Goal: Task Accomplishment & Management: Complete application form

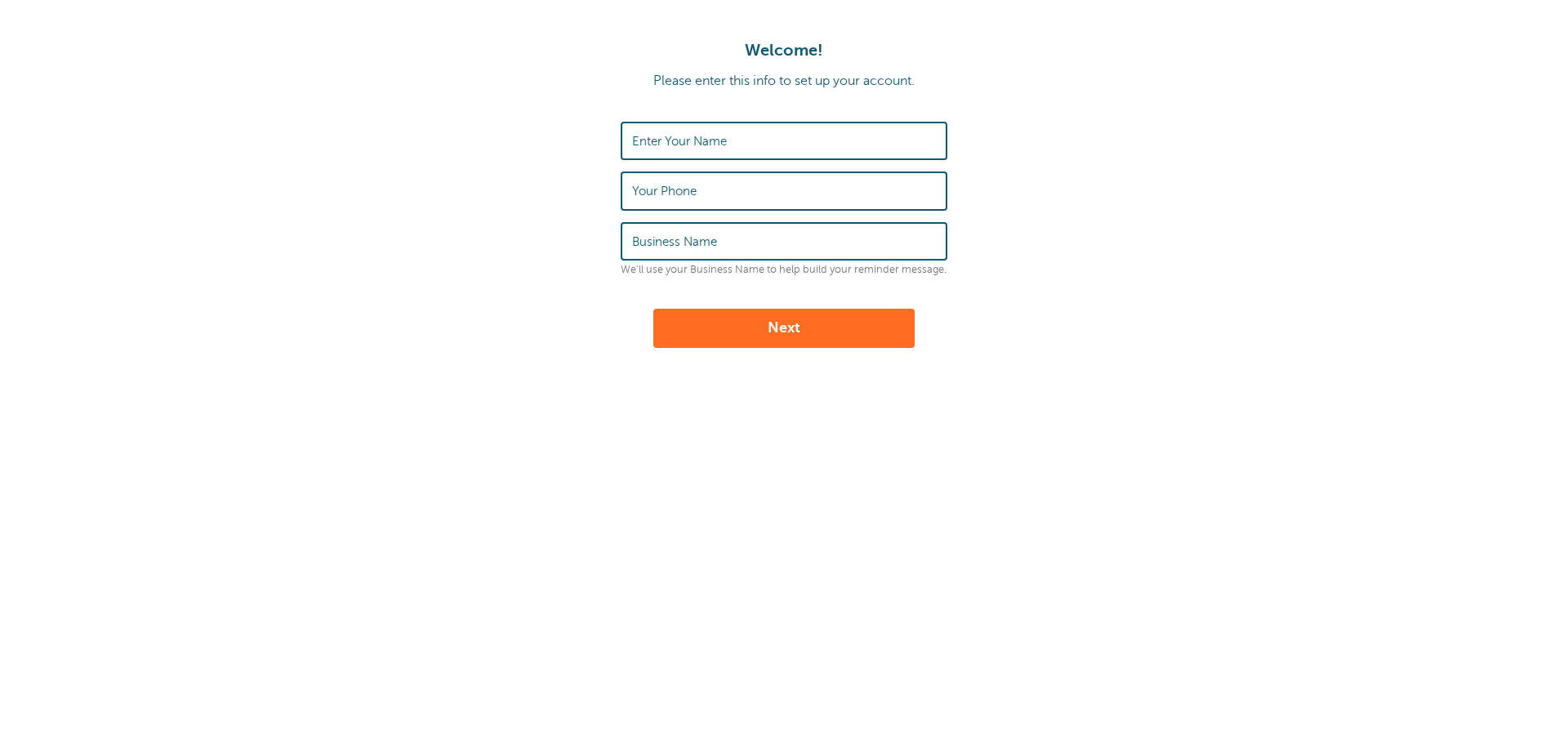
click at [678, 142] on label "Enter Your Name" at bounding box center [679, 142] width 95 height 15
click at [678, 142] on input "Enter Your Name" at bounding box center [784, 141] width 304 height 35
type input "Scheduling Desk"
type input "207-453-2000"
type input "Yankee Communications"
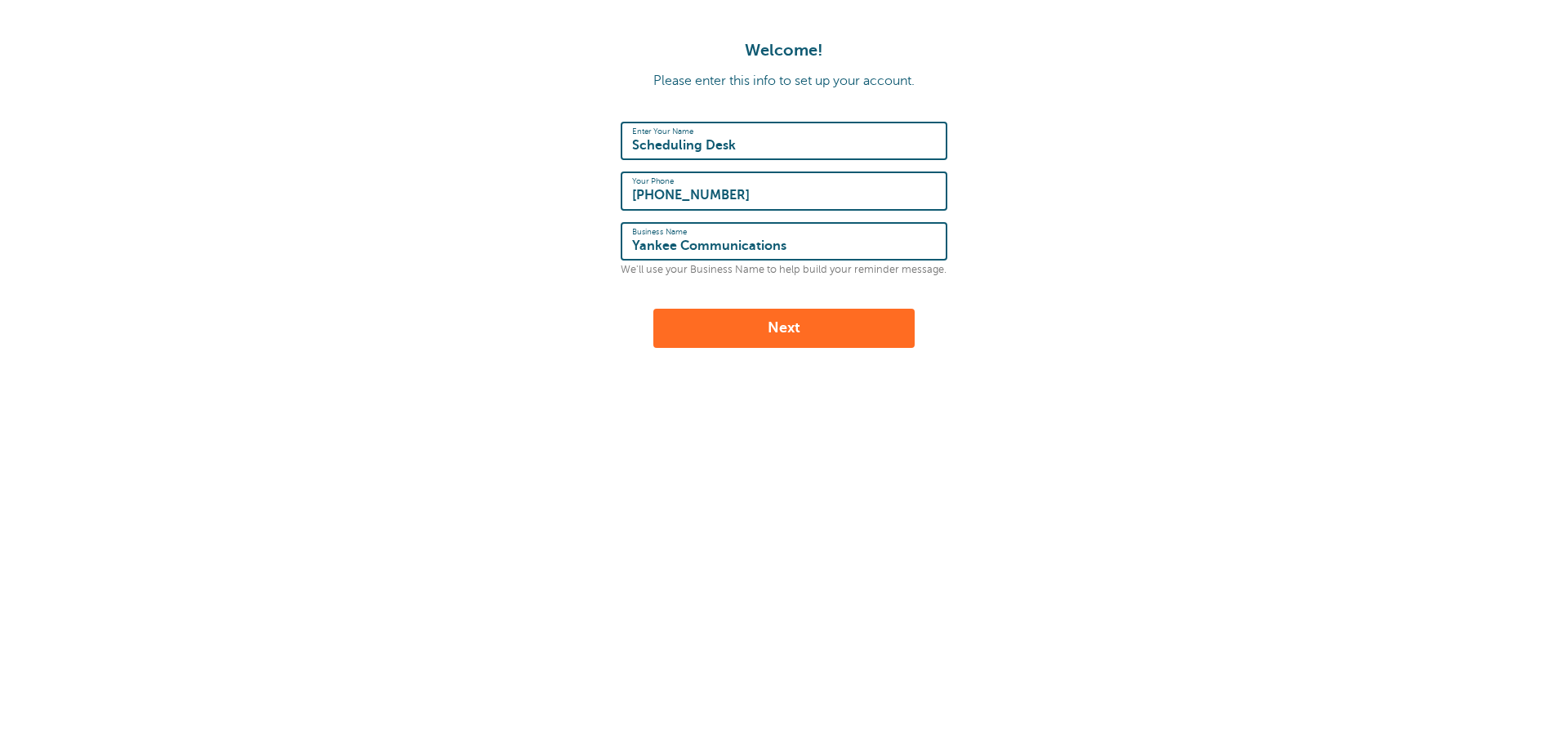
click at [785, 325] on button "Next" at bounding box center [784, 328] width 262 height 39
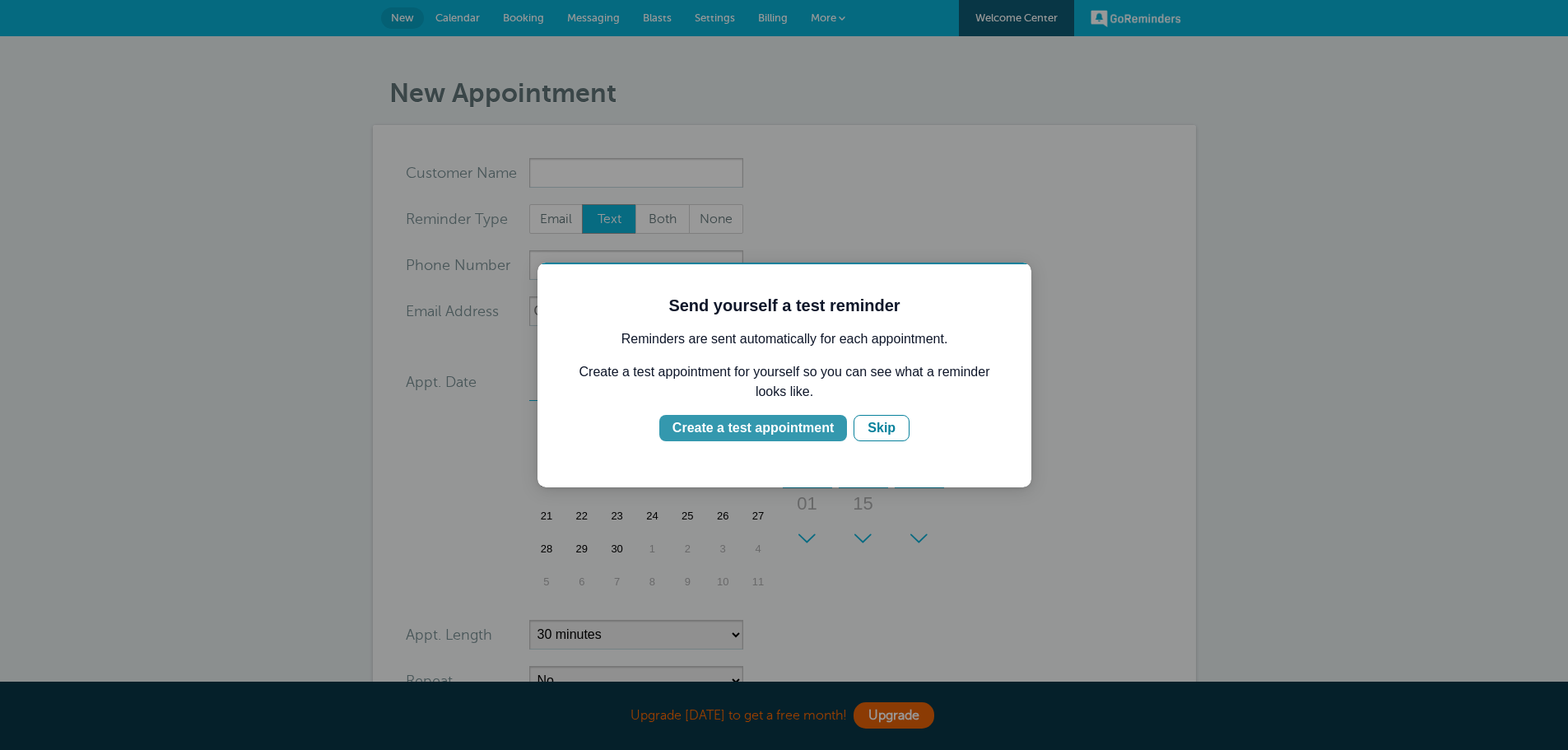
click at [776, 423] on div "Create a test appointment" at bounding box center [753, 428] width 161 height 19
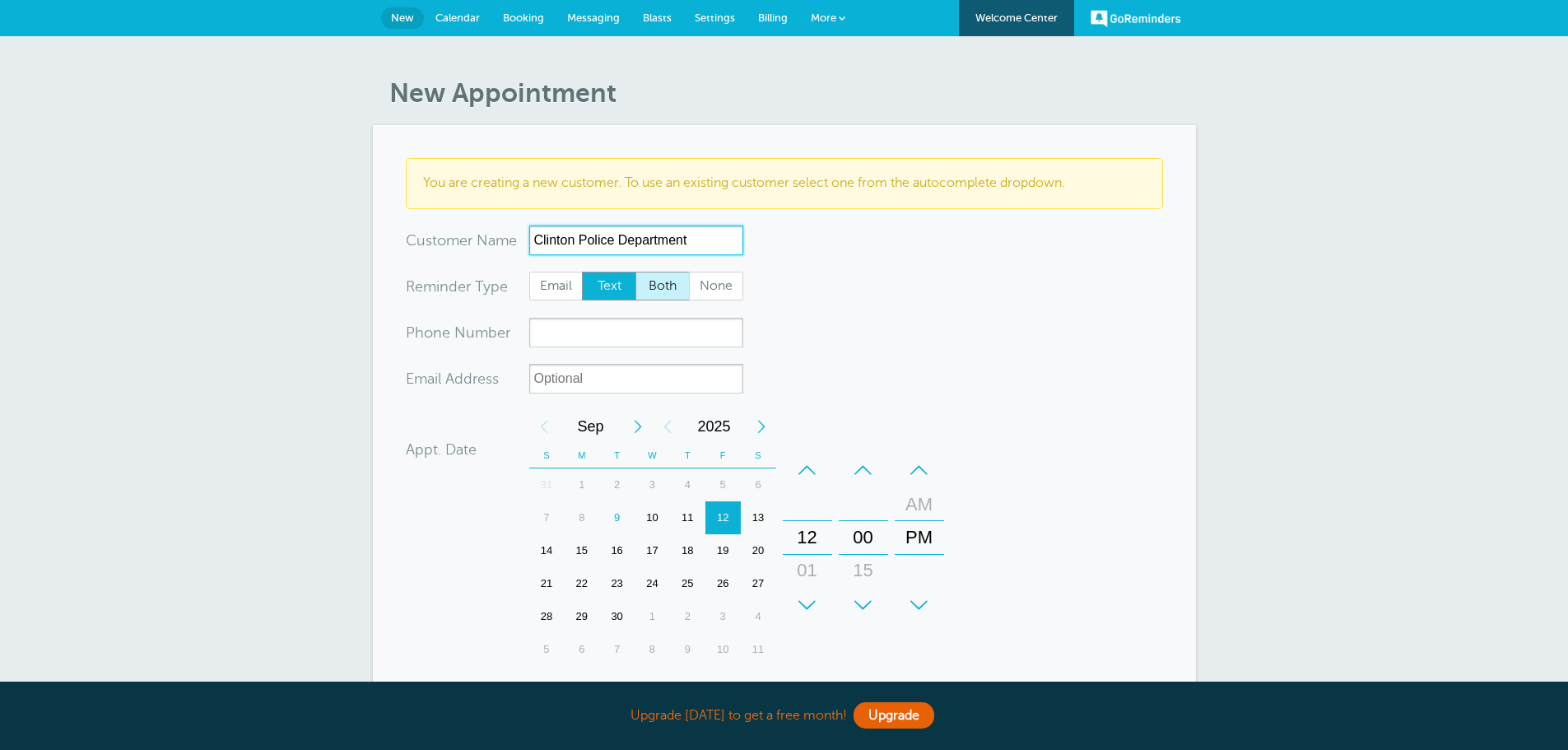
type input "Clinton Police Department"
click at [669, 286] on span "Both" at bounding box center [663, 286] width 52 height 28
click at [636, 271] on input "Both" at bounding box center [635, 271] width 1 height 1
radio input "true"
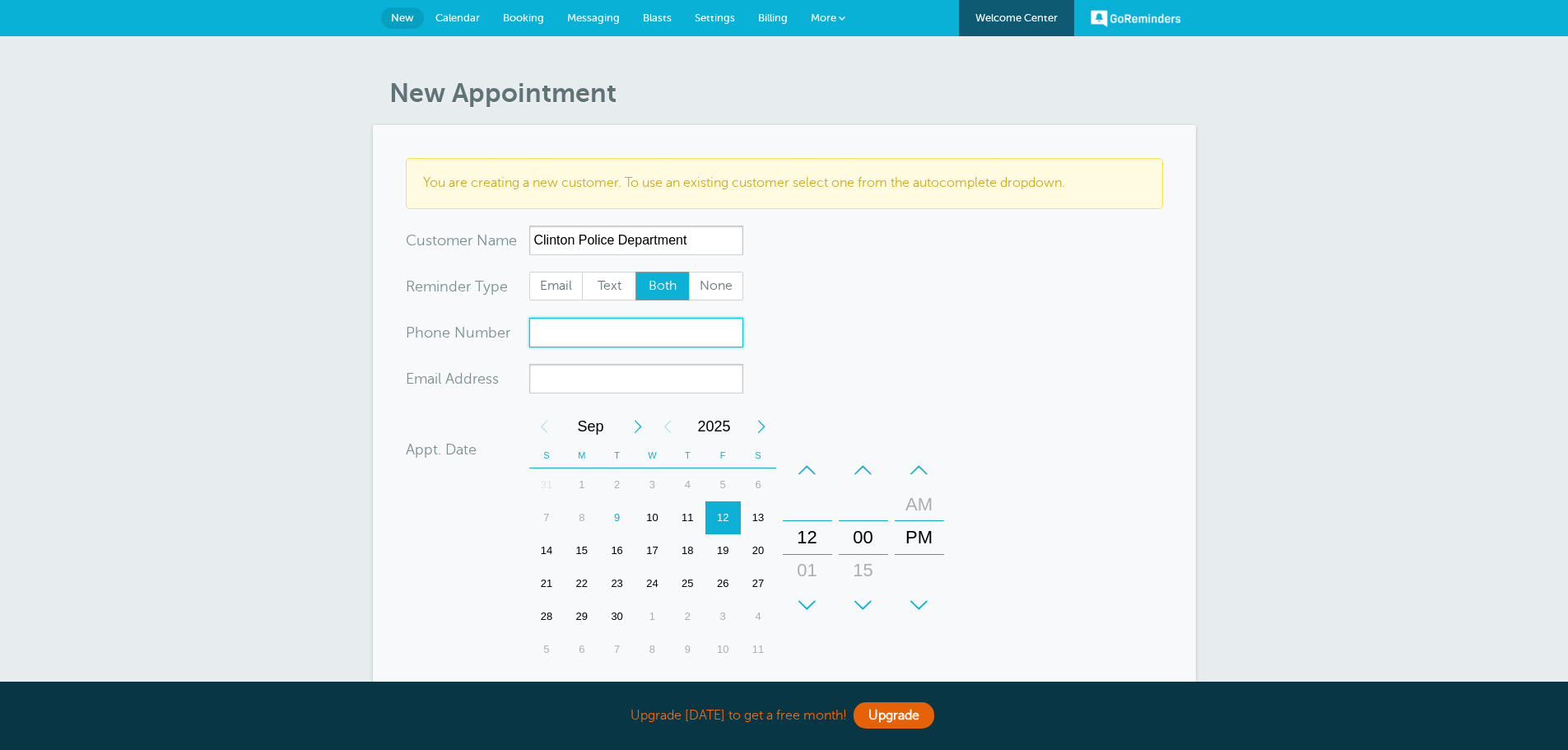
click at [586, 339] on input "xxx-no-autofill" at bounding box center [636, 332] width 214 height 30
type input "207-249-9267"
click at [582, 375] on input "xx-no-autofill" at bounding box center [636, 378] width 214 height 30
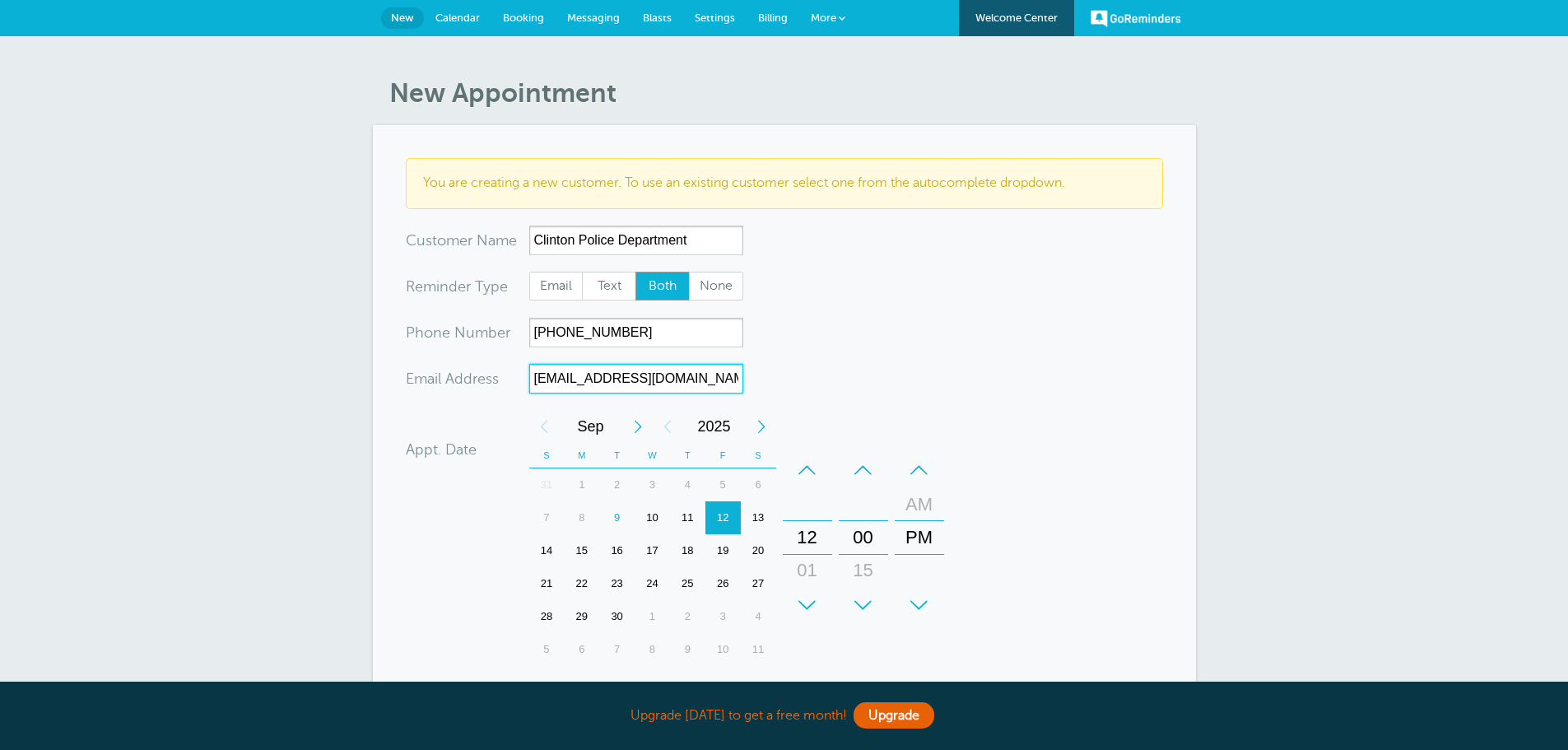
click at [615, 509] on div "9" at bounding box center [617, 517] width 36 height 33
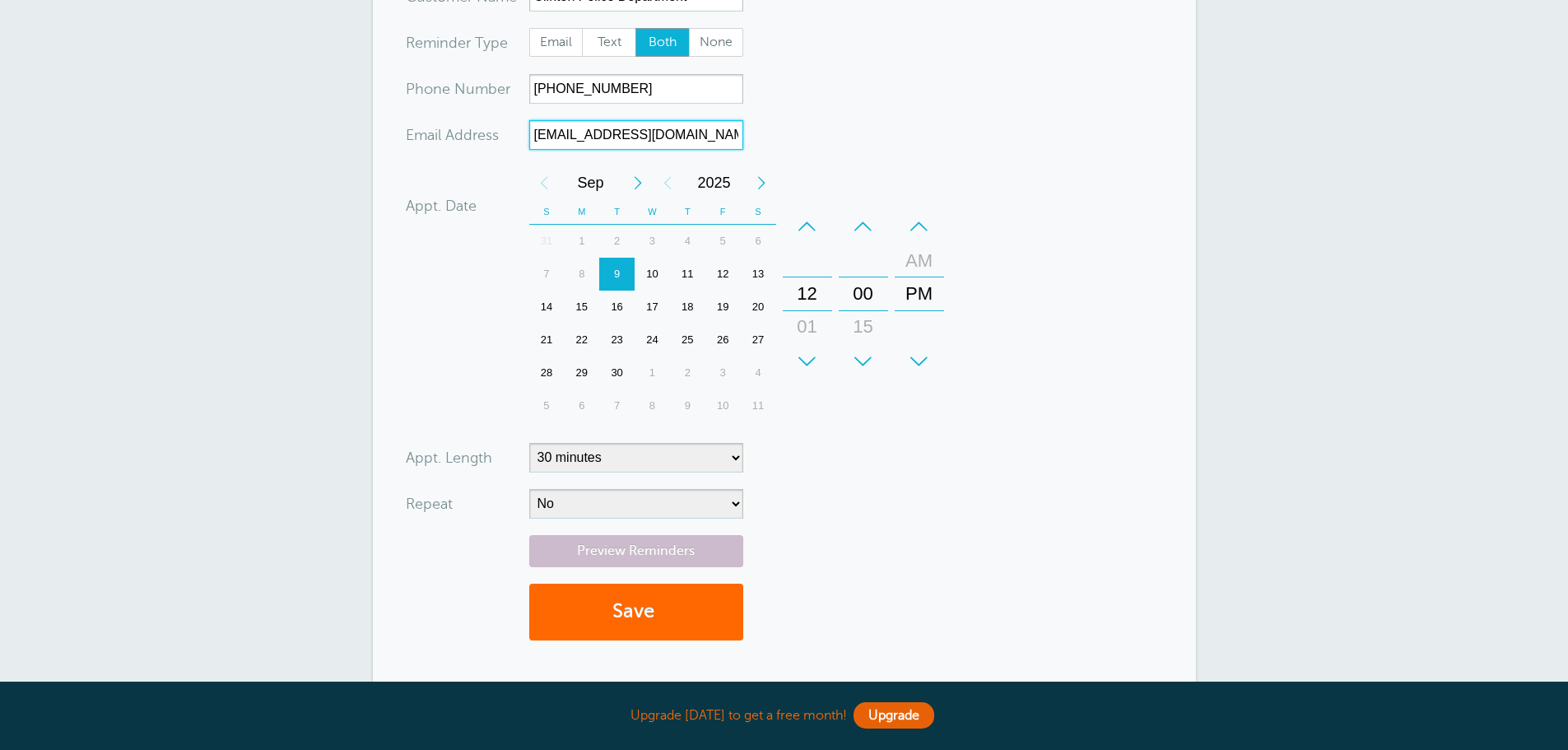
scroll to position [247, 0]
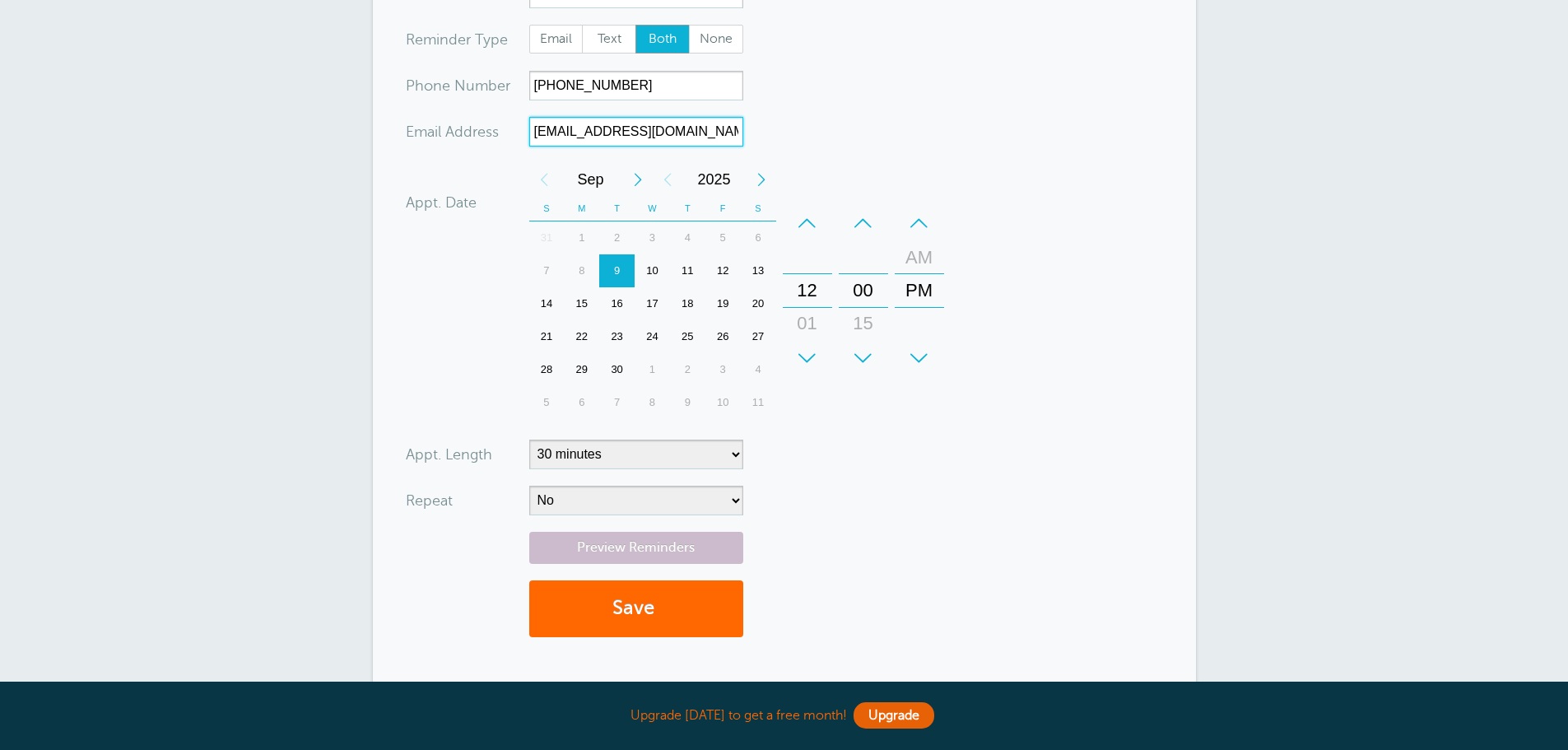
type input "rsmith@clinton-me.gov"
click at [729, 449] on select "5 minutes 10 minutes 15 minutes 20 minutes 25 minutes 30 minutes 35 minutes 40 …" at bounding box center [636, 454] width 214 height 30
select select "60"
click at [529, 440] on select "5 minutes 10 minutes 15 minutes 20 minutes 25 minutes 30 minutes 35 minutes 40 …" at bounding box center [636, 454] width 214 height 30
click at [833, 459] on form "You are creating a new customer. To use an existing customer select one from th…" at bounding box center [784, 282] width 757 height 742
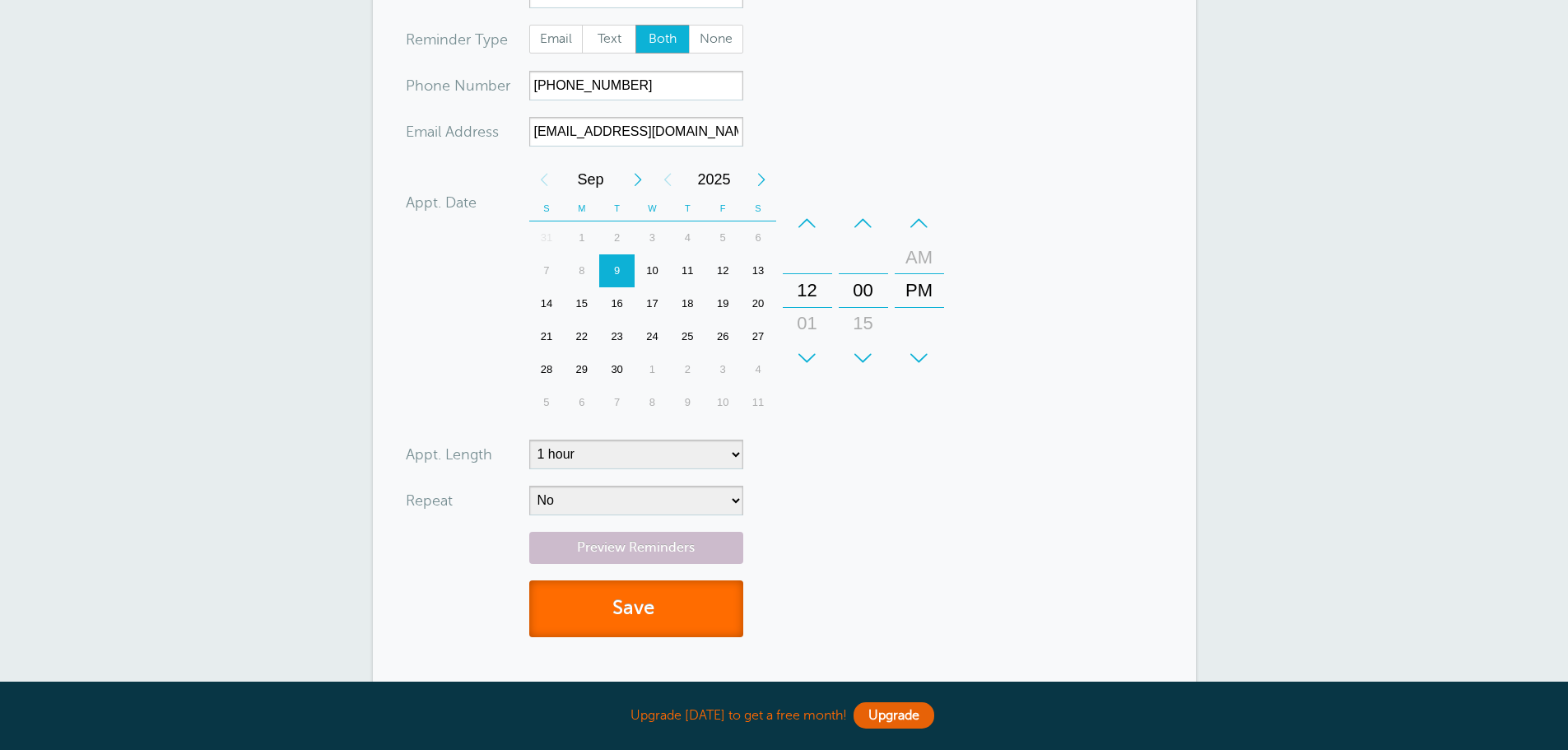
click at [620, 604] on button "Save" at bounding box center [636, 609] width 214 height 57
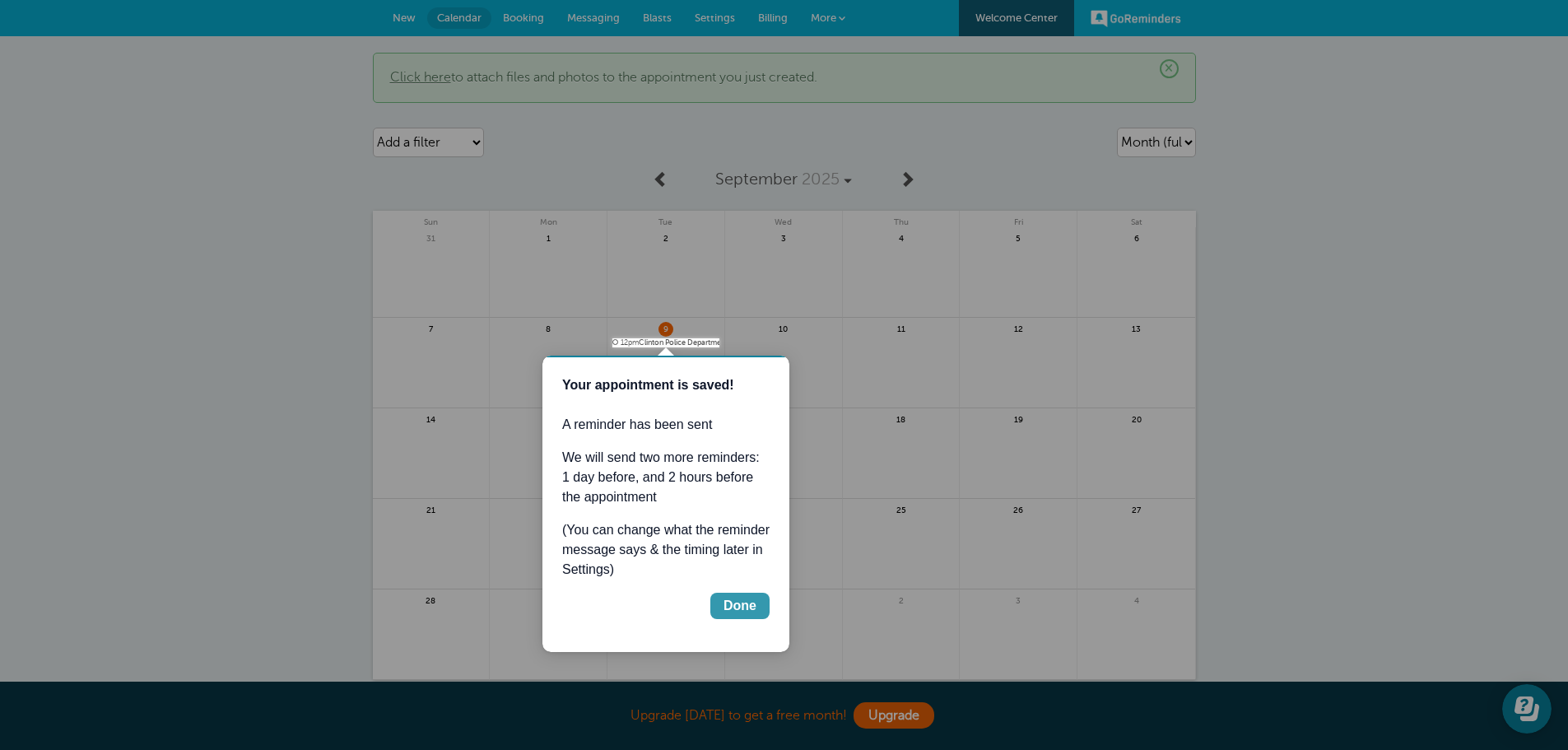
click at [737, 600] on div "Done" at bounding box center [740, 605] width 33 height 19
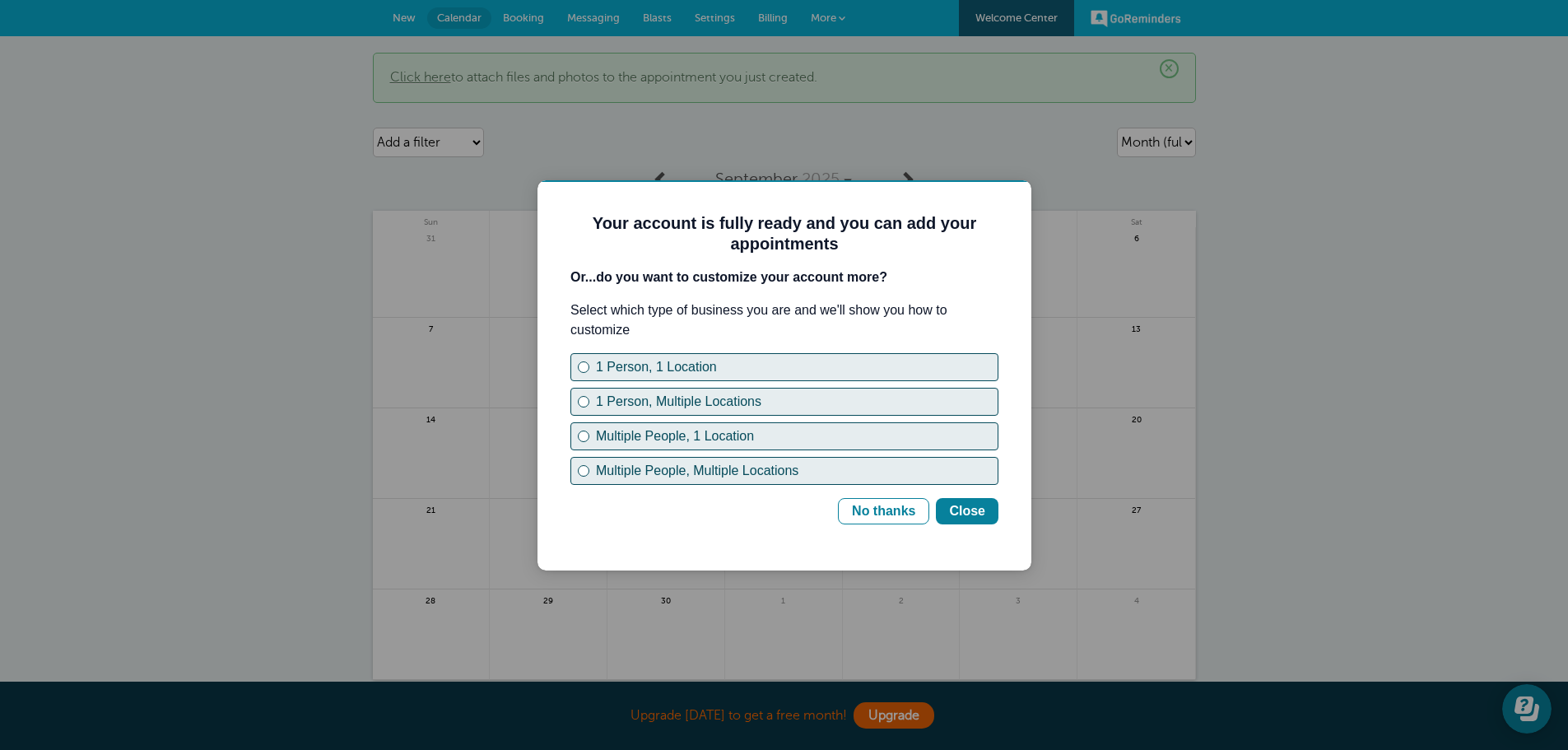
click at [821, 313] on p "Select which type of business you are and we'll show you how to customize" at bounding box center [784, 320] width 428 height 40
click at [803, 313] on p "Select which type of business you are and we'll show you how to customize" at bounding box center [784, 320] width 428 height 40
click at [778, 311] on p "Select which type of business you are and we'll show you how to customize" at bounding box center [784, 320] width 428 height 40
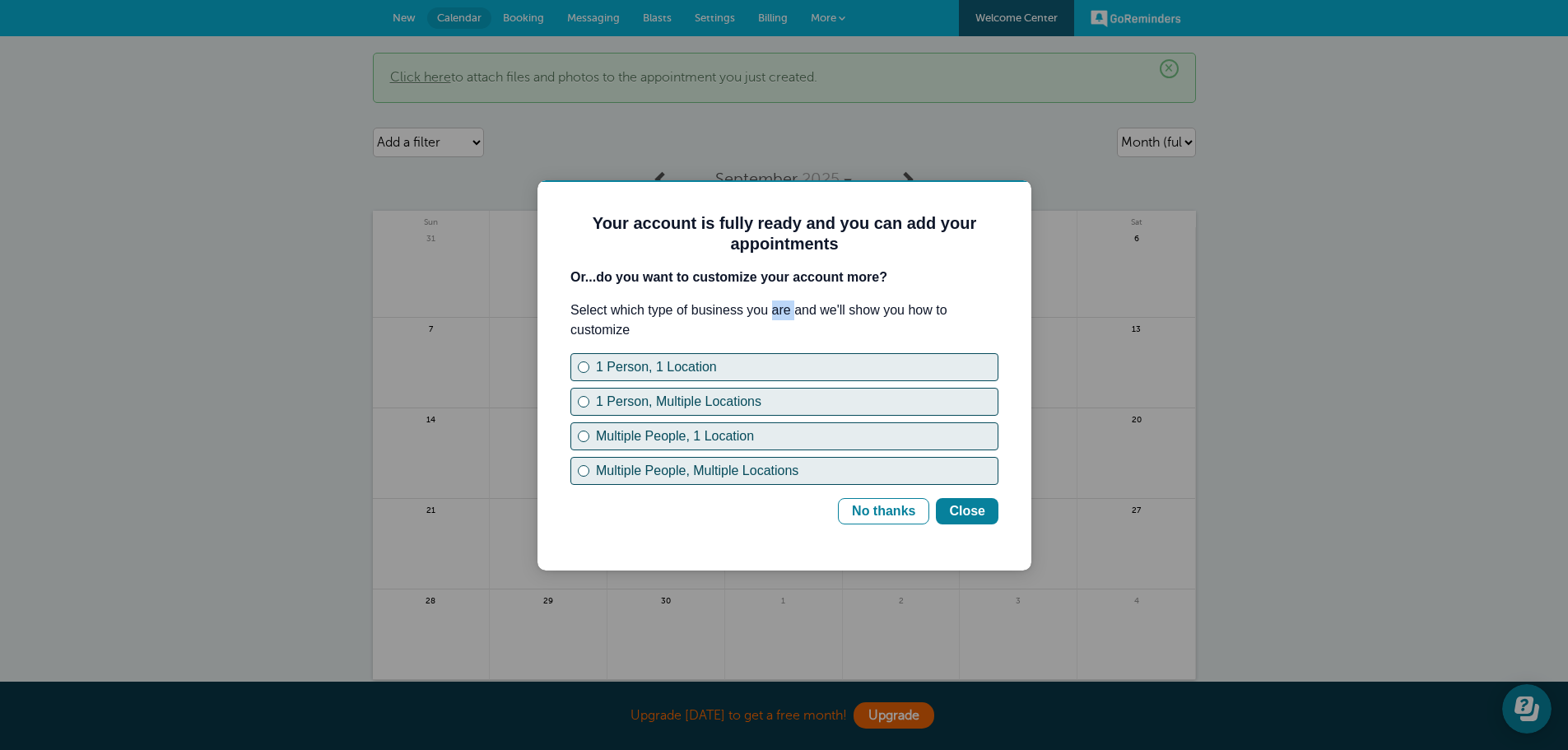
click at [778, 311] on p "Select which type of business you are and we'll show you how to customize" at bounding box center [784, 320] width 428 height 40
click at [761, 311] on p "Select which type of business you are and we'll show you how to customize" at bounding box center [784, 320] width 428 height 40
click at [723, 312] on p "Select which type of business you are and we'll show you how to customize" at bounding box center [784, 320] width 428 height 40
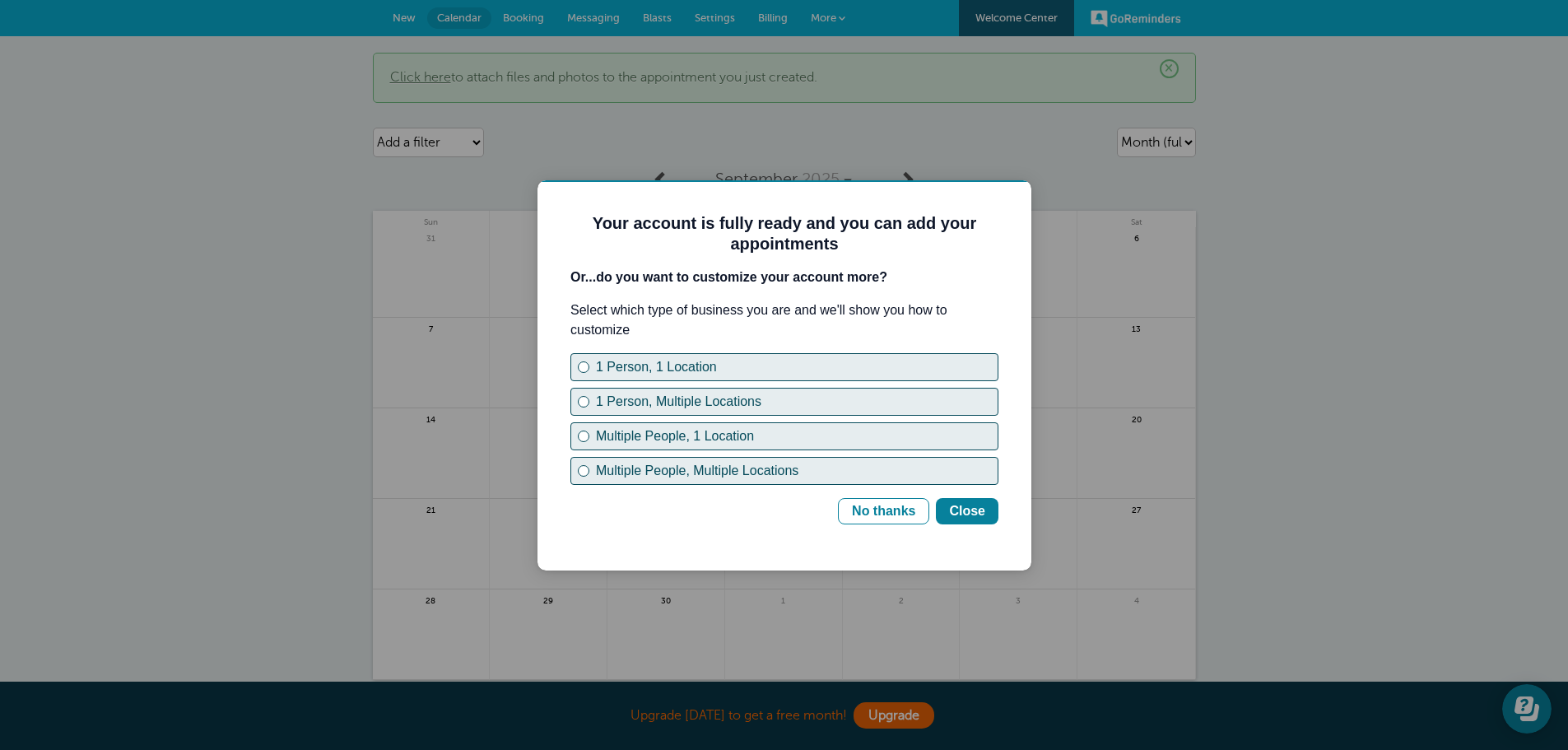
click at [680, 309] on p "Select which type of business you are and we'll show you how to customize" at bounding box center [784, 320] width 428 height 40
click at [658, 312] on p "Select which type of business you are and we'll show you how to customize" at bounding box center [784, 320] width 428 height 40
click at [721, 312] on p "Select which type of business you are and we'll show you how to customize" at bounding box center [784, 320] width 428 height 40
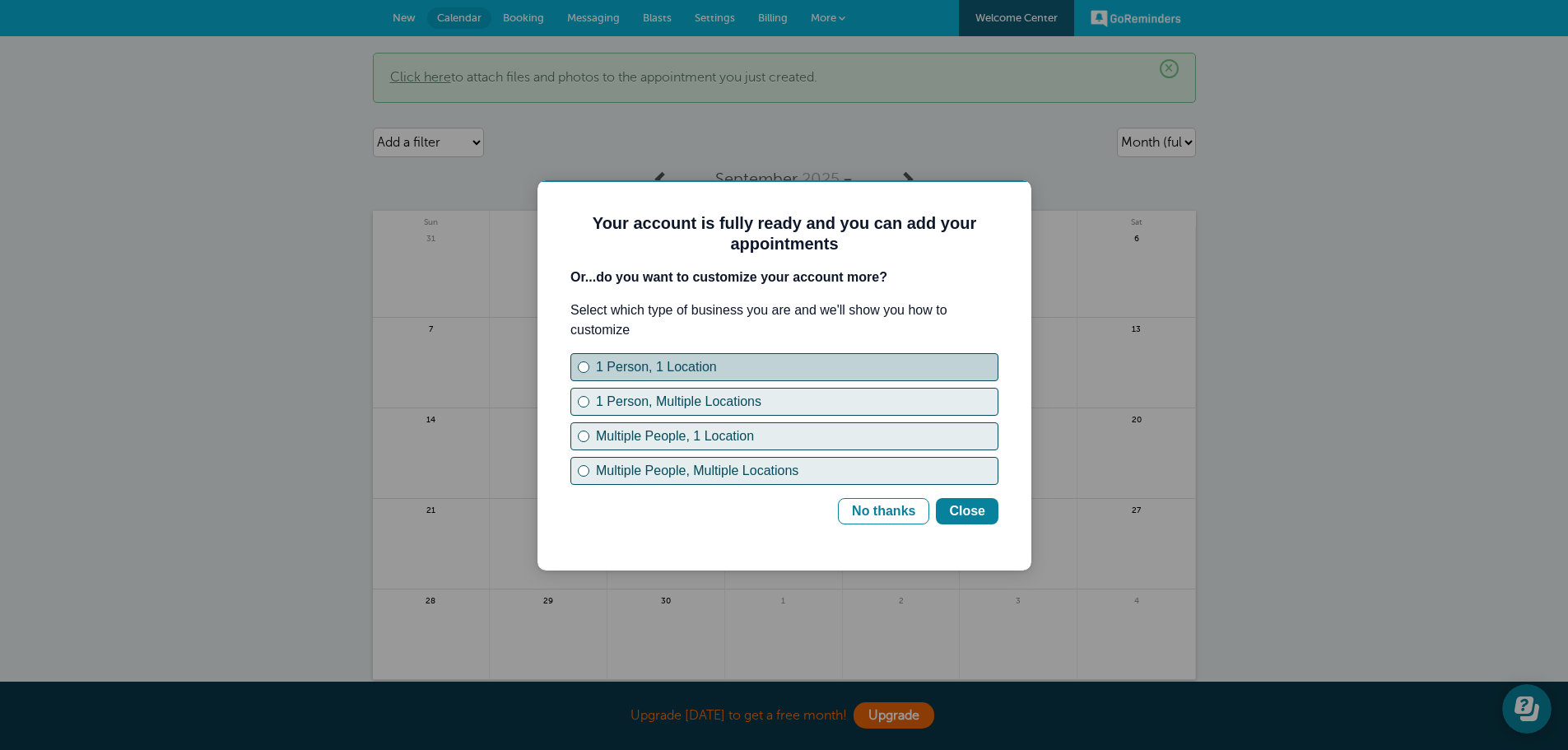
click at [584, 365] on div "1 Person, 1 Location" at bounding box center [584, 367] width 7 height 7
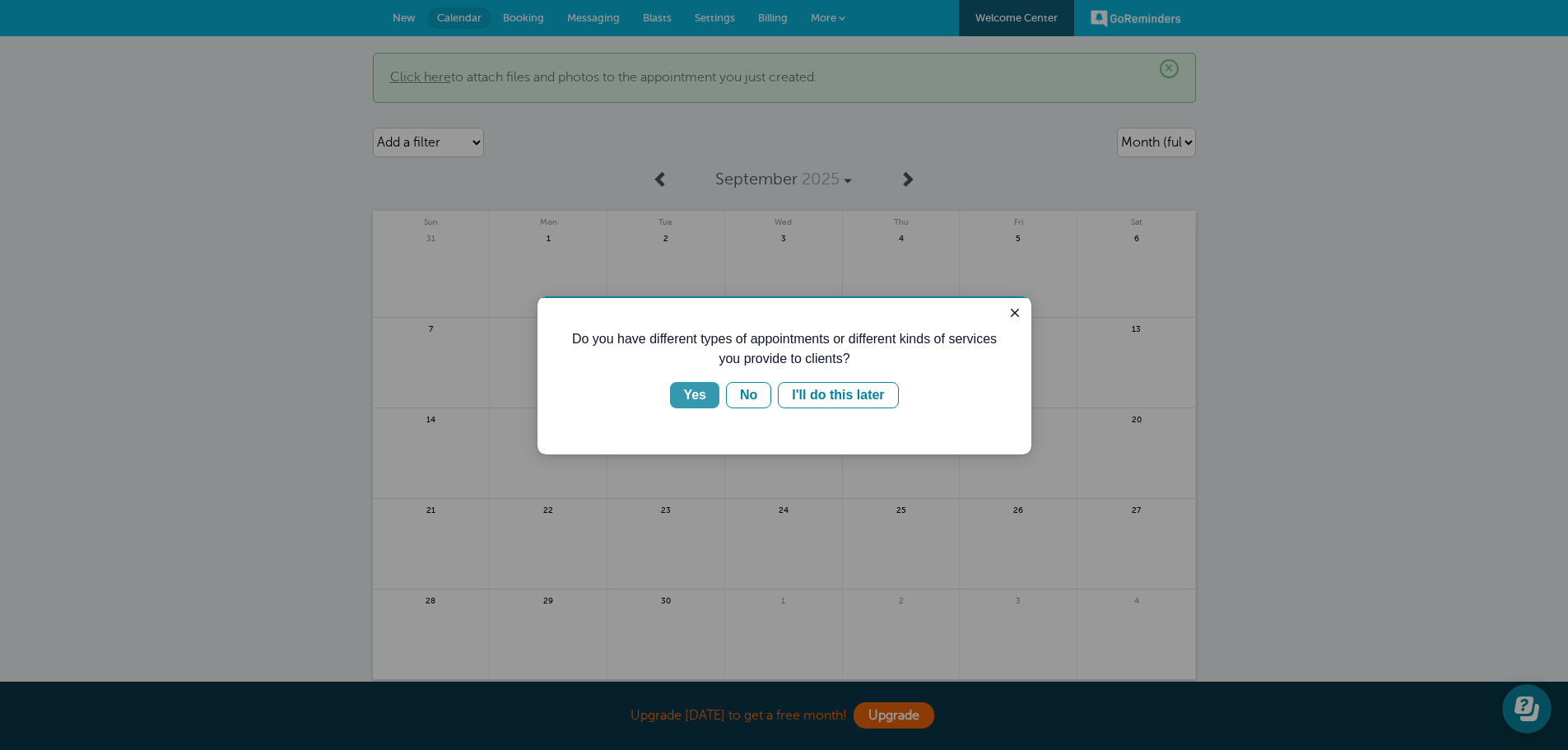
click at [697, 393] on div "Yes" at bounding box center [694, 395] width 23 height 19
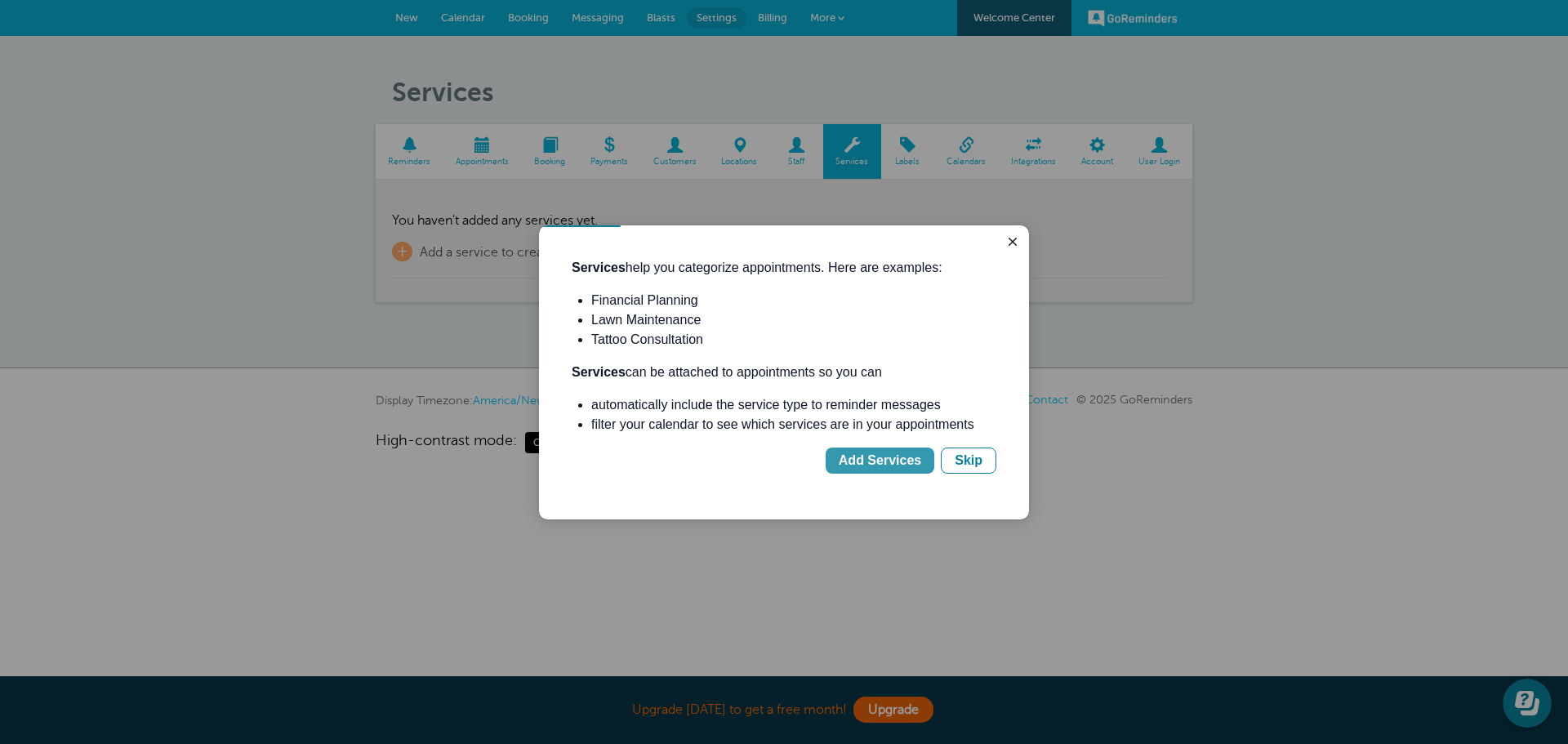
click at [888, 460] on div "Add Services" at bounding box center [880, 460] width 82 height 19
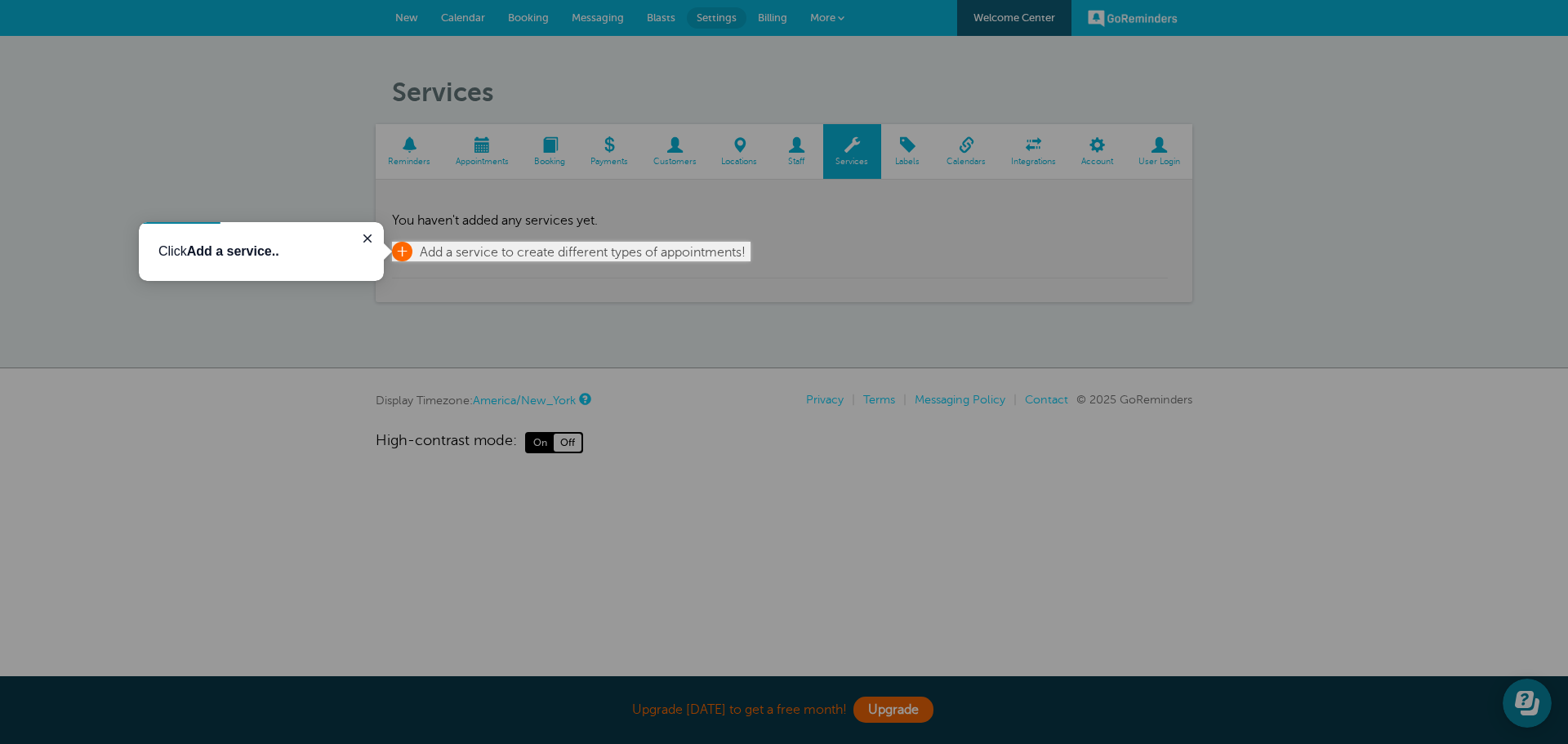
click at [456, 252] on span "Add a service to create different types of appointments!" at bounding box center [583, 252] width 326 height 15
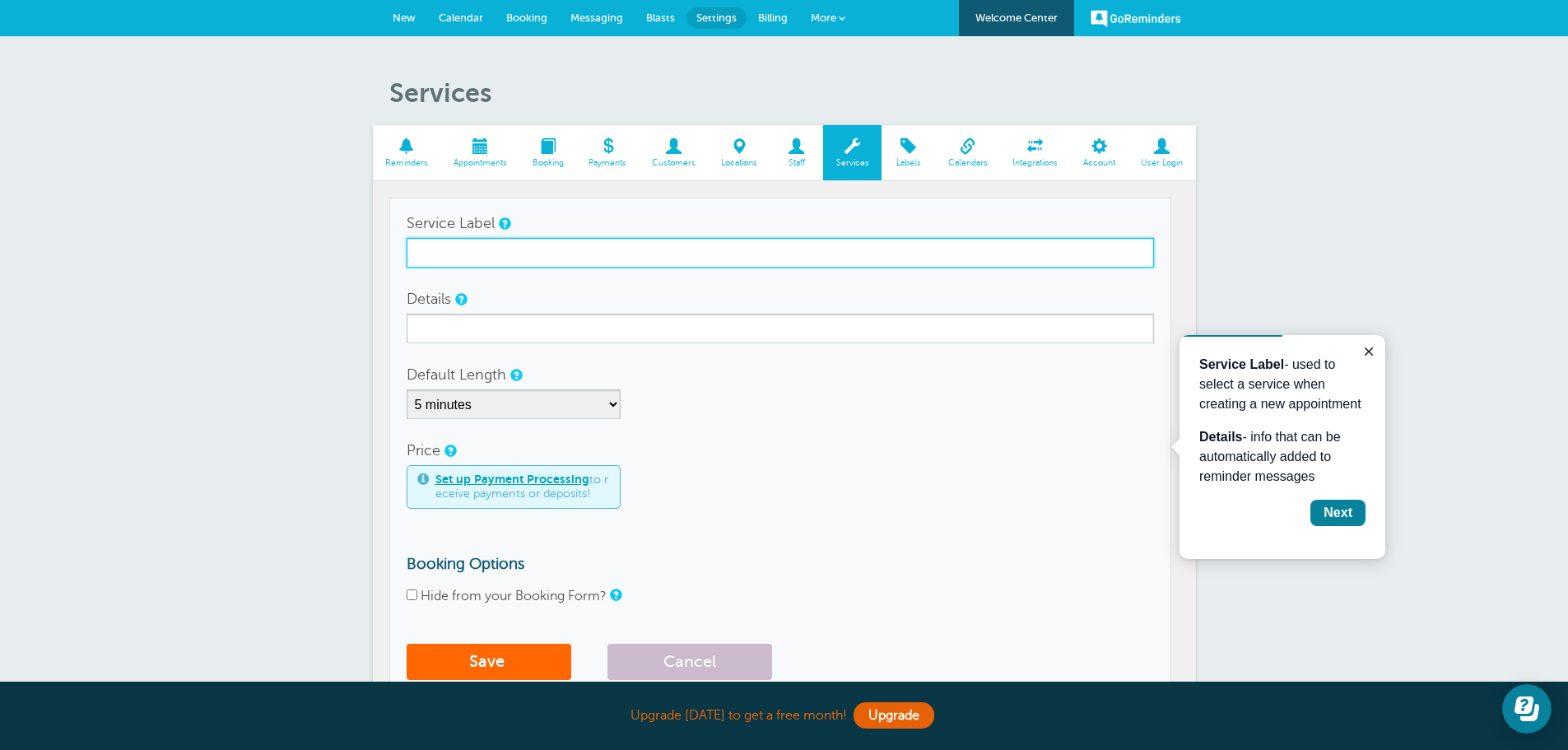
click at [460, 254] on input "Service Label" at bounding box center [780, 252] width 747 height 30
type input "In shop work at Yankee Communications"
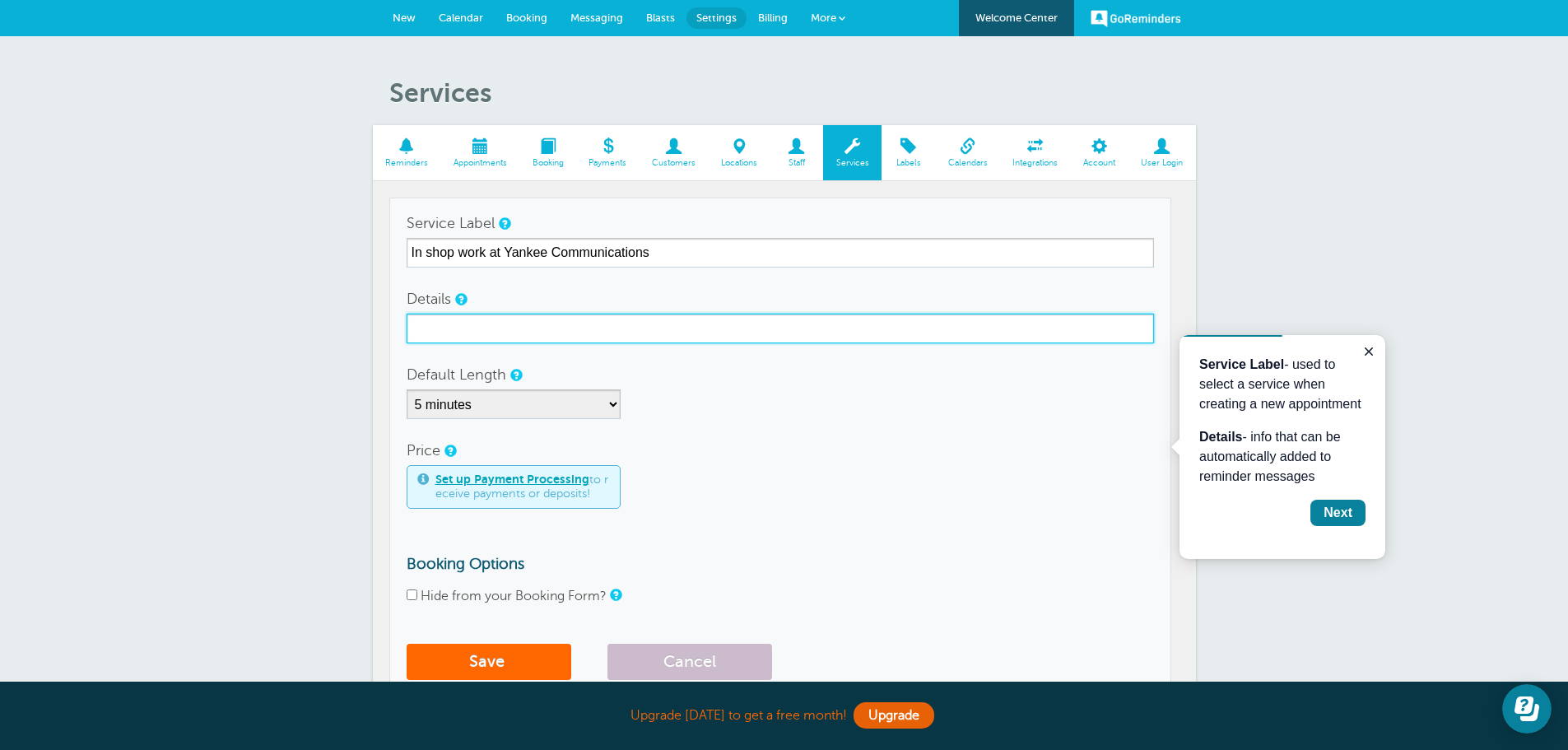
click at [669, 321] on input "Details" at bounding box center [780, 328] width 747 height 30
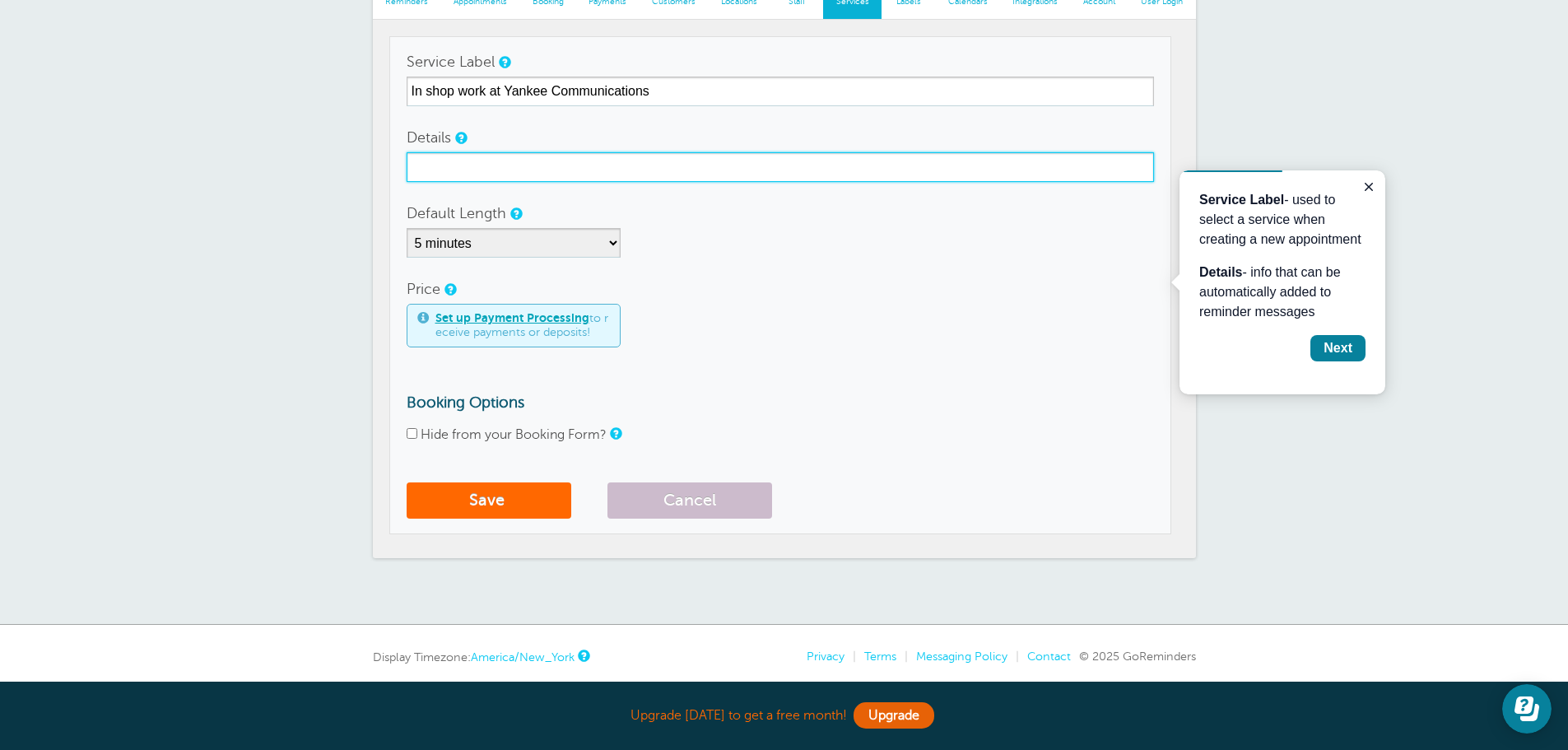
scroll to position [165, 0]
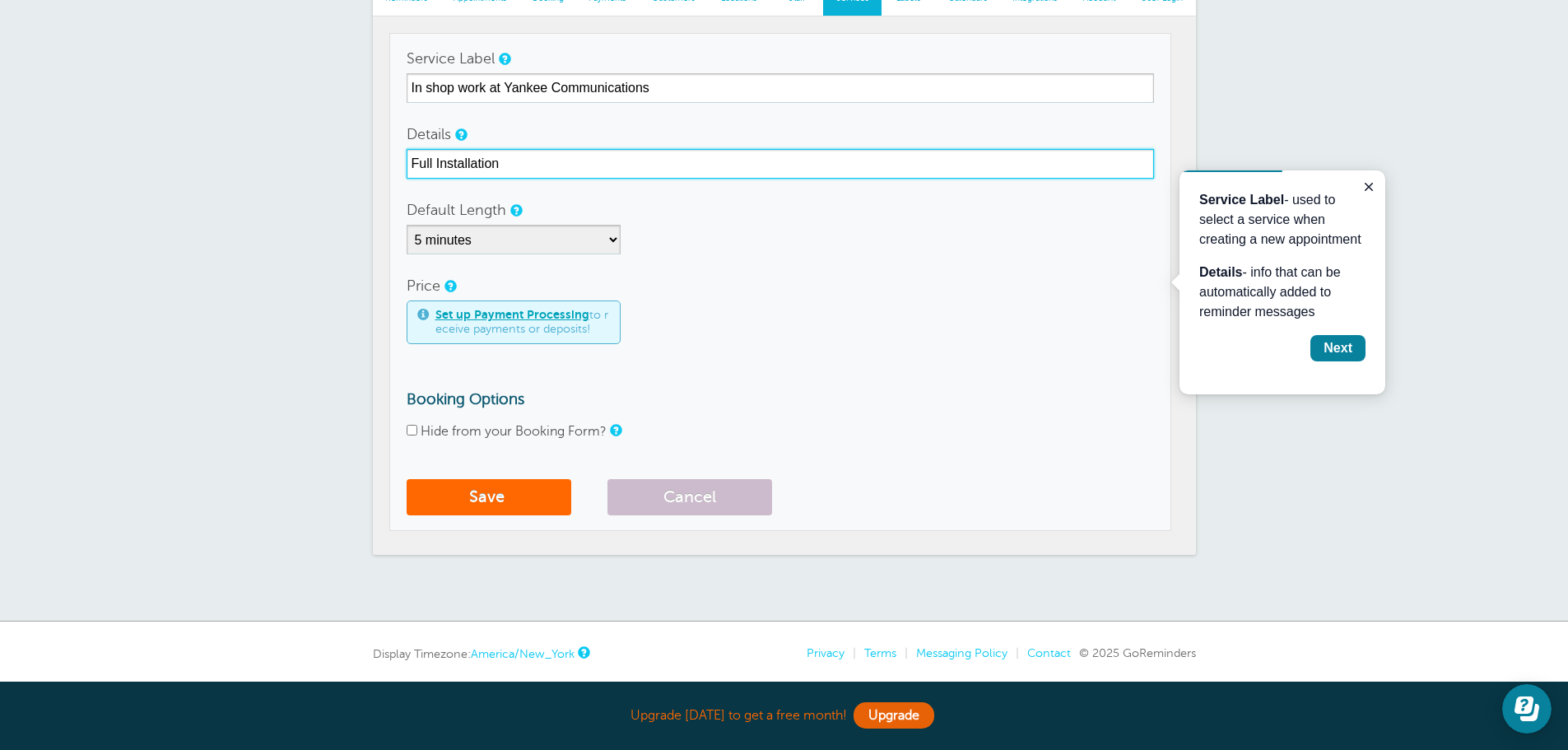
type input "Full Installation"
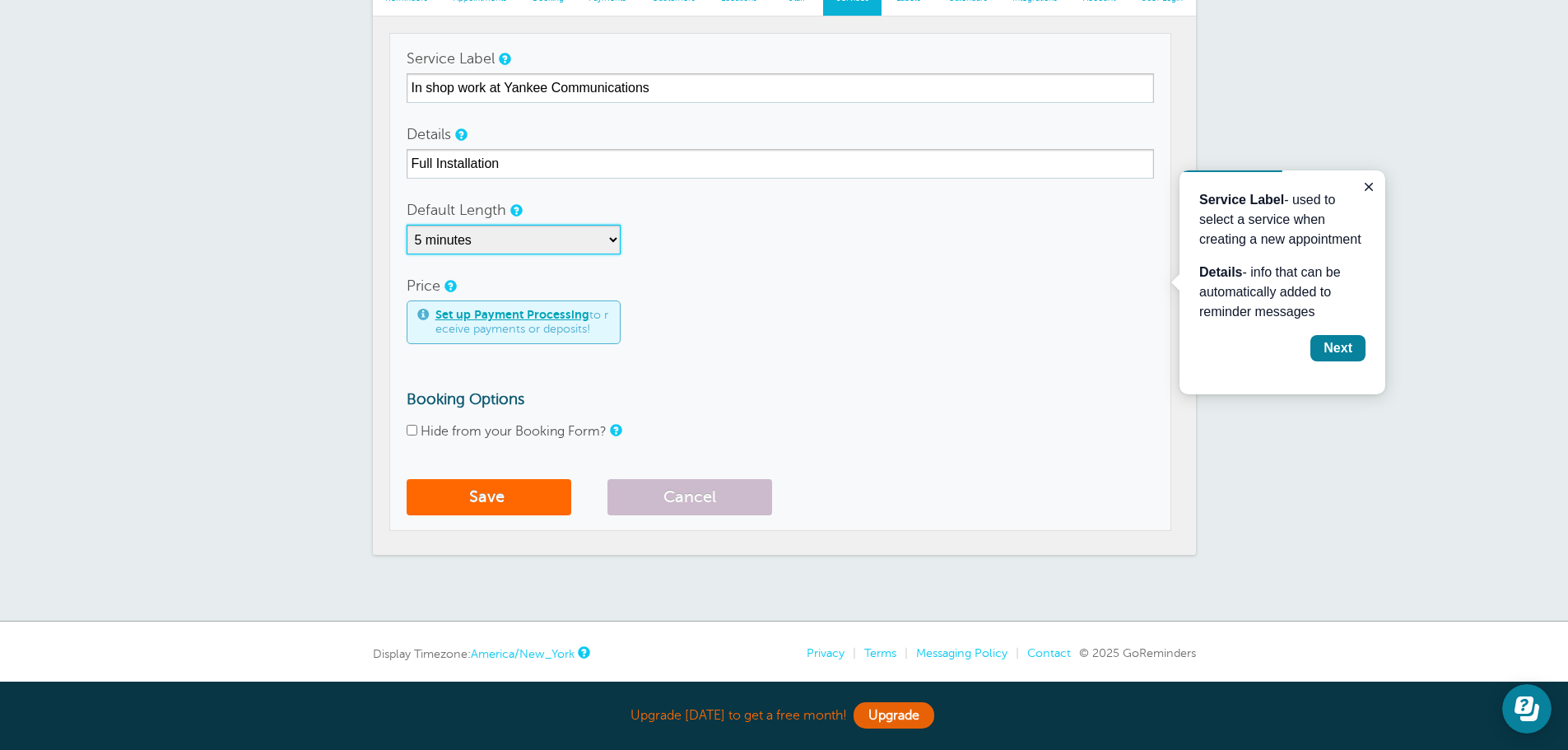
click at [609, 235] on select "5 minutes 10 minutes 15 minutes 20 minutes 25 minutes 30 minutes 35 minutes 40 …" at bounding box center [513, 239] width 214 height 30
click at [795, 251] on div "5 minutes 10 minutes 15 minutes 20 minutes 25 minutes 30 minutes 35 minutes 40 …" at bounding box center [780, 239] width 747 height 30
click at [503, 493] on button "Save" at bounding box center [489, 497] width 165 height 36
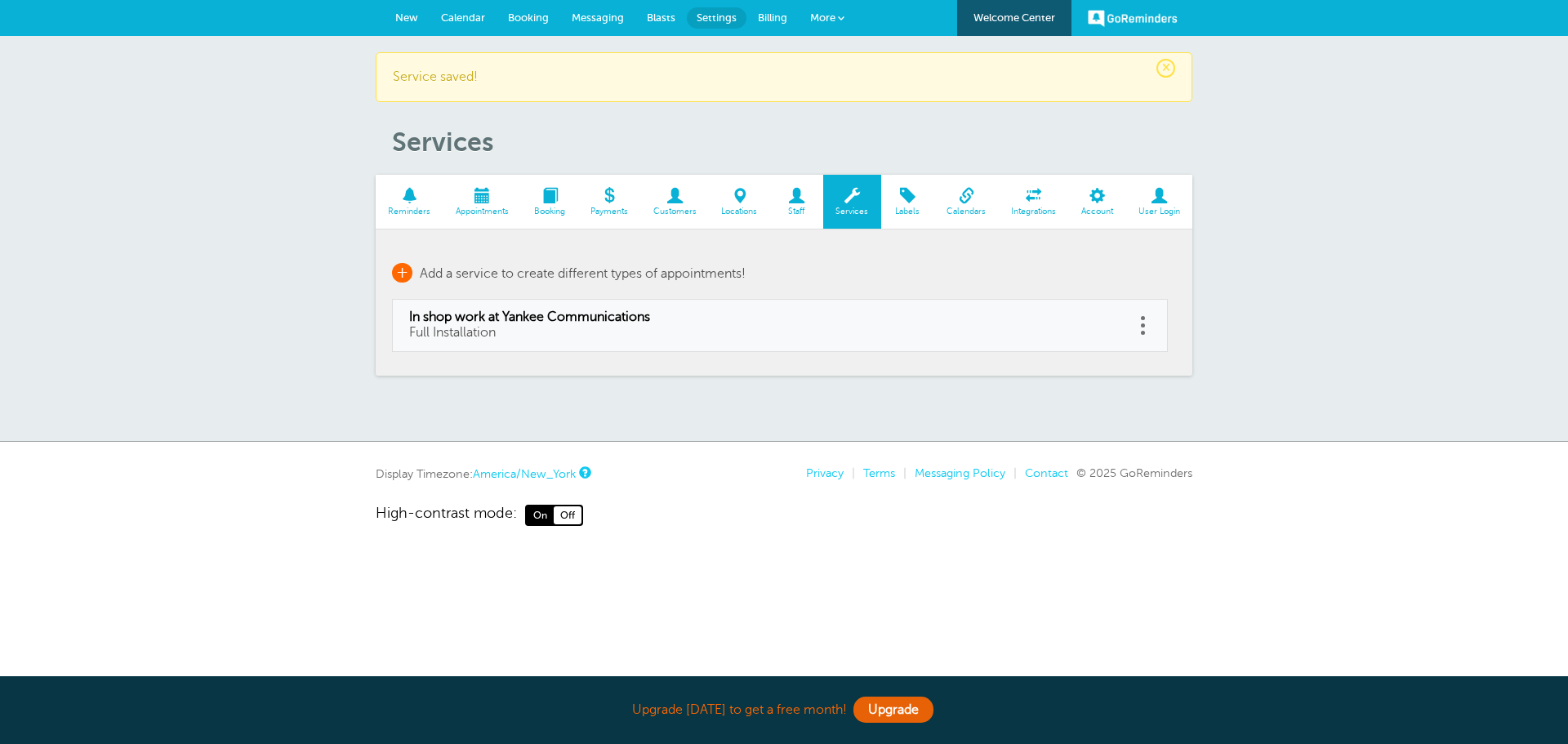
click at [403, 271] on span "+" at bounding box center [402, 273] width 20 height 19
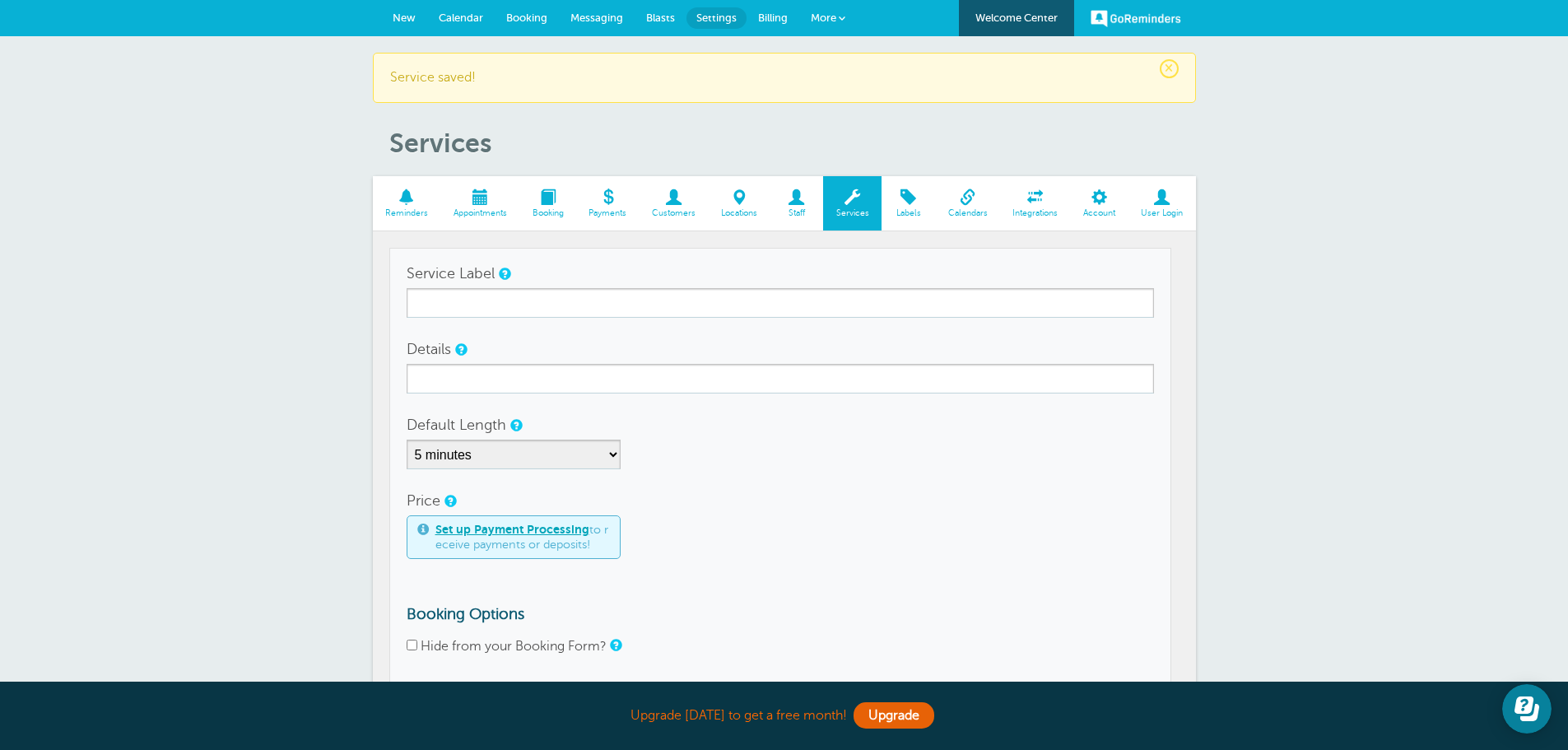
click at [499, 305] on div at bounding box center [784, 375] width 1568 height 750
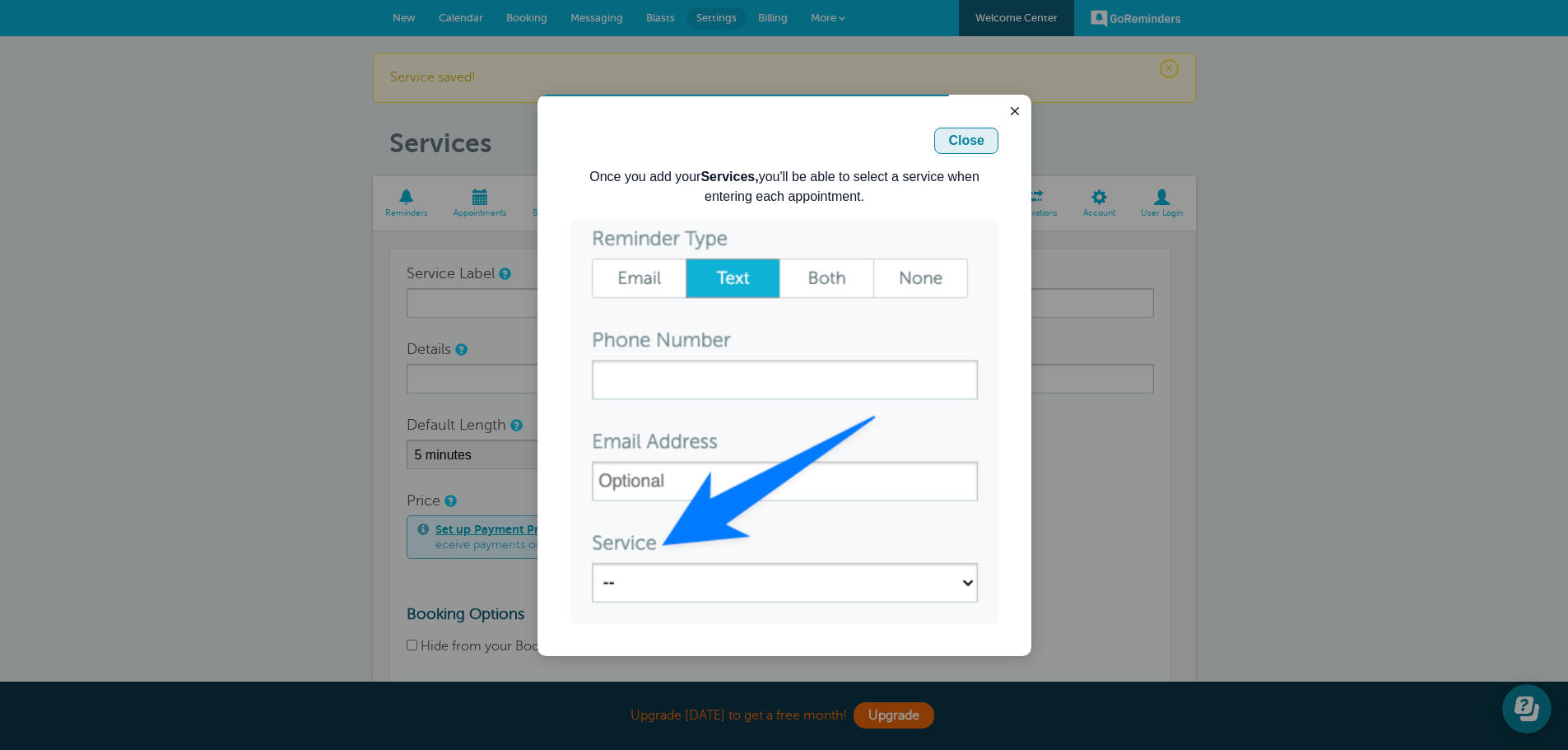
click at [981, 136] on div "Close" at bounding box center [966, 140] width 36 height 19
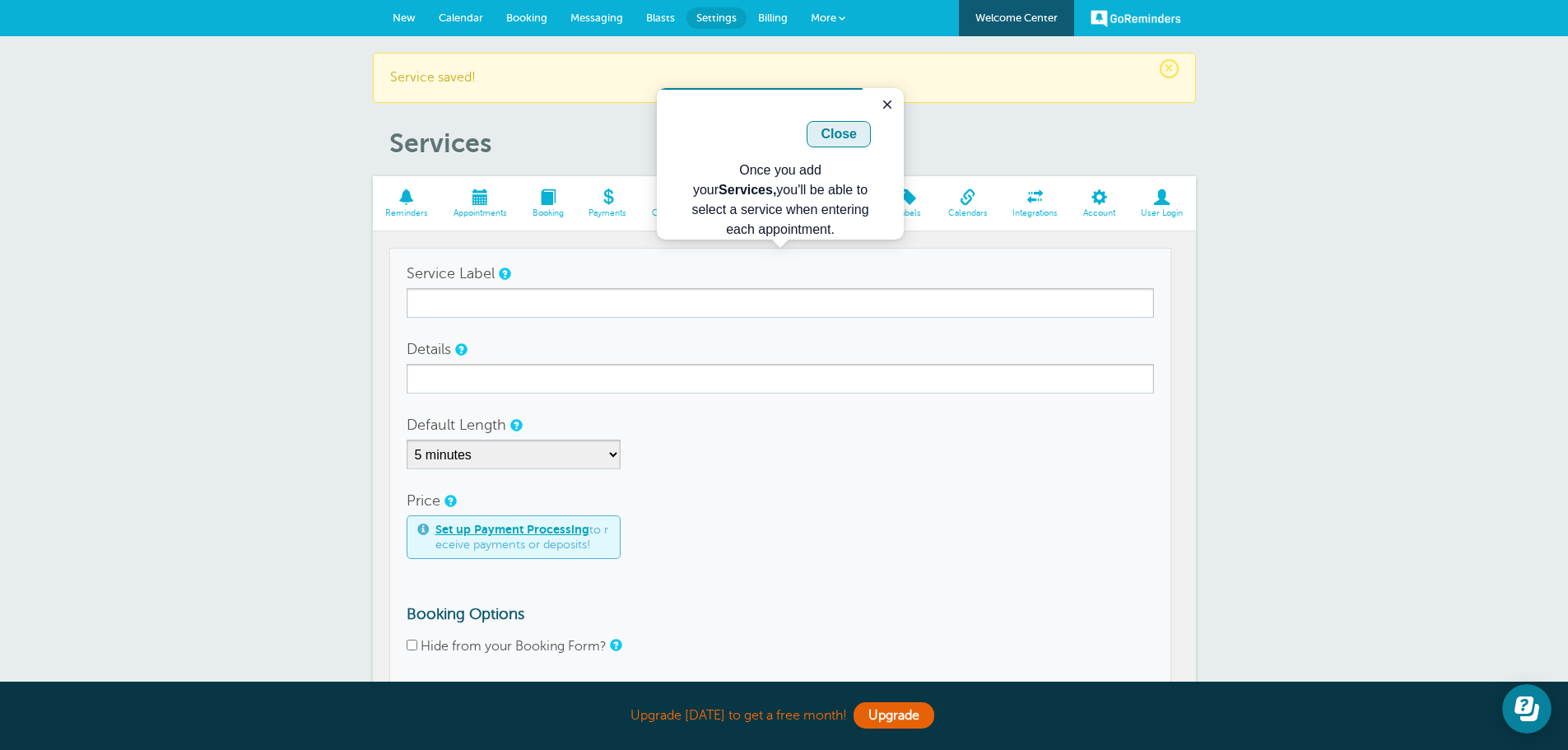
scroll to position [48, 0]
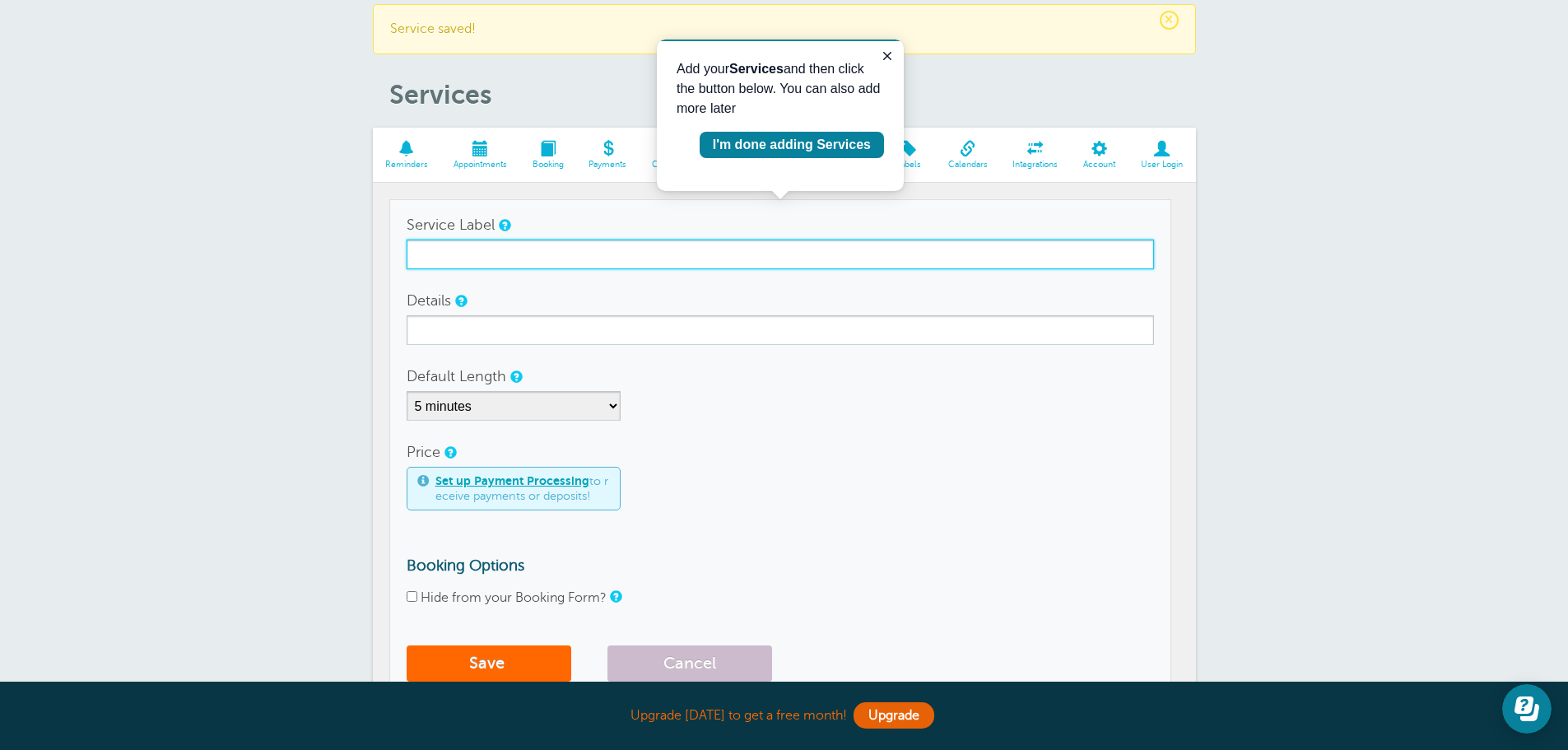
click at [489, 247] on input "Service Label" at bounding box center [780, 254] width 747 height 30
type input "O"
type input "Service work at your Location"
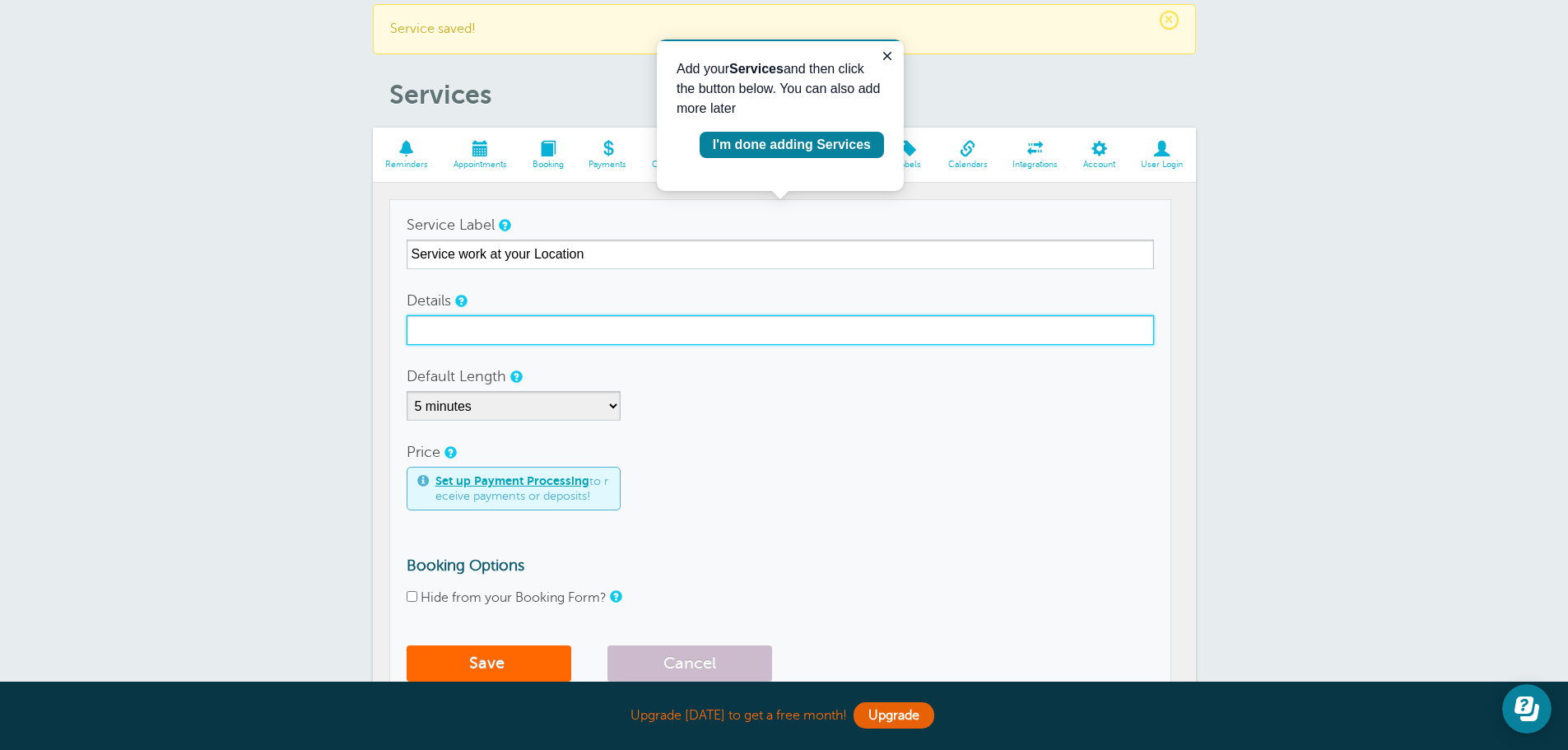
click at [475, 331] on input "Details" at bounding box center [780, 330] width 747 height 30
type input "Road Service"
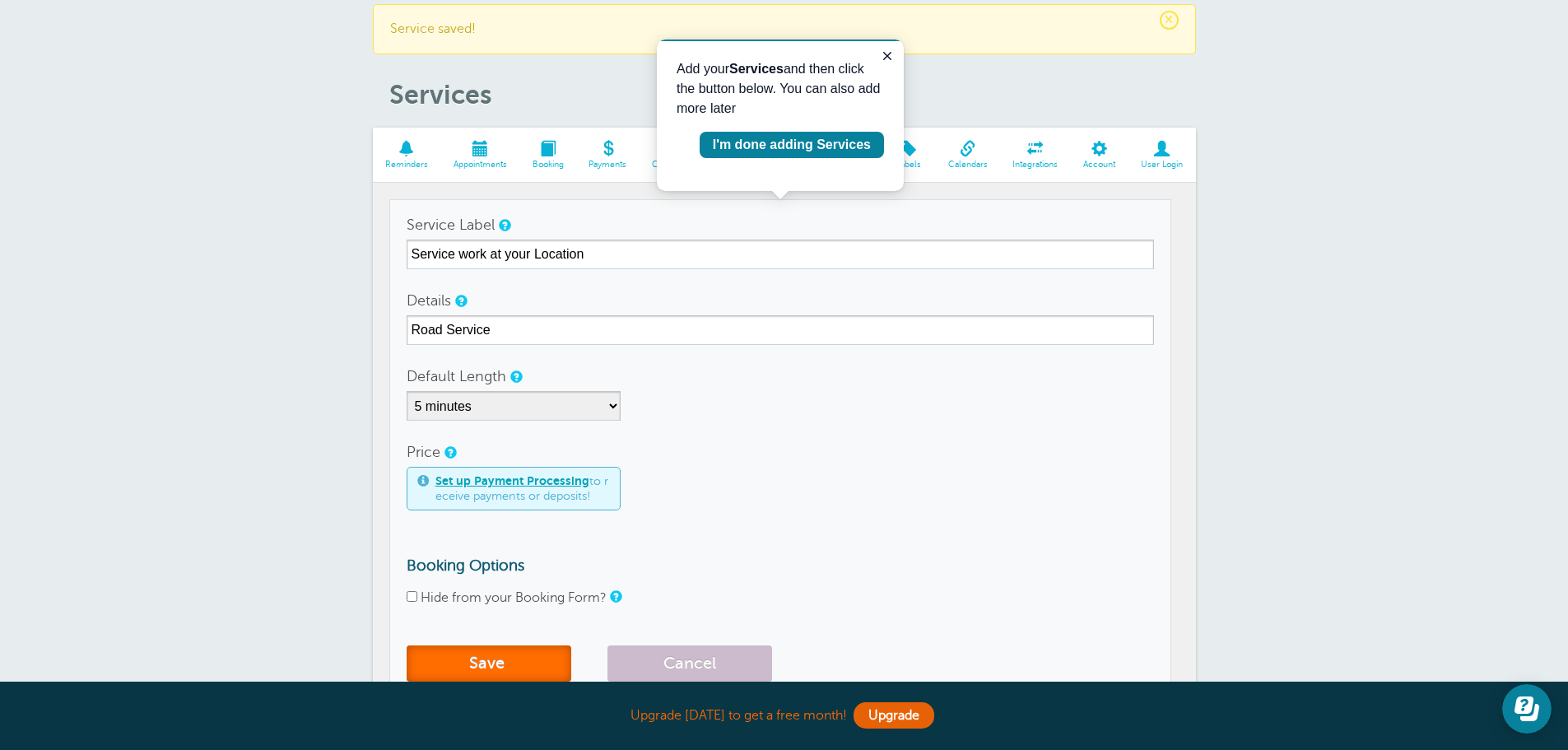
click at [508, 659] on span "submit" at bounding box center [506, 663] width 4 height 19
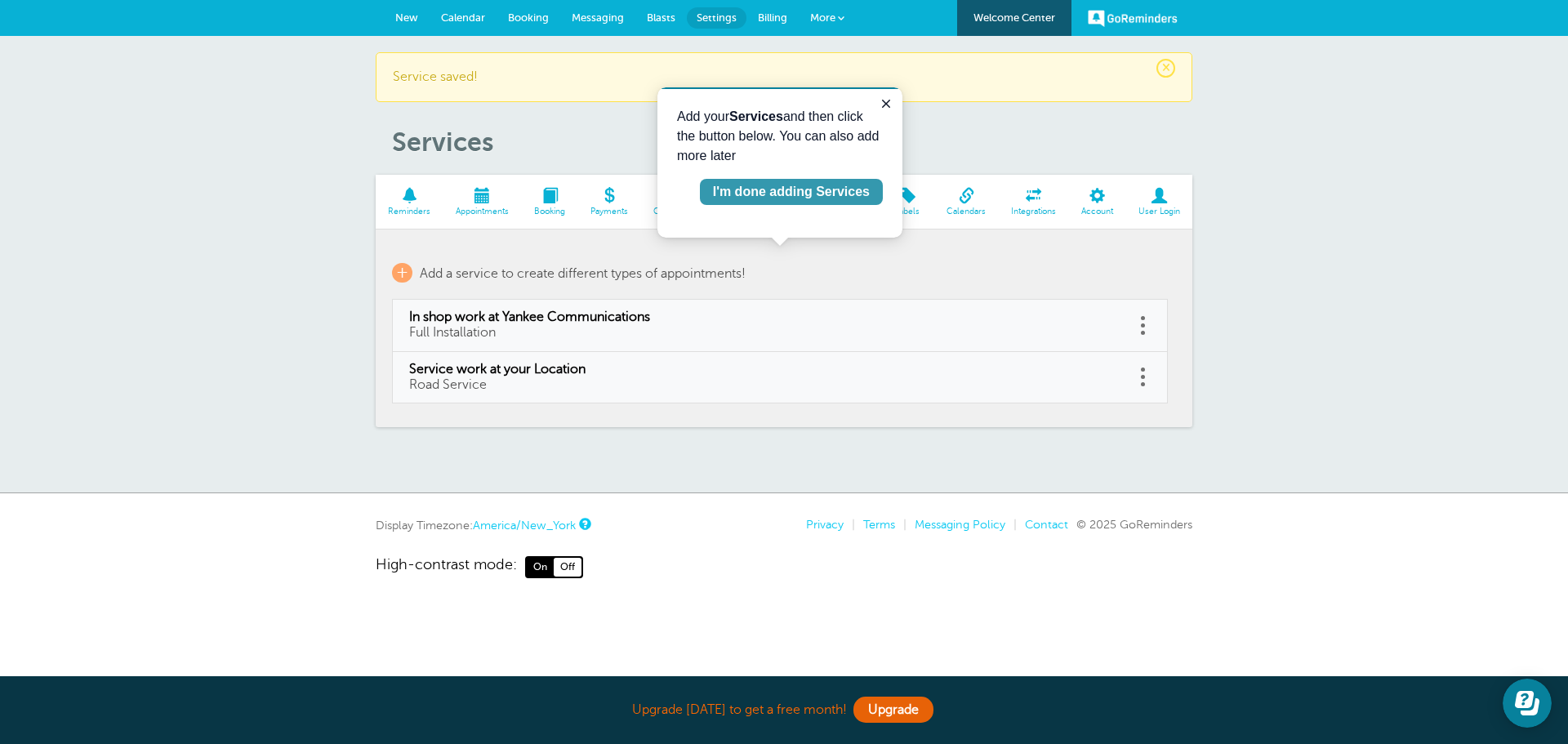
click at [793, 193] on div "I'm done adding Services" at bounding box center [791, 191] width 157 height 19
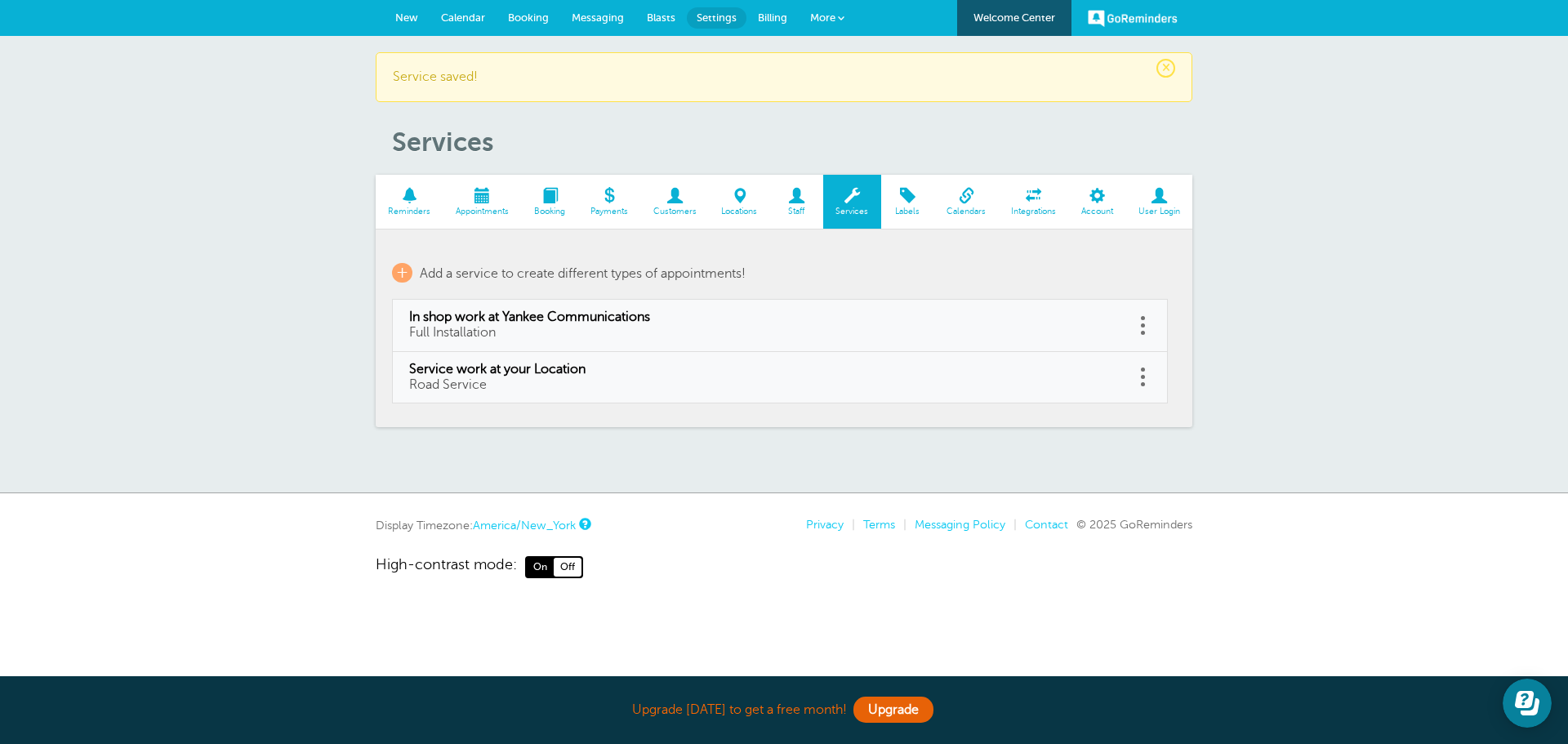
click at [1028, 200] on span at bounding box center [1034, 195] width 70 height 16
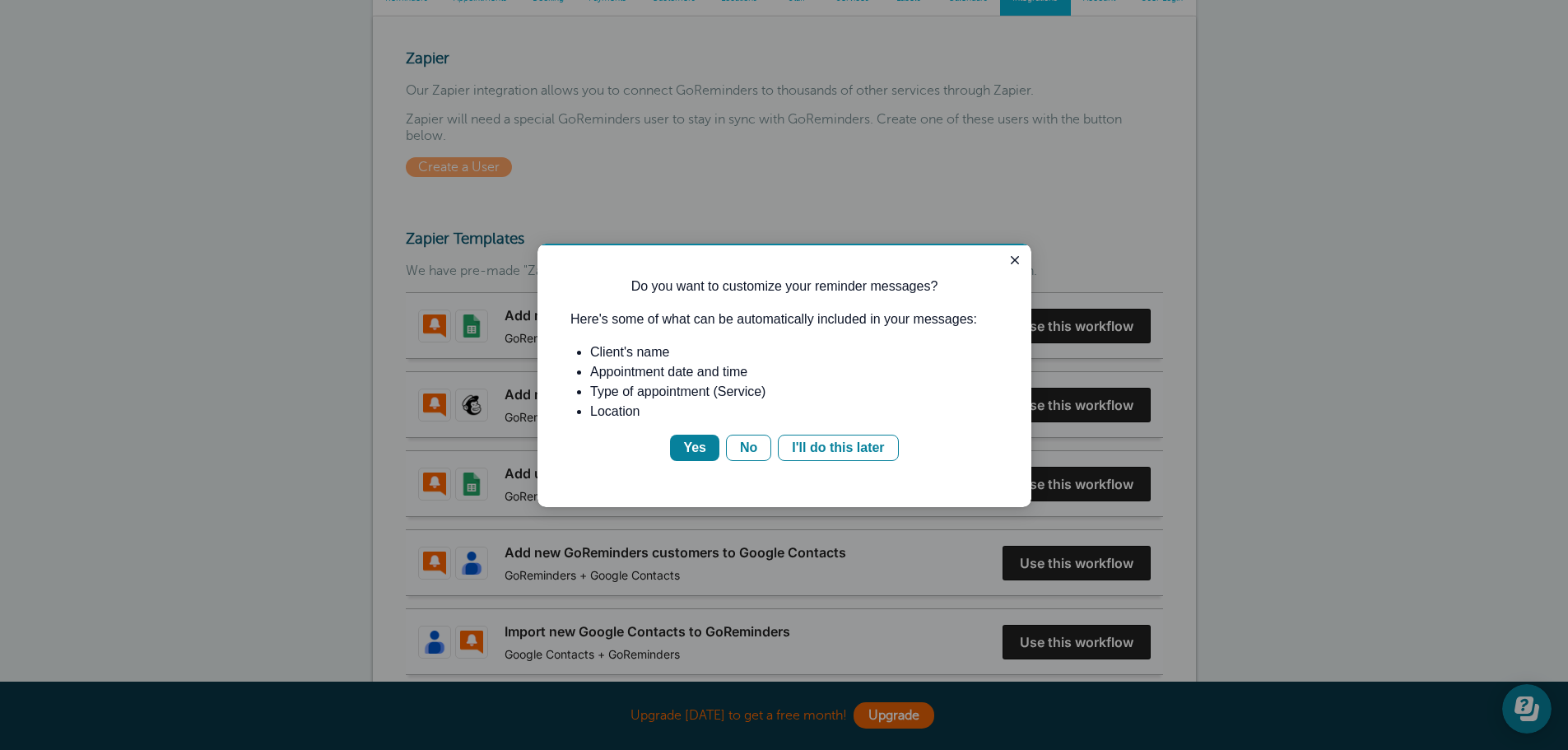
scroll to position [247, 0]
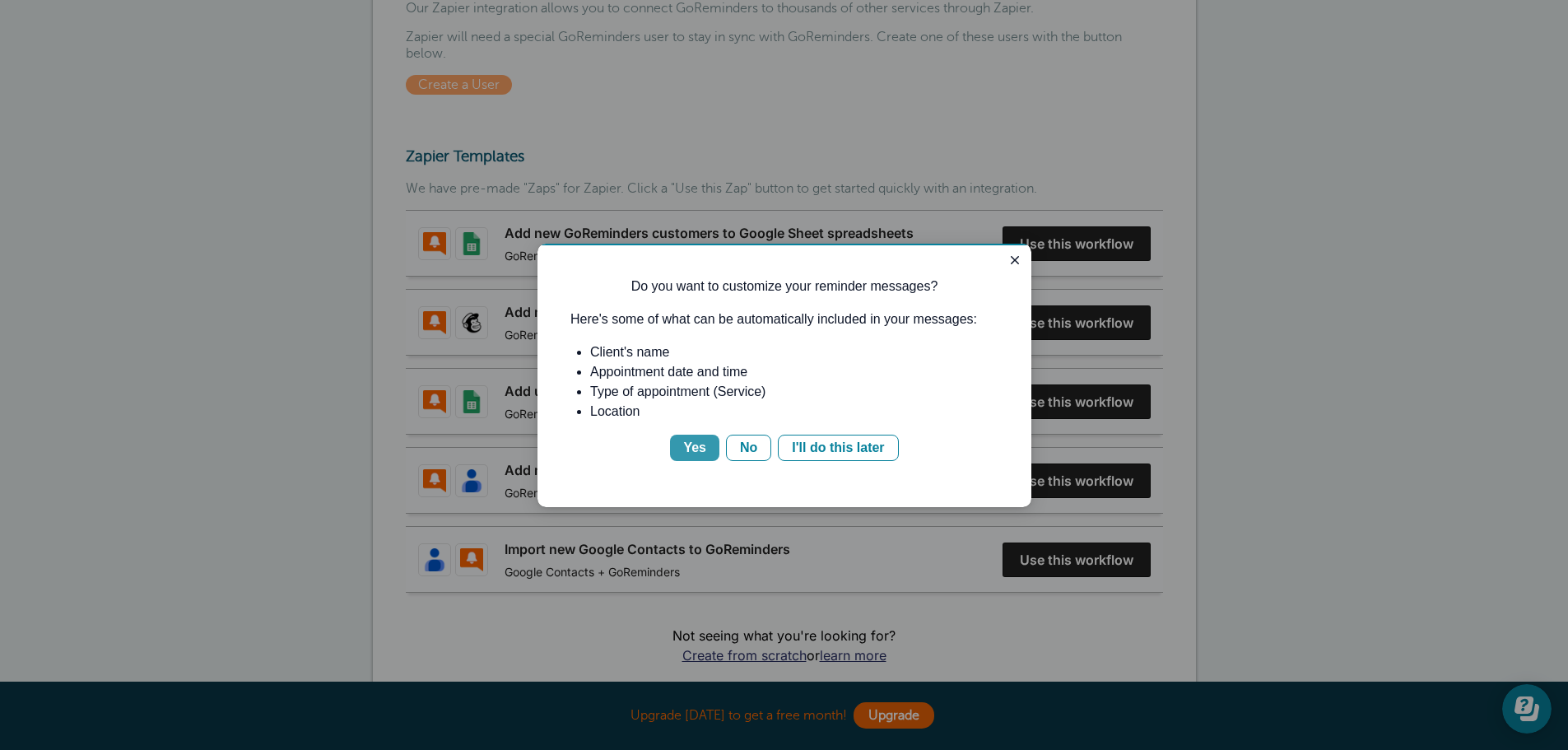
click at [694, 441] on div "Yes" at bounding box center [694, 447] width 23 height 19
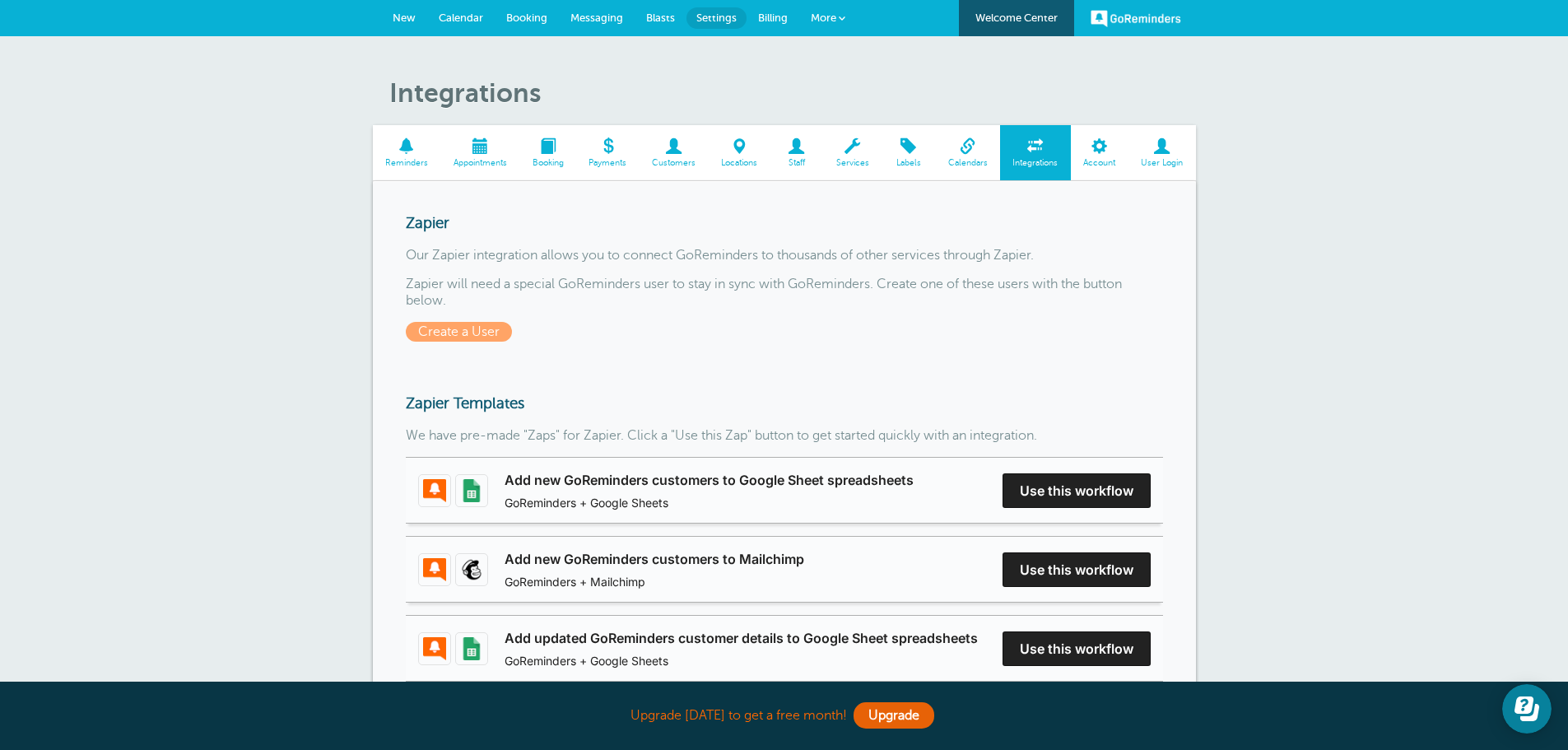
scroll to position [0, 0]
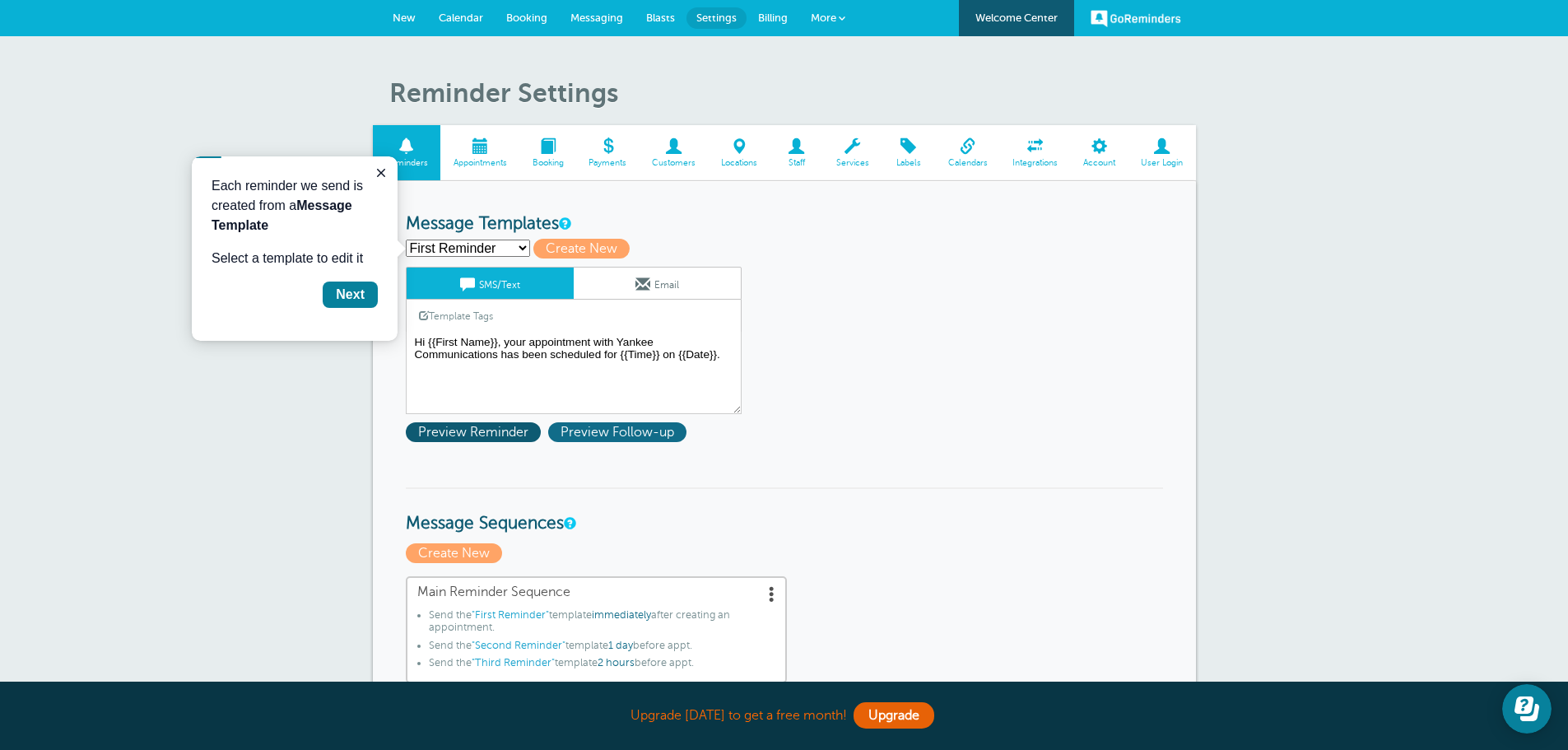
click at [634, 429] on span "Preview Follow-up" at bounding box center [618, 432] width 139 height 19
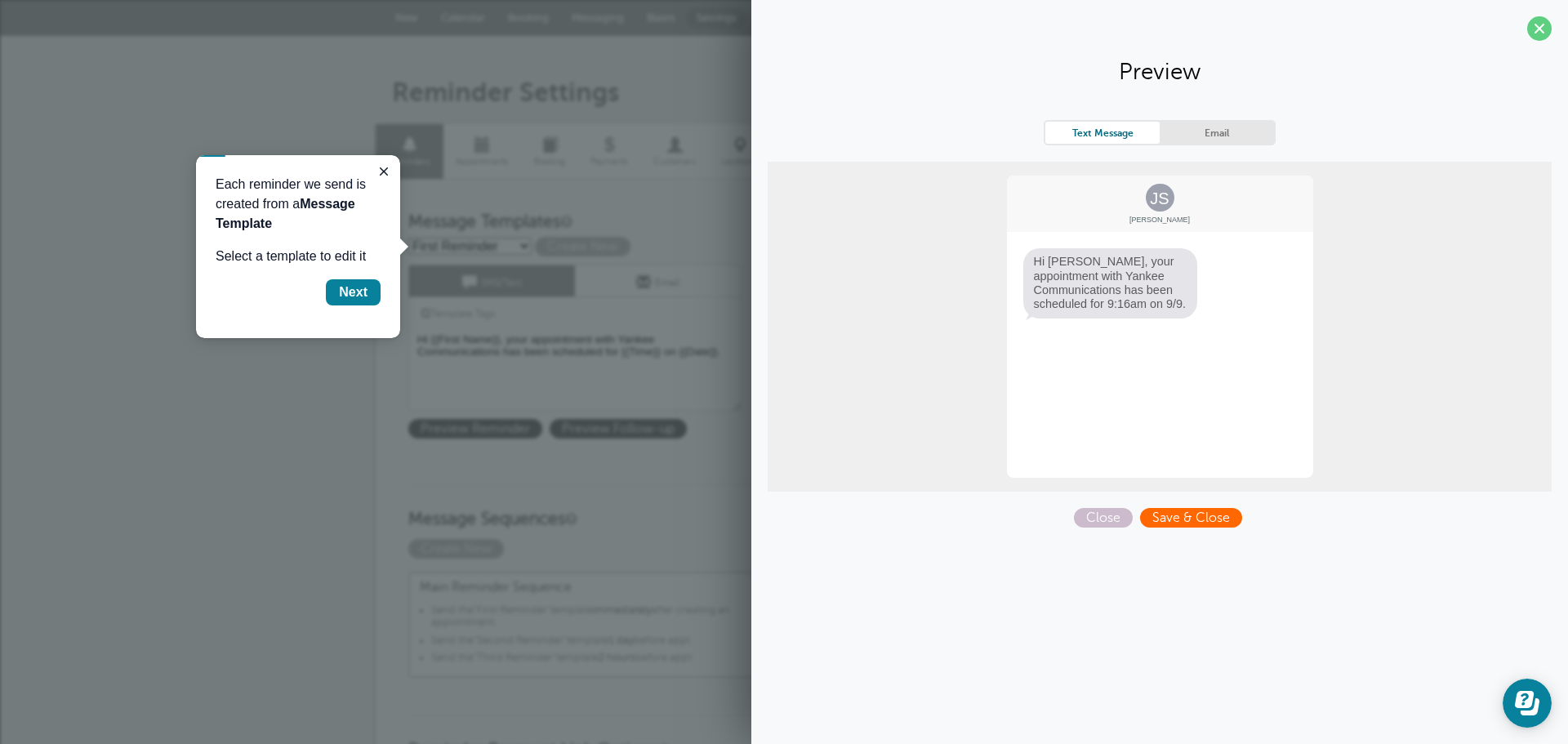
click at [1187, 509] on span "Save & Close" at bounding box center [1192, 518] width 102 height 19
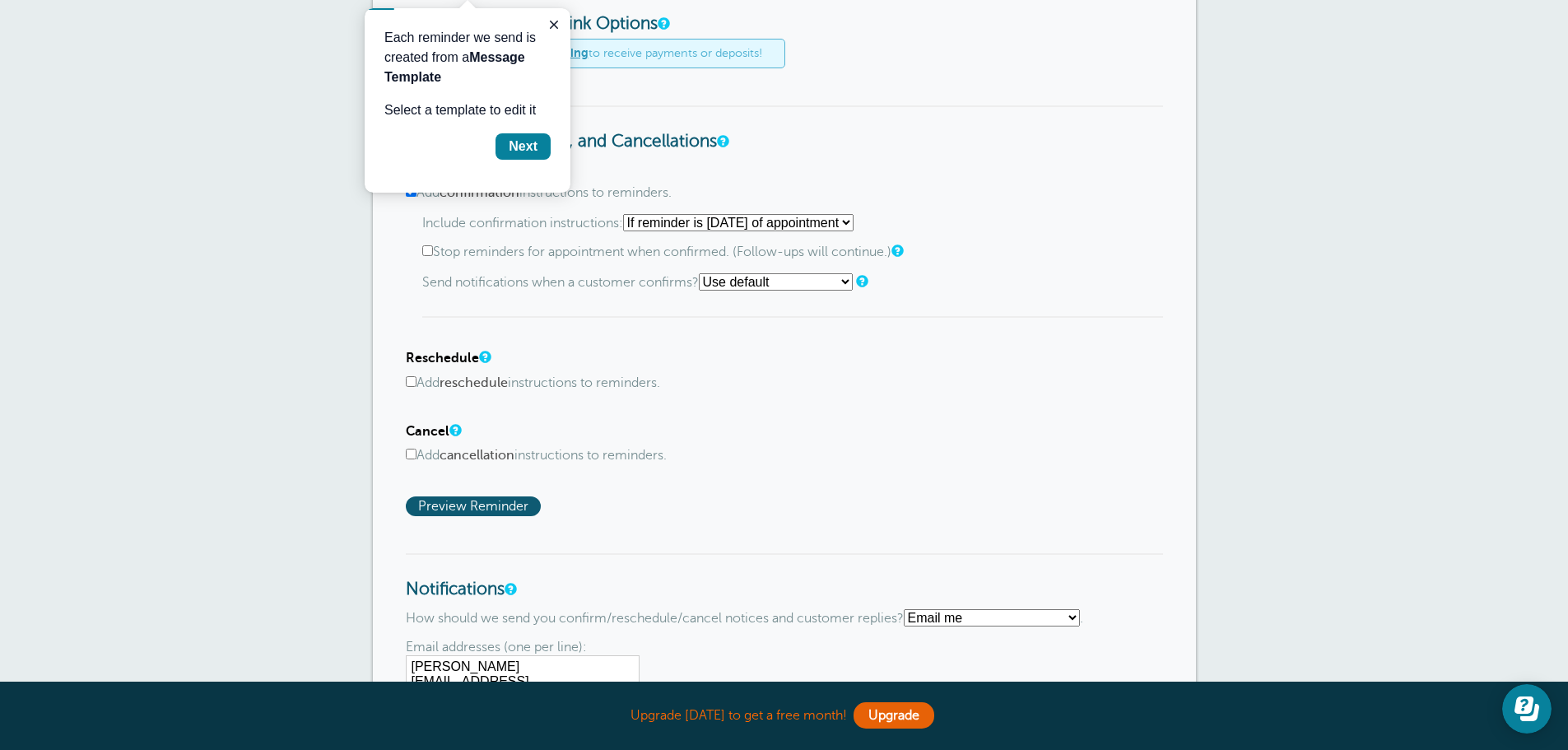
scroll to position [784, 0]
click at [413, 383] on input "Add reschedule instructions to reminders." at bounding box center [411, 380] width 11 height 11
checkbox input "true"
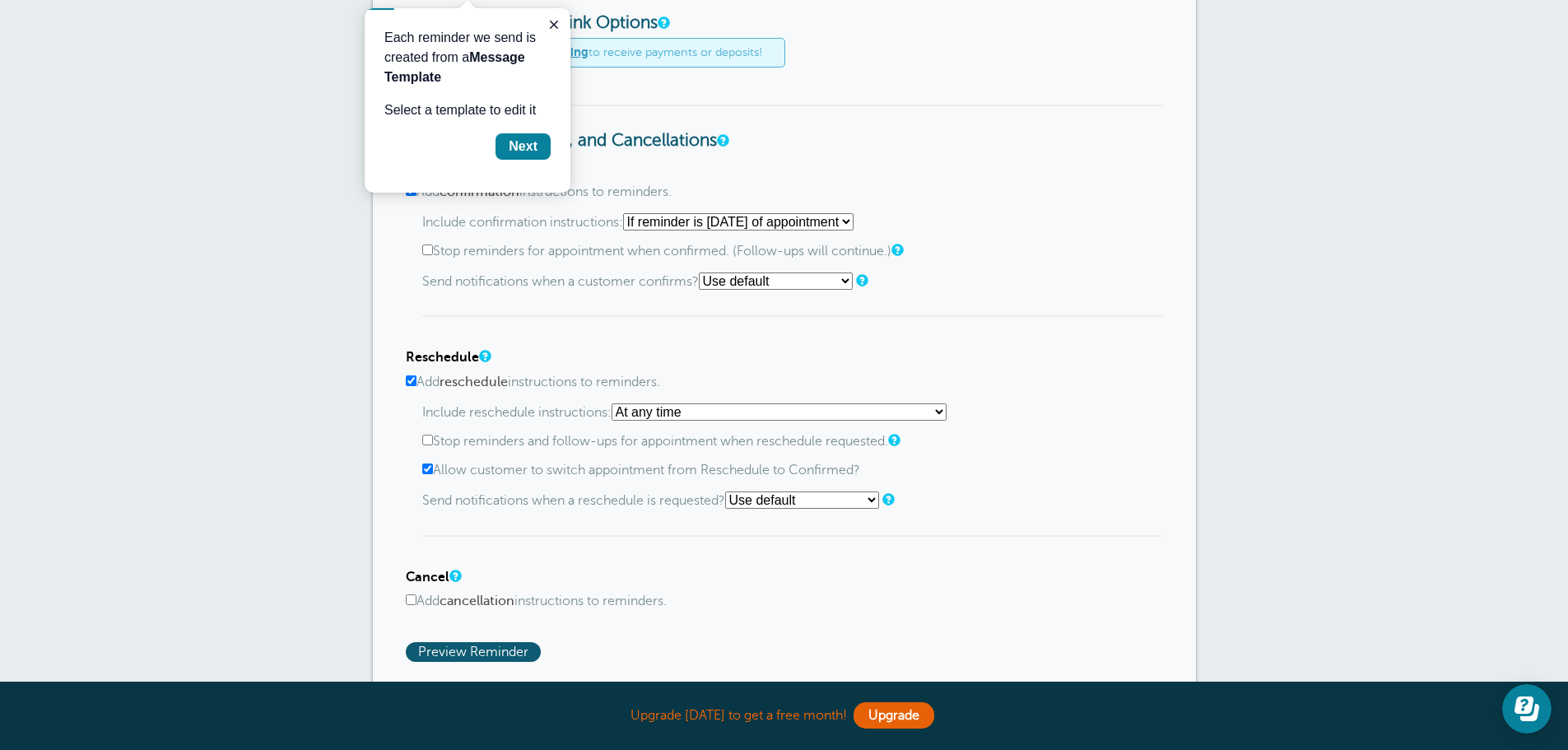
click at [716, 413] on select "At any time If reminder more than 1 day away from appointment If reminder more …" at bounding box center [779, 412] width 335 height 17
click at [866, 355] on h4 "Reschedule" at bounding box center [784, 358] width 757 height 16
click at [802, 555] on div "Confirm Add confirmation instructions to reminders. Include confirmation instru…" at bounding box center [784, 410] width 757 height 501
click at [413, 604] on input "Add cancellation instructions to reminders." at bounding box center [411, 599] width 11 height 11
checkbox input "true"
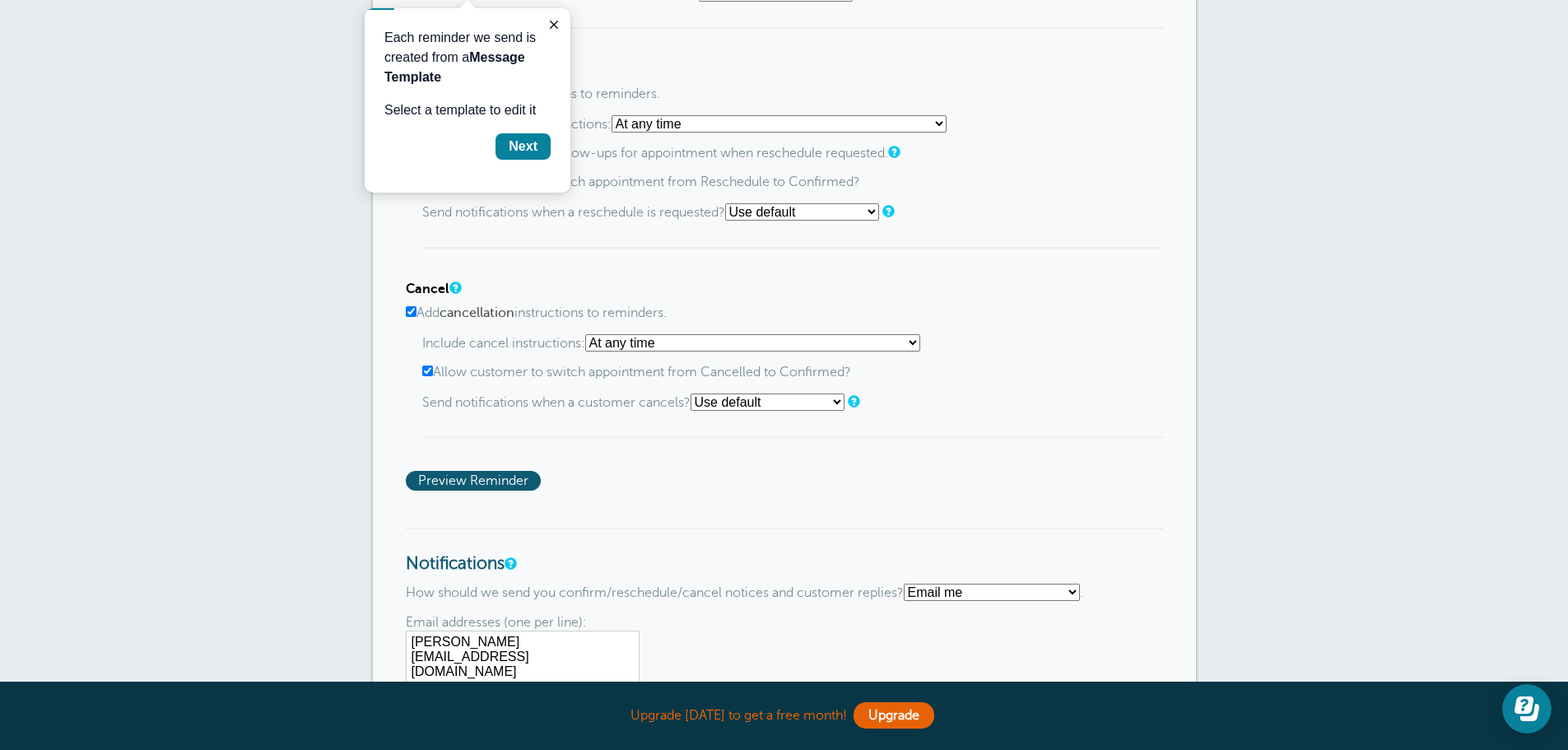
scroll to position [1114, 0]
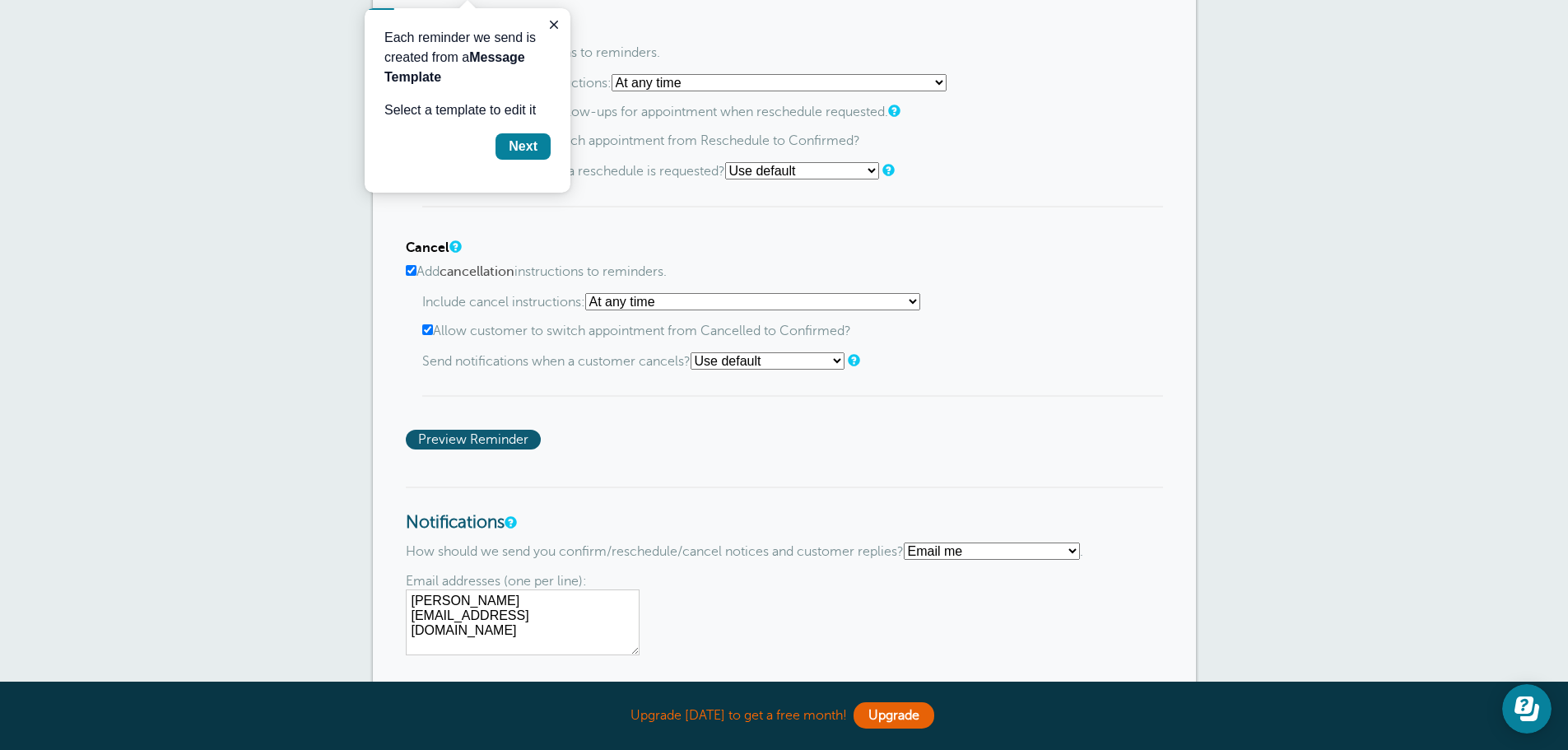
click at [1047, 552] on select "Text me Email me Don't send me notifications" at bounding box center [992, 551] width 176 height 17
click at [910, 543] on select "Text me Email me Don't send me notifications" at bounding box center [992, 551] width 176 height 17
click at [962, 556] on select "Text me Email me Don't send me notifications" at bounding box center [992, 551] width 176 height 17
select select "3"
click at [910, 543] on select "Text me Email me Don't send me notifications" at bounding box center [992, 551] width 176 height 17
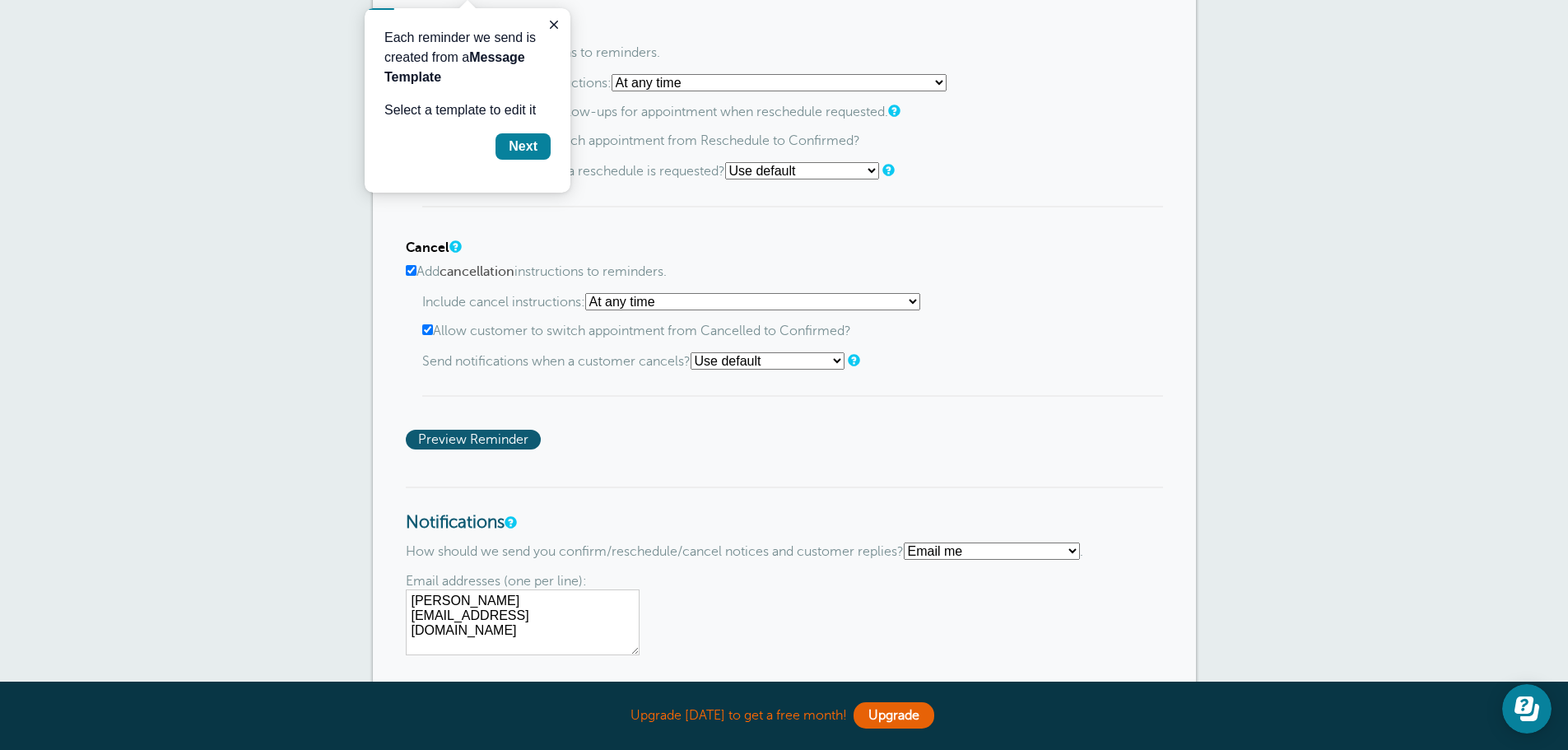
click at [629, 599] on textarea "rusty@yankeecommunications.com" at bounding box center [522, 622] width 234 height 66
click at [418, 618] on textarea "rusty@yankeecommunications.com" at bounding box center [522, 622] width 234 height 66
click at [631, 597] on textarea "rusty@yankeecommunications.com" at bounding box center [522, 622] width 234 height 66
type textarea "[PERSON_NAME][EMAIL_ADDRESS][DOMAIN_NAME] info@@[DOMAIN_NAME]"
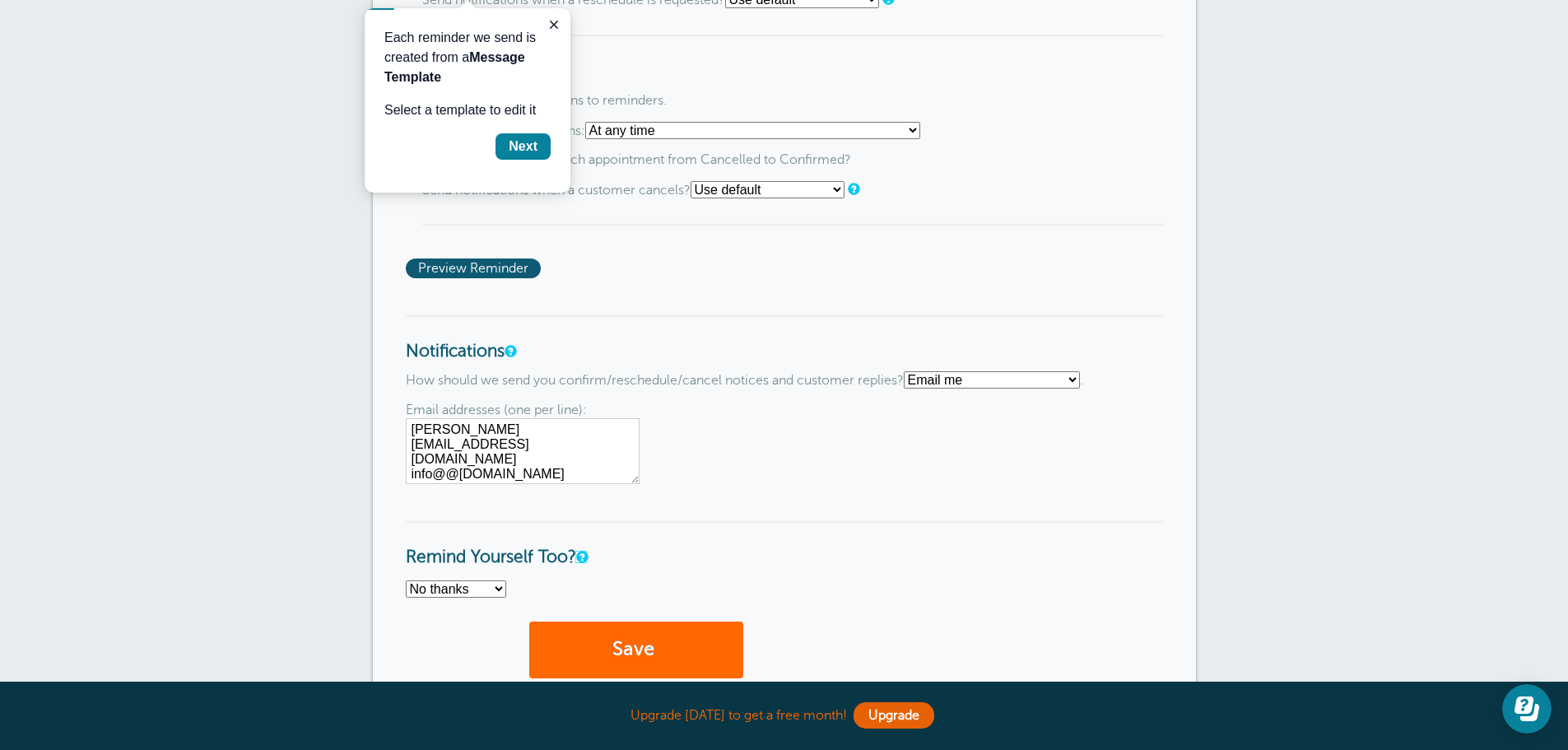
scroll to position [1360, 0]
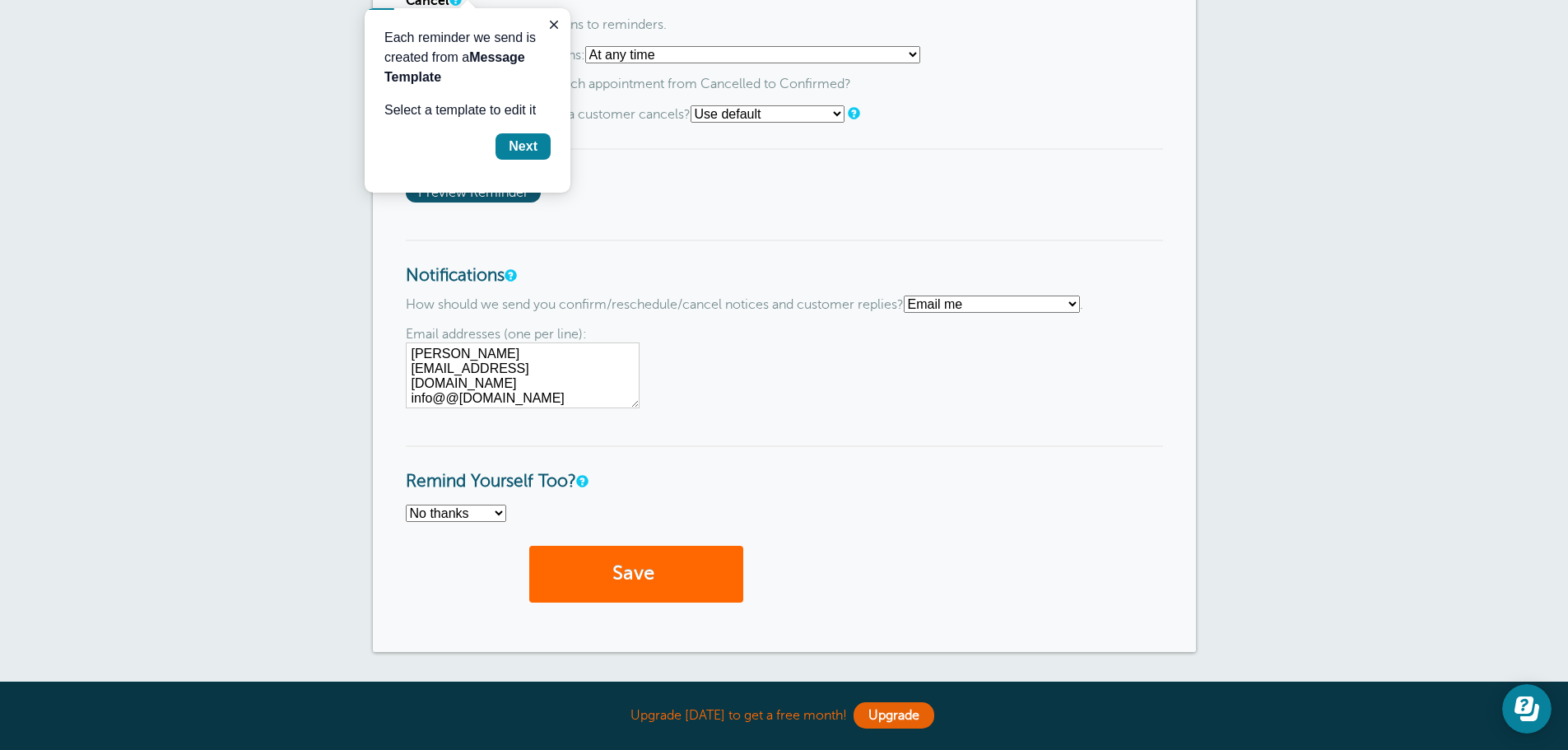
click at [493, 512] on select "No thanks Yes, text me Yes, email me" at bounding box center [456, 513] width 101 height 17
select select "3"
click at [406, 505] on select "No thanks Yes, text me Yes, email me" at bounding box center [456, 513] width 101 height 17
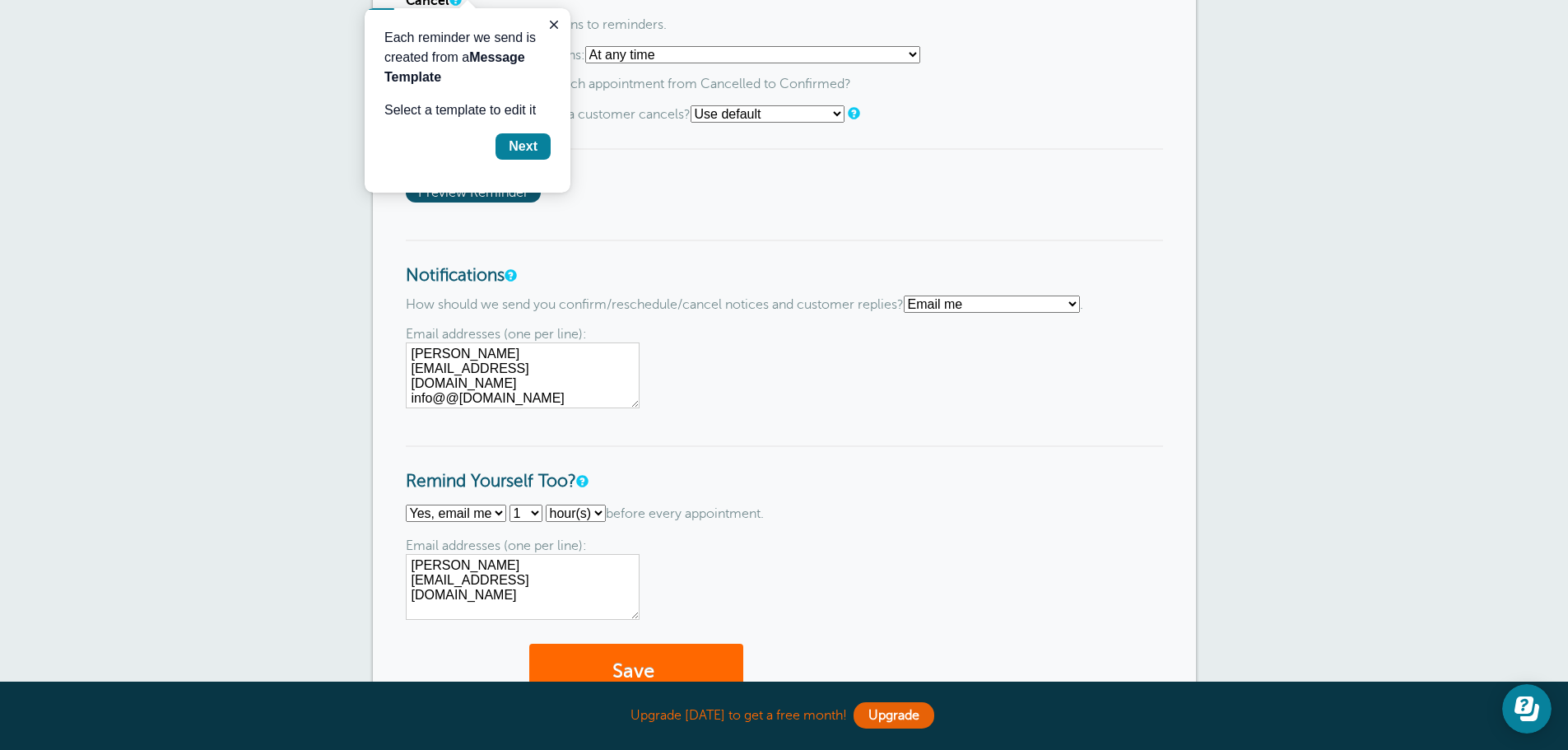
click at [624, 565] on textarea "rusty@yankeecommunications.com" at bounding box center [522, 587] width 234 height 66
type textarea "[PERSON_NAME][EMAIL_ADDRESS][DOMAIN_NAME] [EMAIL_ADDRESS][DOMAIN_NAME]"
click at [690, 557] on span "Email addresses (one per line): rusty@yankeecommunications.com" at bounding box center [784, 579] width 757 height 81
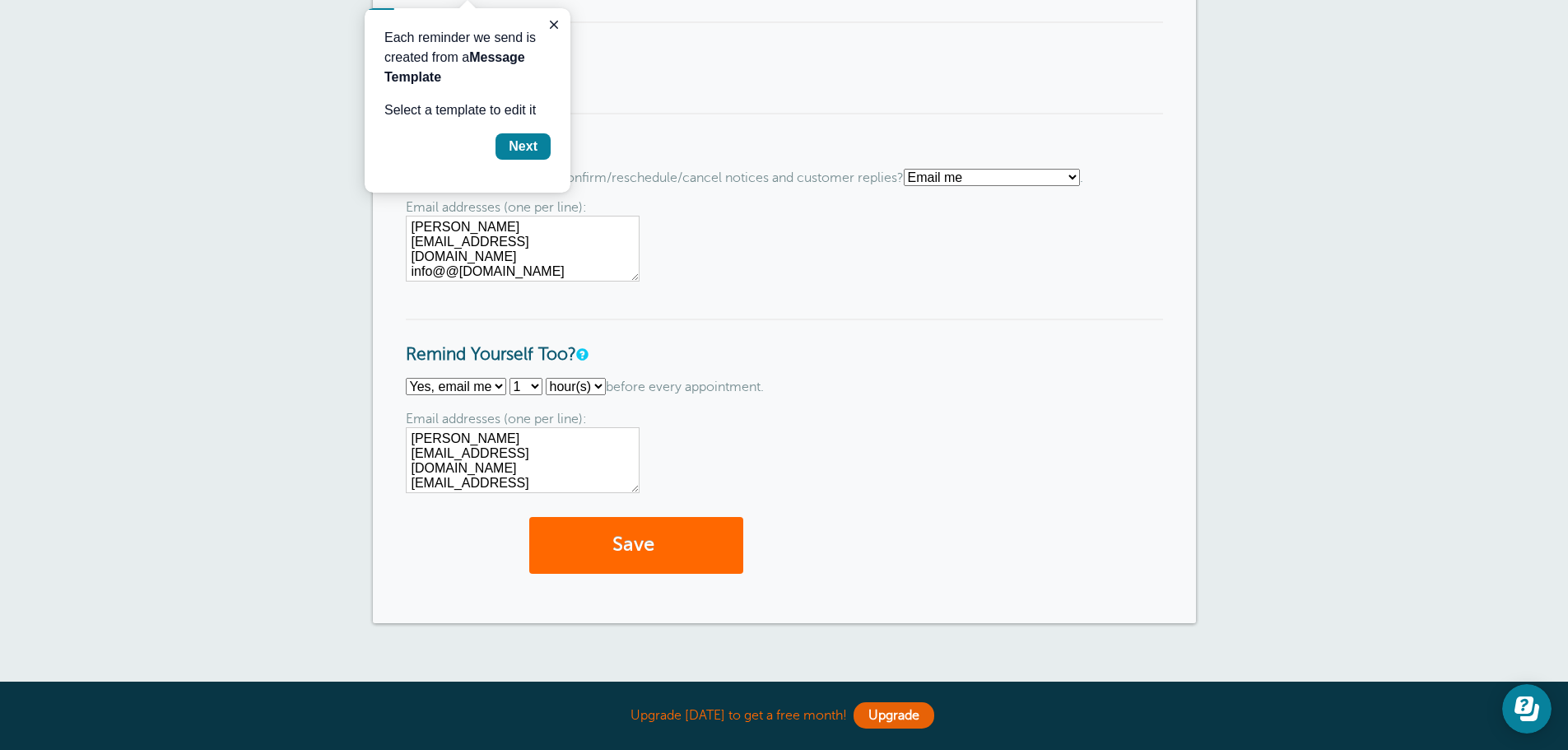
scroll to position [1525, 0]
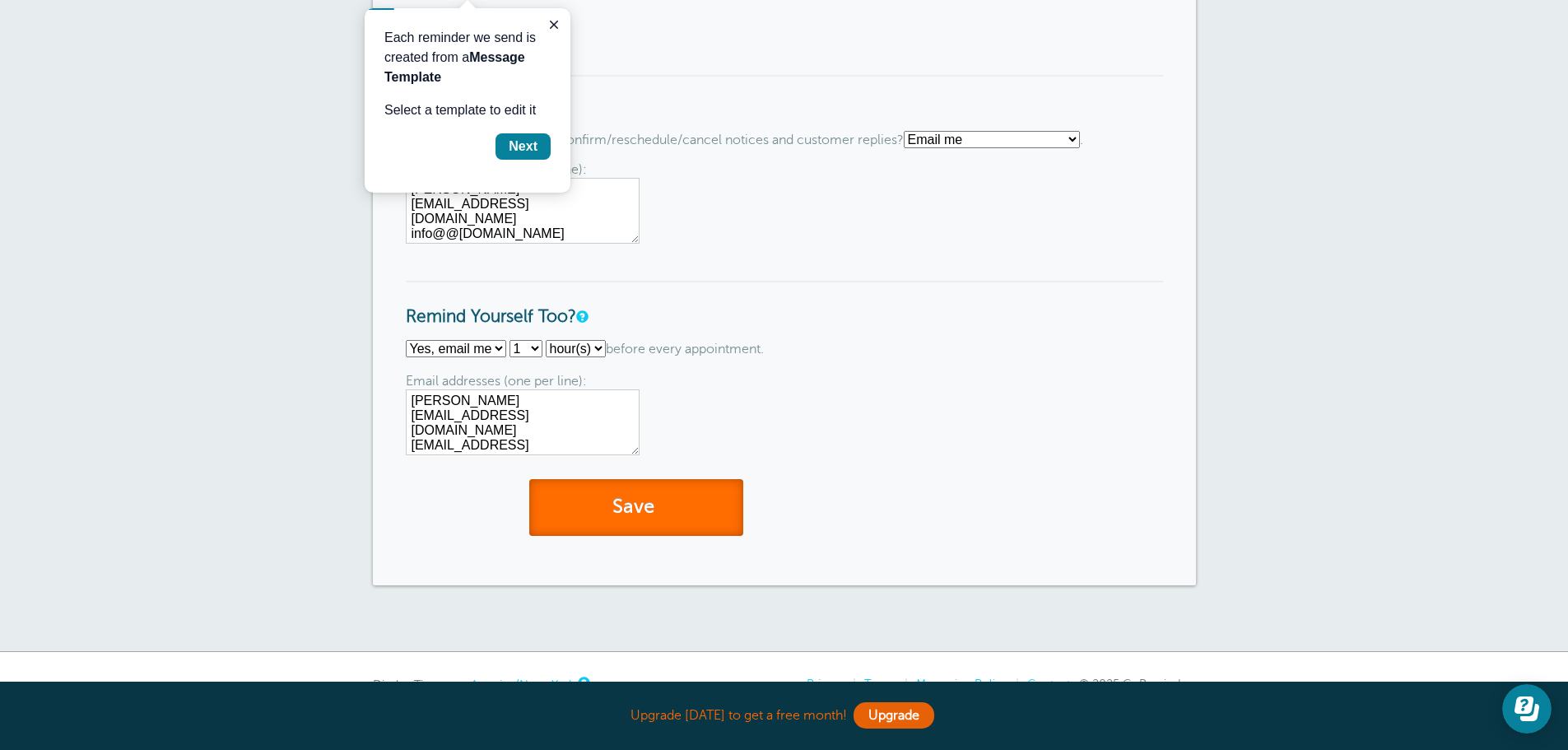
click at [667, 506] on button "Save" at bounding box center [636, 507] width 214 height 57
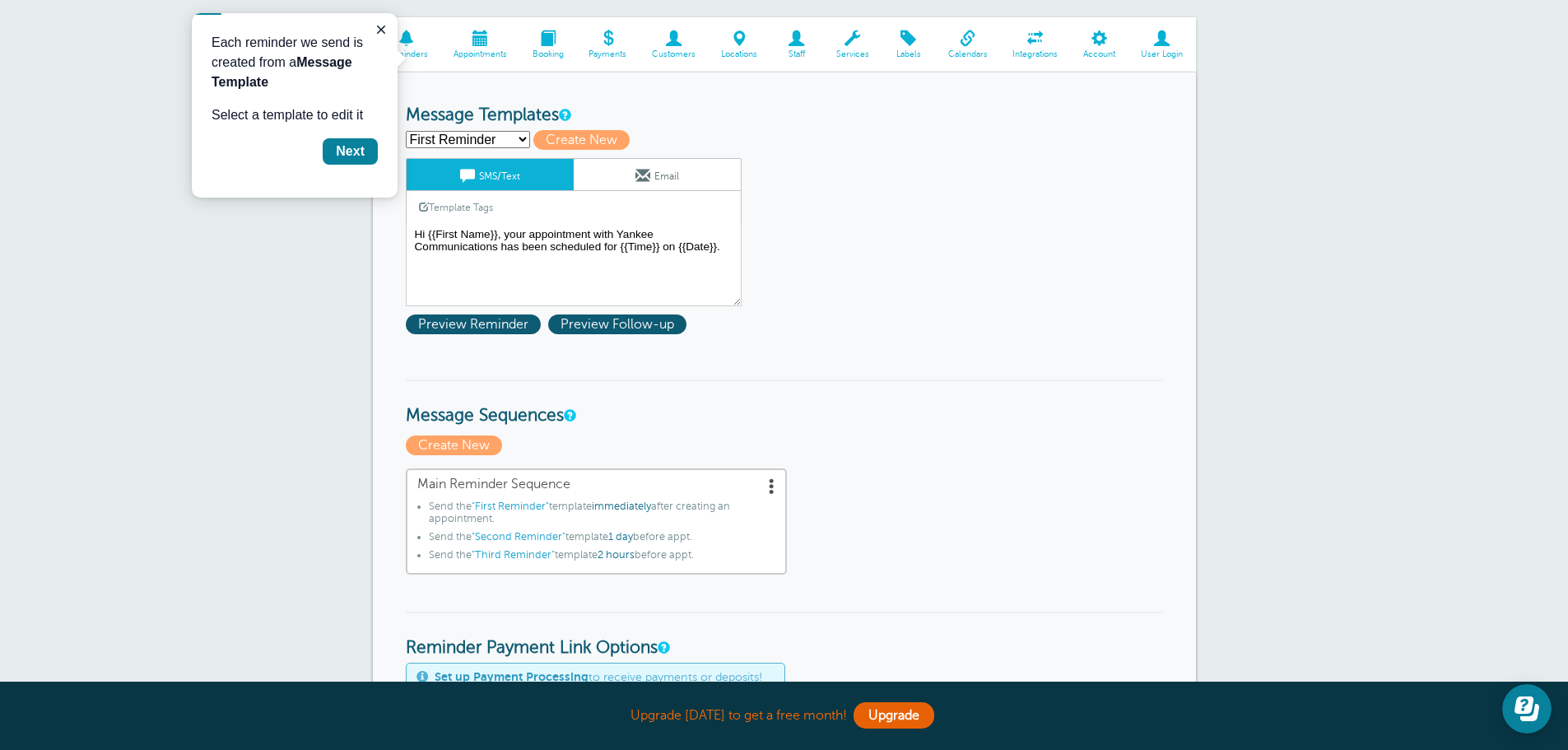
scroll to position [247, 0]
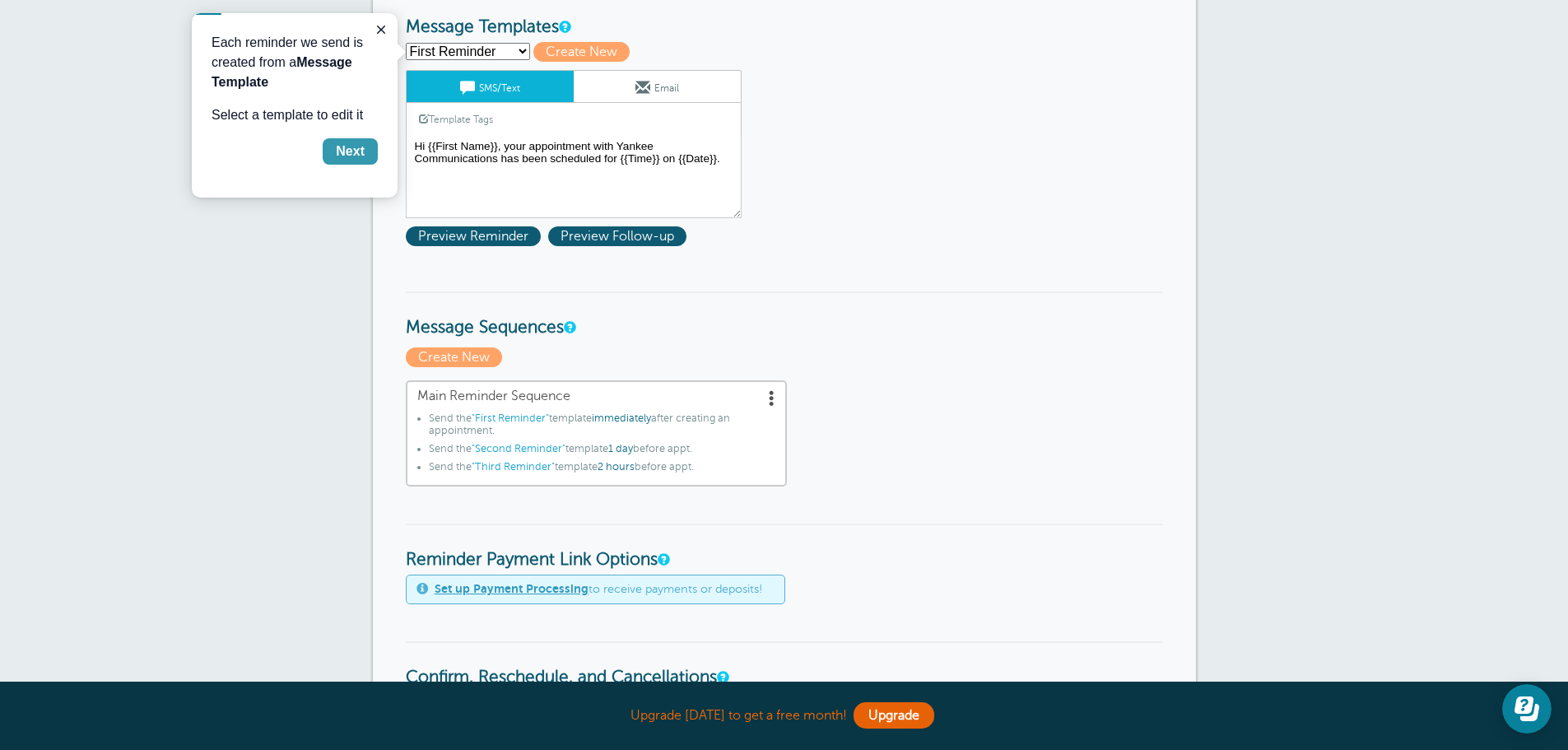
click at [342, 147] on div "Next" at bounding box center [350, 151] width 29 height 19
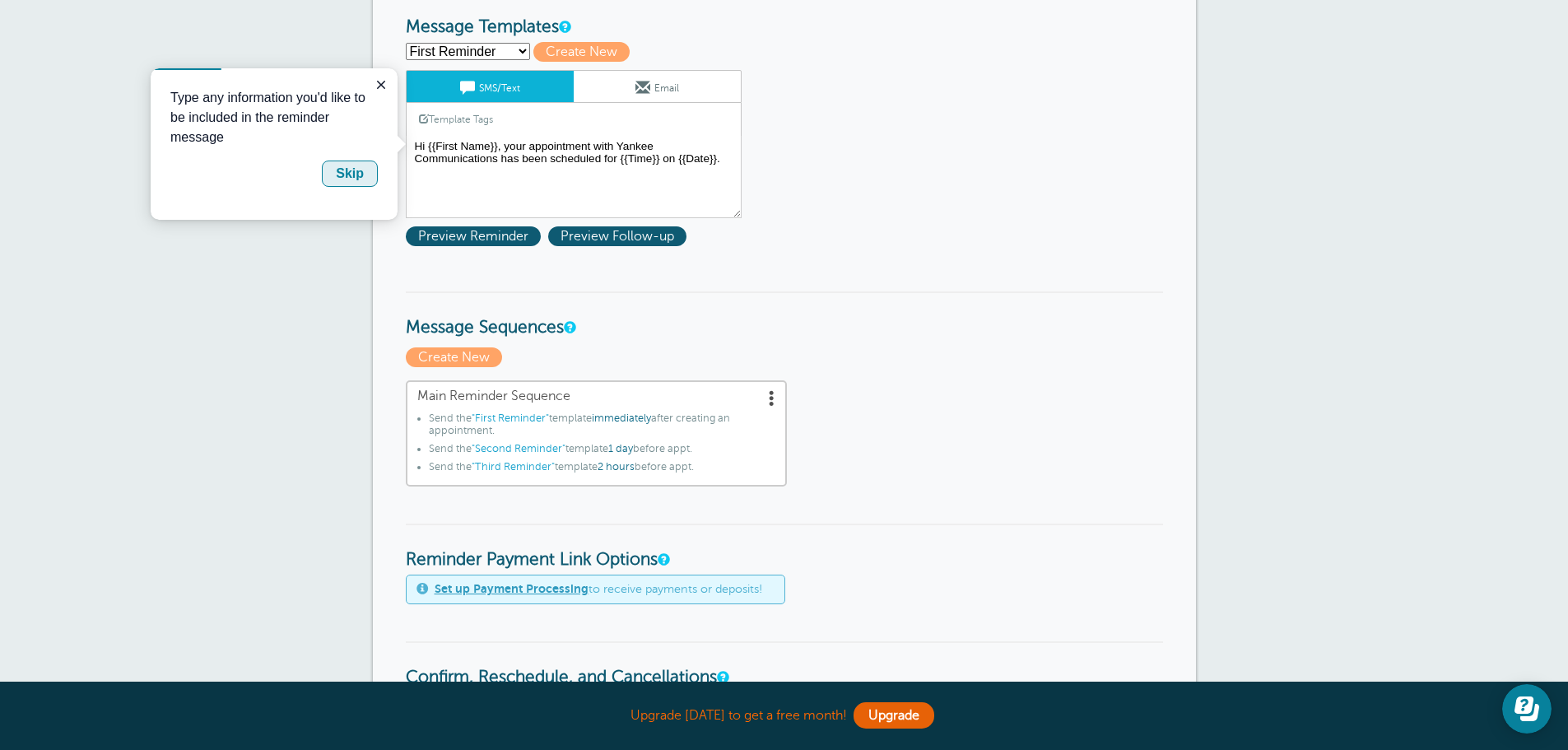
click at [342, 170] on div "Skip" at bounding box center [349, 173] width 28 height 19
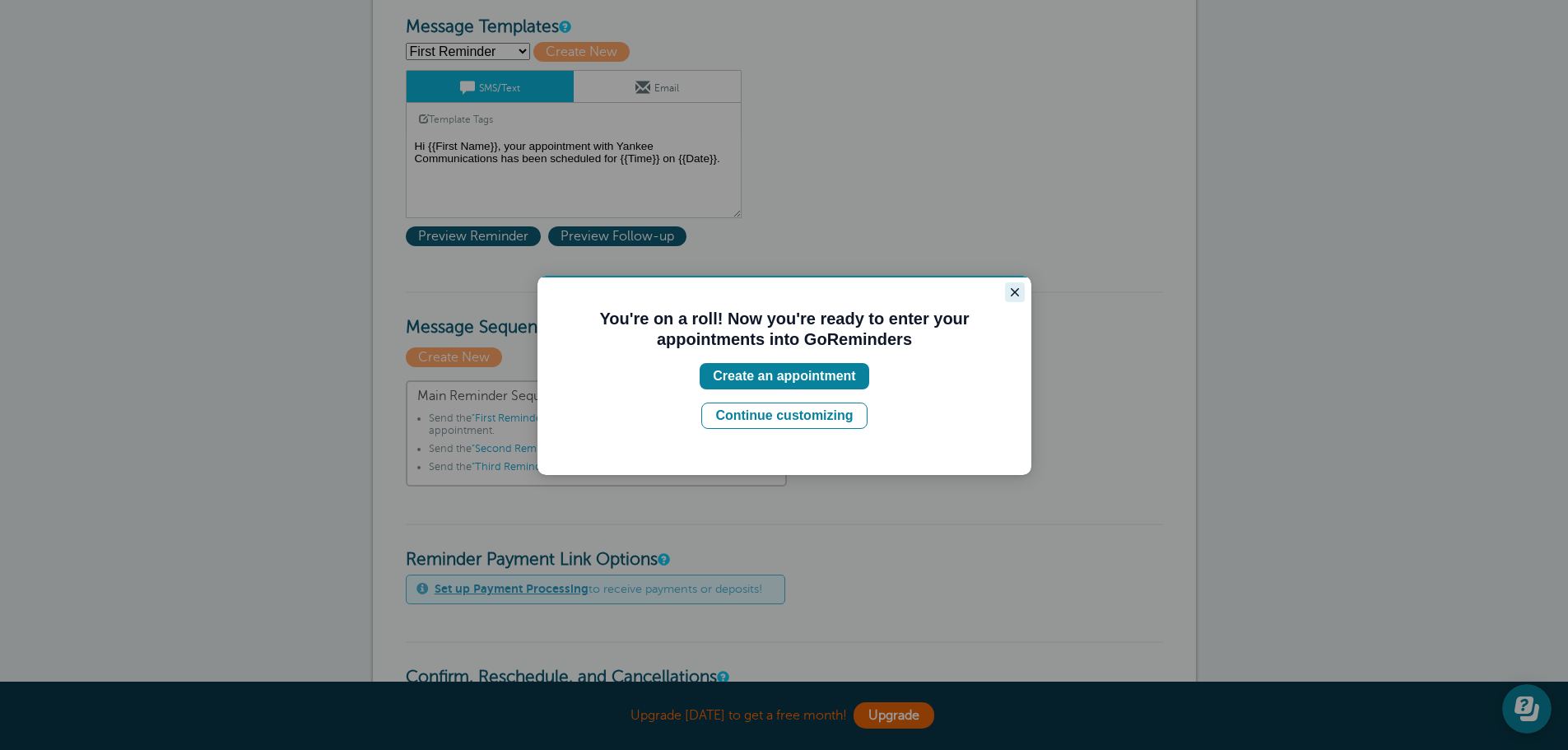
click at [1014, 292] on icon "Close guide" at bounding box center [1015, 293] width 8 height 8
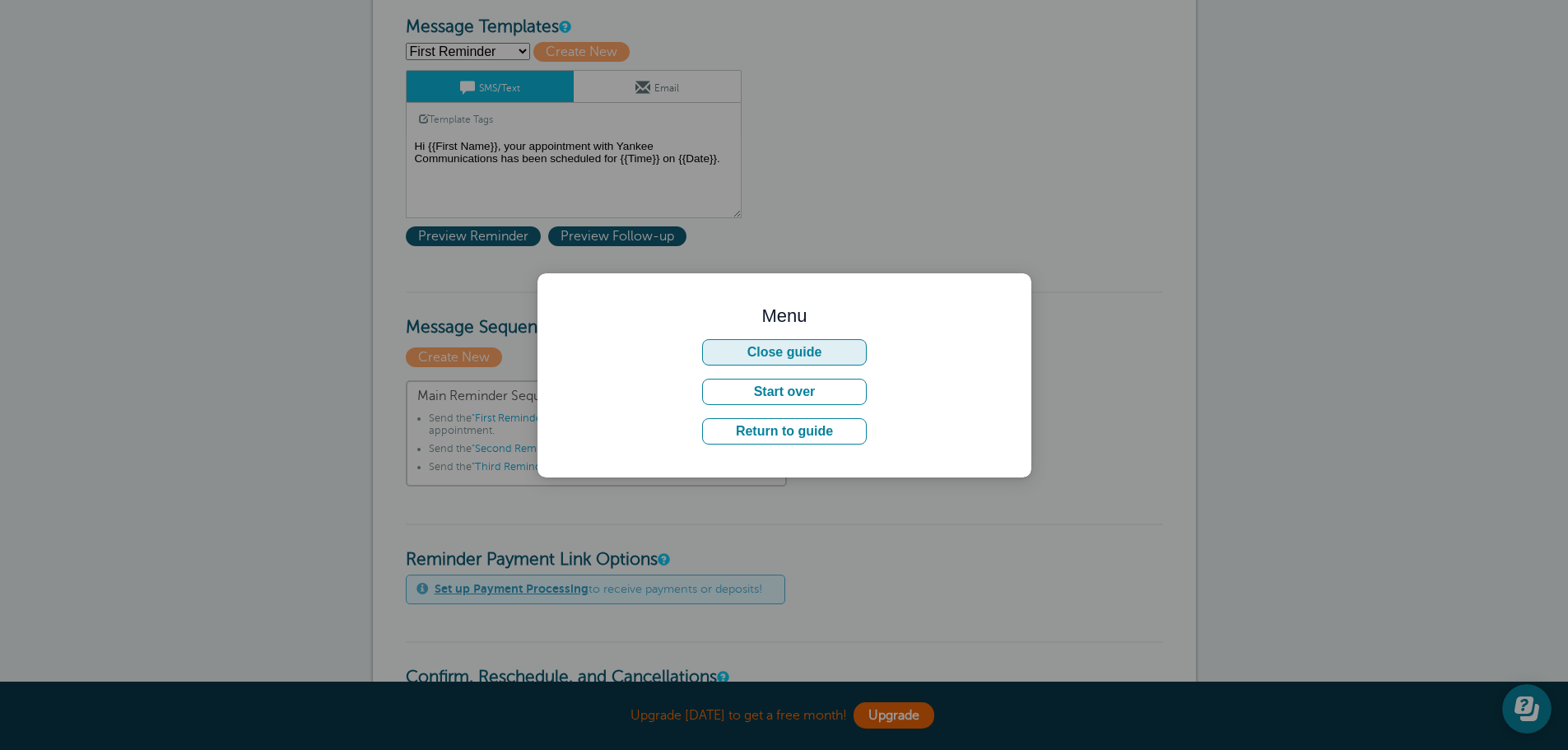
click at [809, 348] on button "Close guide" at bounding box center [784, 352] width 165 height 26
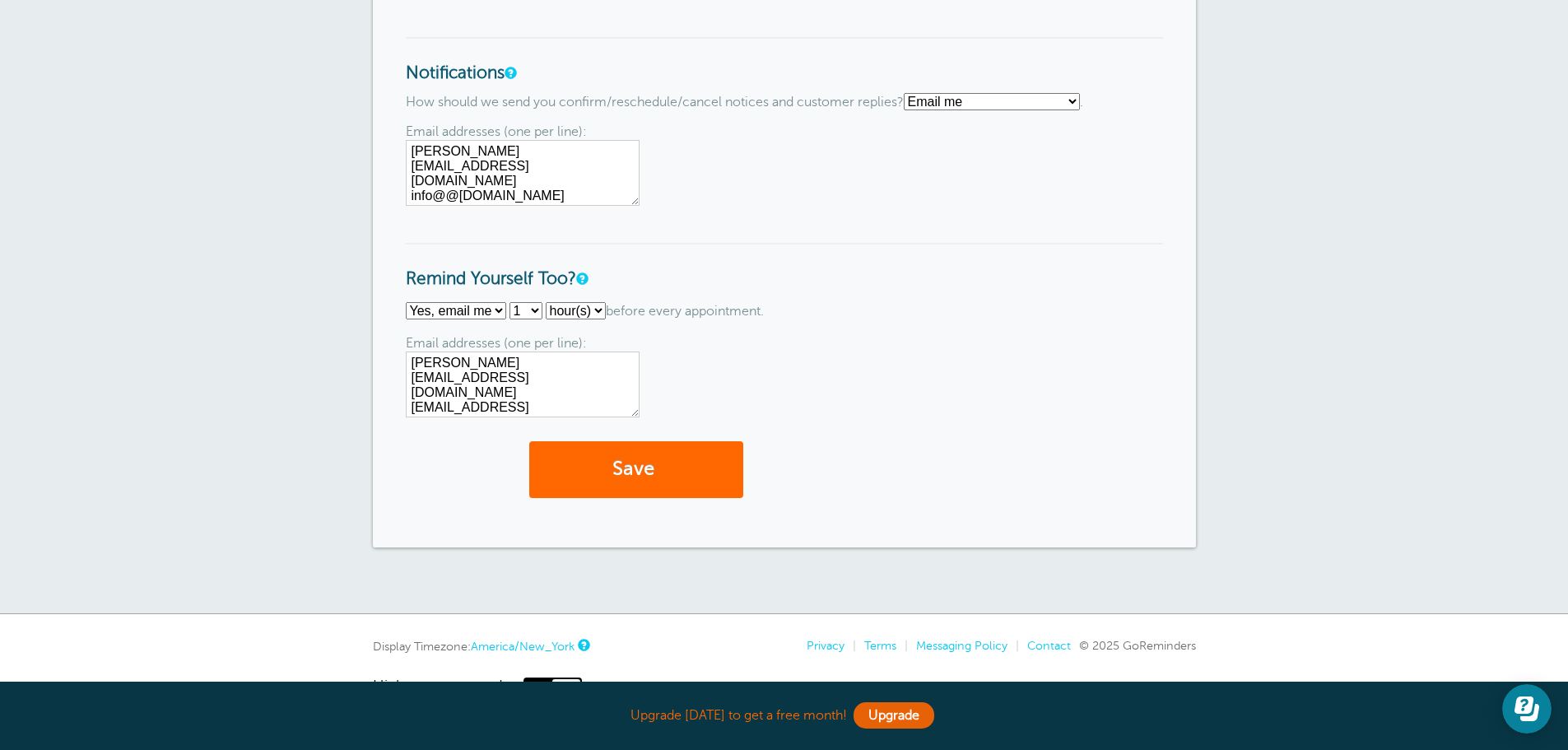
scroll to position [1564, 0]
click at [642, 457] on button "Save" at bounding box center [636, 468] width 214 height 57
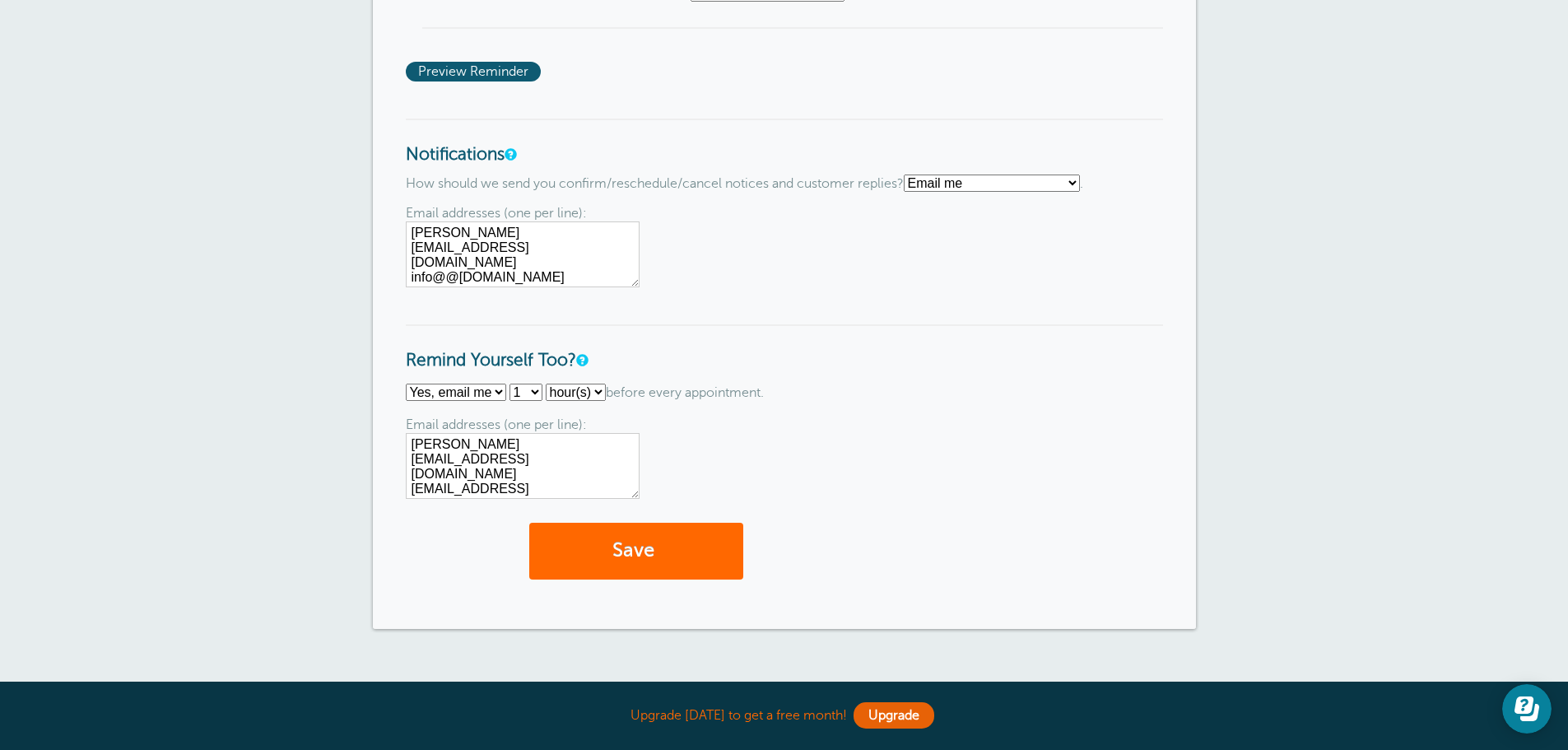
scroll to position [1482, 0]
click at [446, 244] on textarea "[PERSON_NAME][EMAIL_ADDRESS][DOMAIN_NAME] info@@[DOMAIN_NAME]" at bounding box center [522, 254] width 234 height 66
type textarea "[PERSON_NAME][EMAIL_ADDRESS][DOMAIN_NAME] [EMAIL_ADDRESS][DOMAIN_NAME]"
click at [735, 237] on div "Email addresses (one per line): [PERSON_NAME][EMAIL_ADDRESS][DOMAIN_NAME] info@…" at bounding box center [784, 245] width 757 height 81
click at [828, 179] on p "How should we send you confirm/reschedule/cancel notices and customer replies? …" at bounding box center [784, 182] width 757 height 17
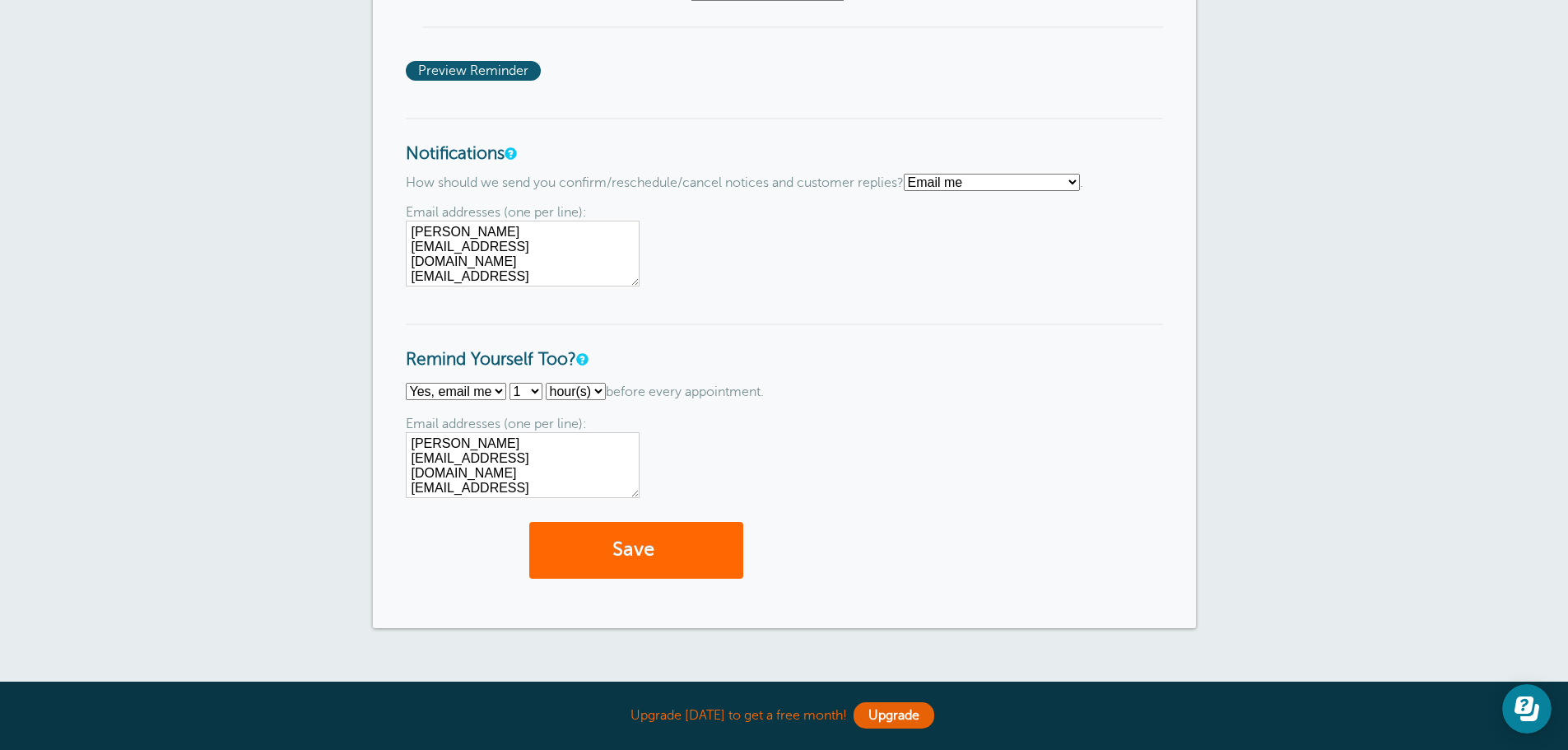
click at [789, 183] on p "How should we send you confirm/reschedule/cancel notices and customer replies? …" at bounding box center [784, 182] width 757 height 17
click at [825, 183] on p "How should we send you confirm/reschedule/cancel notices and customer replies? …" at bounding box center [784, 182] width 757 height 17
click at [787, 180] on p "How should we send you confirm/reschedule/cancel notices and customer replies? …" at bounding box center [784, 182] width 757 height 17
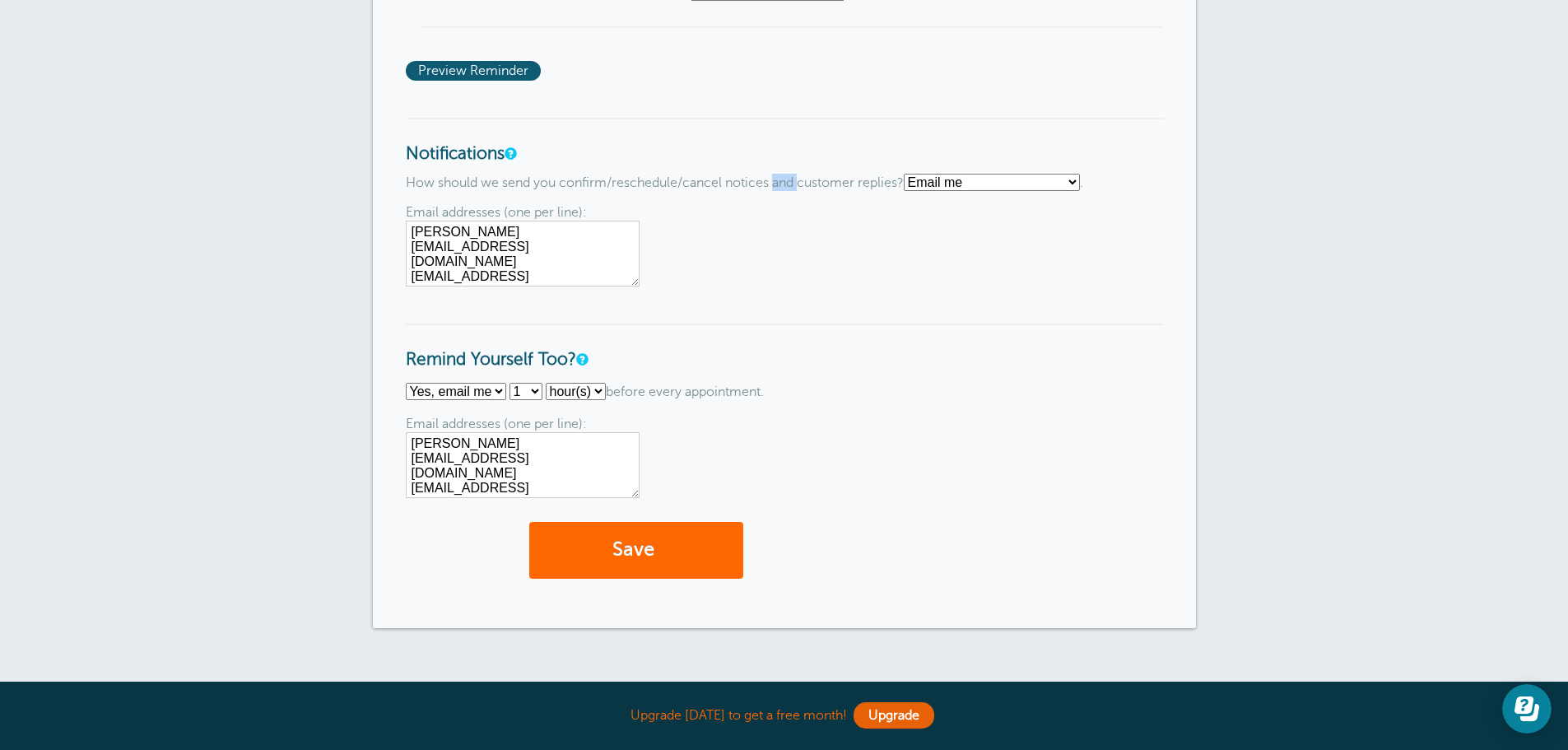
click at [787, 180] on p "How should we send you confirm/reschedule/cancel notices and customer replies? …" at bounding box center [784, 182] width 757 height 17
click at [740, 183] on p "How should we send you confirm/reschedule/cancel notices and customer replies? …" at bounding box center [784, 182] width 757 height 17
click at [703, 186] on p "How should we send you confirm/reschedule/cancel notices and customer replies? …" at bounding box center [784, 182] width 757 height 17
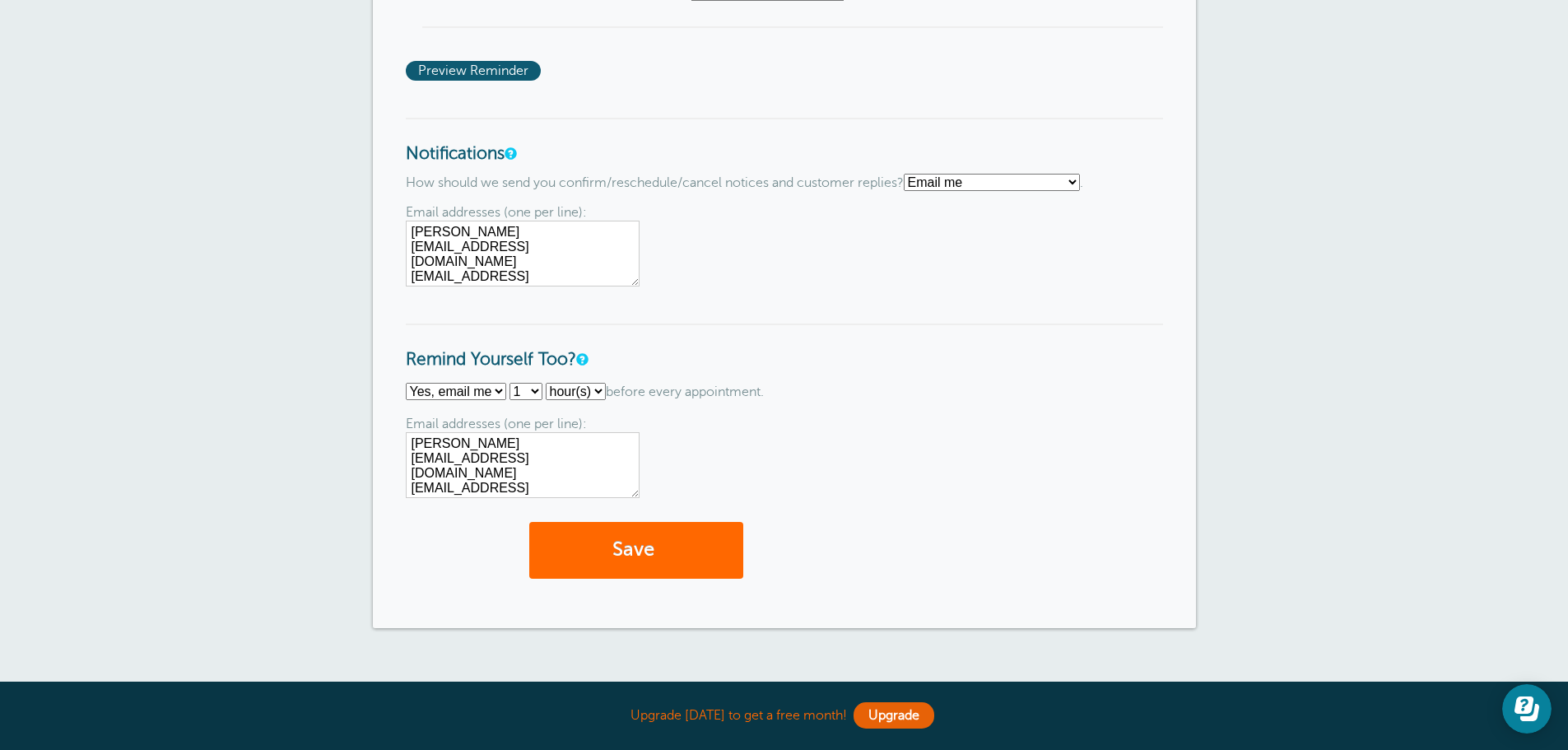
click at [647, 183] on p "How should we send you confirm/reschedule/cancel notices and customer replies? …" at bounding box center [784, 182] width 757 height 17
click at [709, 183] on p "How should we send you confirm/reschedule/cancel notices and customer replies? …" at bounding box center [784, 182] width 757 height 17
click at [737, 174] on p "How should we send you confirm/reschedule/cancel notices and customer replies? …" at bounding box center [784, 182] width 757 height 17
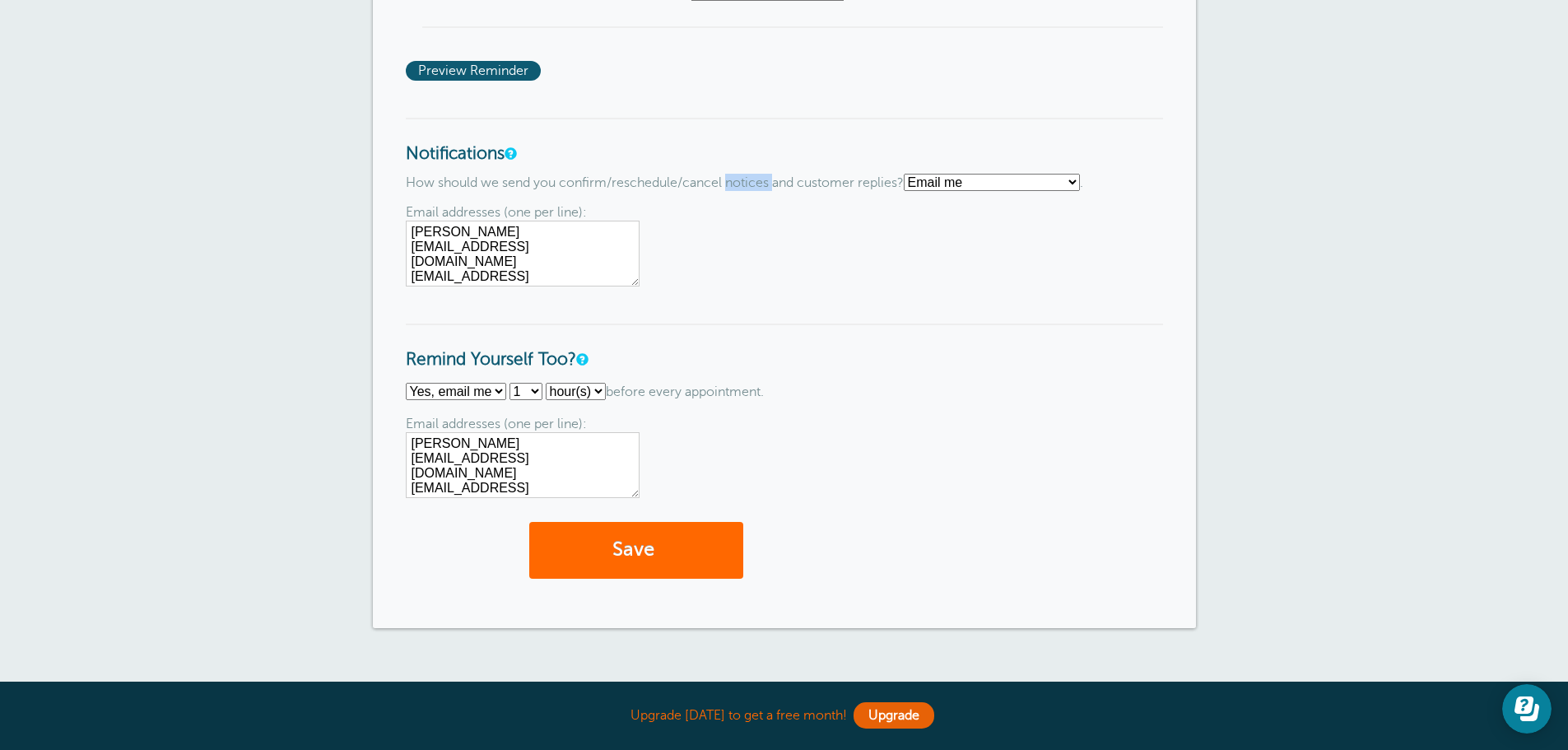
click at [737, 174] on p "How should we send you confirm/reschedule/cancel notices and customer replies? …" at bounding box center [784, 182] width 757 height 17
click at [713, 187] on p "How should we send you confirm/reschedule/cancel notices and customer replies? …" at bounding box center [784, 182] width 757 height 17
click at [648, 185] on p "How should we send you confirm/reschedule/cancel notices and customer replies? …" at bounding box center [784, 182] width 757 height 17
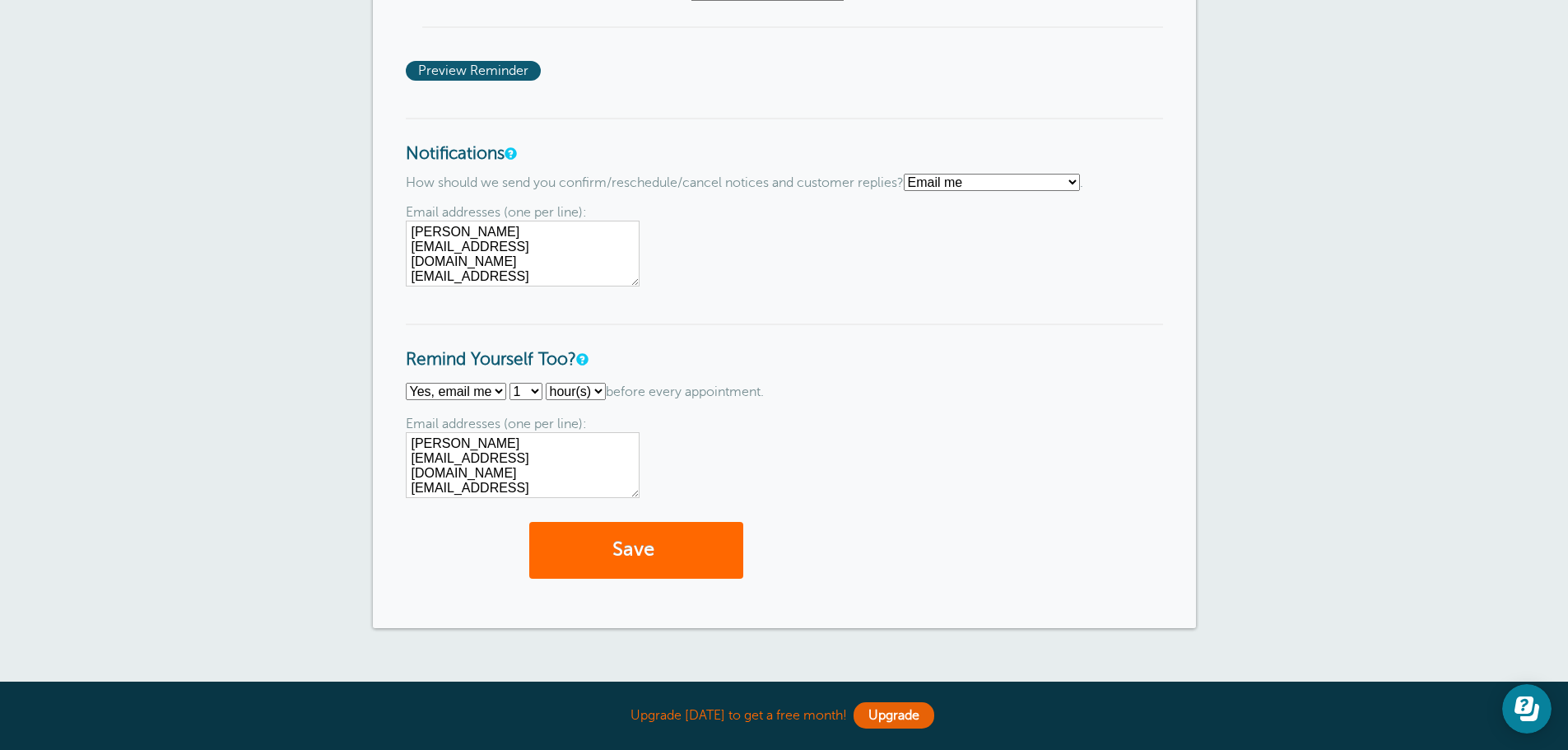
click at [702, 184] on p "How should we send you confirm/reschedule/cancel notices and customer replies? …" at bounding box center [784, 182] width 757 height 17
click at [636, 541] on button "Save" at bounding box center [636, 550] width 214 height 57
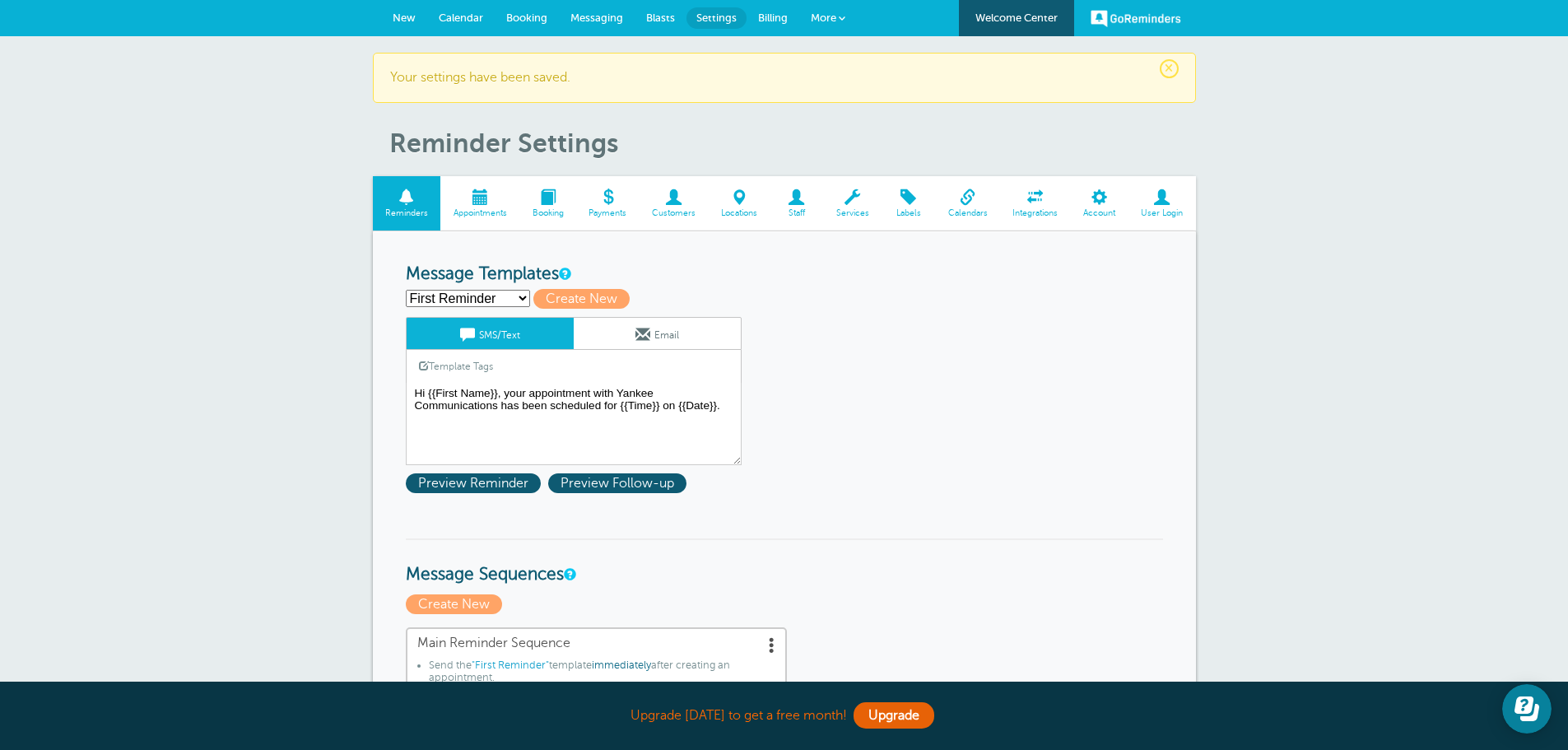
click at [1036, 203] on span at bounding box center [1035, 197] width 71 height 16
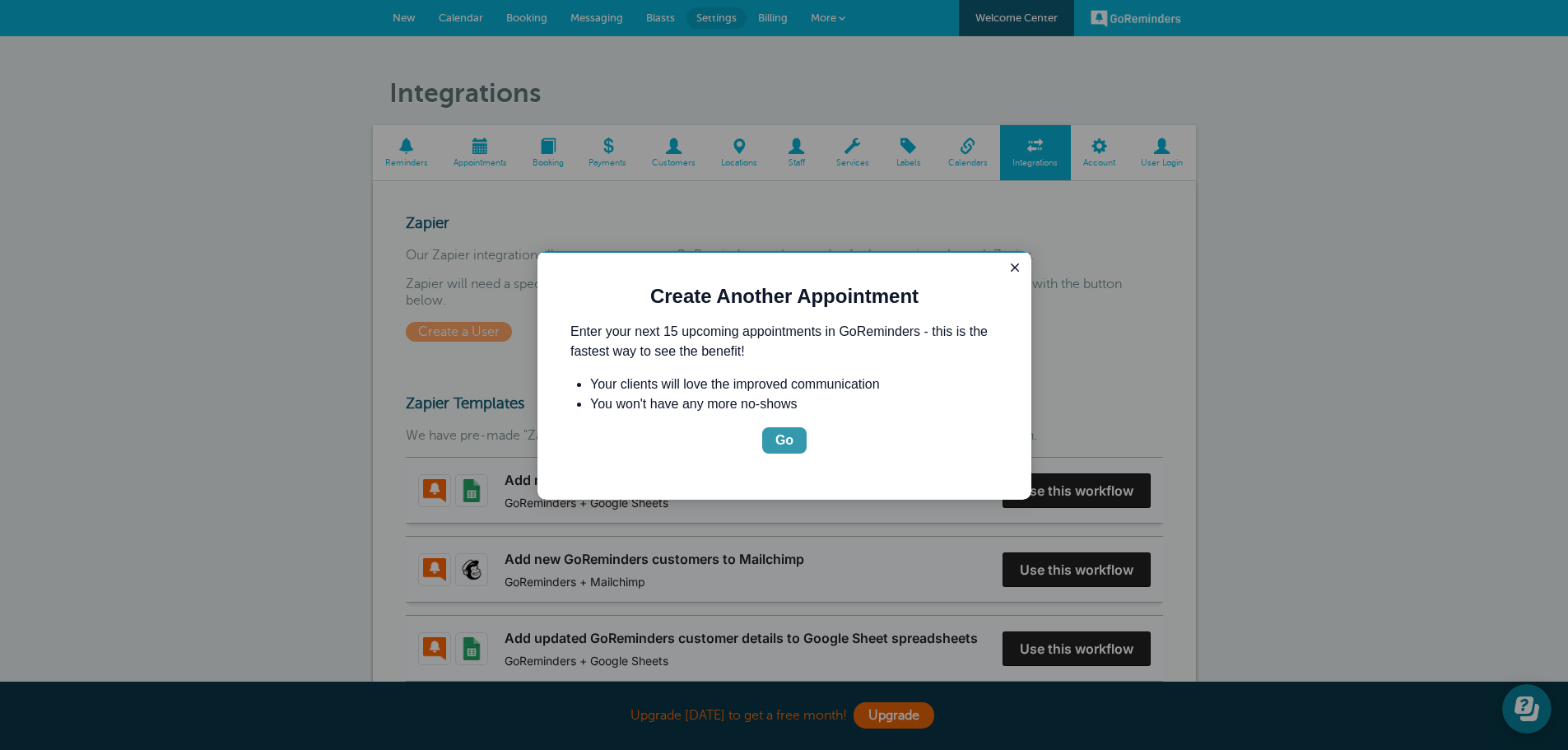
click at [784, 440] on div "Go" at bounding box center [784, 440] width 18 height 19
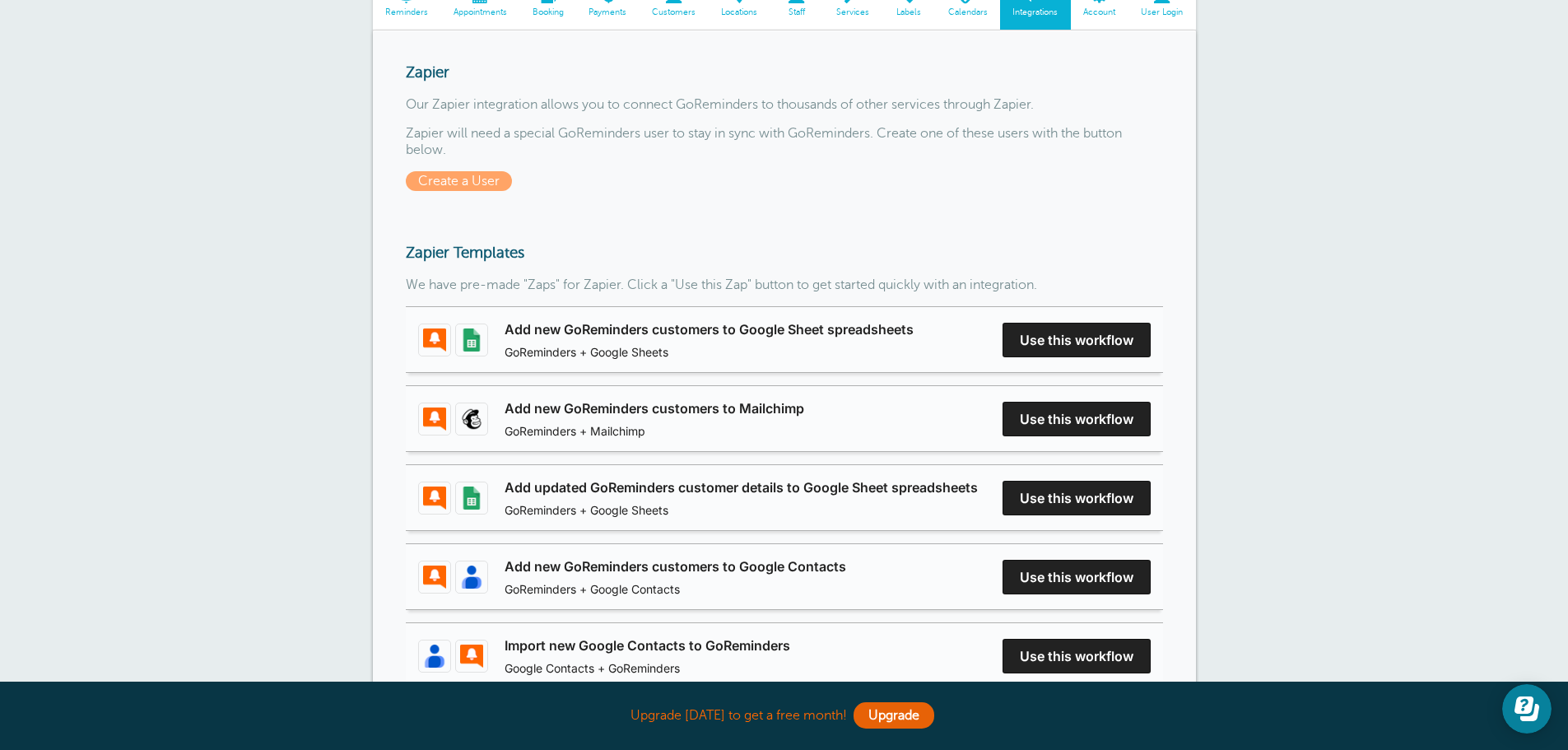
scroll to position [165, 0]
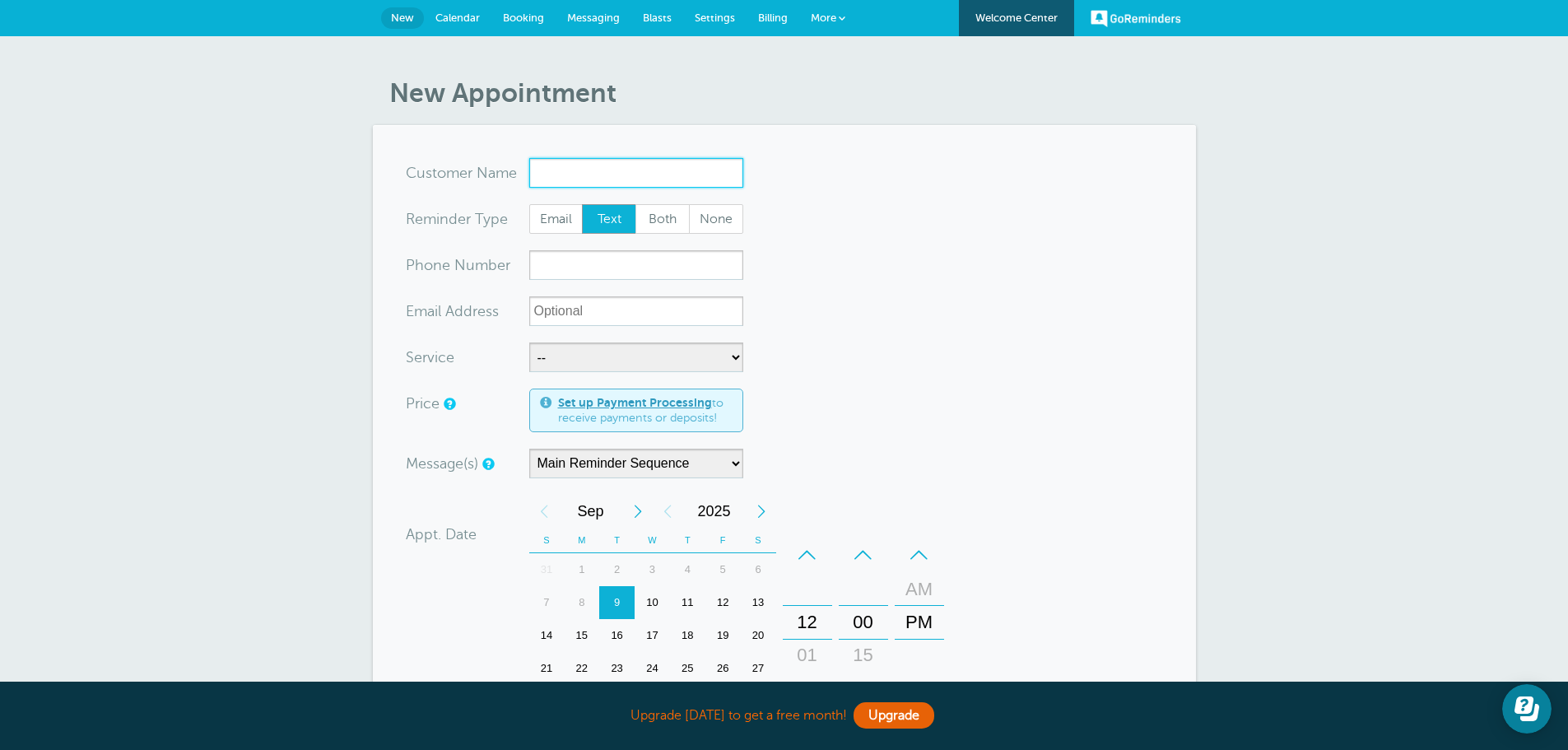
paste input "Vassalboro PD"
type input "Vassalboro PD"
click at [656, 220] on span "Both" at bounding box center [663, 218] width 52 height 28
click at [636, 205] on input "Both" at bounding box center [635, 204] width 1 height 1
radio input "true"
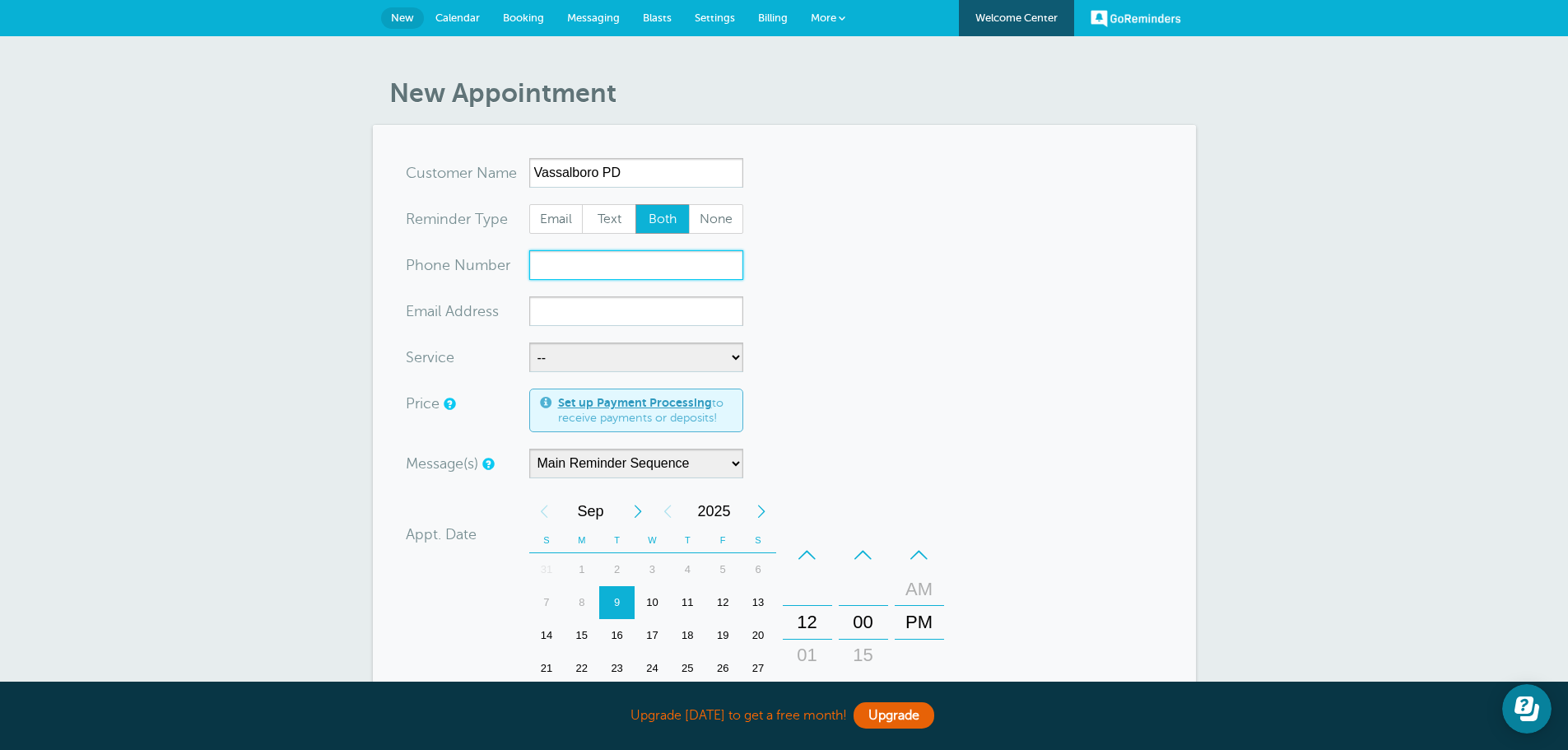
click at [566, 264] on input "xxx-no-autofill" at bounding box center [636, 265] width 214 height 30
type input "207-557-0007"
click at [612, 311] on input "xx-no-autofill" at bounding box center [636, 311] width 214 height 30
click at [647, 266] on input "207-557-0007" at bounding box center [636, 265] width 214 height 30
click at [550, 305] on input "xx-no-autofill" at bounding box center [636, 311] width 214 height 30
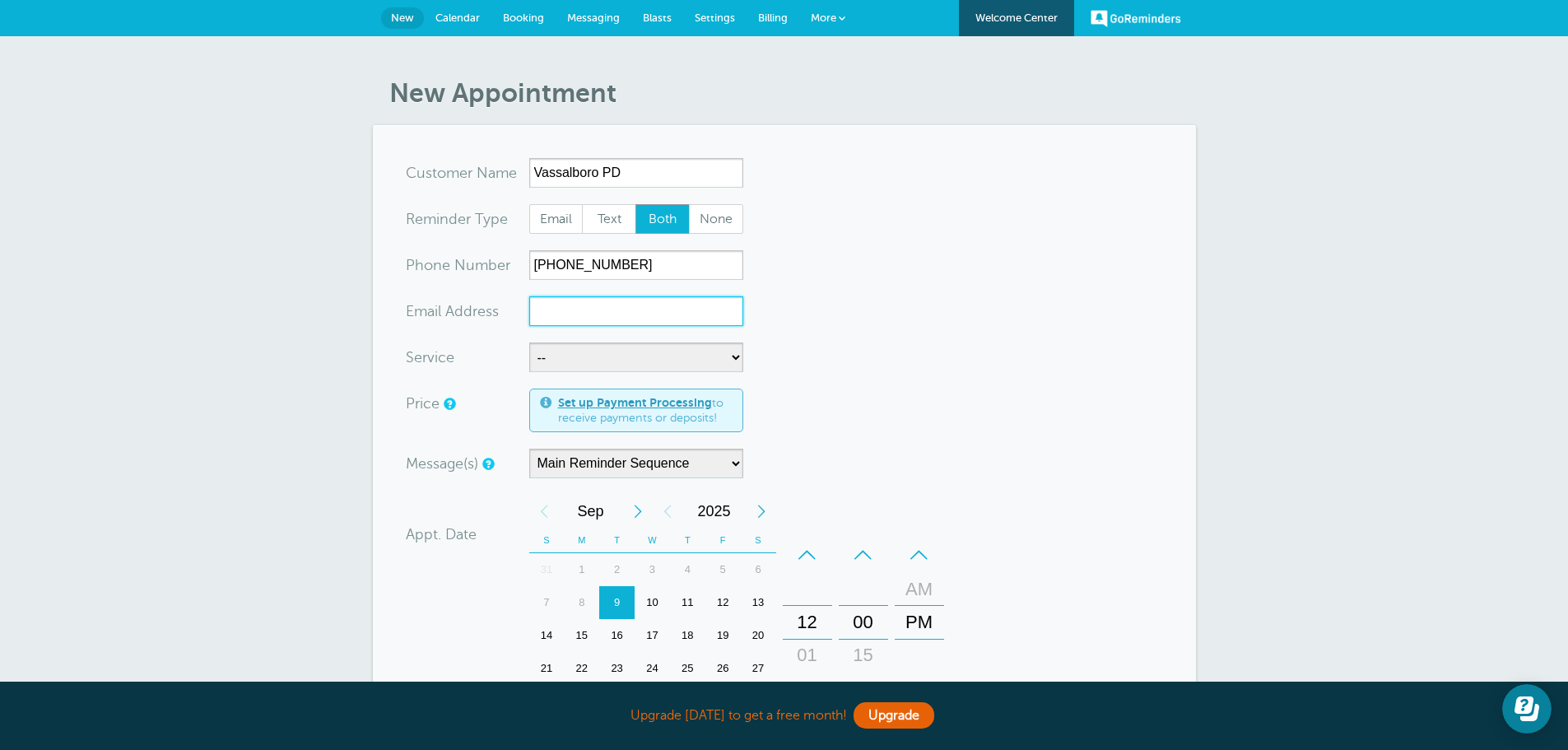
click at [688, 625] on div "18" at bounding box center [688, 635] width 36 height 33
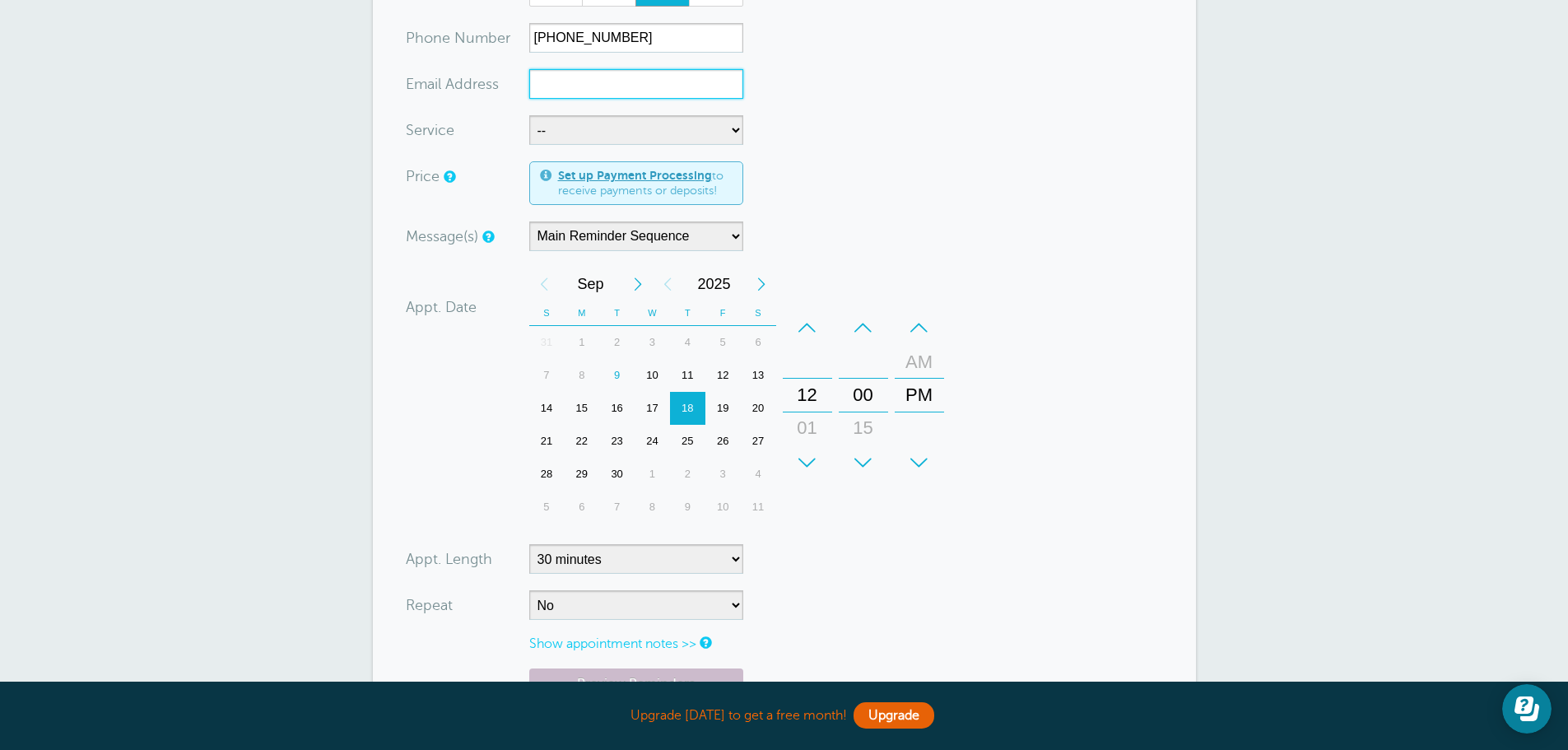
scroll to position [247, 0]
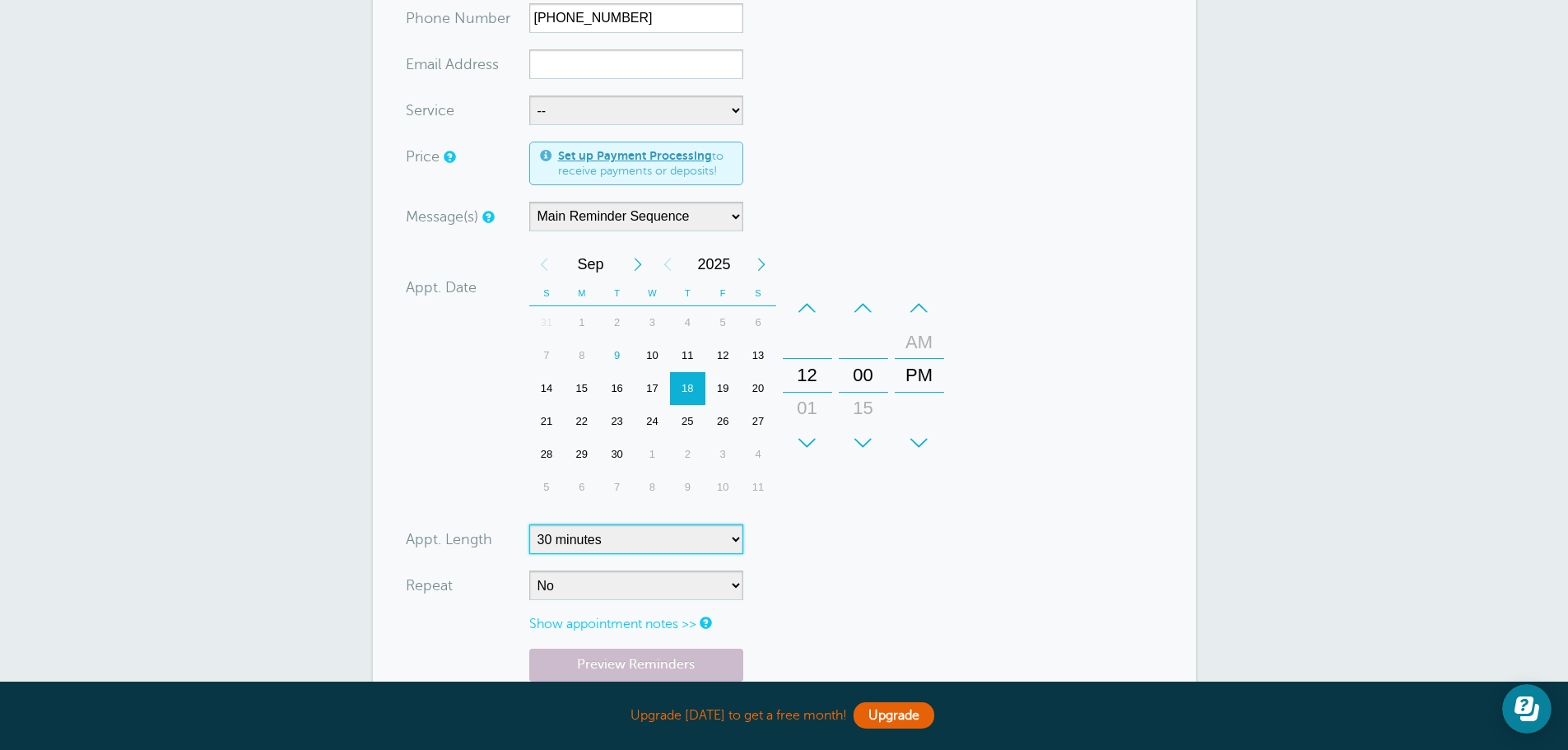
click at [740, 543] on select "5 minutes 10 minutes 15 minutes 20 minutes 25 minutes 30 minutes 35 minutes 40 …" at bounding box center [636, 539] width 214 height 30
select select "480"
click at [529, 524] on select "5 minutes 10 minutes 15 minutes 20 minutes 25 minutes 30 minutes 35 minutes 40 …" at bounding box center [636, 539] width 214 height 30
click at [902, 485] on div "+ – Month January February March April May June July August September October N…" at bounding box center [740, 375] width 422 height 256
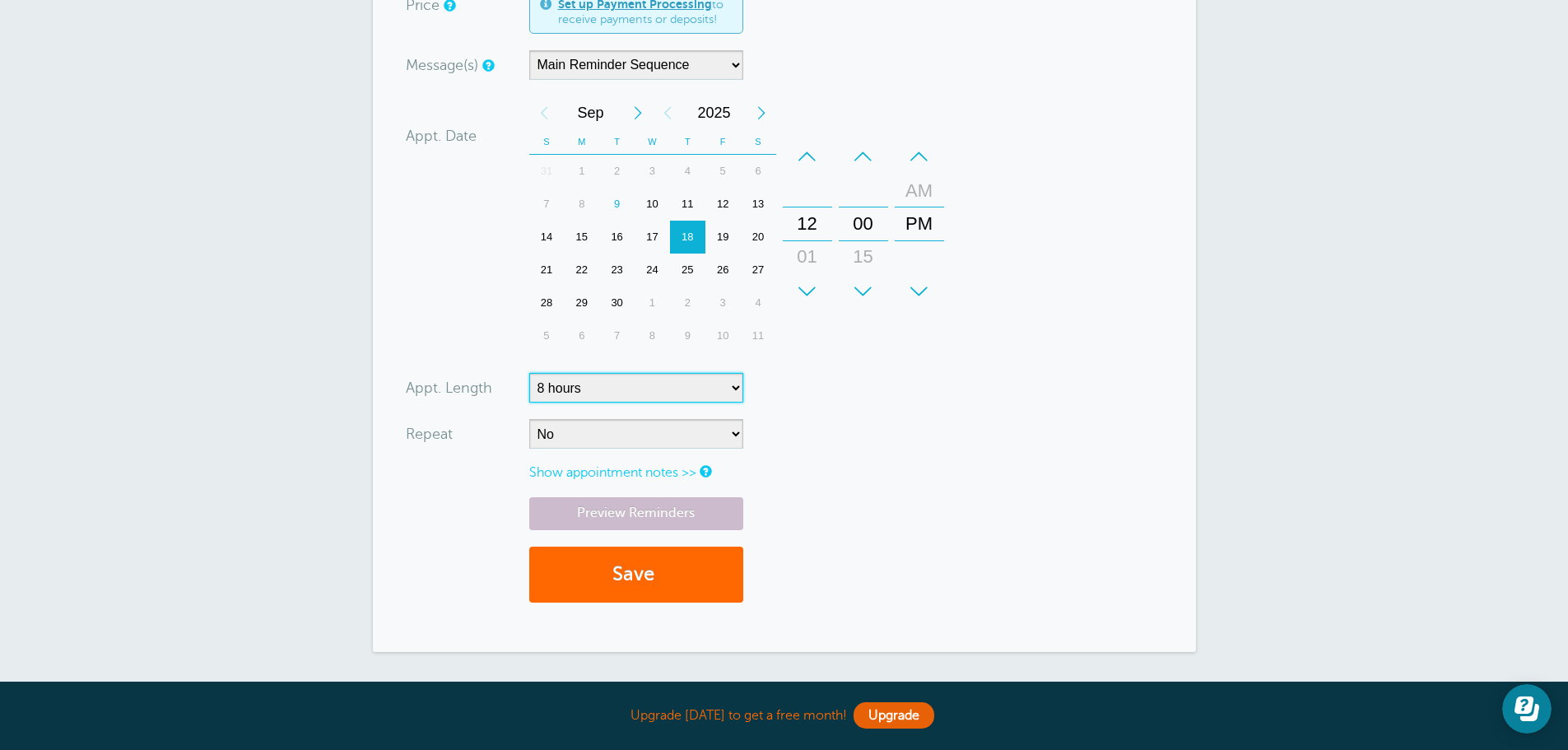
scroll to position [412, 0]
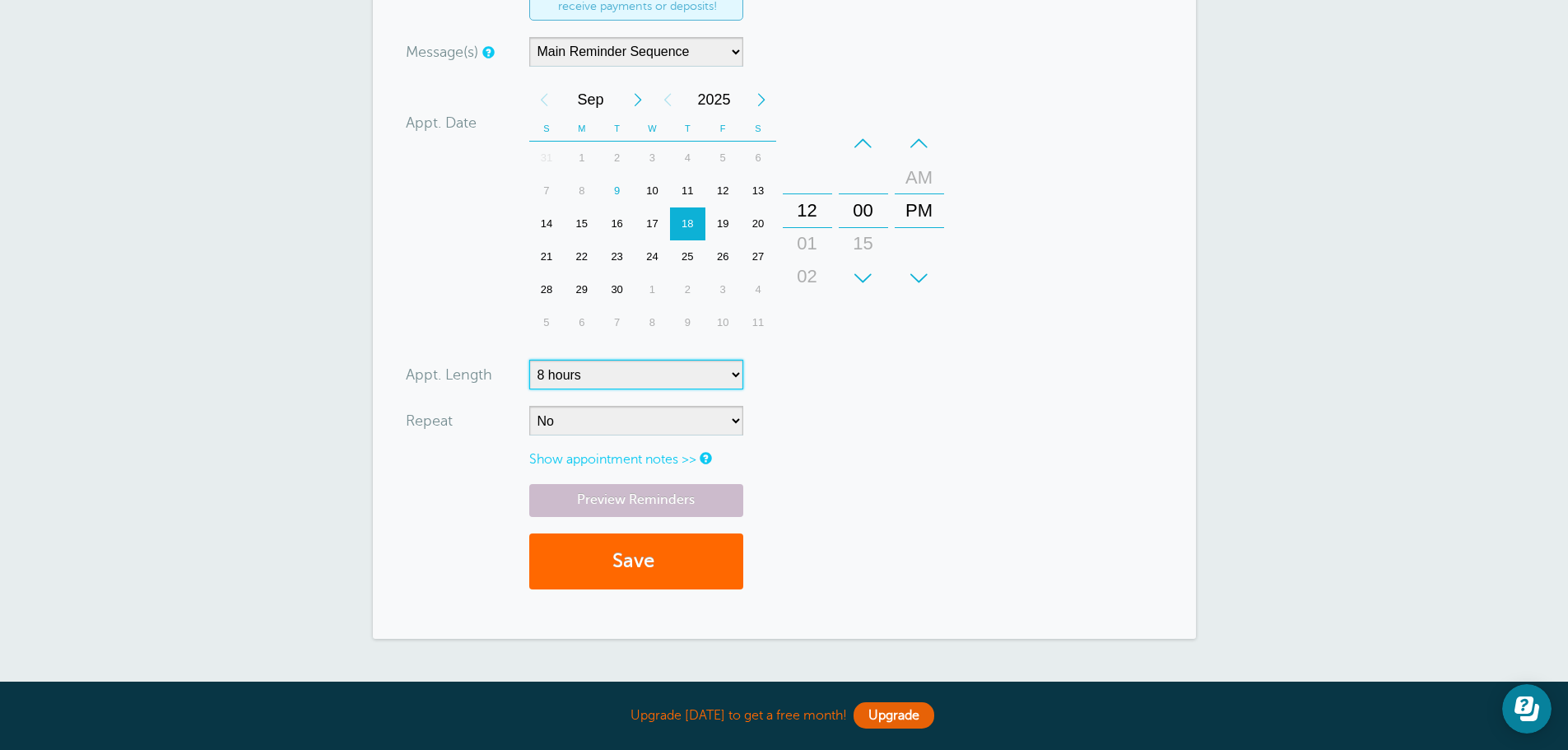
click at [816, 205] on div "12" at bounding box center [807, 211] width 40 height 33
click at [810, 205] on div "12" at bounding box center [807, 211] width 40 height 33
click at [812, 244] on div "01" at bounding box center [807, 244] width 40 height 33
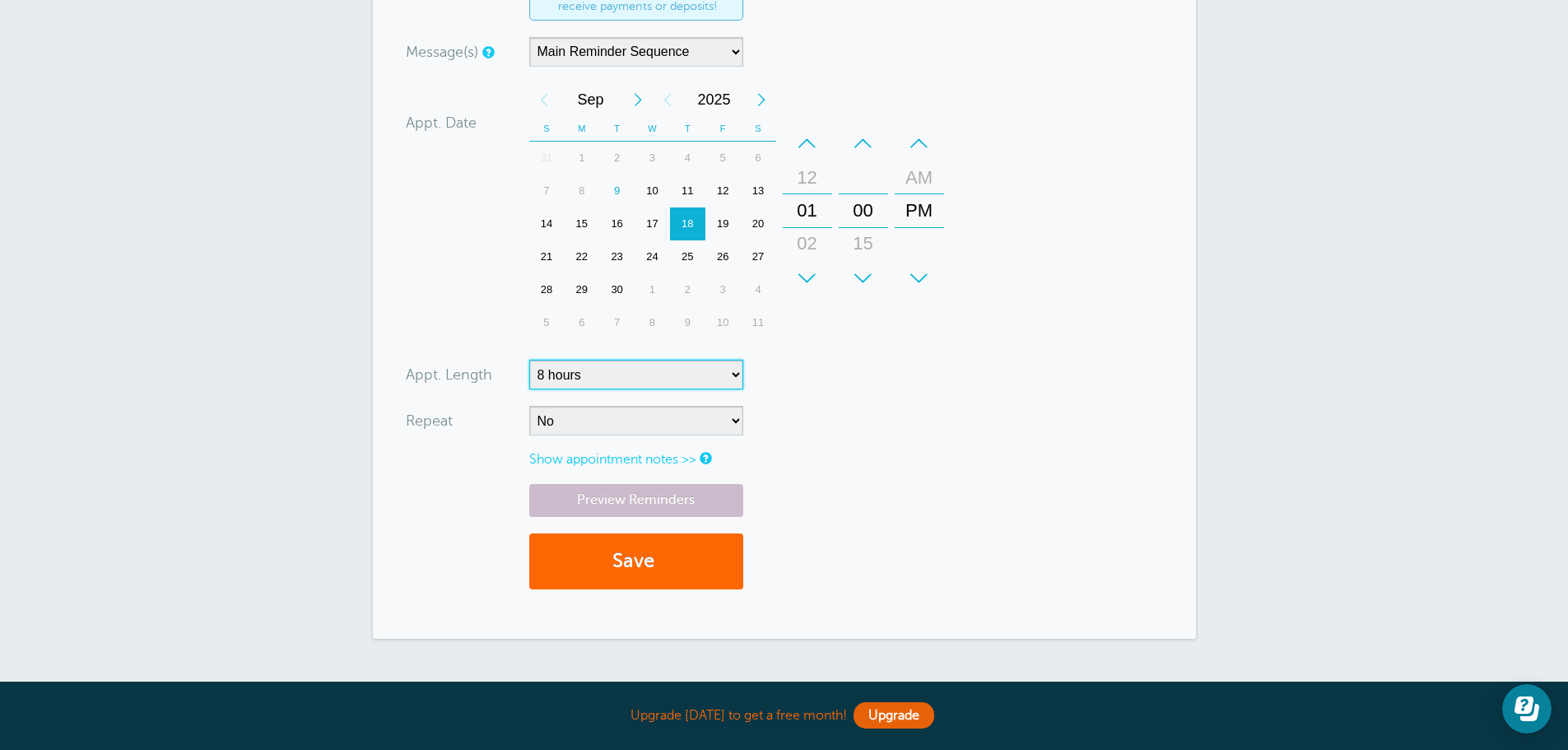
click at [803, 275] on div "+" at bounding box center [807, 278] width 49 height 33
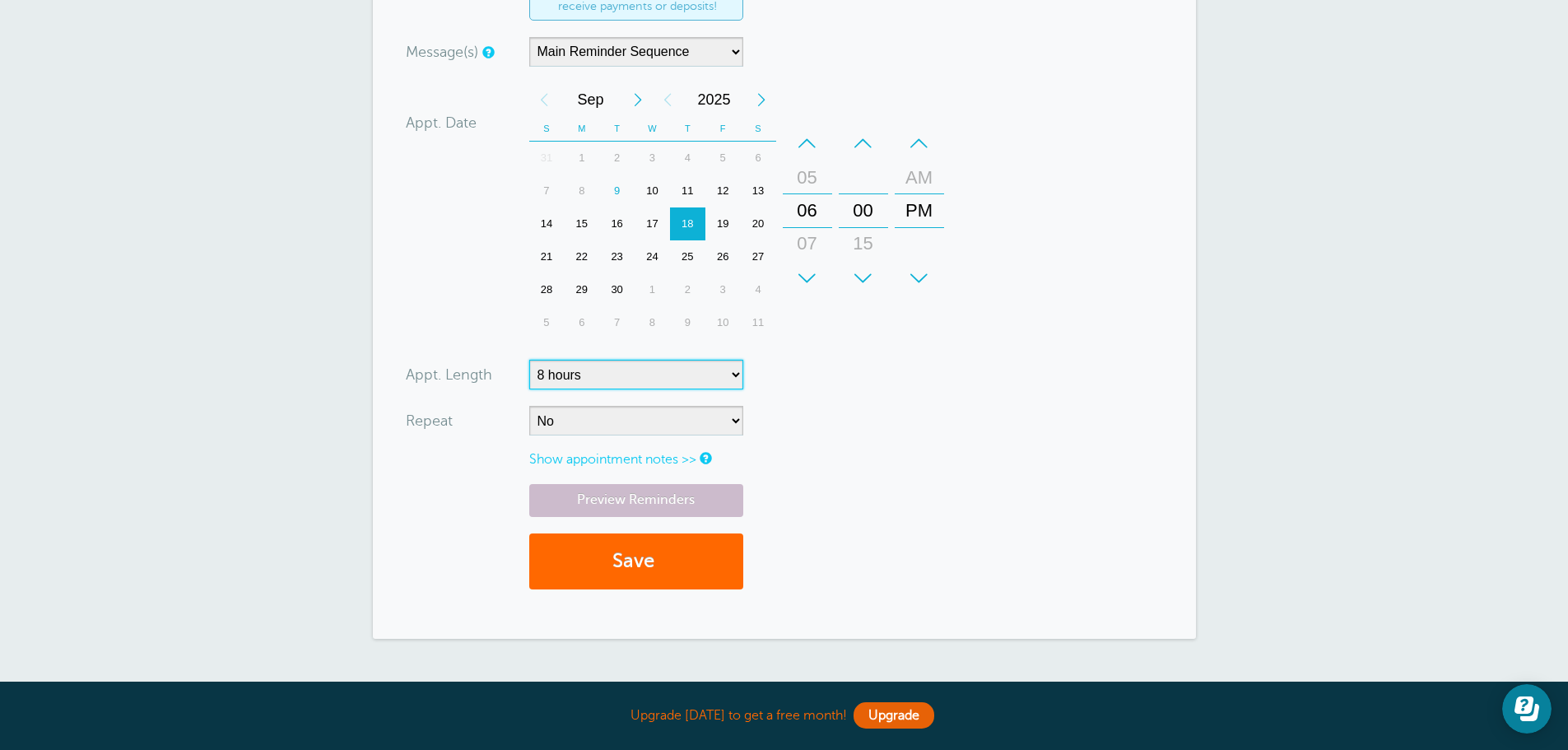
click at [803, 275] on div "+" at bounding box center [807, 278] width 49 height 33
click at [914, 271] on div "+" at bounding box center [920, 278] width 49 height 33
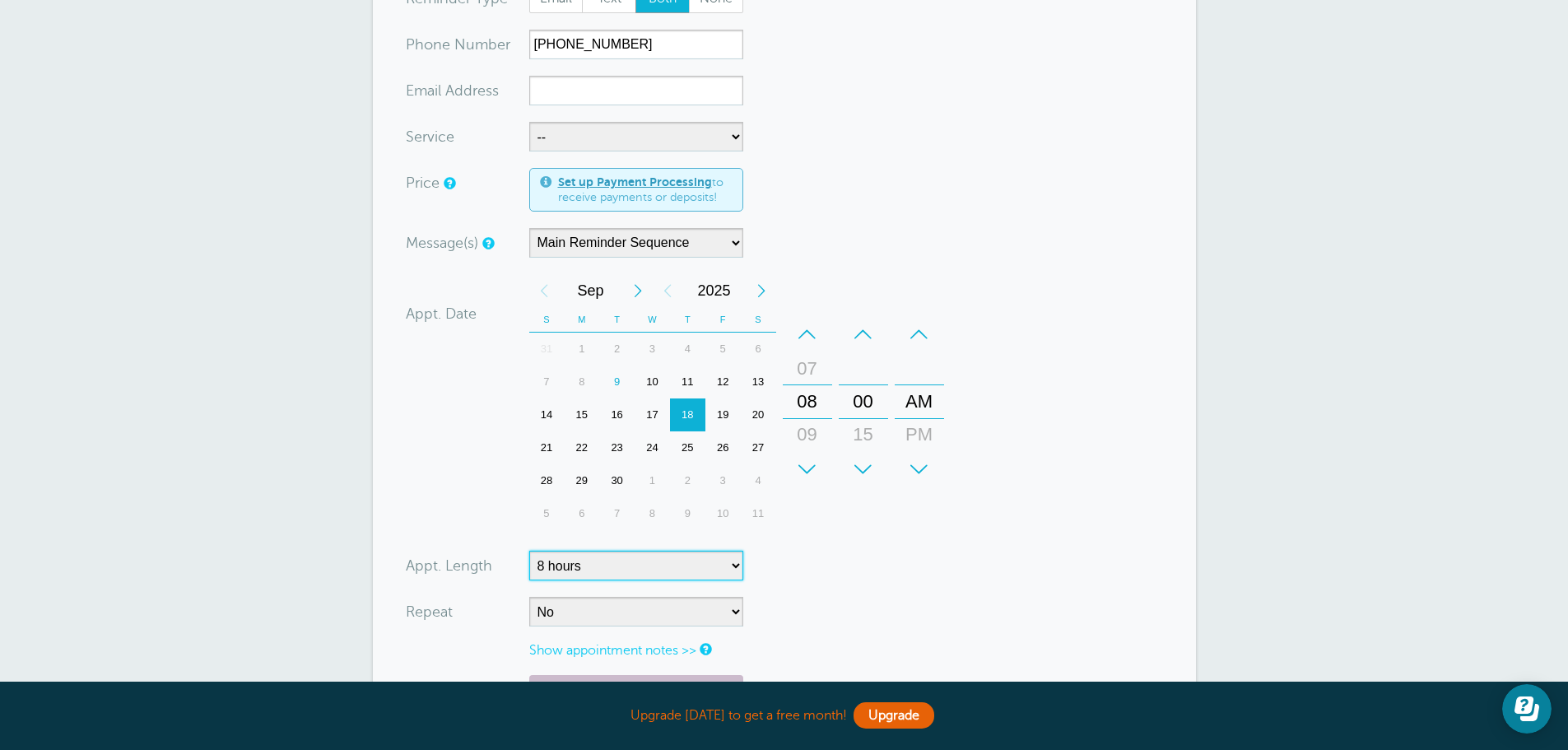
scroll to position [165, 0]
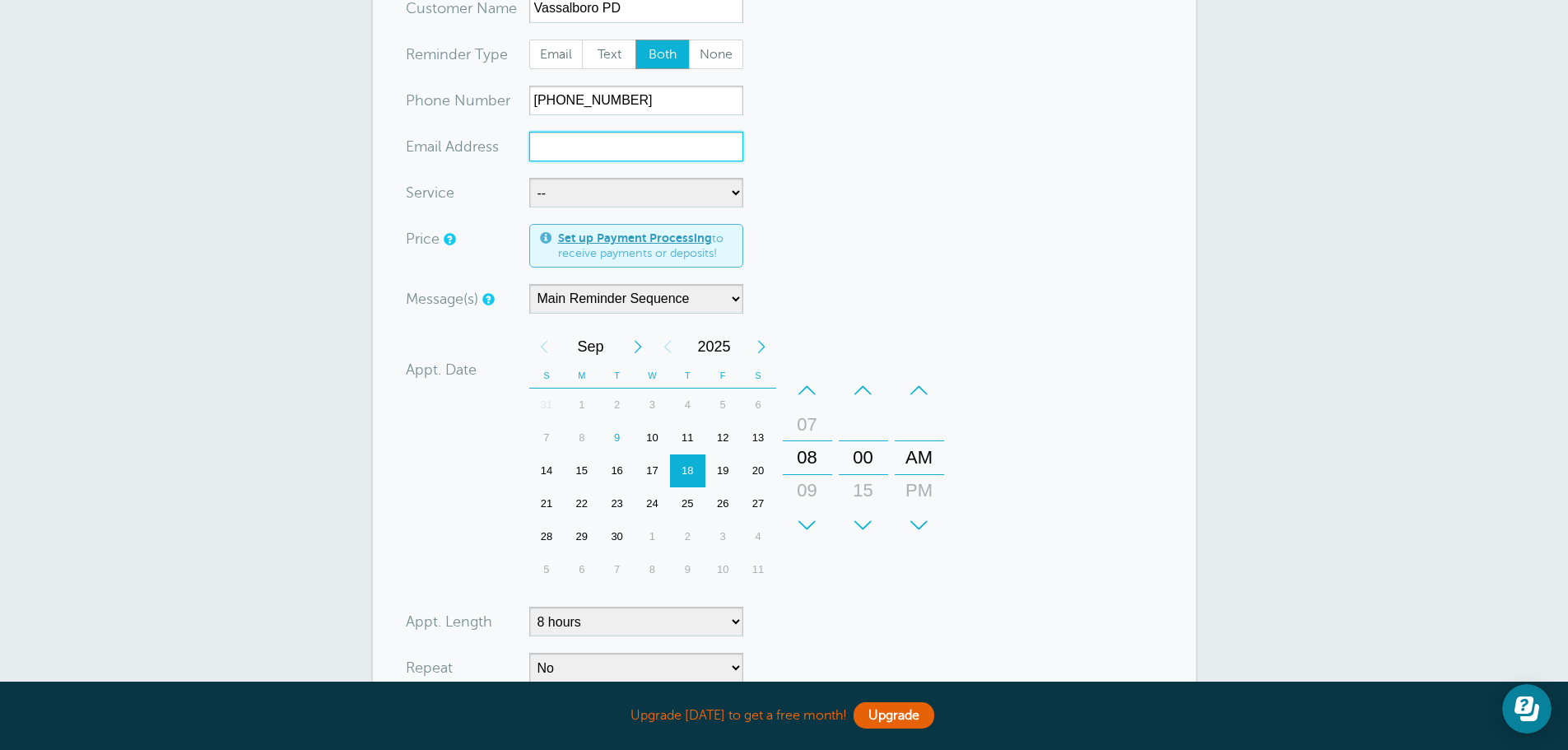
click at [587, 142] on input "xx-no-autofill" at bounding box center [636, 146] width 214 height 30
click at [713, 192] on select "-- In shop work at Yankee Communications Service work at your Location" at bounding box center [636, 192] width 214 height 30
select select "28167"
click at [529, 178] on select "-- In shop work at Yankee Communications Service work at your Location" at bounding box center [636, 192] width 214 height 30
select select "5"
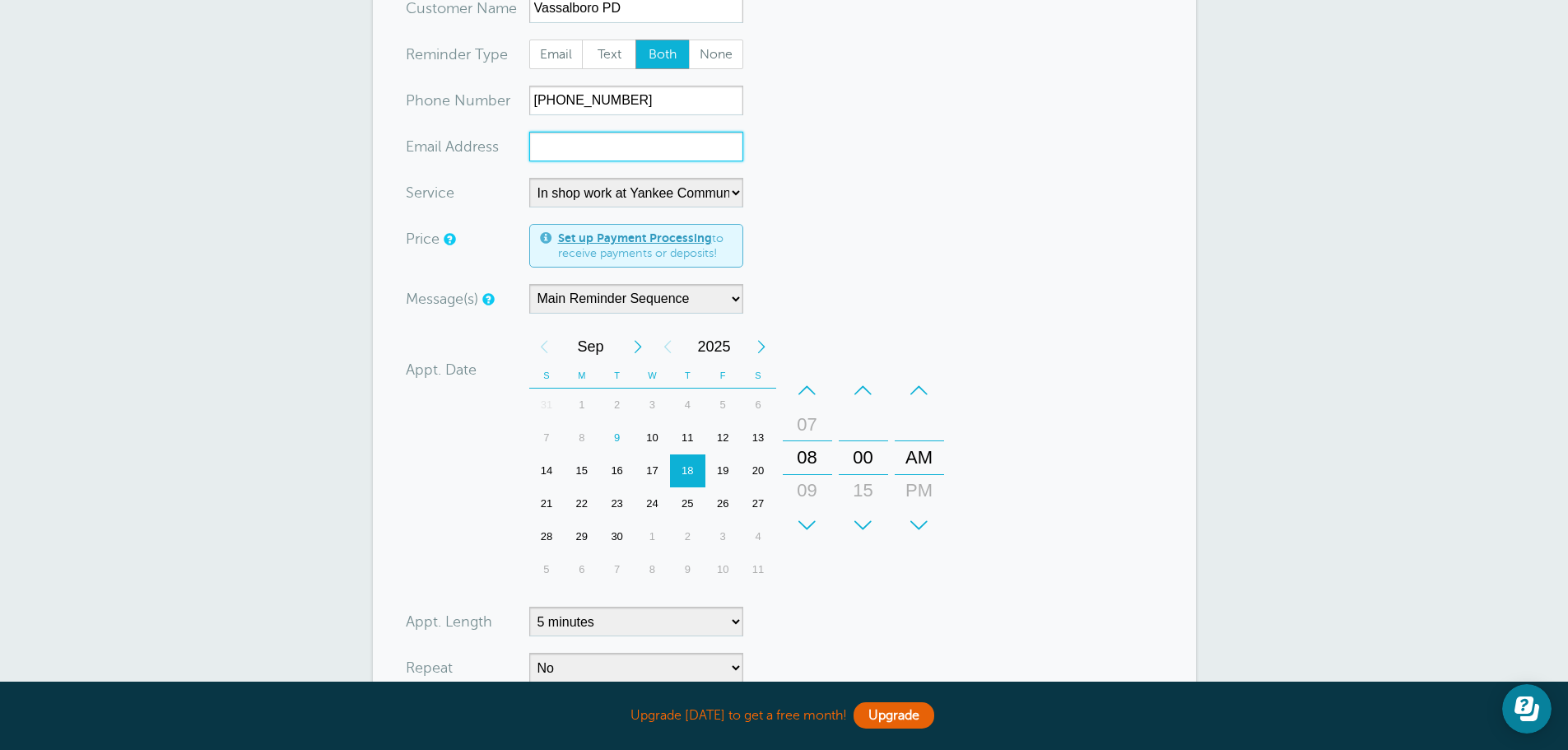
click at [686, 142] on input "xx-no-autofill" at bounding box center [636, 146] width 214 height 30
type input "mark.f.brown@maine.gov"
click at [811, 143] on form "You are creating a new customer. To use an existing customer select one from th…" at bounding box center [784, 423] width 757 height 860
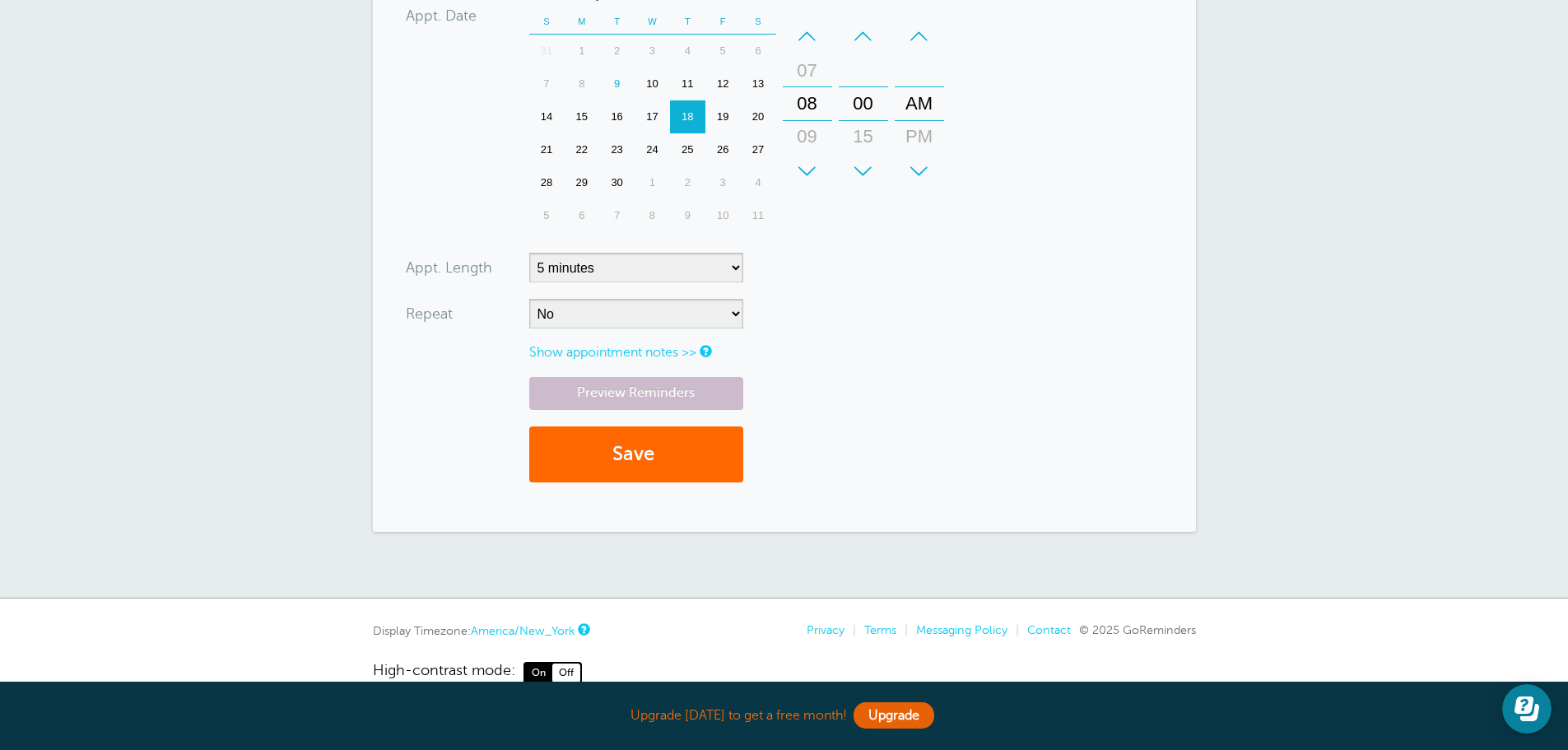
scroll to position [552, 0]
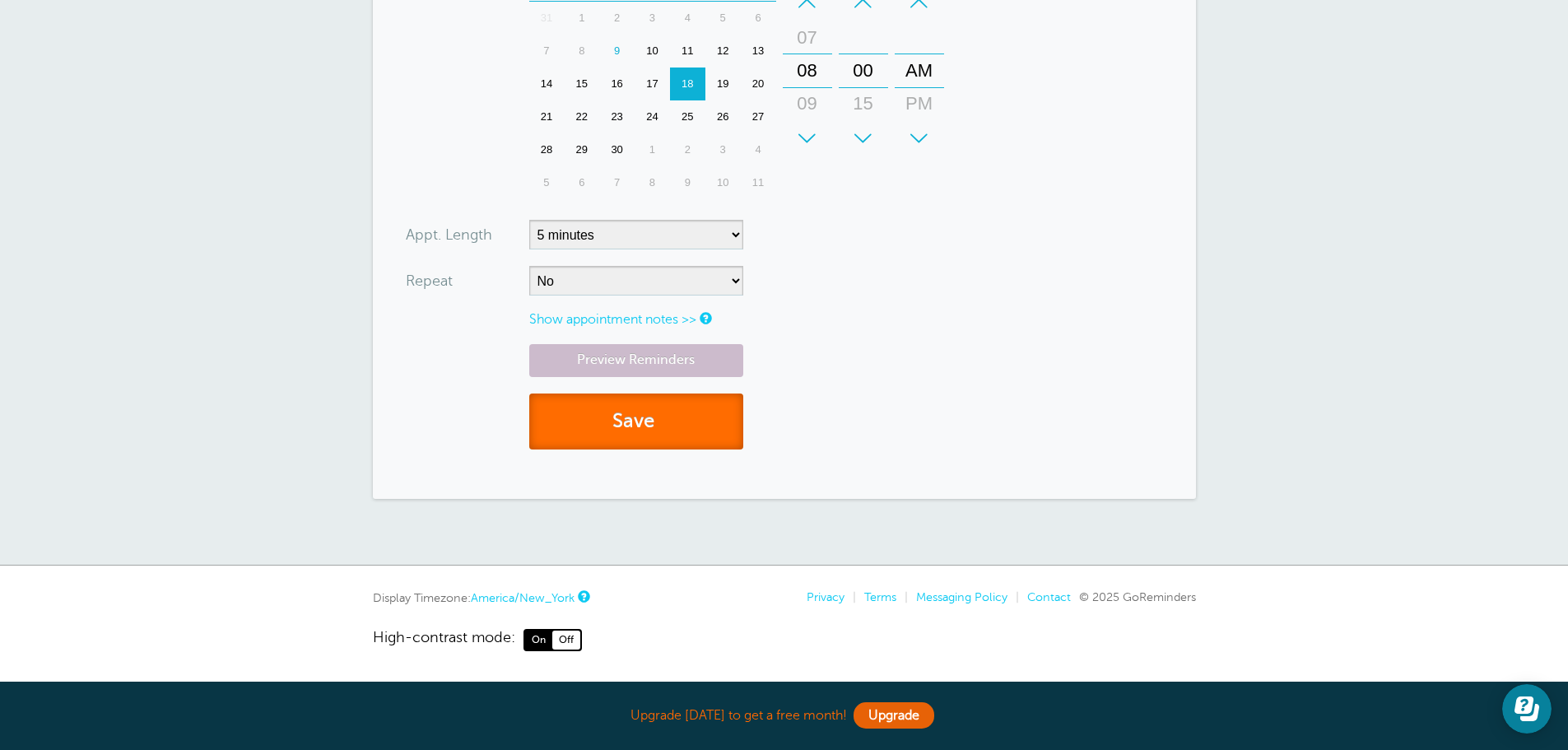
click at [606, 418] on button "Save" at bounding box center [636, 422] width 214 height 57
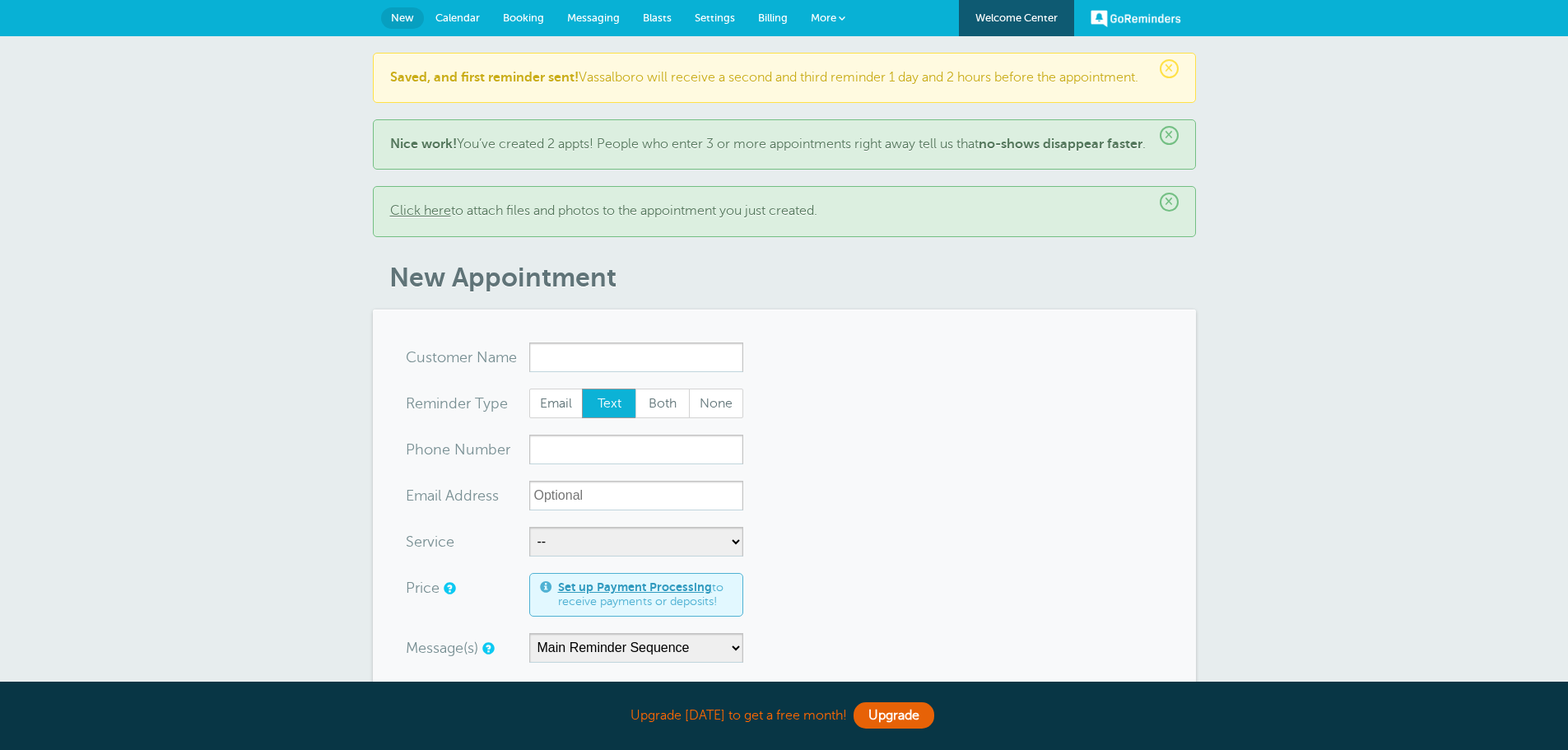
click at [696, 75] on p "Saved, and first reminder sent! [PERSON_NAME] will receive a second and third r…" at bounding box center [784, 78] width 789 height 16
click at [584, 372] on input "x-no-autofill" at bounding box center [636, 357] width 214 height 30
paste input "Matt Dawes"
type input "Matt Dawes"
click at [561, 464] on input "xxx-no-autofill" at bounding box center [636, 449] width 214 height 30
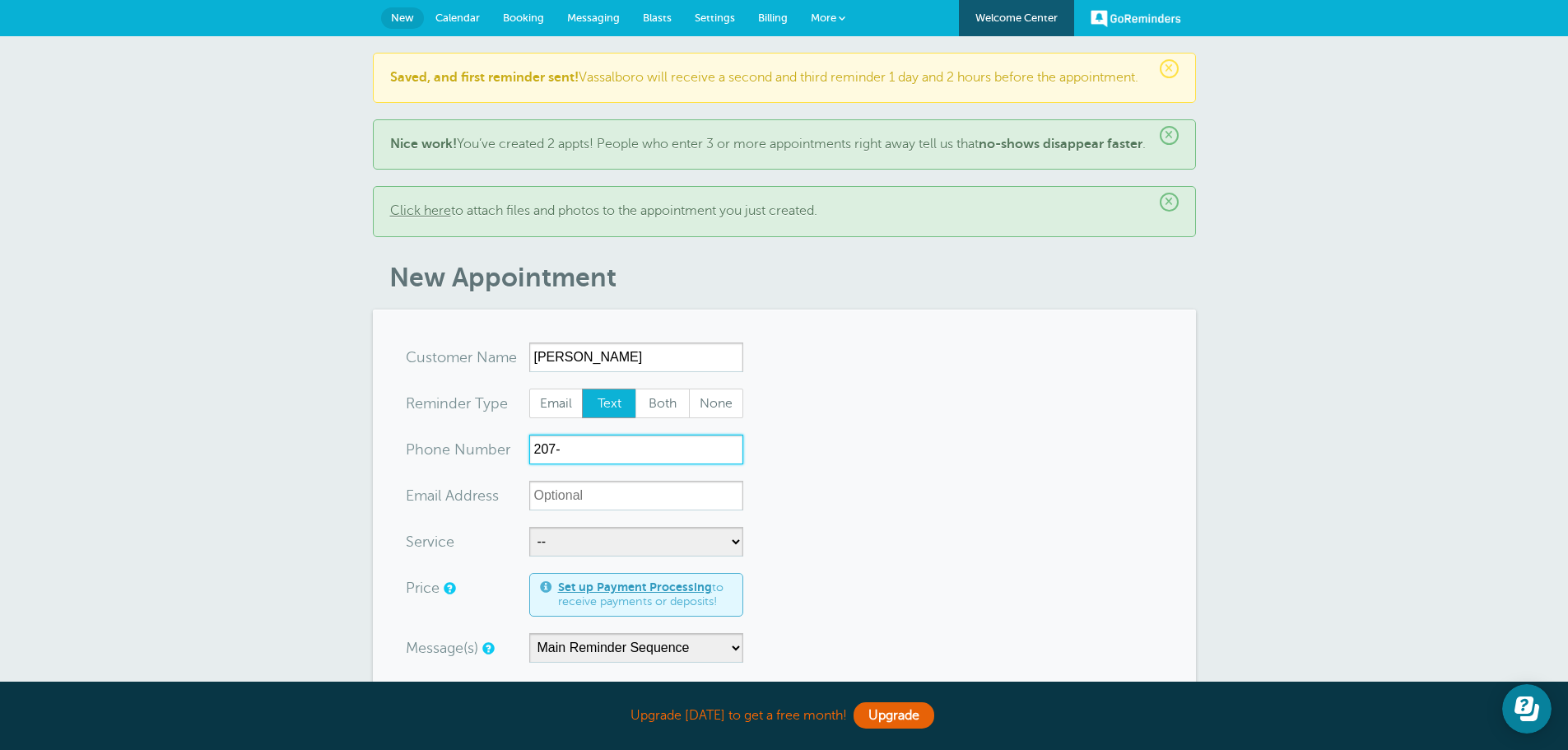
click at [587, 462] on input "207-" at bounding box center [636, 449] width 214 height 30
paste input "858-5315"
type input "207-858-5315"
click at [692, 511] on input "xx-no-autofill" at bounding box center [636, 495] width 214 height 30
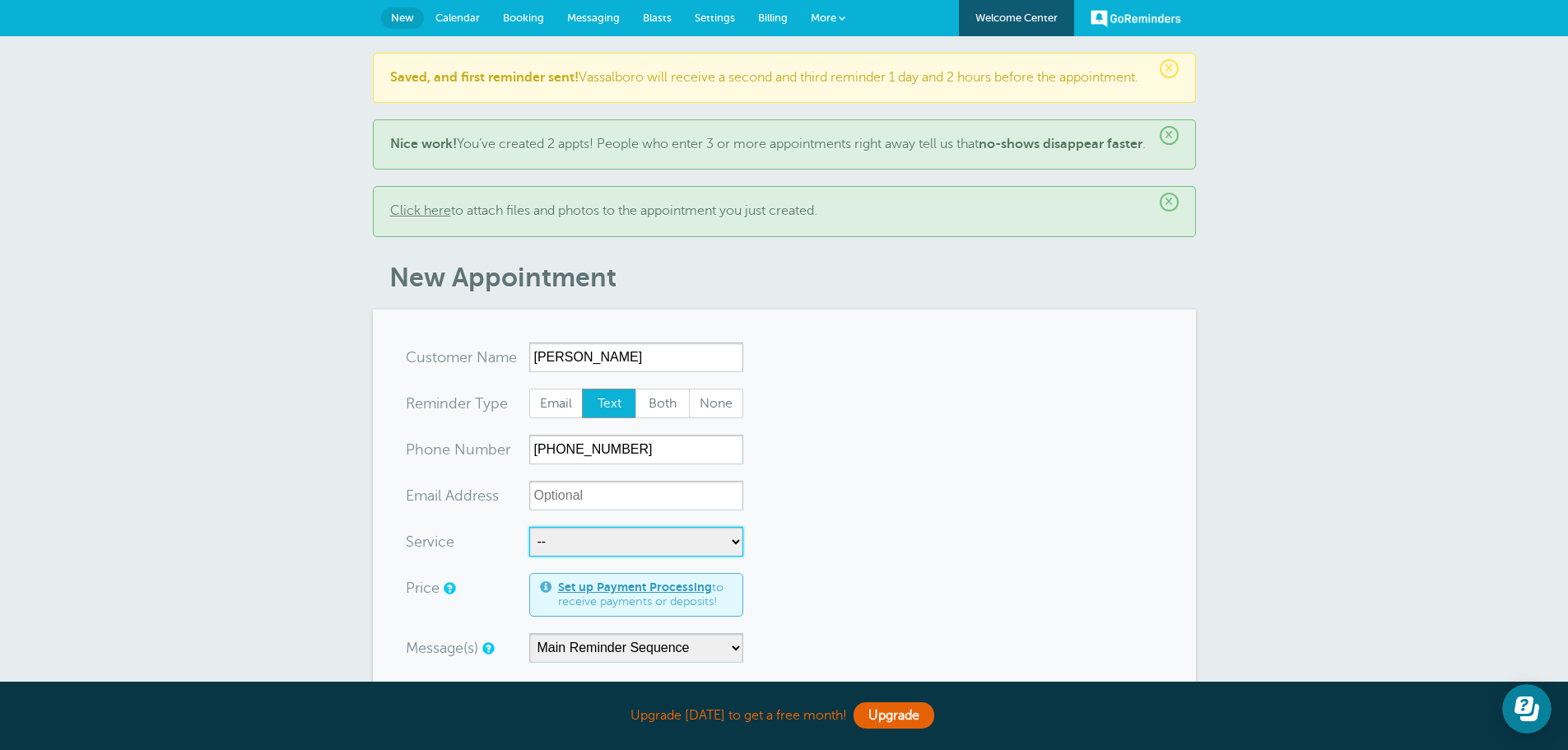
click at [729, 556] on select "-- In shop work at Yankee Communications Service work at your Location" at bounding box center [636, 541] width 214 height 30
select select "28167"
click at [529, 543] on select "-- In shop work at Yankee Communications Service work at your Location" at bounding box center [636, 541] width 214 height 30
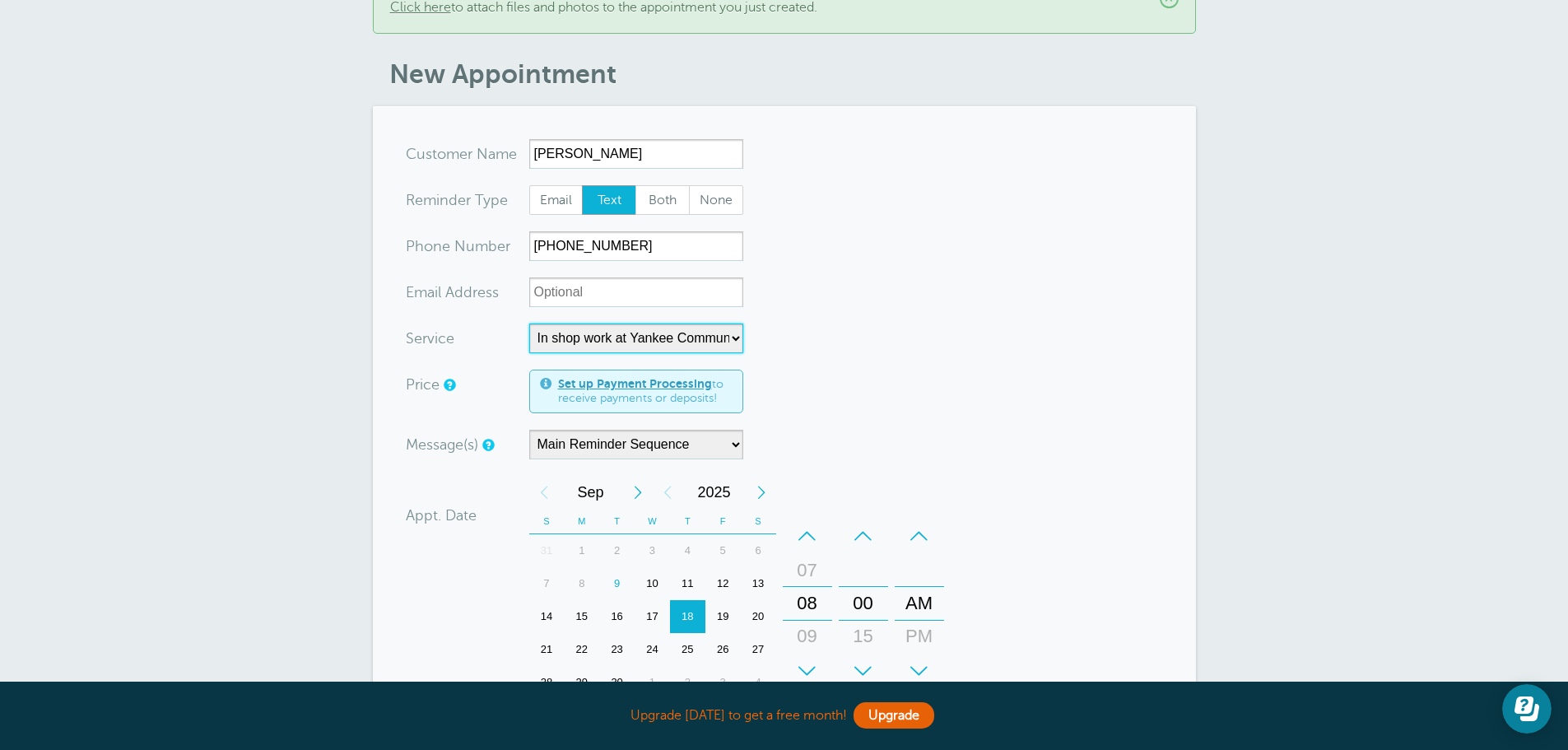
scroll to position [247, 0]
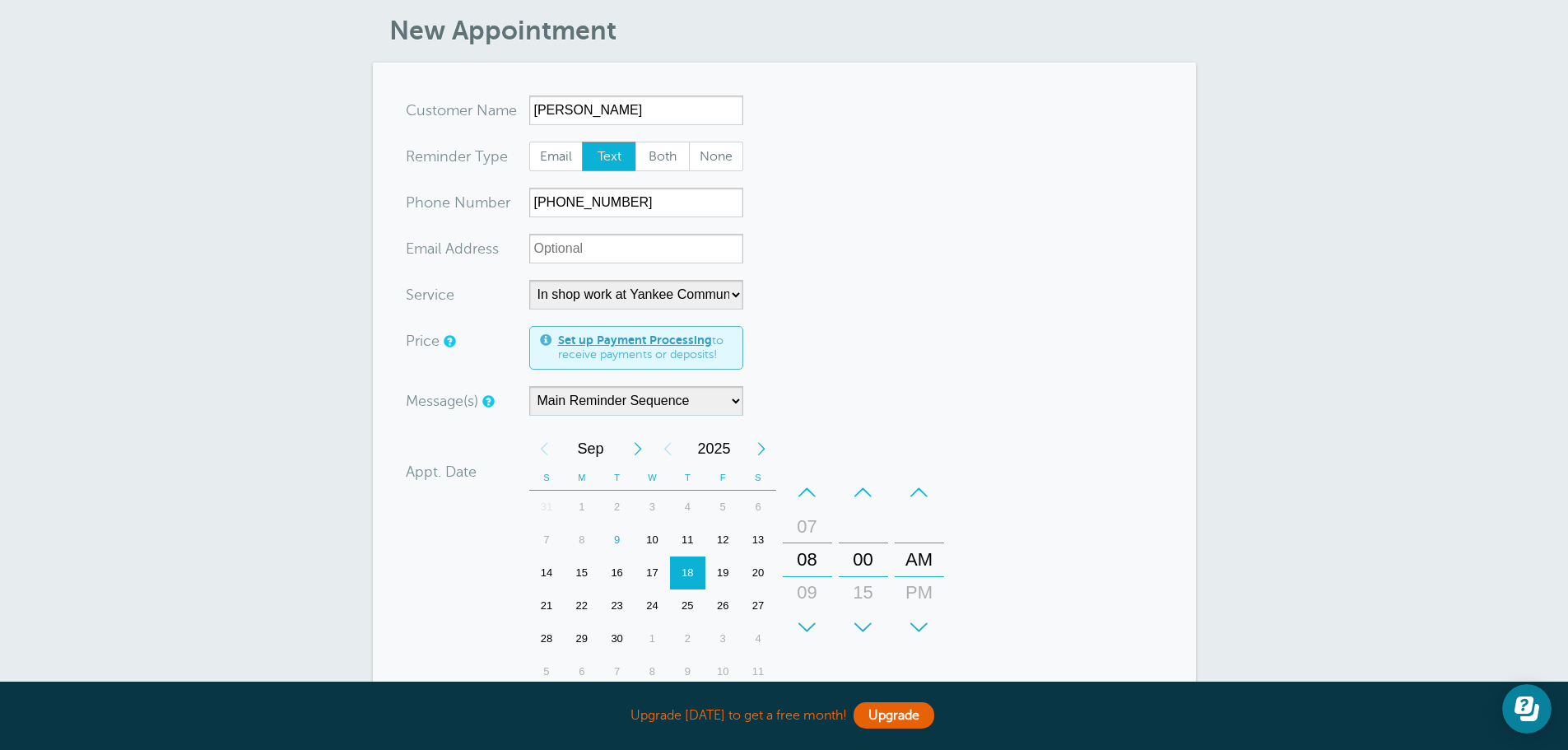
click at [110, 101] on div "× Saved, and first reminder sent! Vassalboro will receive a second and third re…" at bounding box center [784, 422] width 1568 height 1266
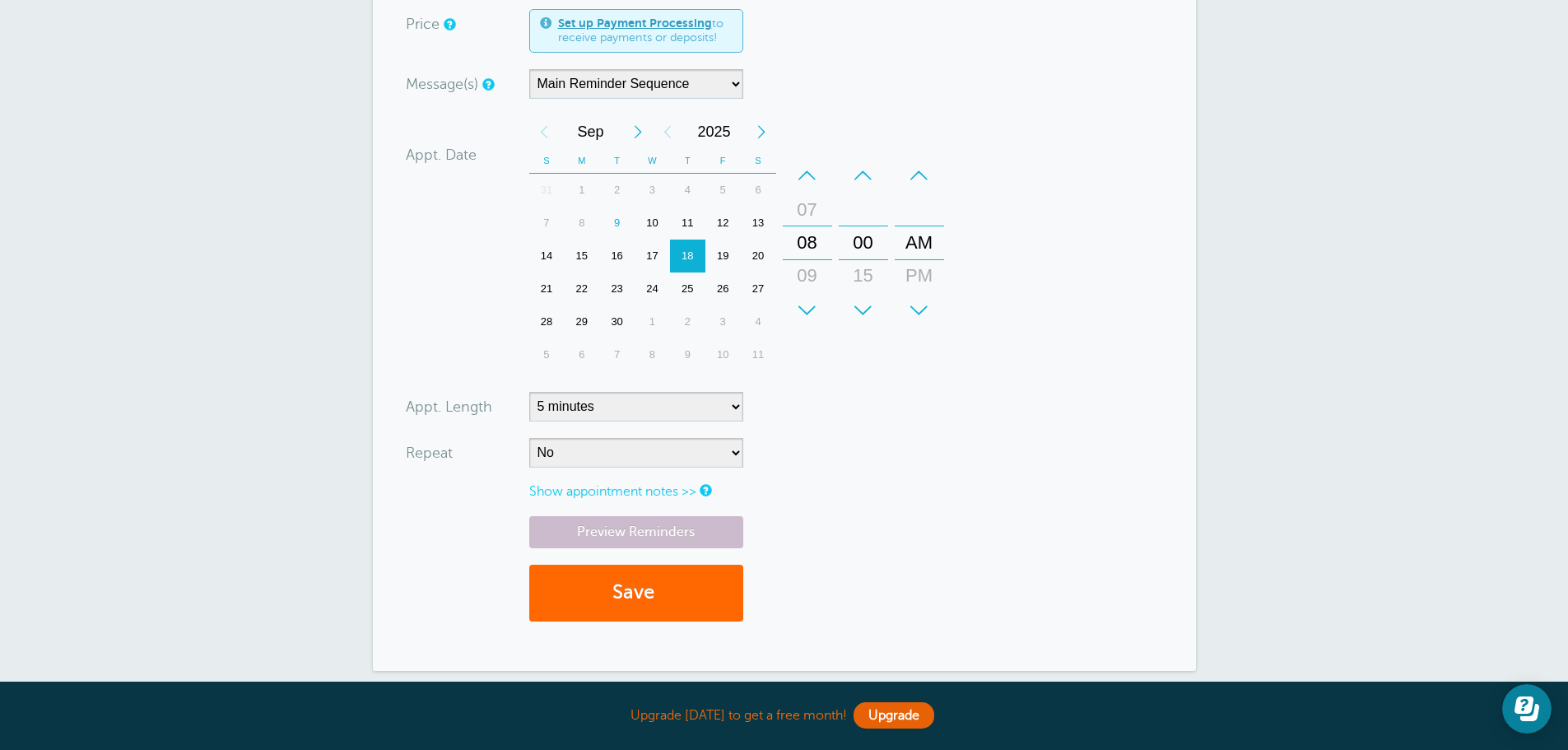
scroll to position [577, 0]
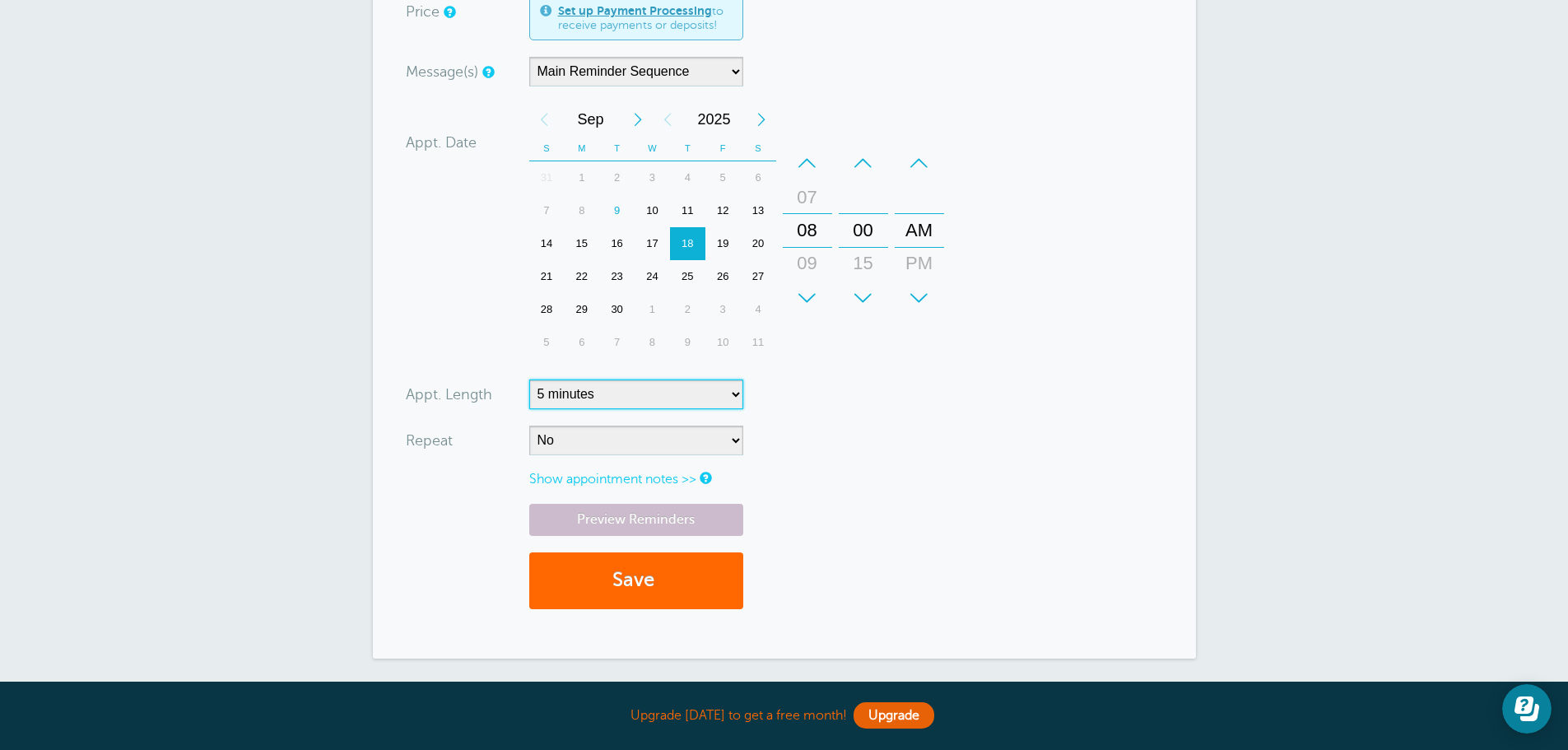
click at [723, 408] on select "5 minutes 10 minutes 15 minutes 20 minutes 25 minutes 30 minutes 35 minutes 40 …" at bounding box center [636, 394] width 214 height 30
select select "180"
click at [529, 394] on select "5 minutes 10 minutes 15 minutes 20 minutes 25 minutes 30 minutes 35 minutes 40 …" at bounding box center [636, 394] width 214 height 30
click at [897, 401] on form "You are creating a new customer. To use an existing customer select one from th…" at bounding box center [784, 195] width 757 height 860
click at [665, 487] on link "Show appointment notes >>" at bounding box center [613, 479] width 167 height 15
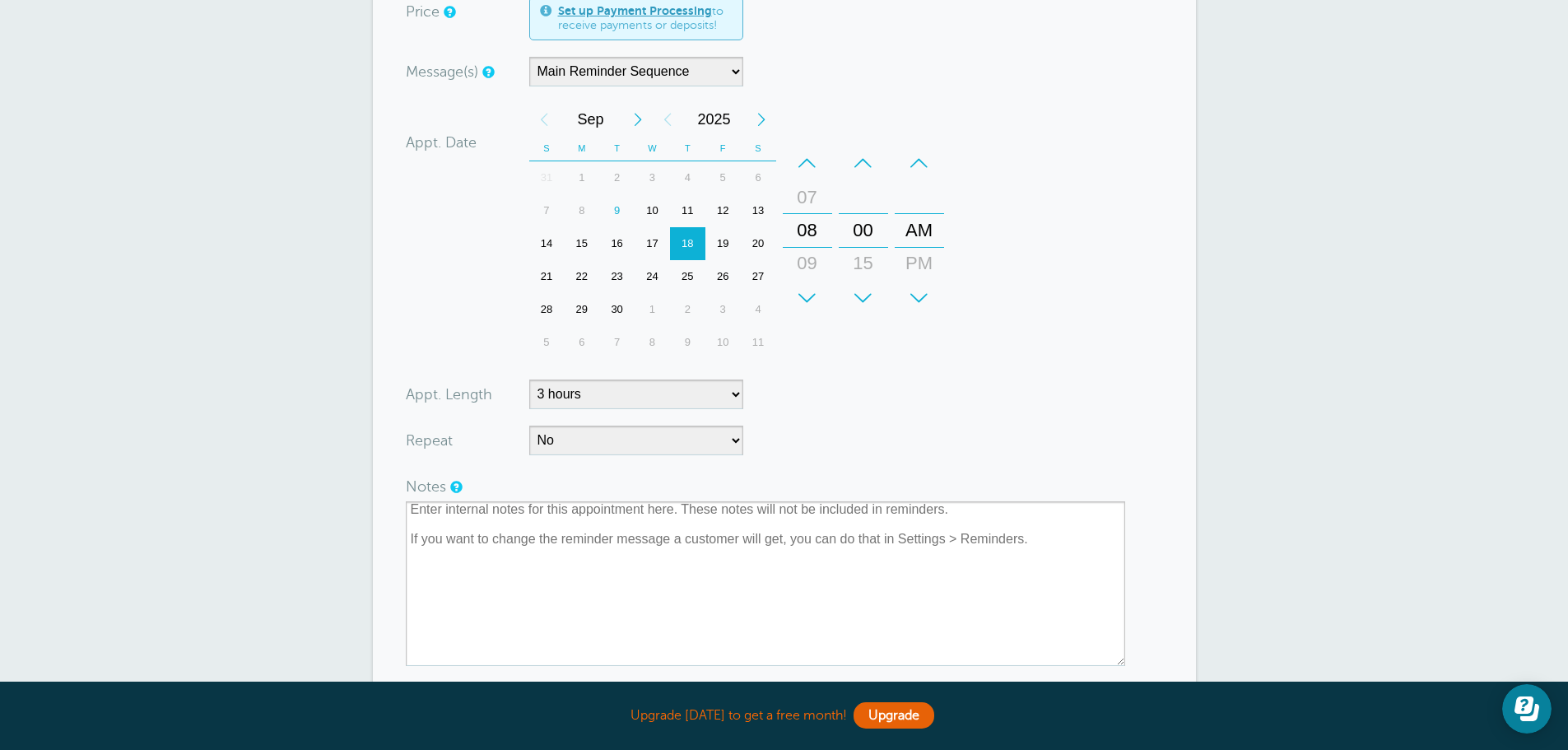
click at [87, 540] on div "× Saved, and first reminder sent! Vassalboro will receive a second and third re…" at bounding box center [784, 182] width 1568 height 1444
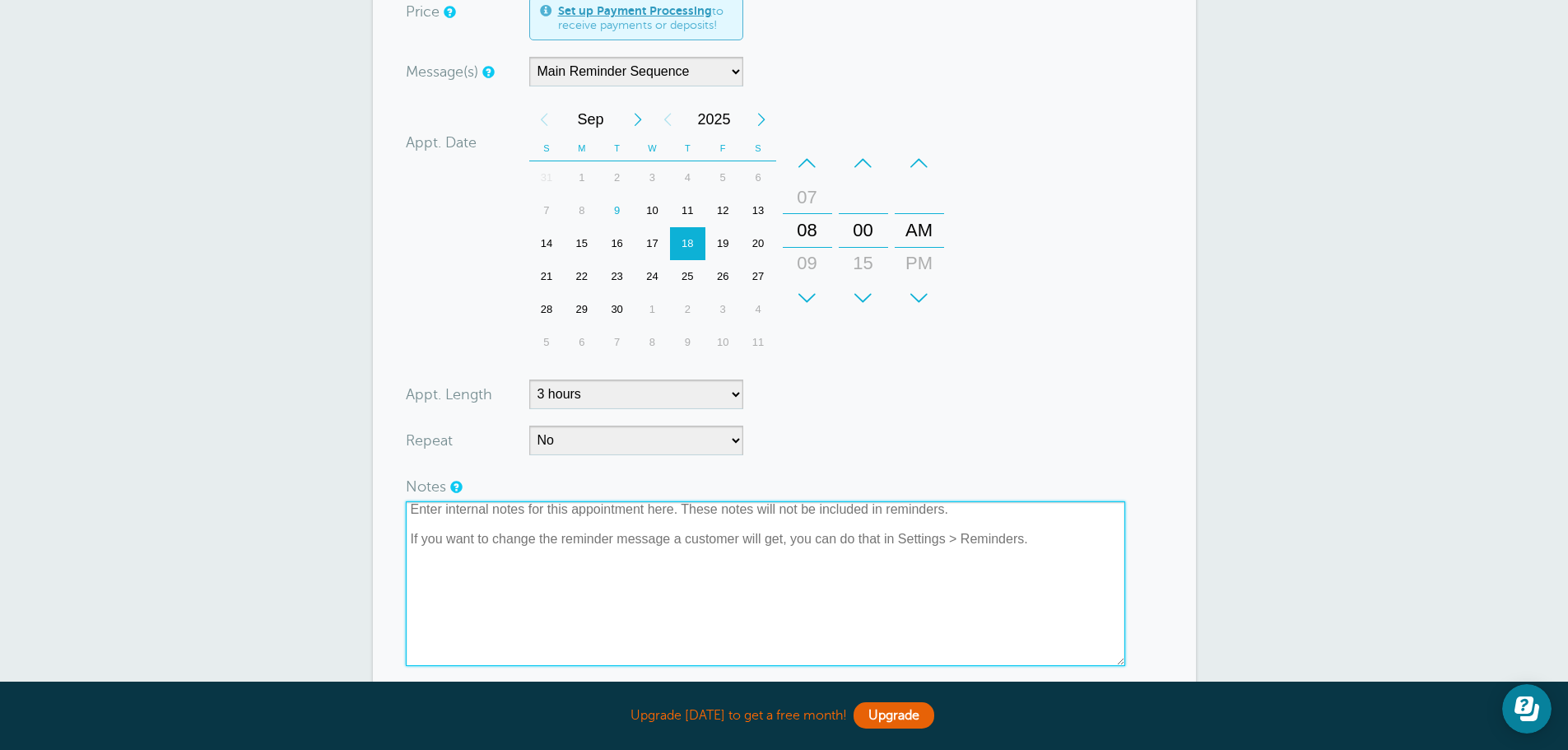
click at [409, 523] on textarea at bounding box center [765, 583] width 719 height 165
paste textarea "Install Customer Supplied radio"
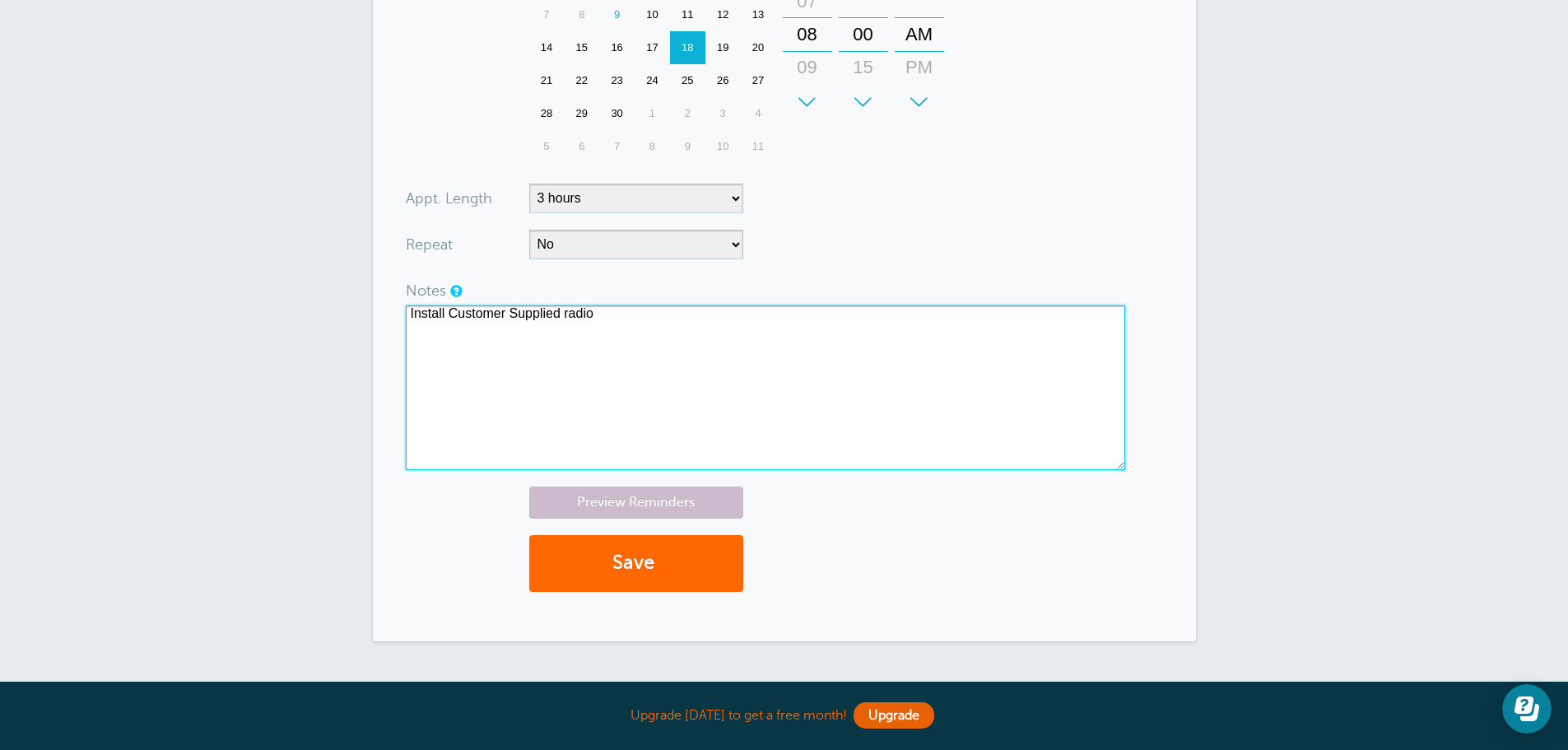
scroll to position [824, 0]
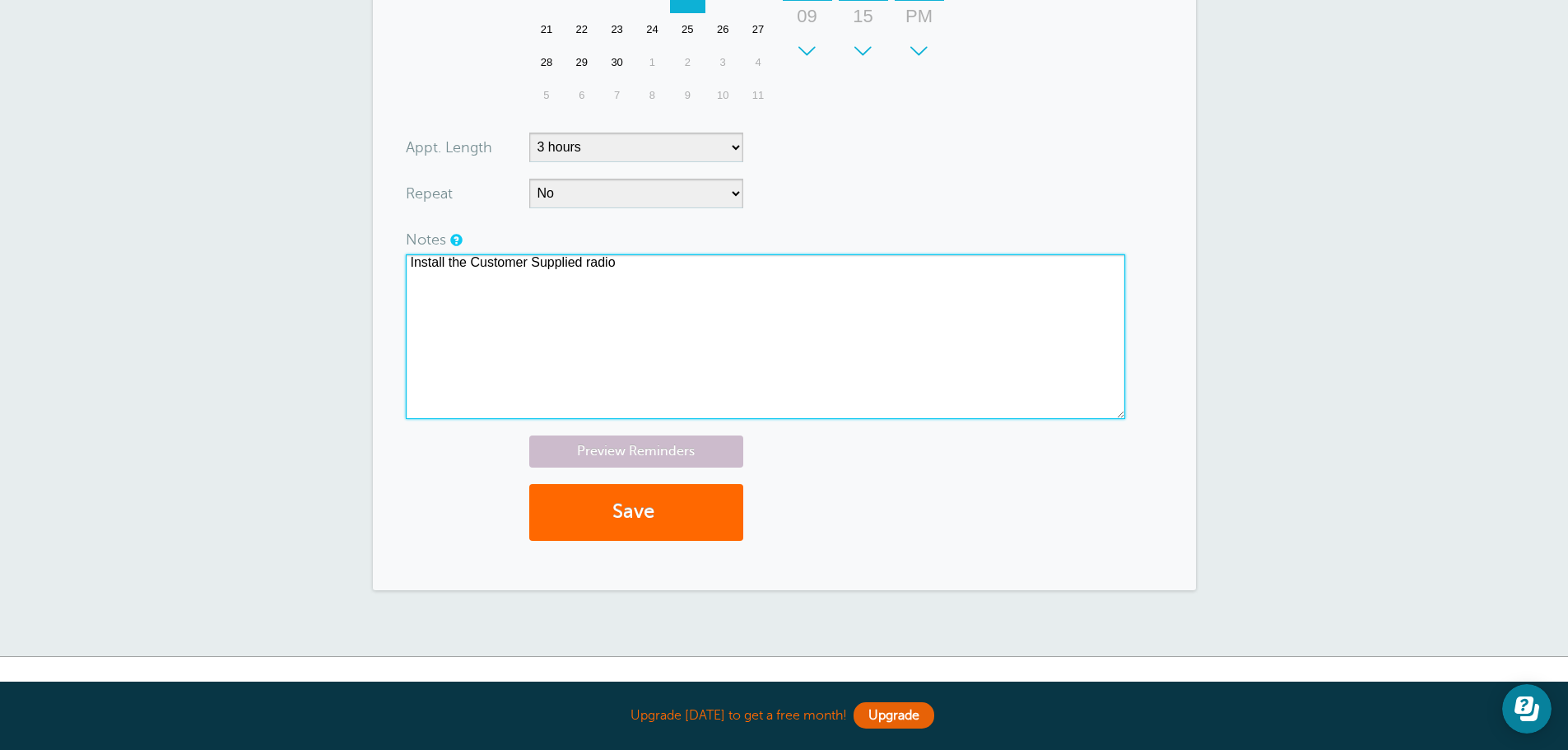
type textarea "Install the Customer Supplied radio"
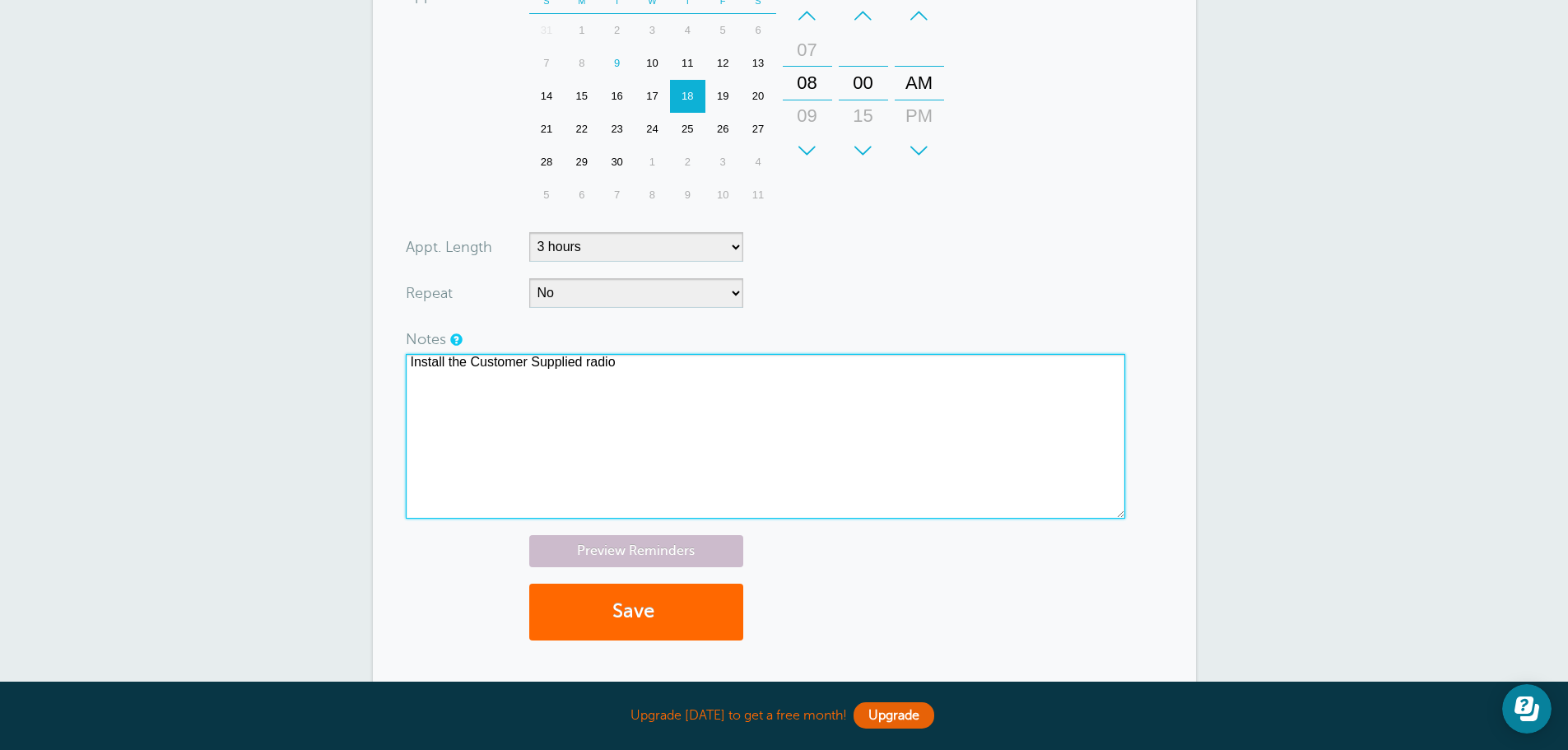
scroll to position [577, 0]
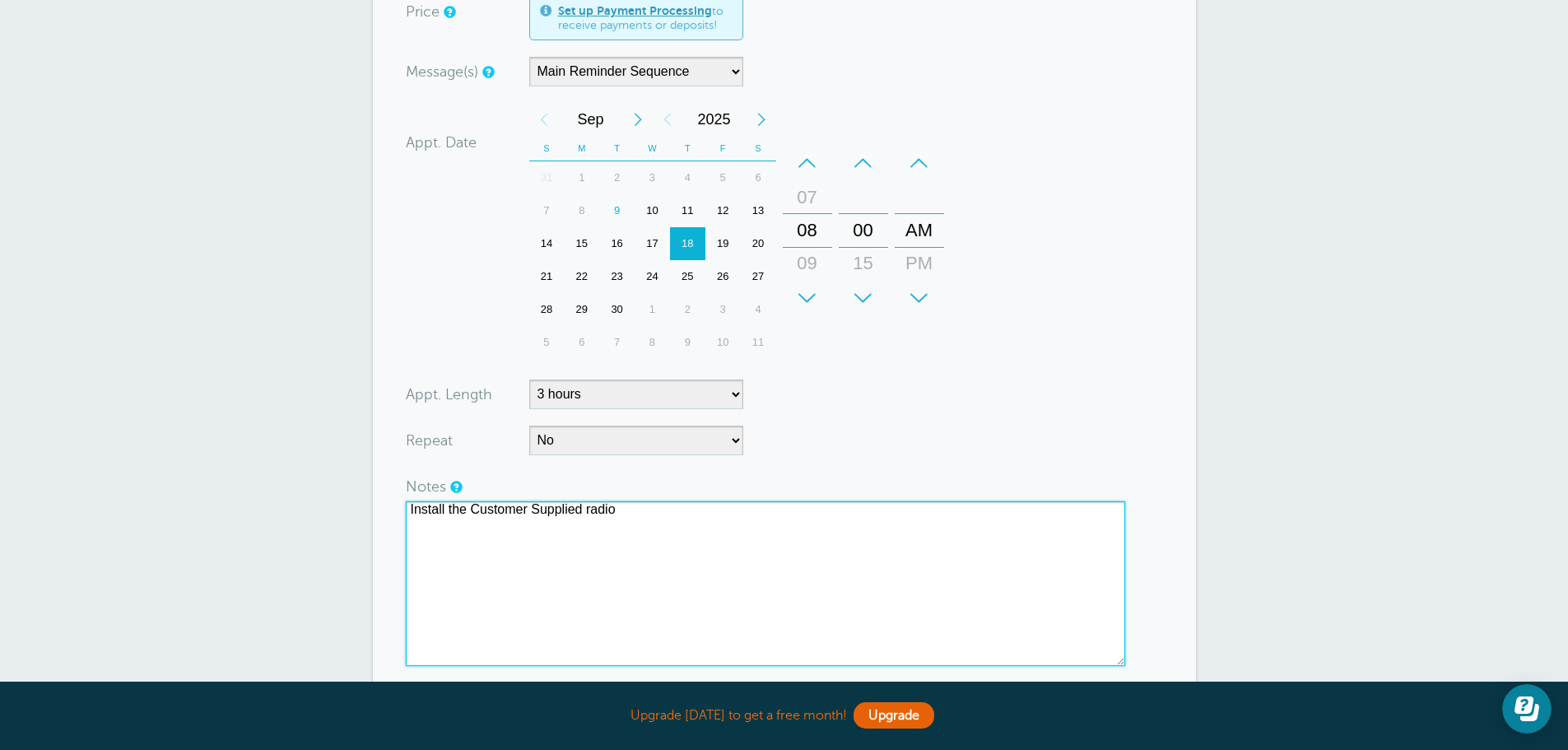
click at [653, 216] on div "10" at bounding box center [653, 211] width 36 height 33
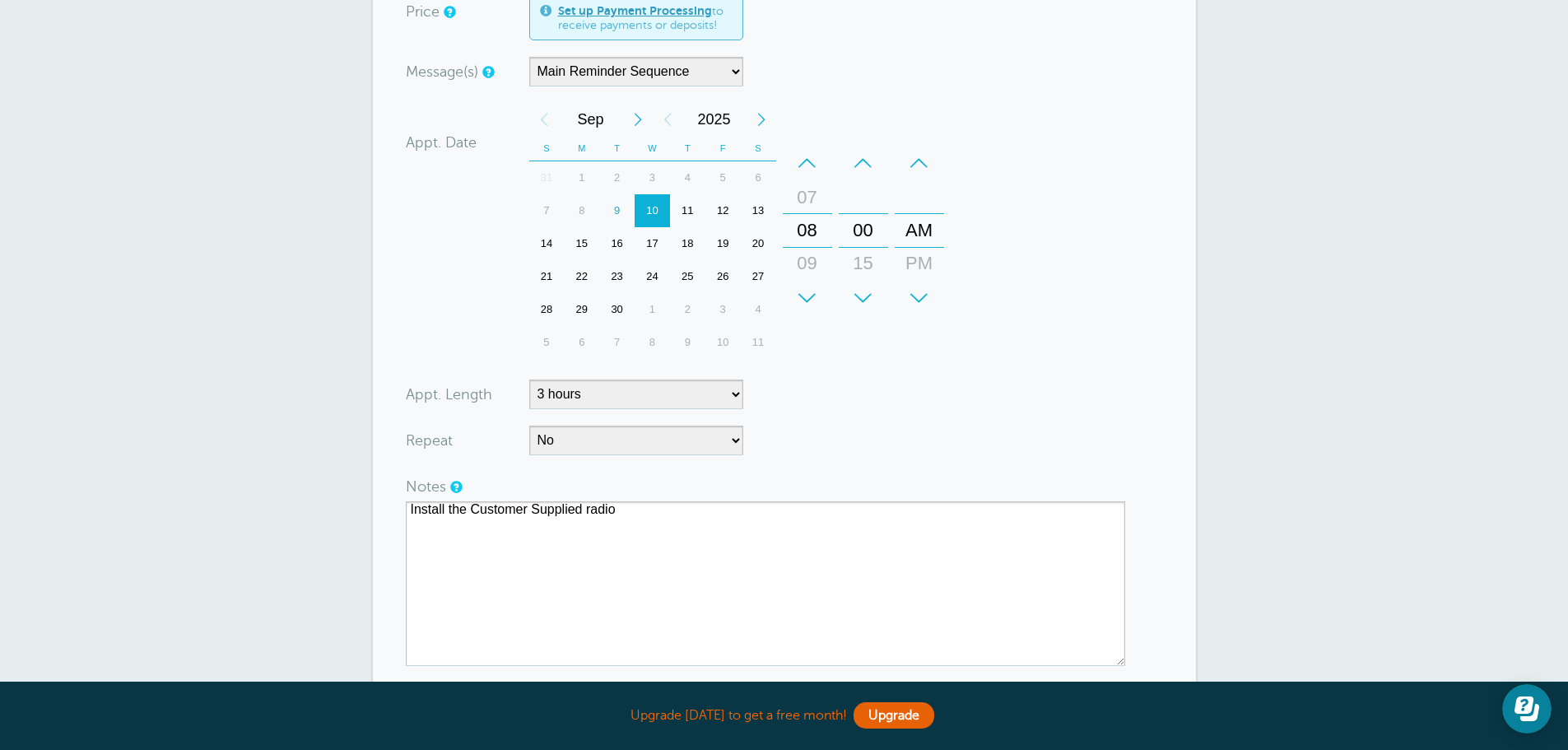
click at [130, 366] on div "× Saved, and first reminder sent! Vassalboro will receive a second and third re…" at bounding box center [784, 182] width 1568 height 1444
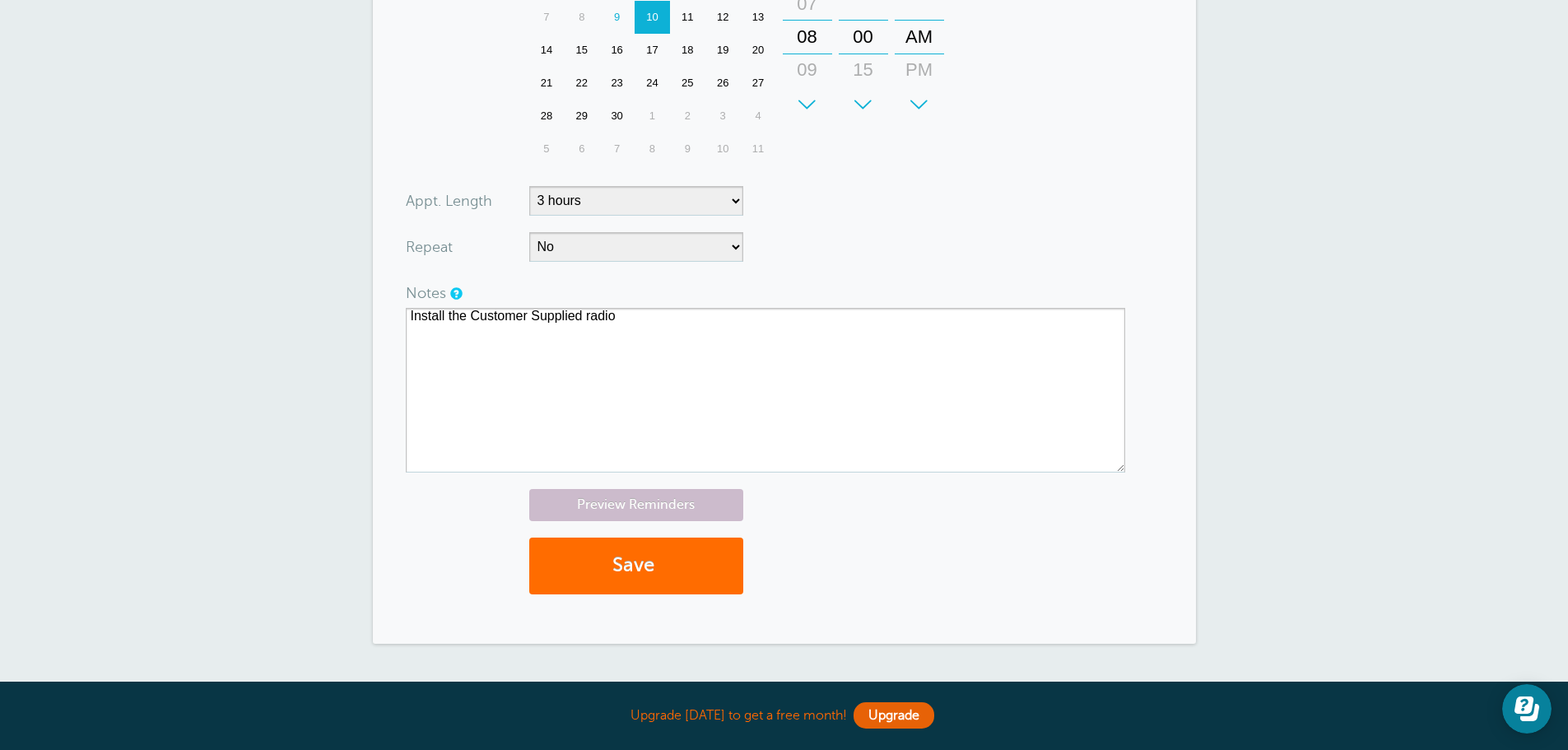
scroll to position [742, 0]
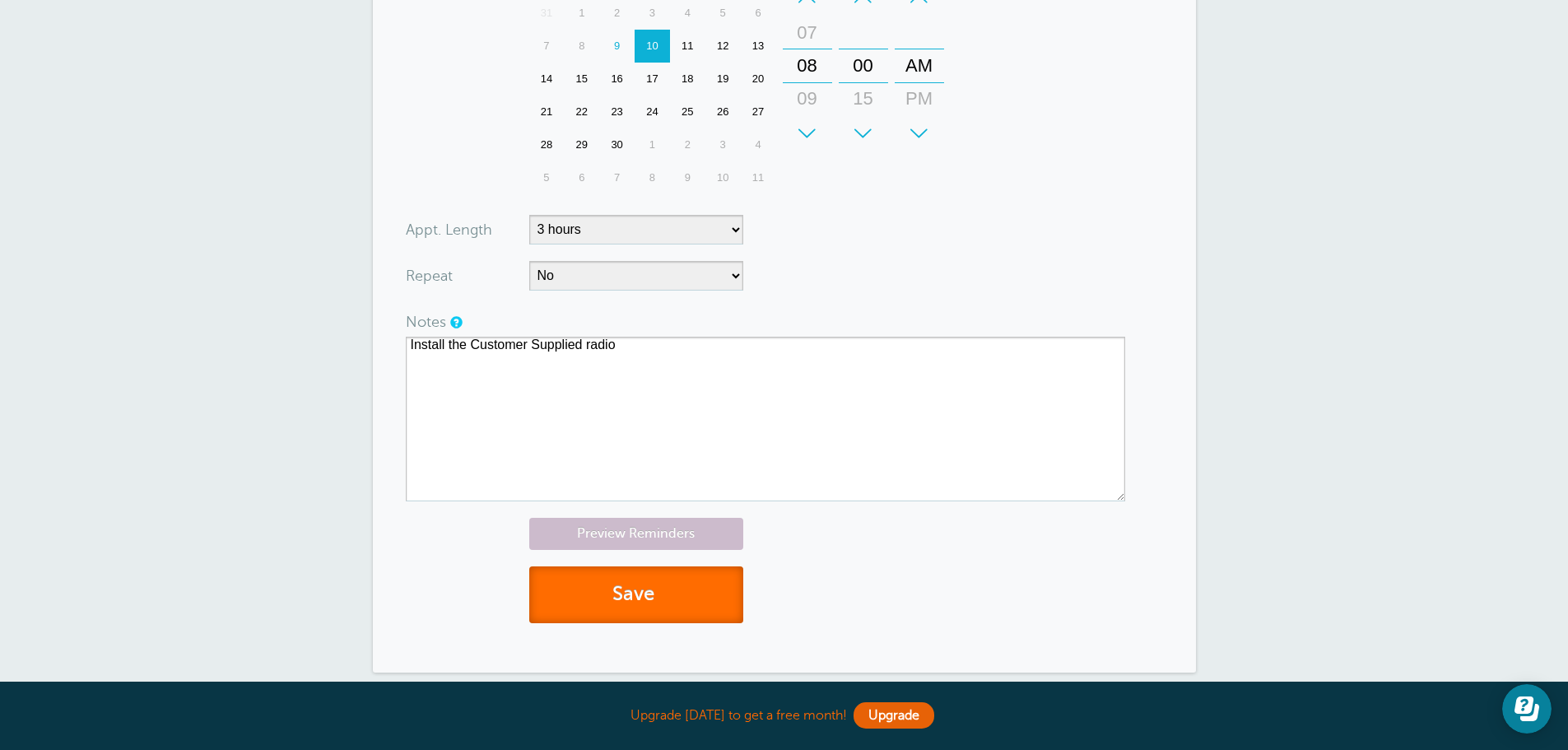
click at [645, 615] on button "Save" at bounding box center [636, 594] width 214 height 57
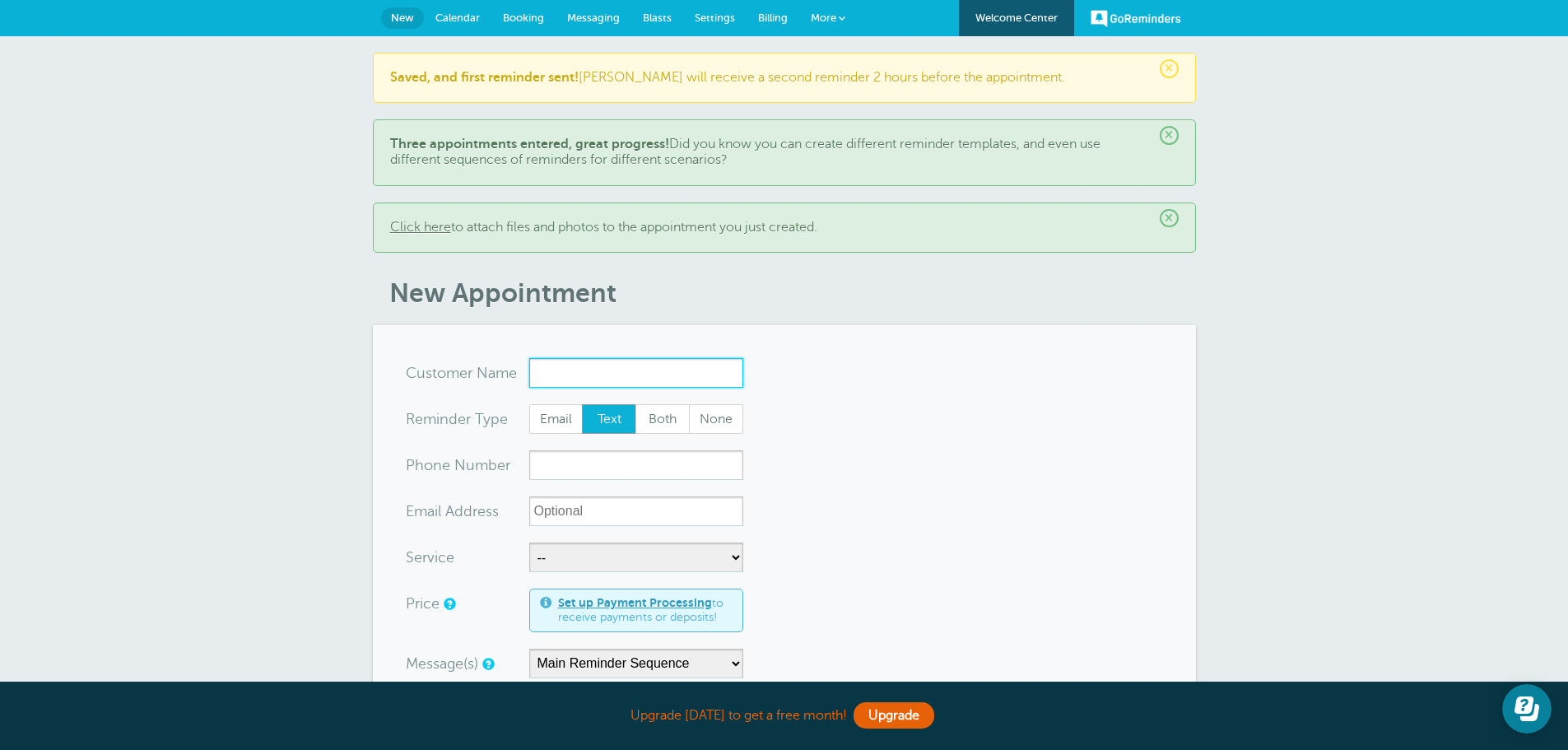
paste input "[PERSON_NAME]"
type input "[PERSON_NAME] Enterrprises"
click at [658, 414] on span "Both" at bounding box center [663, 419] width 52 height 28
click at [636, 404] on input "Both" at bounding box center [635, 403] width 1 height 1
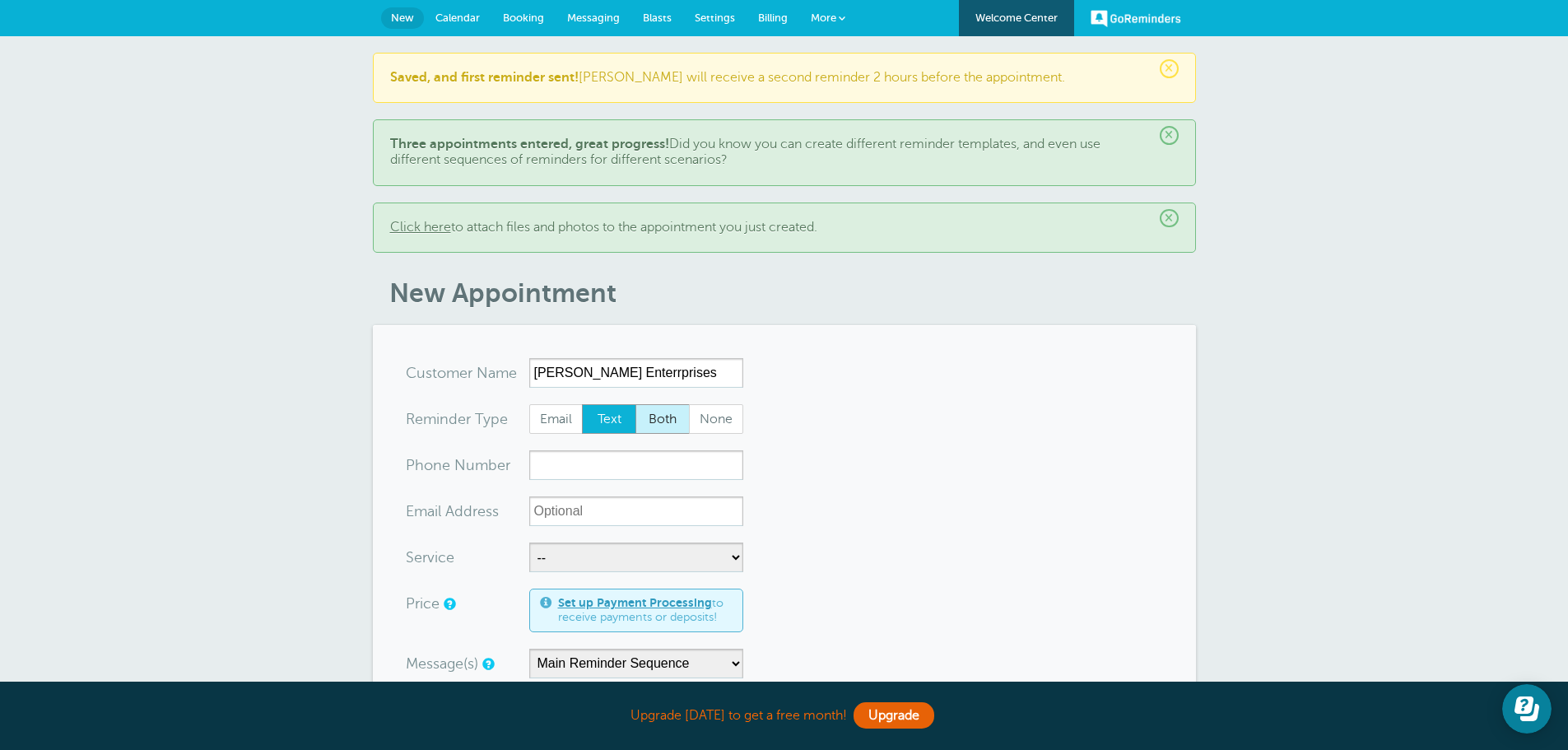
radio input "true"
click at [577, 550] on select "-- In shop work at Yankee Communications Service work at your Location" at bounding box center [636, 557] width 214 height 30
select select "28168"
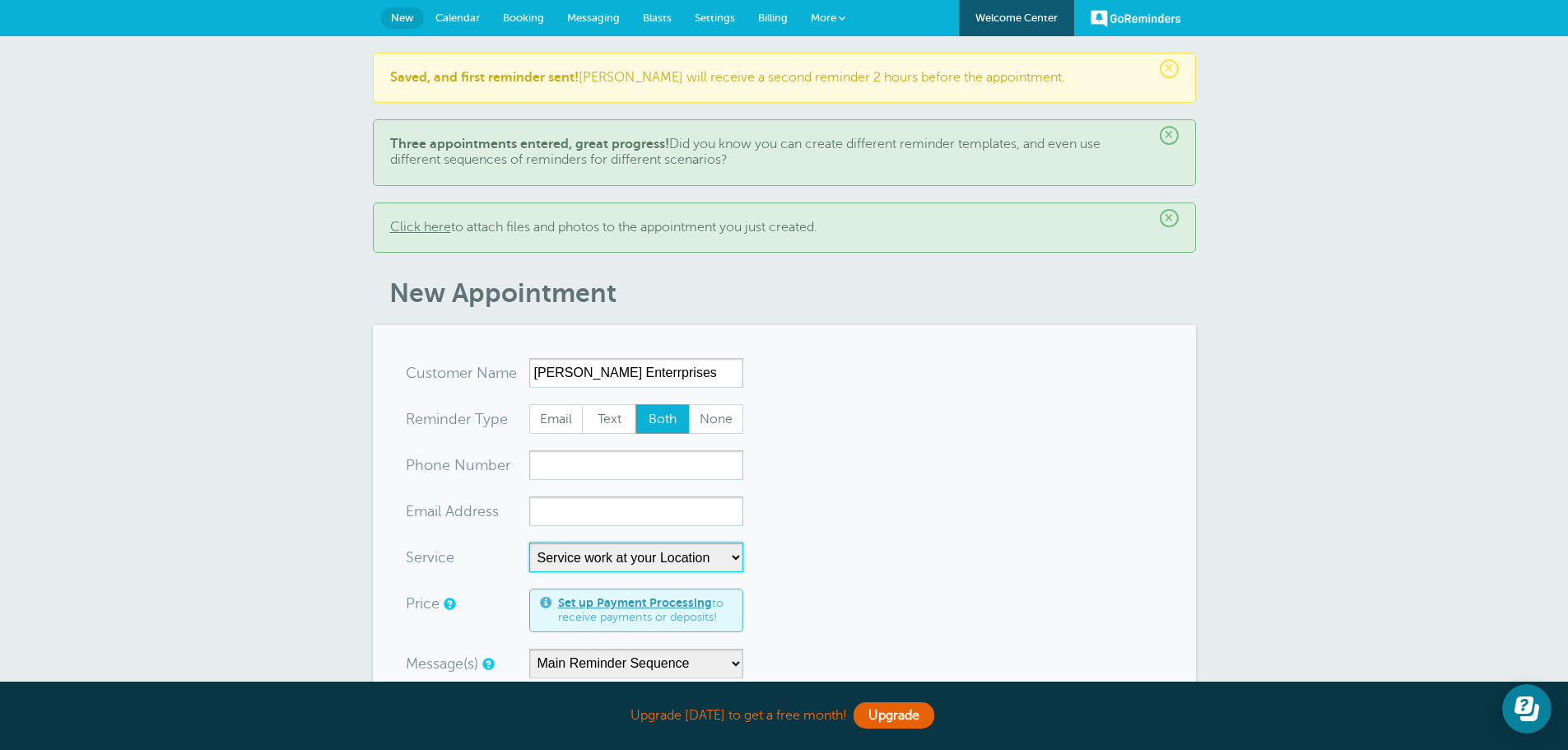
click at [529, 543] on select "-- In shop work at Yankee Communications Service work at your Location" at bounding box center [636, 557] width 214 height 30
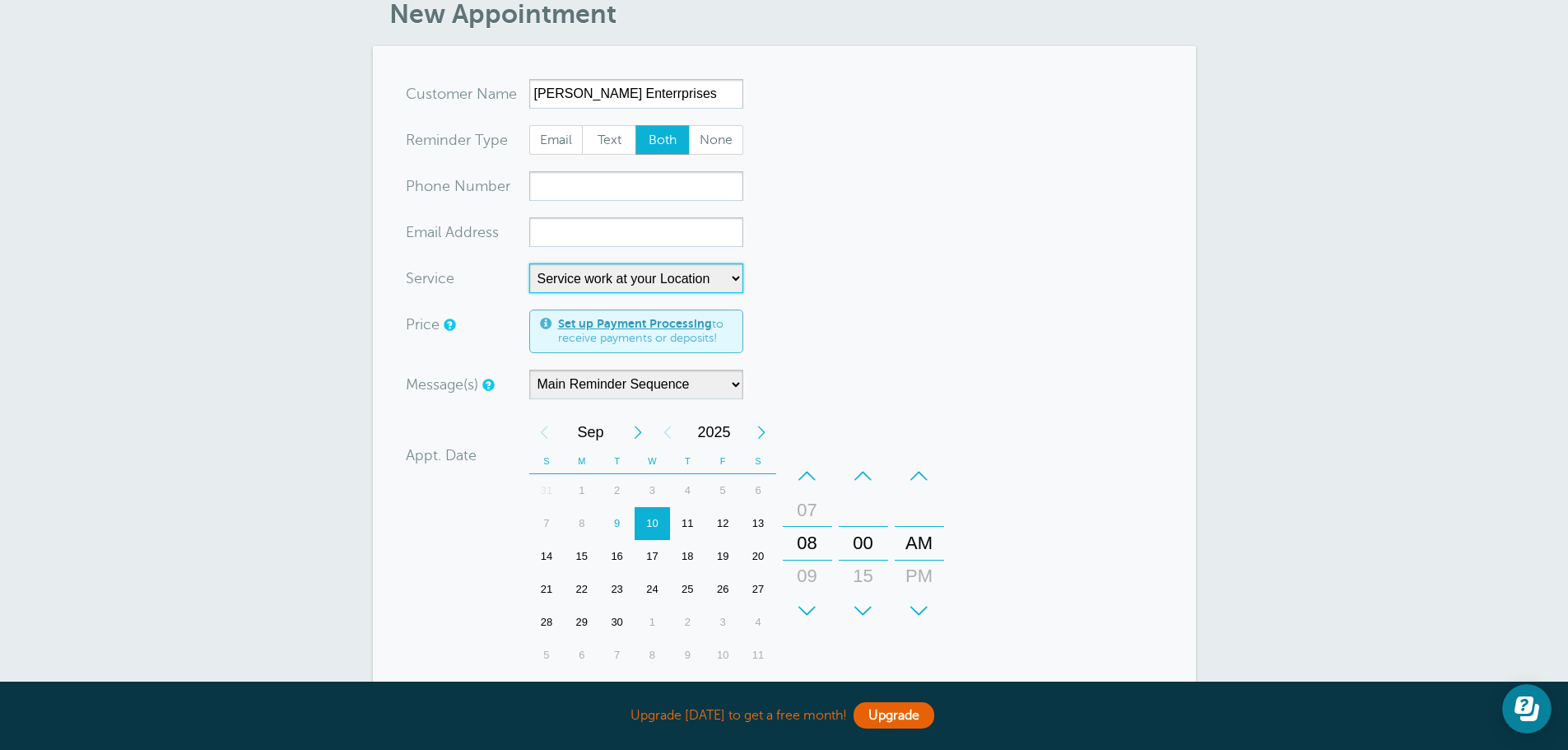
scroll to position [330, 0]
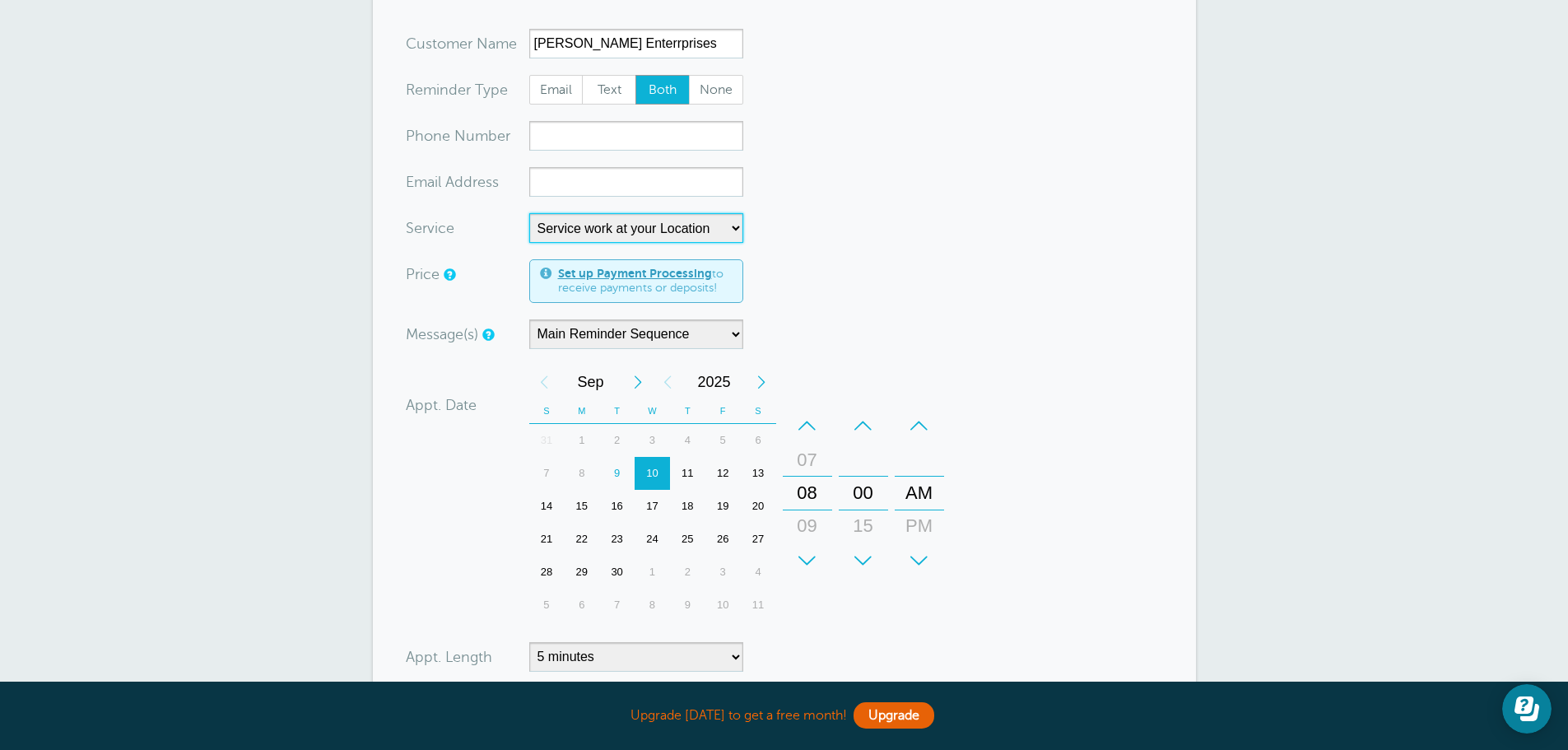
click at [682, 466] on div "11" at bounding box center [688, 474] width 36 height 33
click at [807, 419] on div "–" at bounding box center [807, 425] width 49 height 33
click at [800, 556] on div "+" at bounding box center [807, 561] width 49 height 33
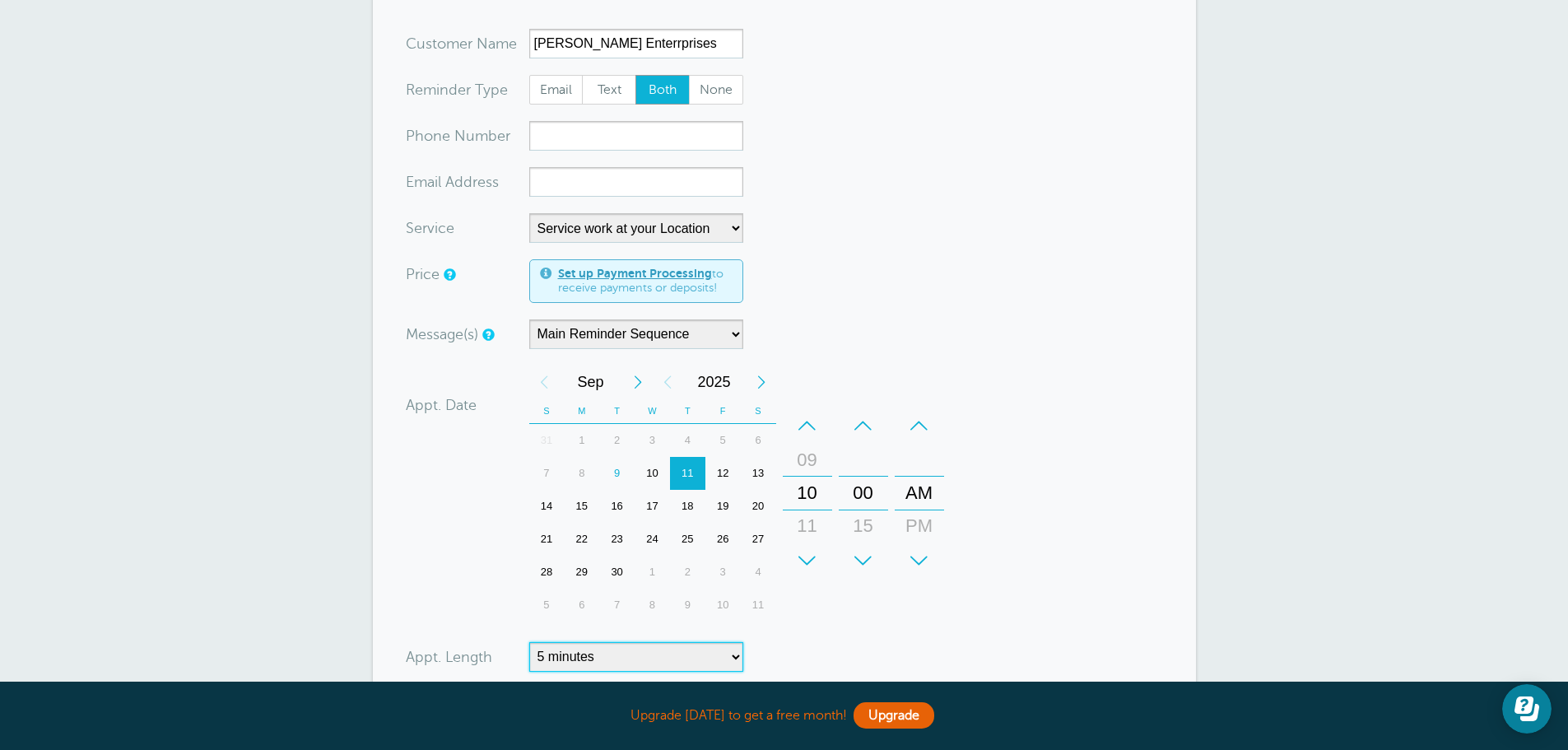
click at [728, 652] on select "5 minutes 10 minutes 15 minutes 20 minutes 25 minutes 30 minutes 35 minutes 40 …" at bounding box center [636, 657] width 214 height 30
select select "480"
click at [529, 643] on select "5 minutes 10 minutes 15 minutes 20 minutes 25 minutes 30 minutes 35 minutes 40 …" at bounding box center [636, 657] width 214 height 30
click at [906, 386] on div "+ – Month January February March April May June July August September October N…" at bounding box center [740, 493] width 422 height 256
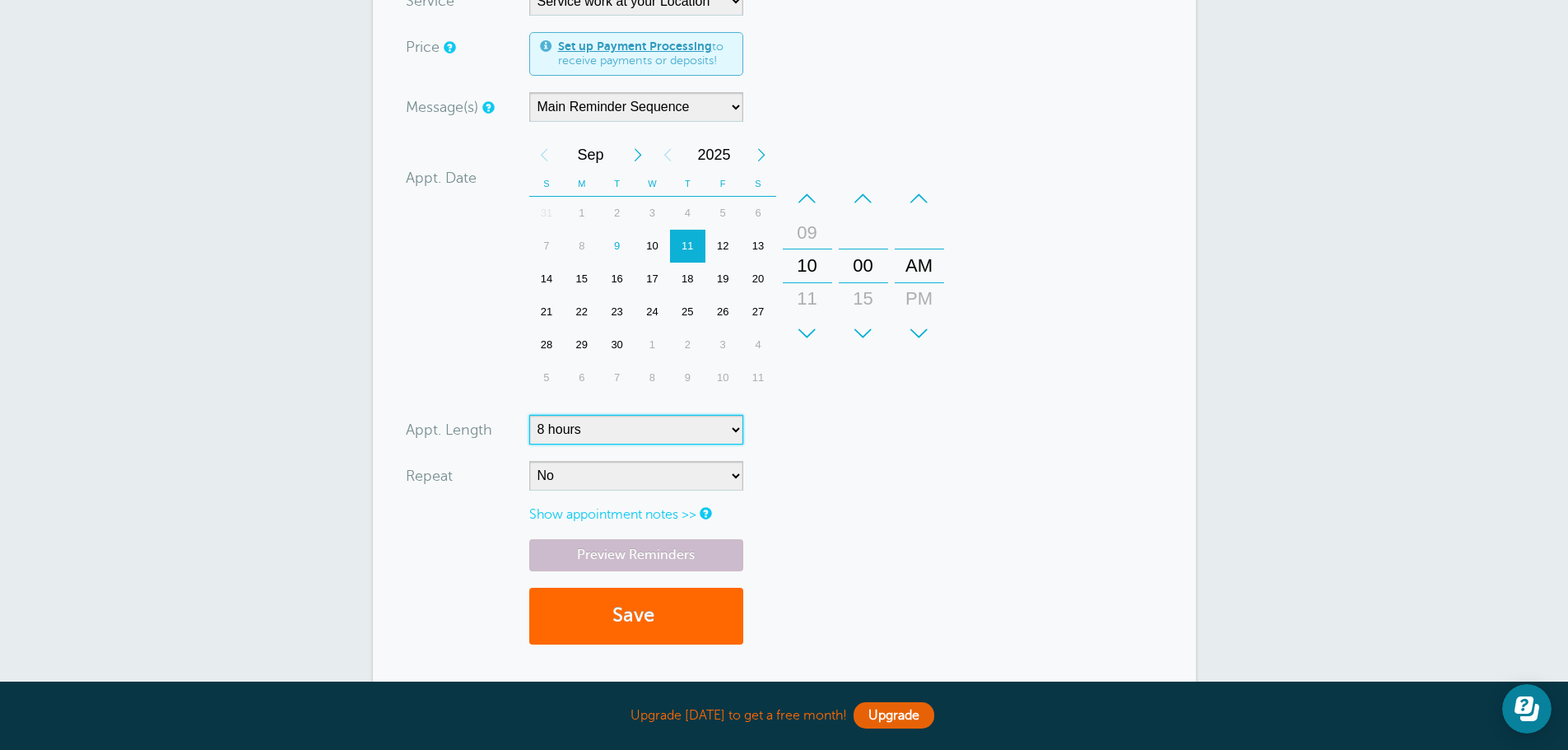
scroll to position [577, 0]
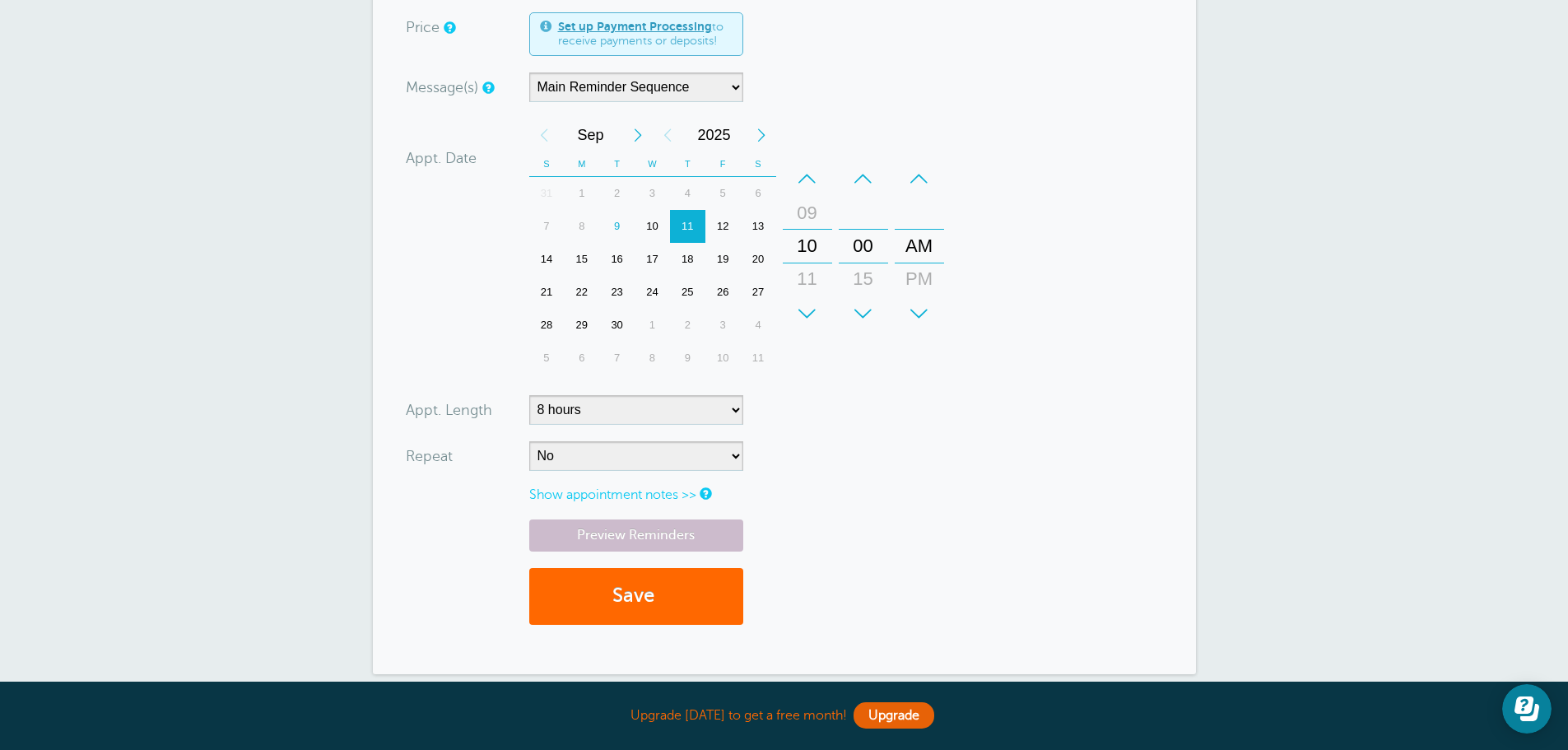
click at [656, 494] on link "Show appointment notes >>" at bounding box center [613, 495] width 167 height 15
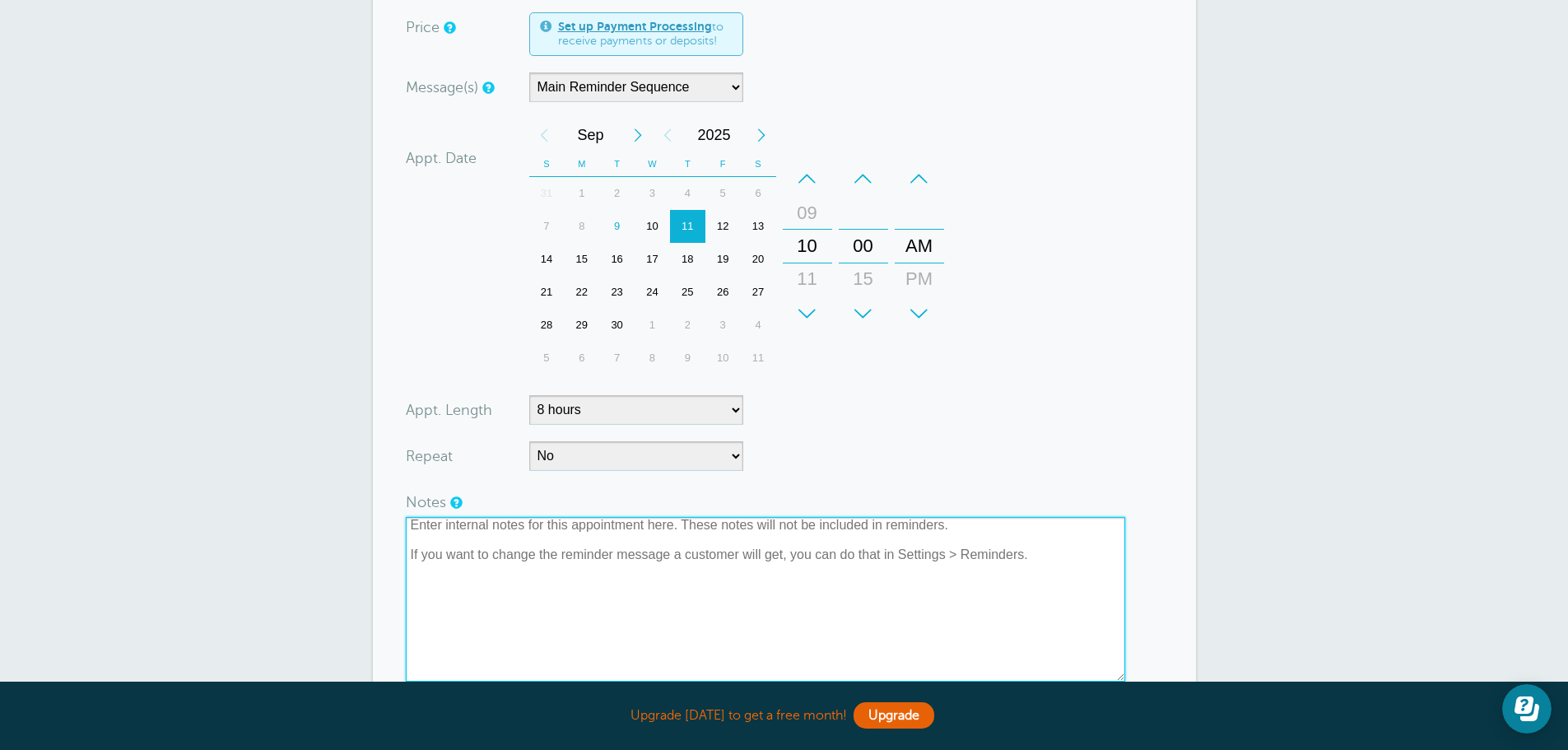
click at [412, 523] on textarea at bounding box center [765, 599] width 719 height 165
paste textarea "Sweeper Radio Install Excavator Radio Install Check Light bar losing power Chec…"
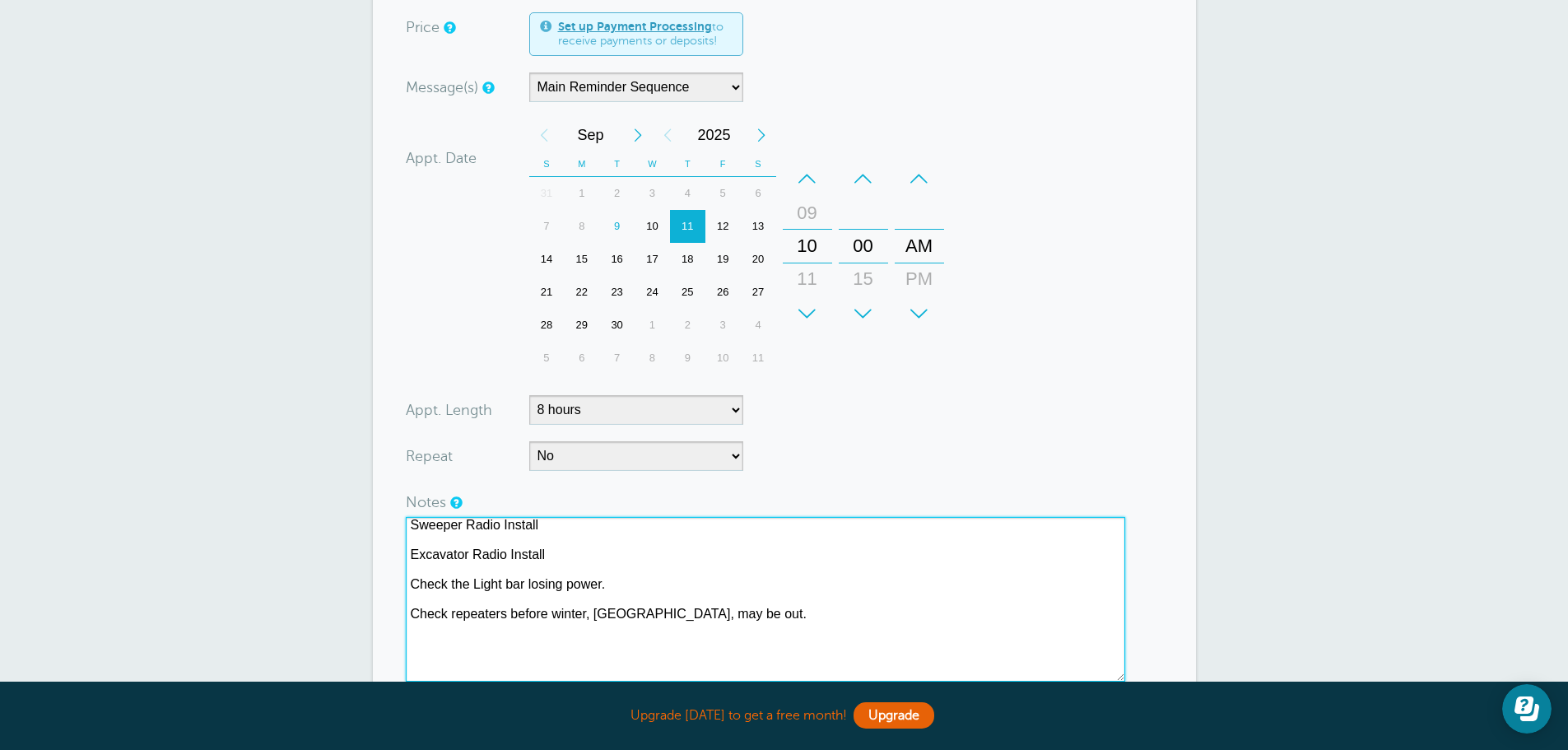
paste textarea "ould you check the Light bar losing power?"
type textarea "Sweeper Radio Install Excavator Radio Install Could you check the Light bar los…"
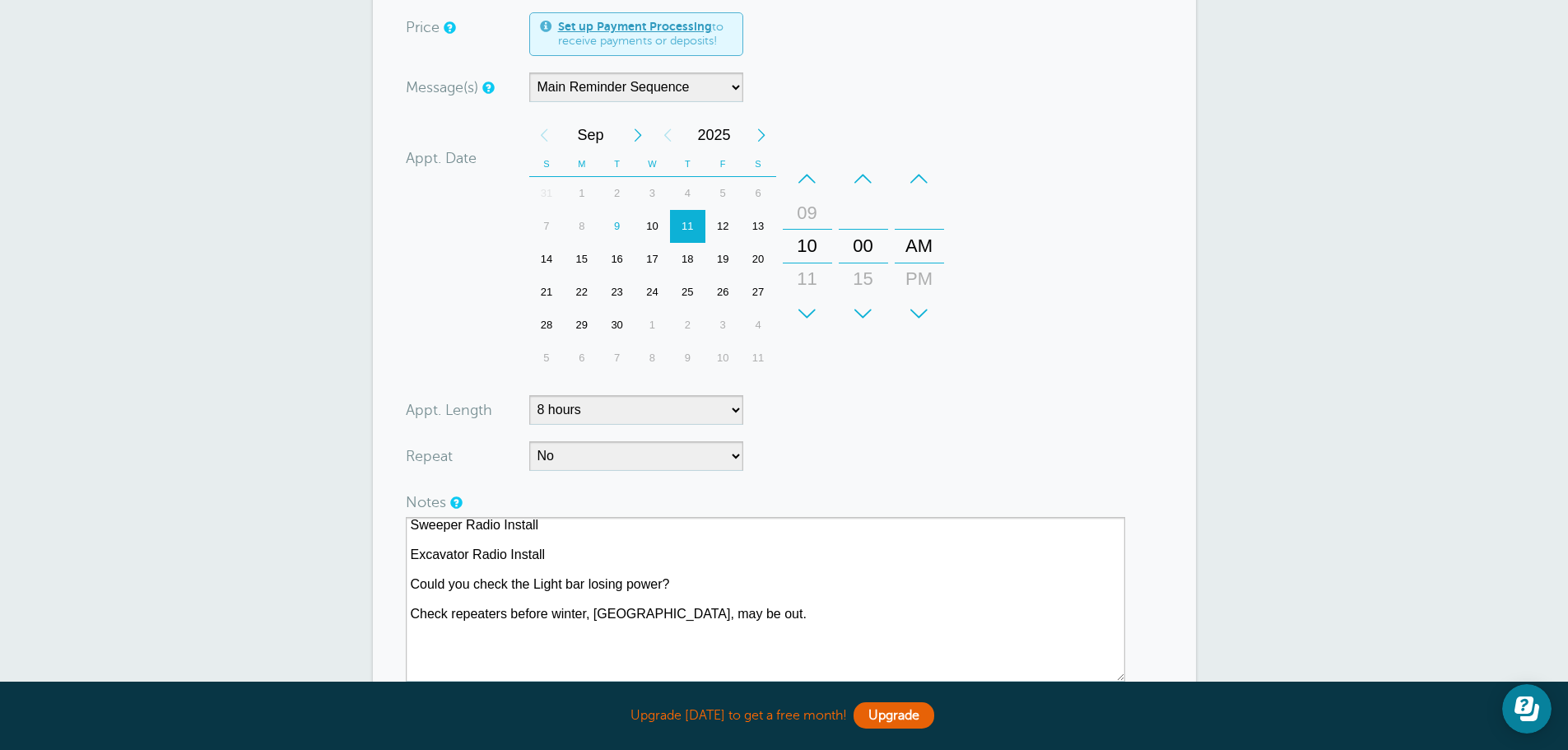
click at [899, 422] on form "You are creating a new customer. To use an existing customer select one from th…" at bounding box center [784, 301] width 757 height 1038
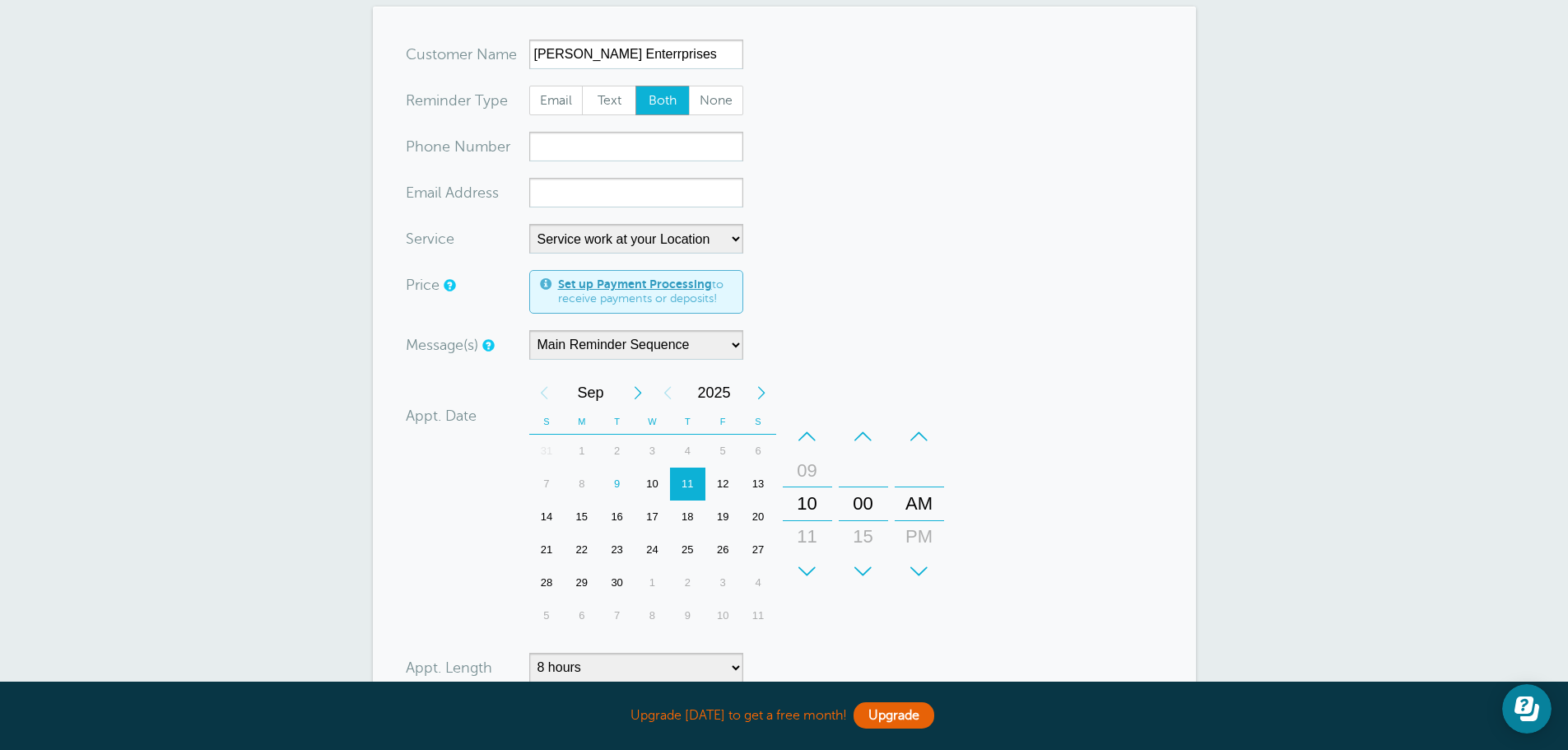
scroll to position [247, 0]
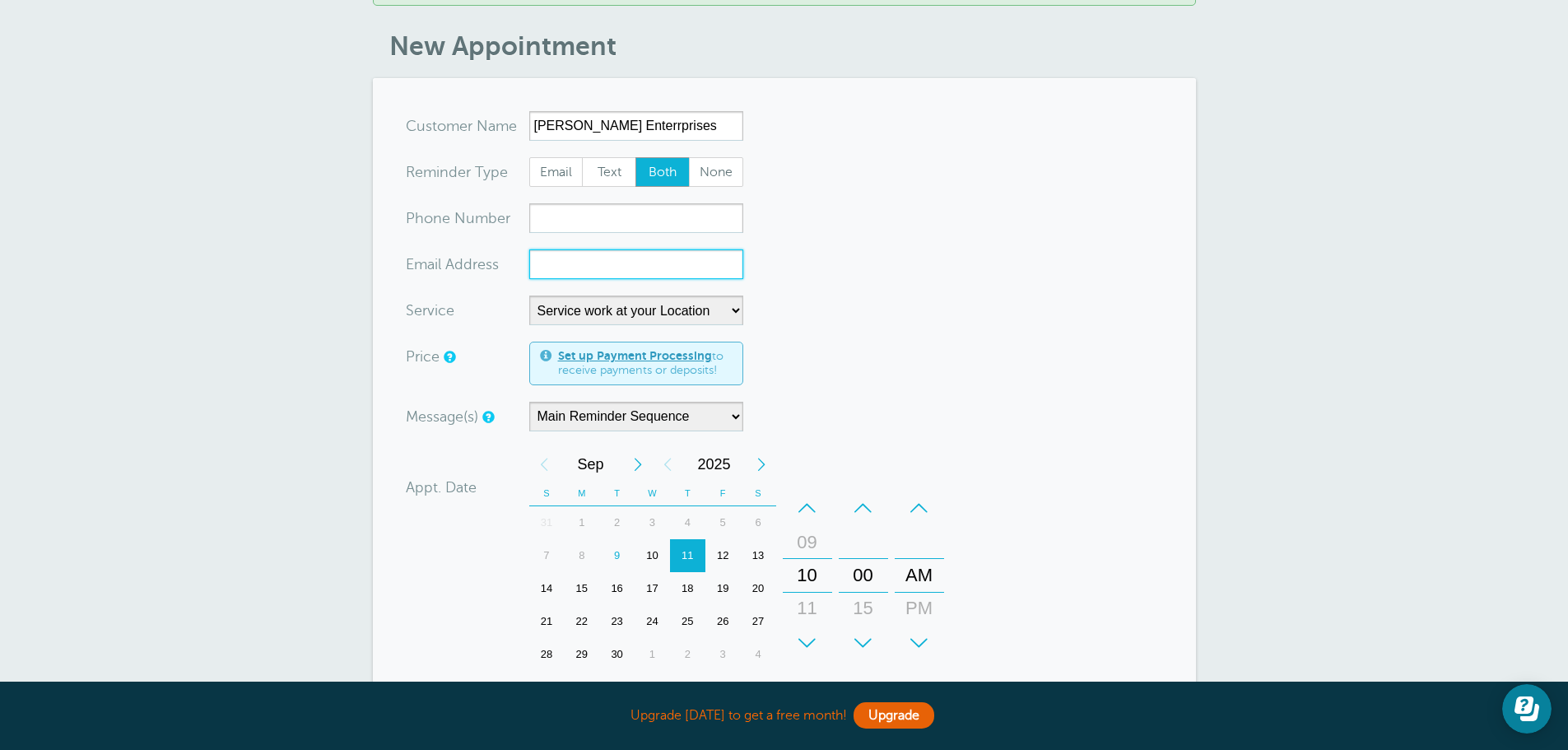
click at [564, 263] on input "xx-no-autofill" at bounding box center [636, 264] width 214 height 30
paste input "hagarap@hagarenterprises.com"
click at [846, 266] on form "You are creating a new customer. To use an existing customer select one from th…" at bounding box center [784, 630] width 757 height 1038
click at [597, 265] on input "hagarap@hagarenterprises.com" at bounding box center [636, 264] width 214 height 30
drag, startPoint x: 597, startPoint y: 265, endPoint x: 732, endPoint y: 273, distance: 135.2
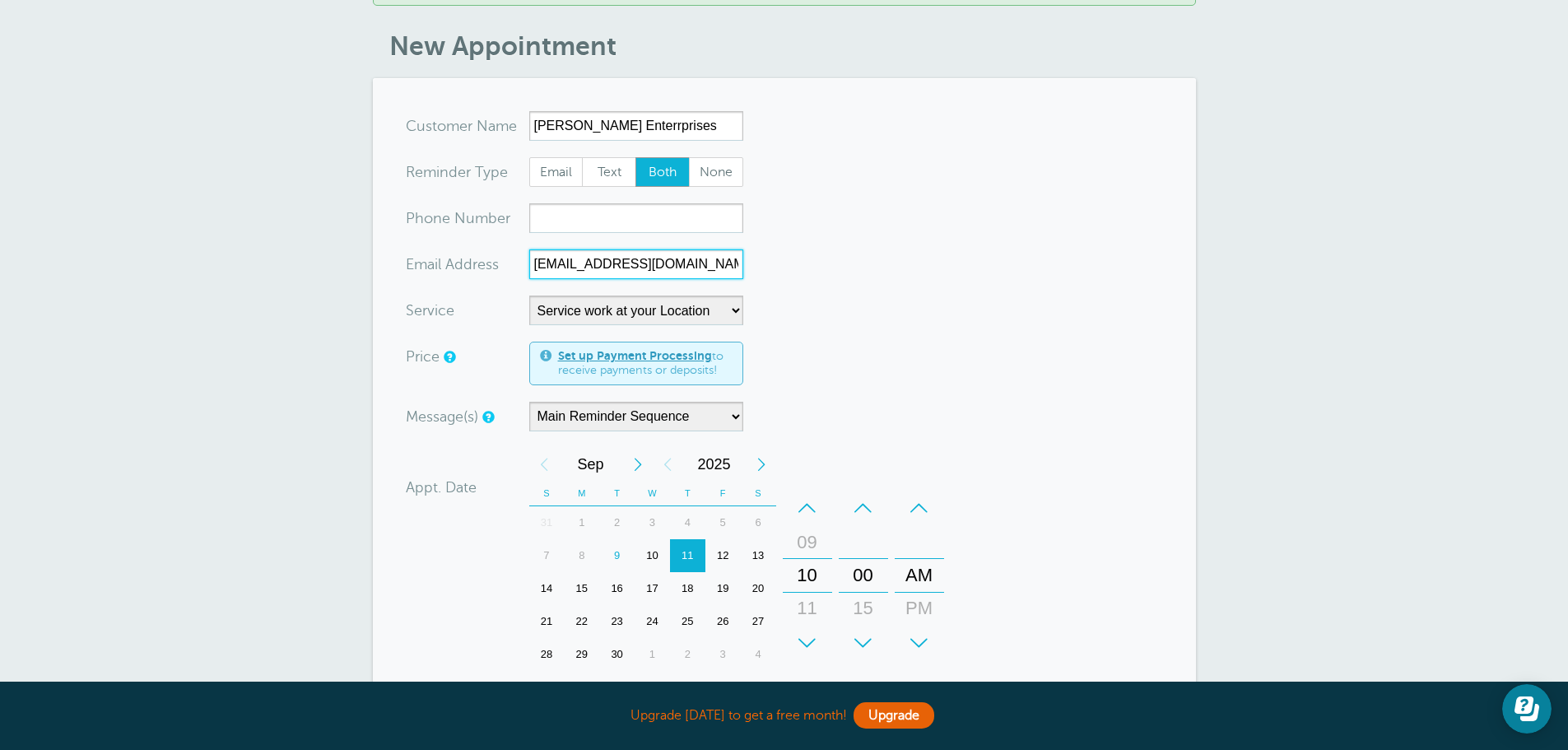
click at [732, 273] on input "hagarap@hagarenterprises.com" at bounding box center [636, 264] width 214 height 30
click at [726, 266] on input "hagarap@hagarenterprises.com" at bounding box center [636, 264] width 214 height 30
click at [739, 262] on input "hagarap@hagarenterprises.com;seth" at bounding box center [636, 264] width 214 height 30
paste input "hagarenterprises.com"
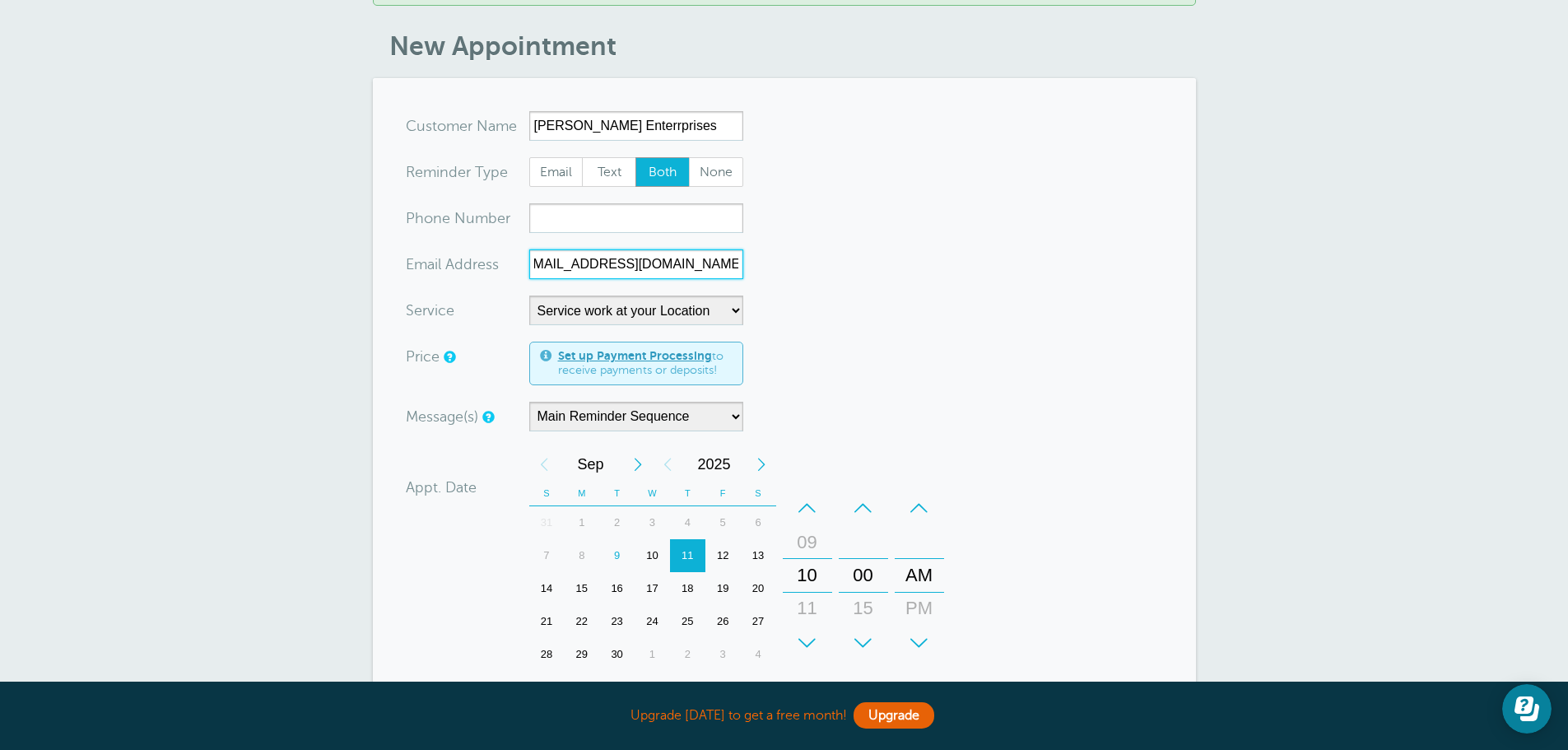
scroll to position [0, 141]
click at [613, 264] on input "hagarap@hagarenterprises.com;sethhagarenterprises.com" at bounding box center [636, 264] width 214 height 30
type input "hagarap@hagarenterprises.com;seth@hagarenterprises.com"
click at [788, 350] on form "You are creating a new customer. To use an existing customer select one from th…" at bounding box center [784, 630] width 757 height 1038
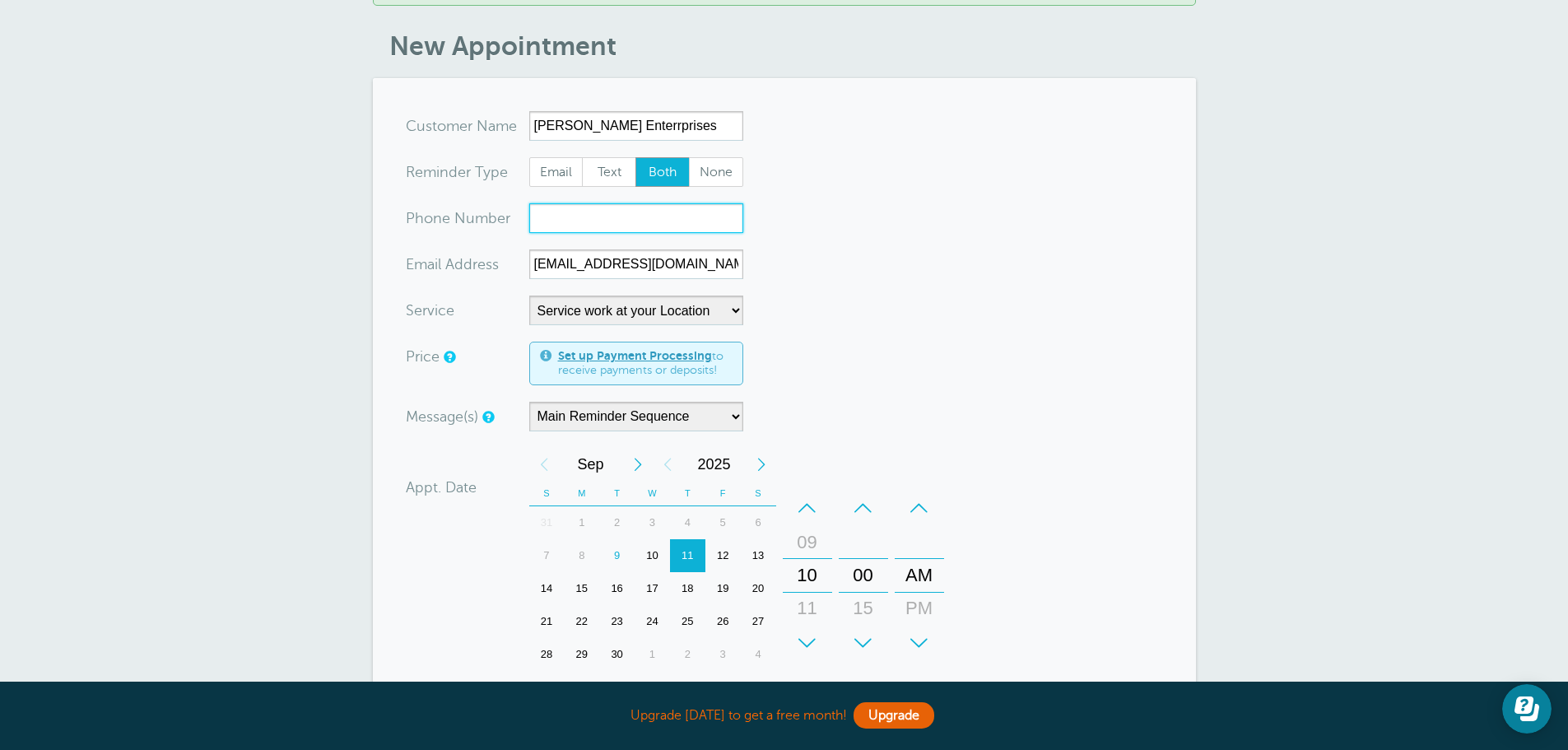
click at [580, 219] on input "xxx-no-autofill" at bounding box center [636, 218] width 214 height 30
click at [563, 171] on span "Email" at bounding box center [556, 172] width 52 height 28
click at [529, 157] on input "Email" at bounding box center [528, 156] width 1 height 1
radio input "true"
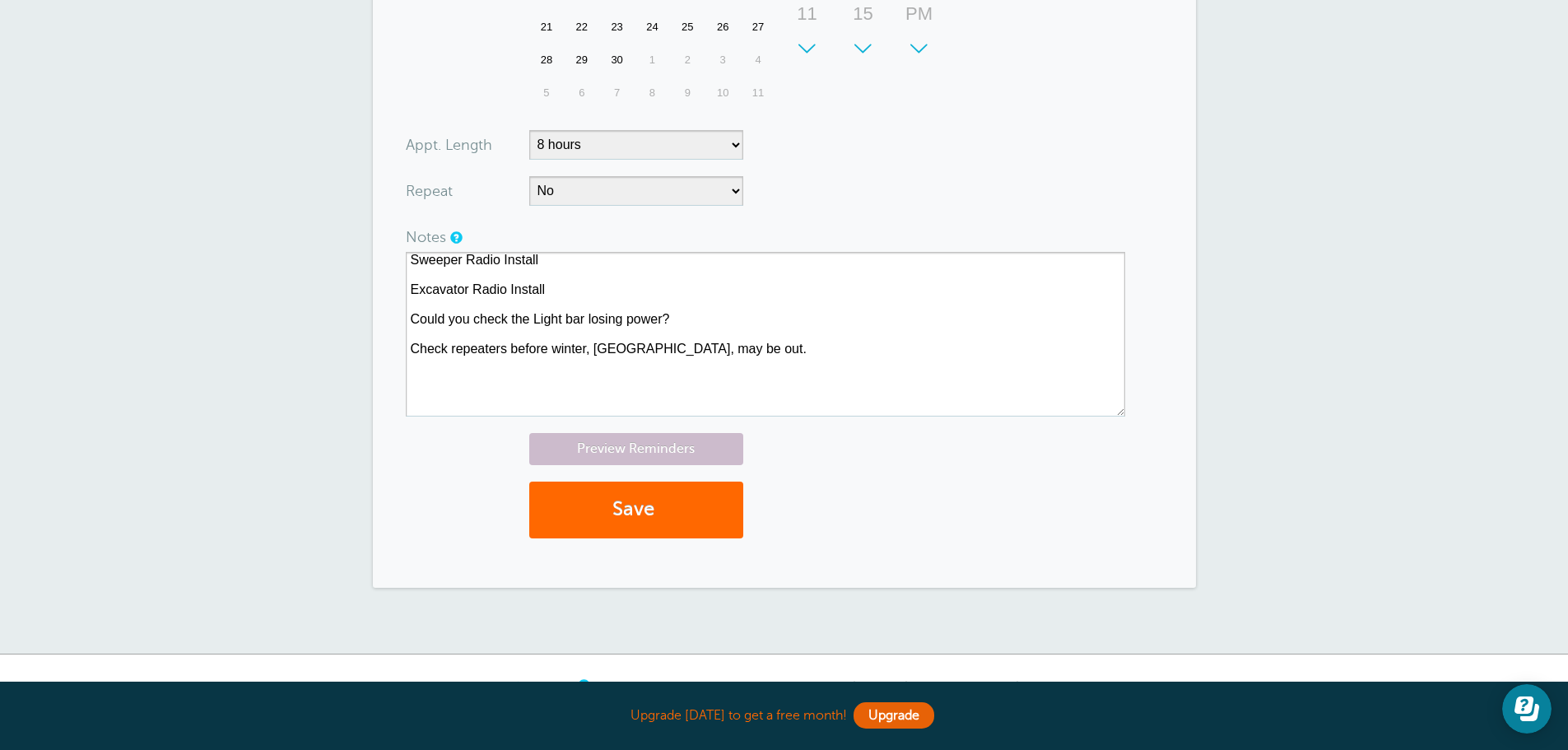
scroll to position [930, 0]
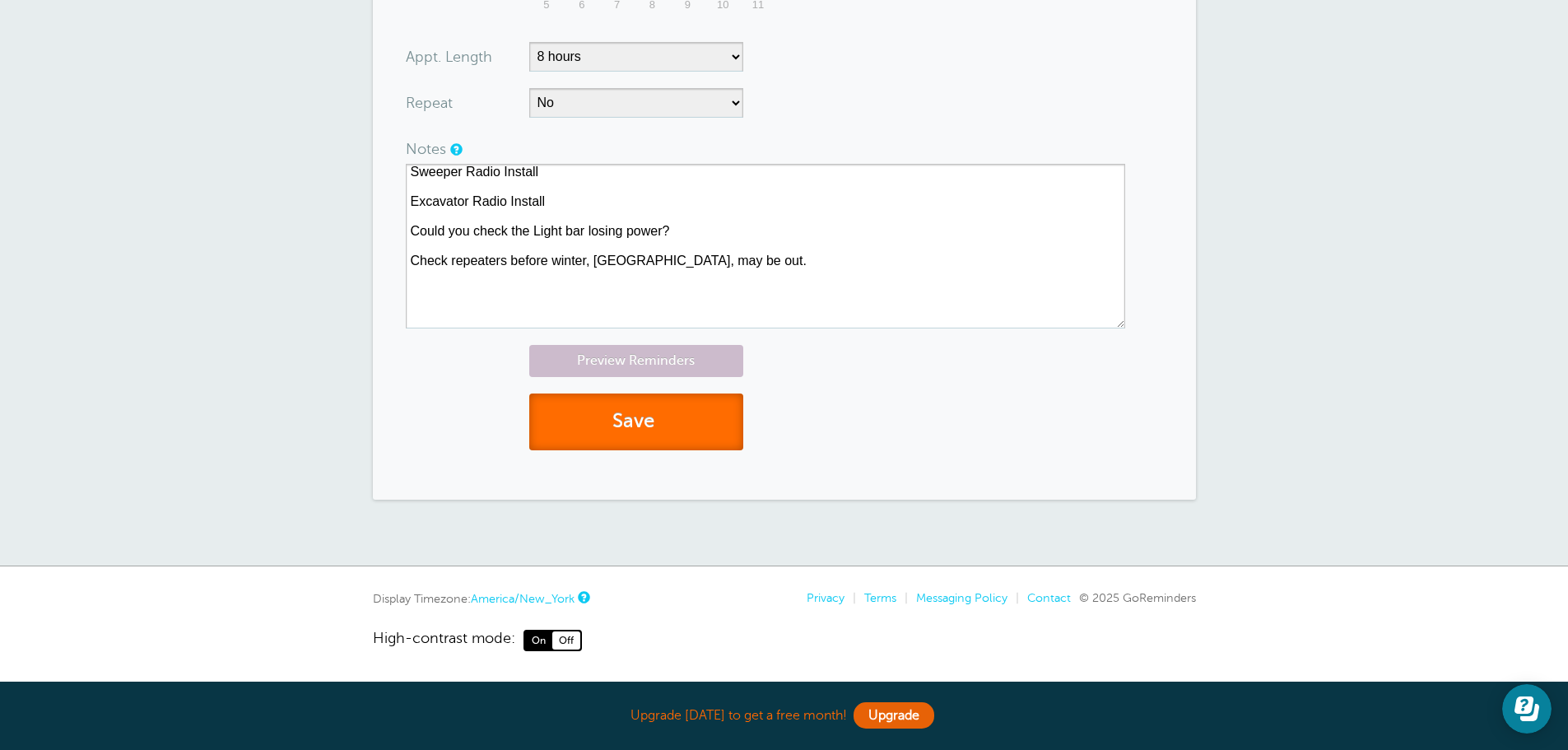
click at [600, 429] on button "Save" at bounding box center [636, 422] width 214 height 57
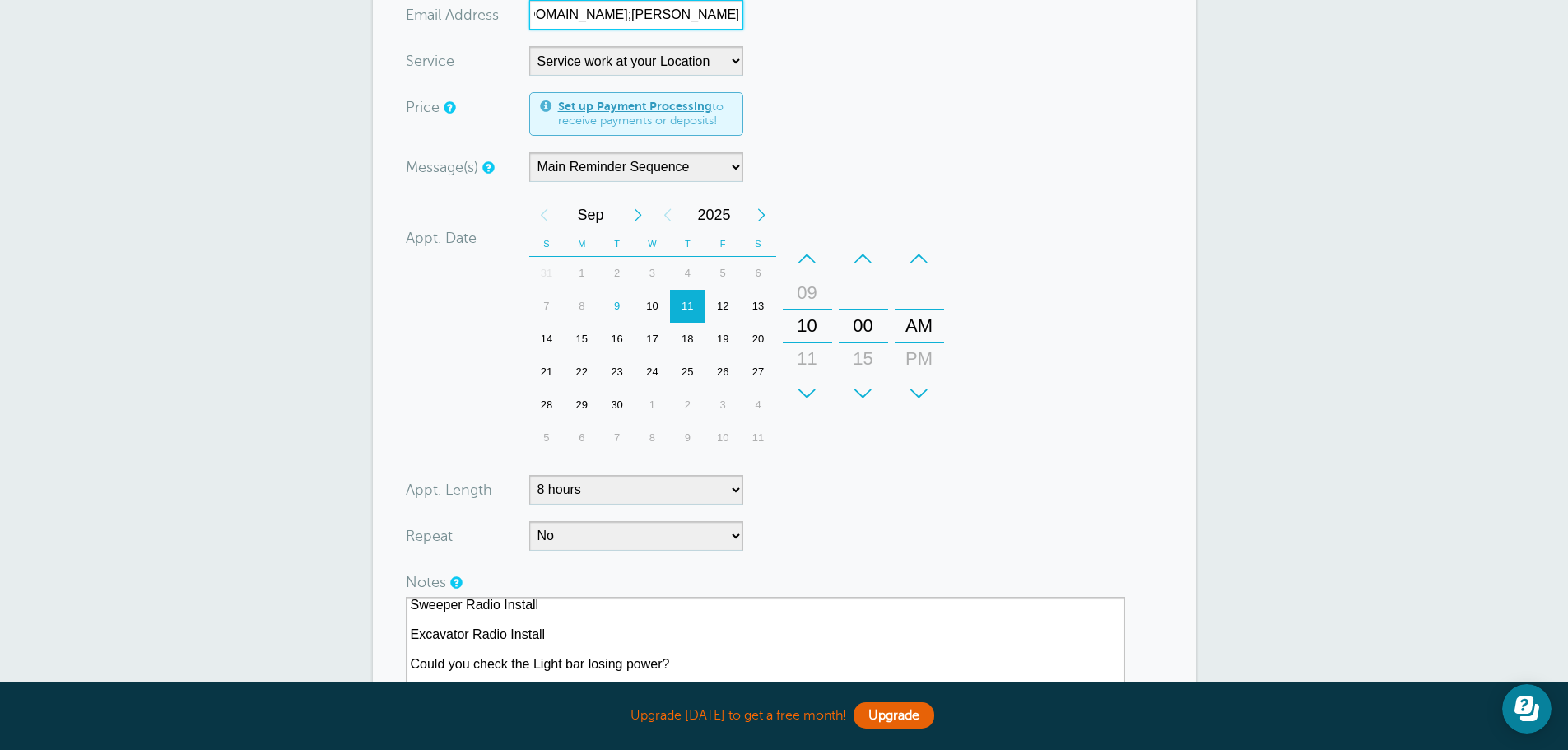
click at [599, 12] on input "hagarap@hagarenterprises.com;seth@hagarenterprises.com" at bounding box center [636, 14] width 214 height 30
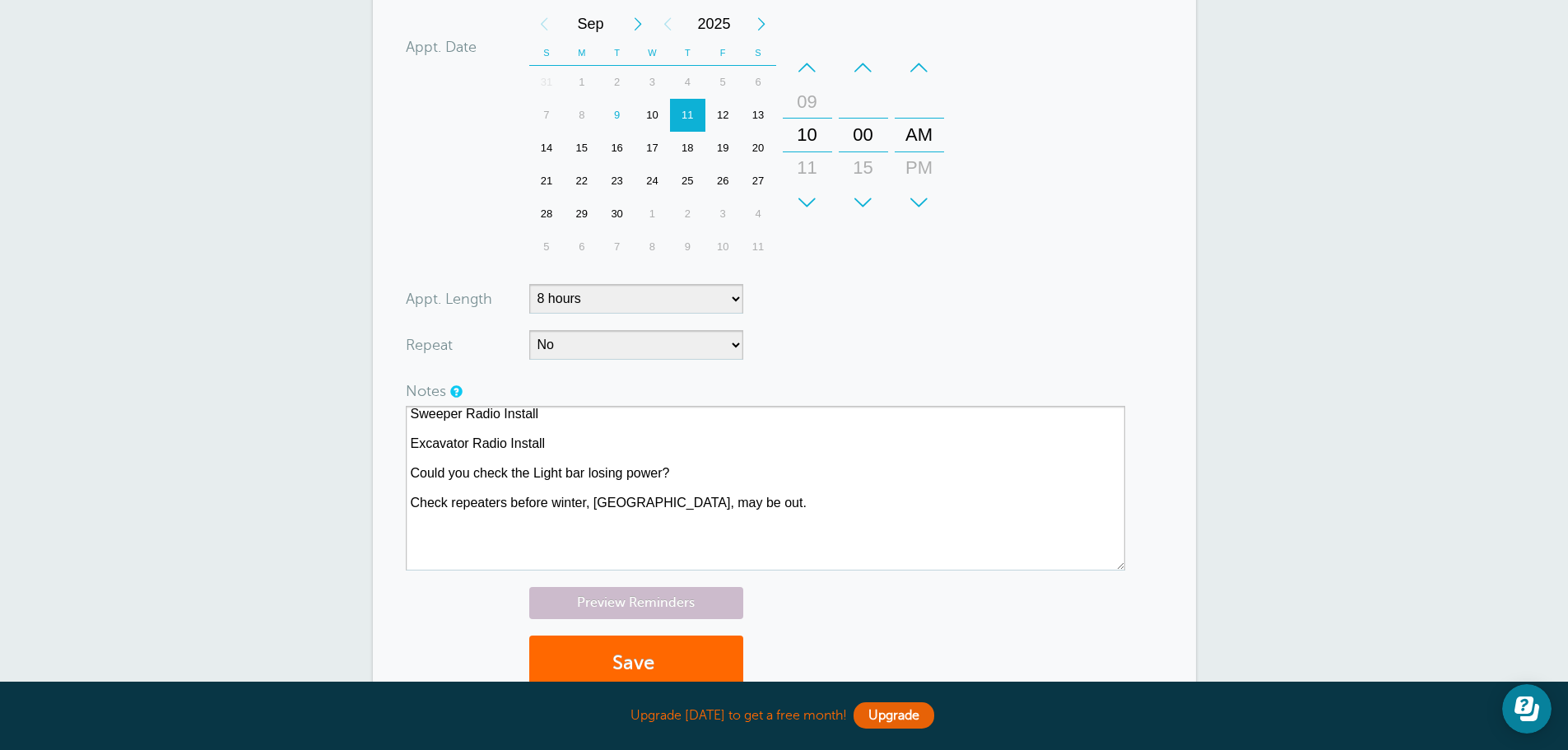
scroll to position [743, 0]
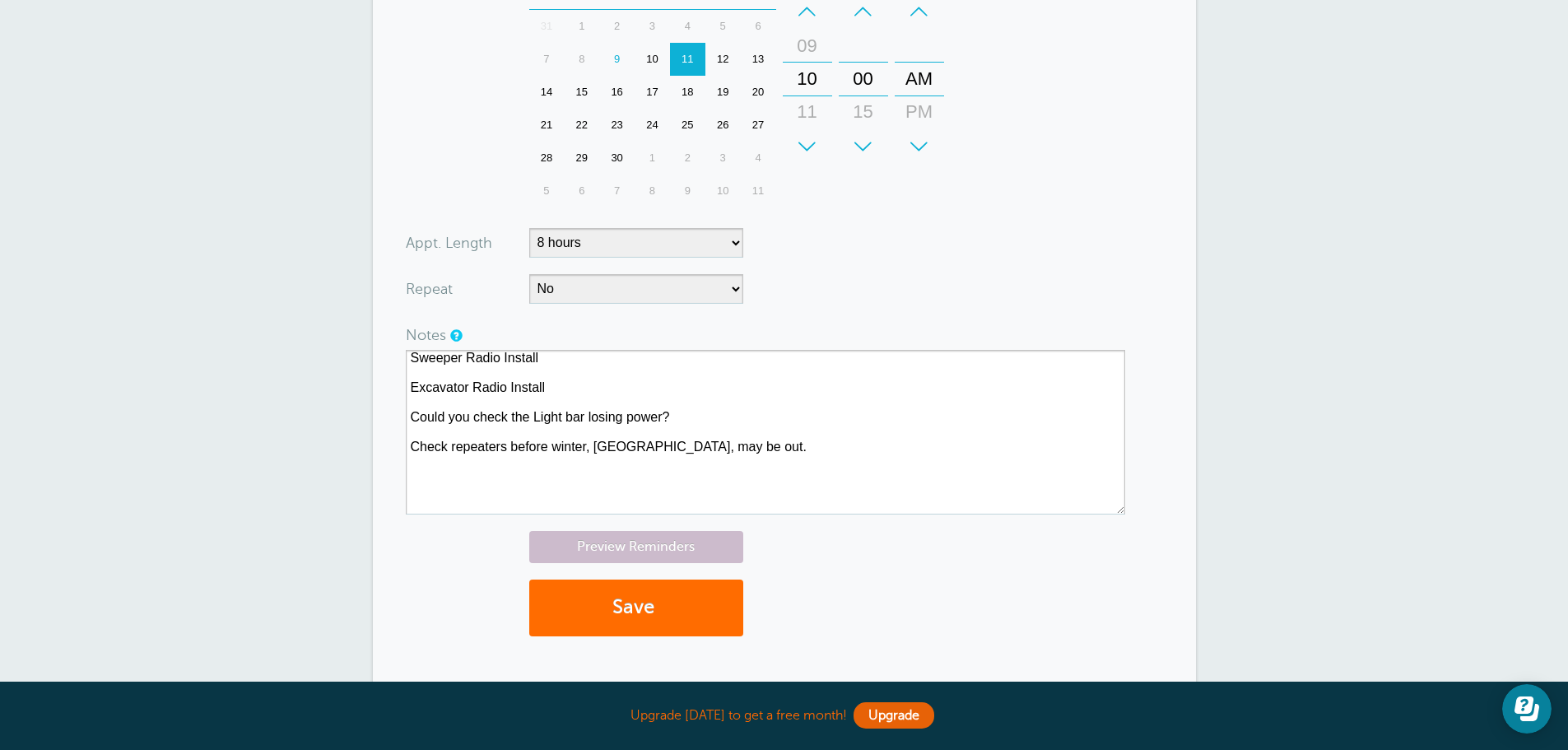
type input "seth@hagarenterprises.com"
click at [603, 606] on button "Save" at bounding box center [636, 608] width 214 height 57
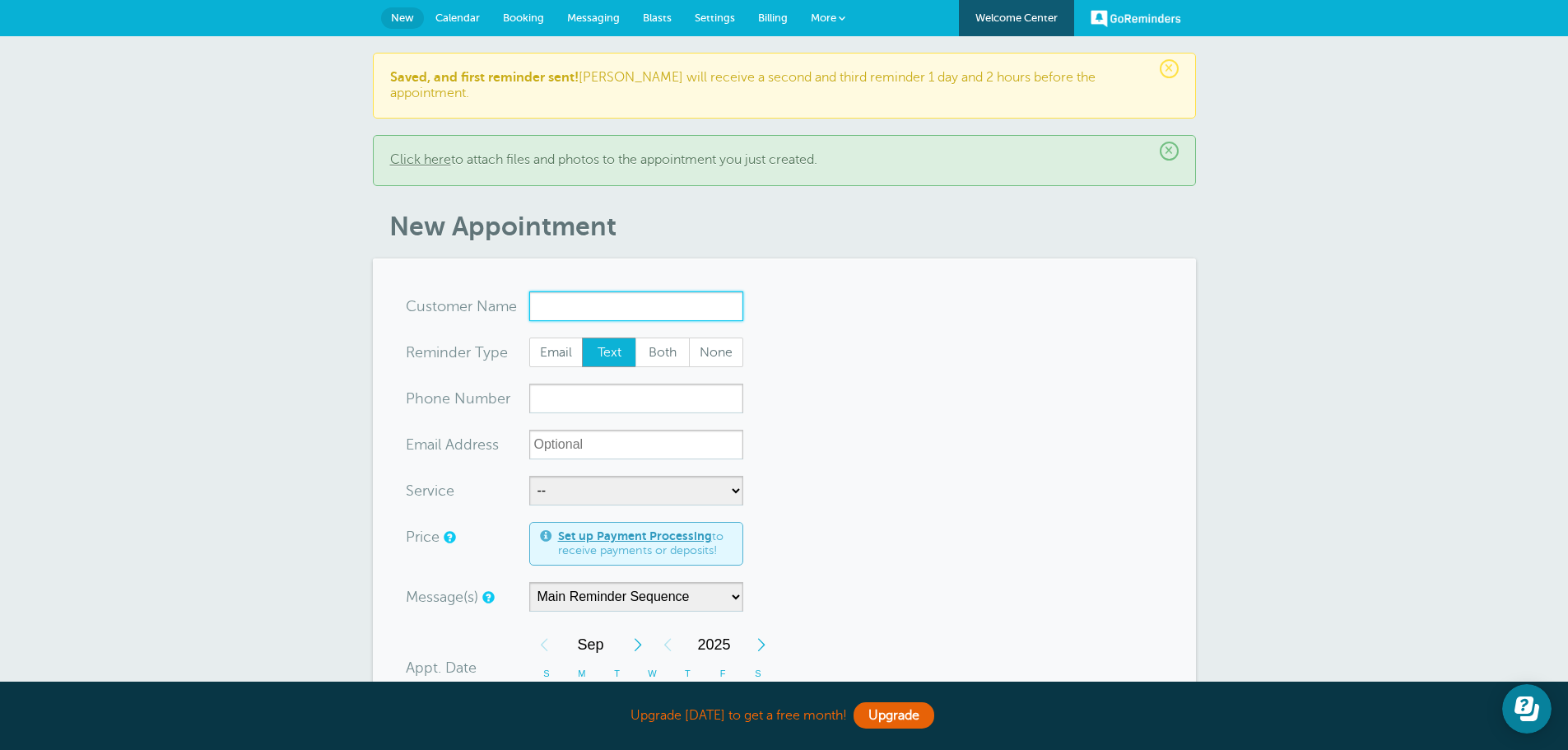
click at [597, 292] on input "x-no-autofill" at bounding box center [636, 306] width 214 height 30
paste input "[PERSON_NAME] Tree Care"
type input "[PERSON_NAME] Tree Care"
click at [709, 476] on select "-- In shop work at Yankee Communications Service work at your Location" at bounding box center [636, 490] width 214 height 30
select select "28168"
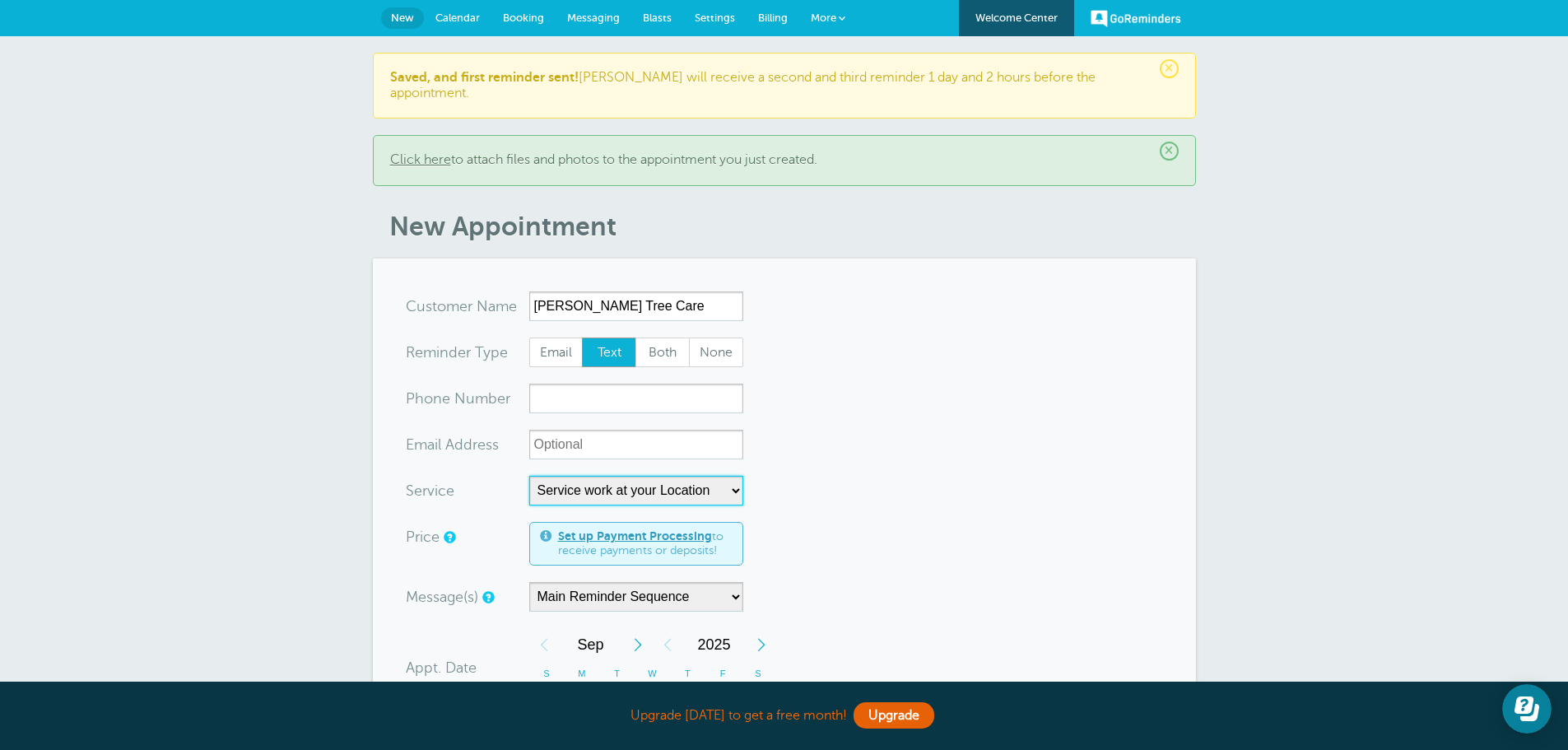
click at [529, 476] on select "-- In shop work at Yankee Communications Service work at your Location" at bounding box center [636, 490] width 214 height 30
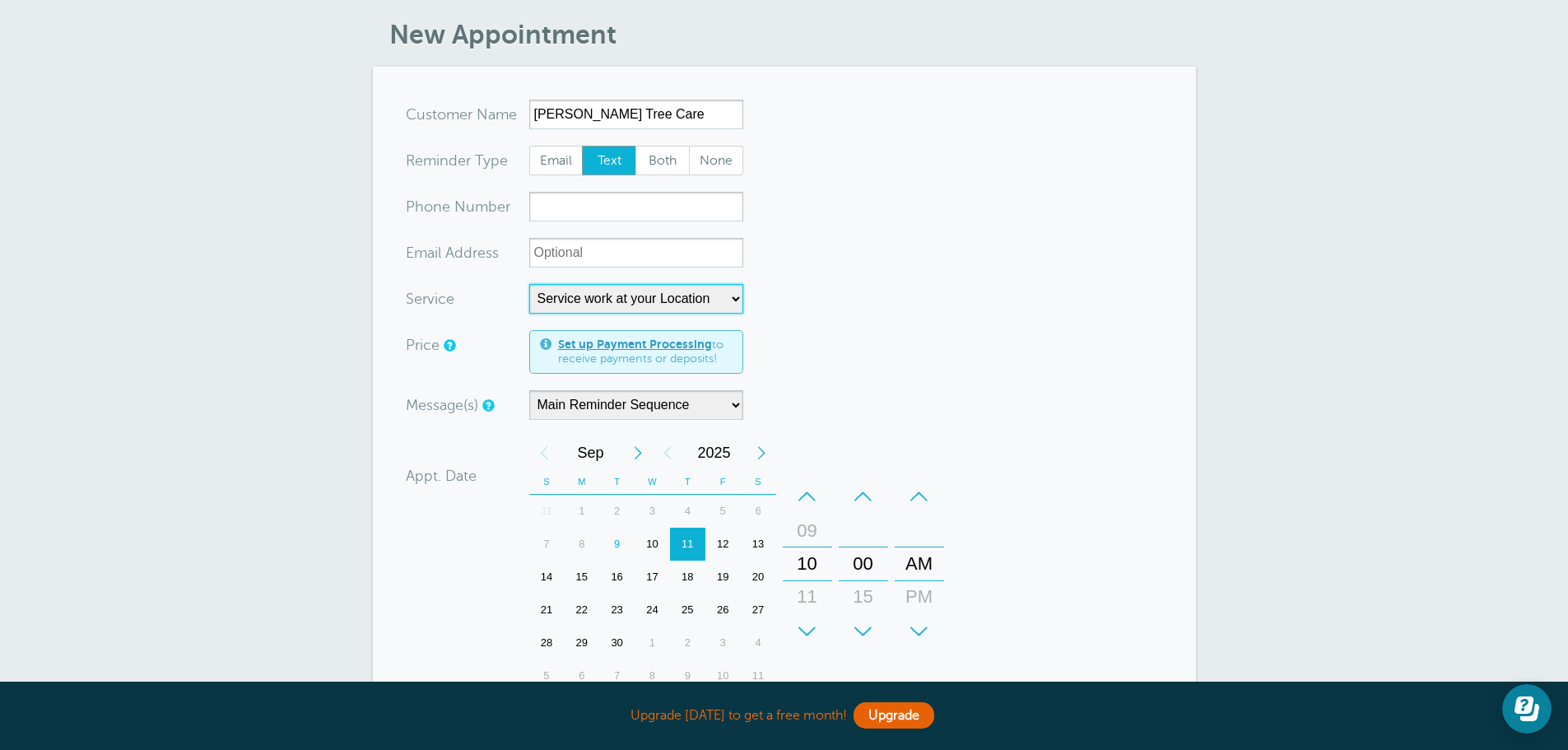
scroll to position [247, 0]
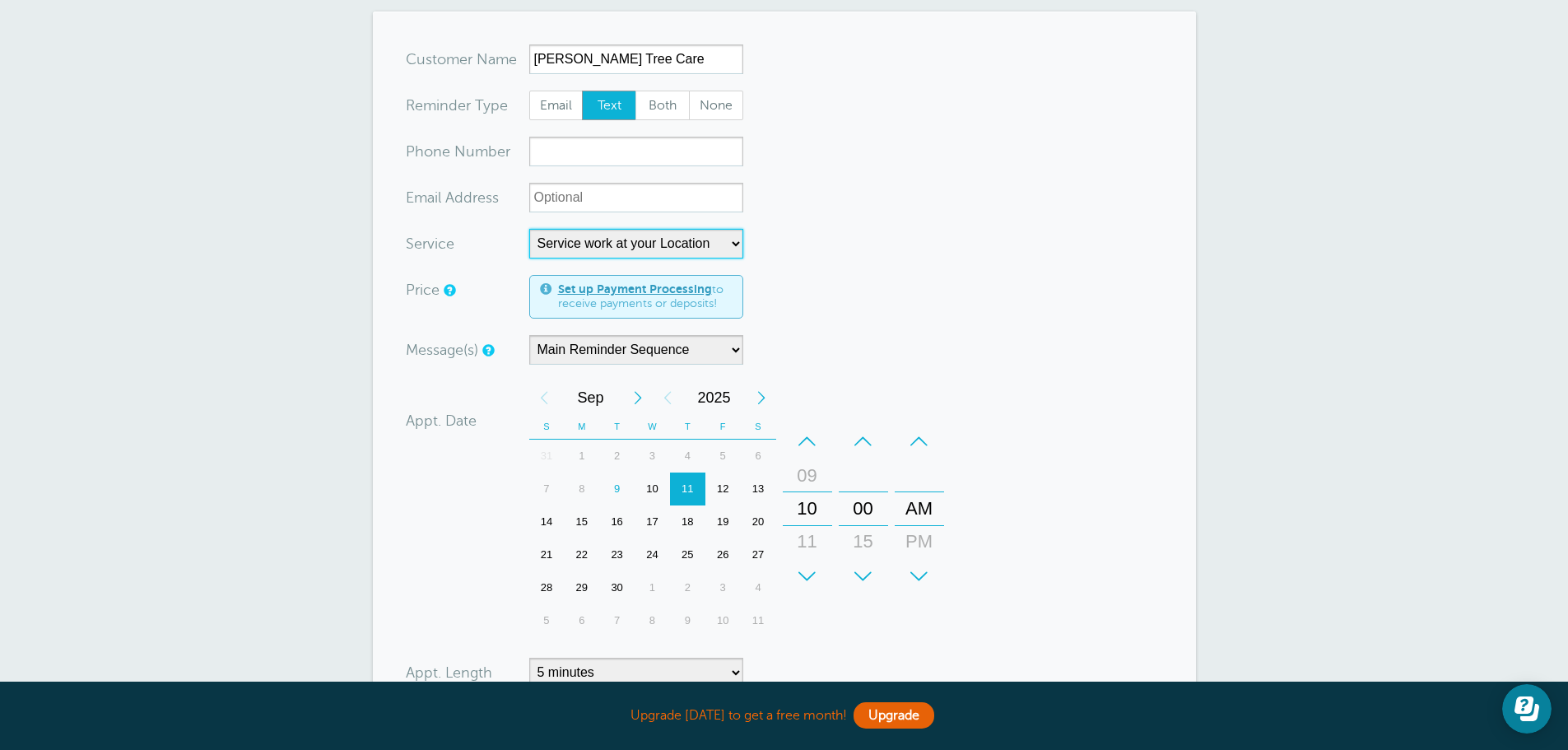
click at [722, 473] on div "12" at bounding box center [724, 489] width 36 height 33
click at [722, 658] on select "5 minutes 10 minutes 15 minutes 20 minutes 25 minutes 30 minutes 35 minutes 40 …" at bounding box center [636, 672] width 214 height 30
select select "480"
click at [529, 658] on select "5 minutes 10 minutes 15 minutes 20 minutes 25 minutes 30 minutes 35 minutes 40 …" at bounding box center [636, 672] width 214 height 30
click at [948, 348] on form "You are creating a new customer. To use an existing customer select one from th…" at bounding box center [784, 474] width 757 height 860
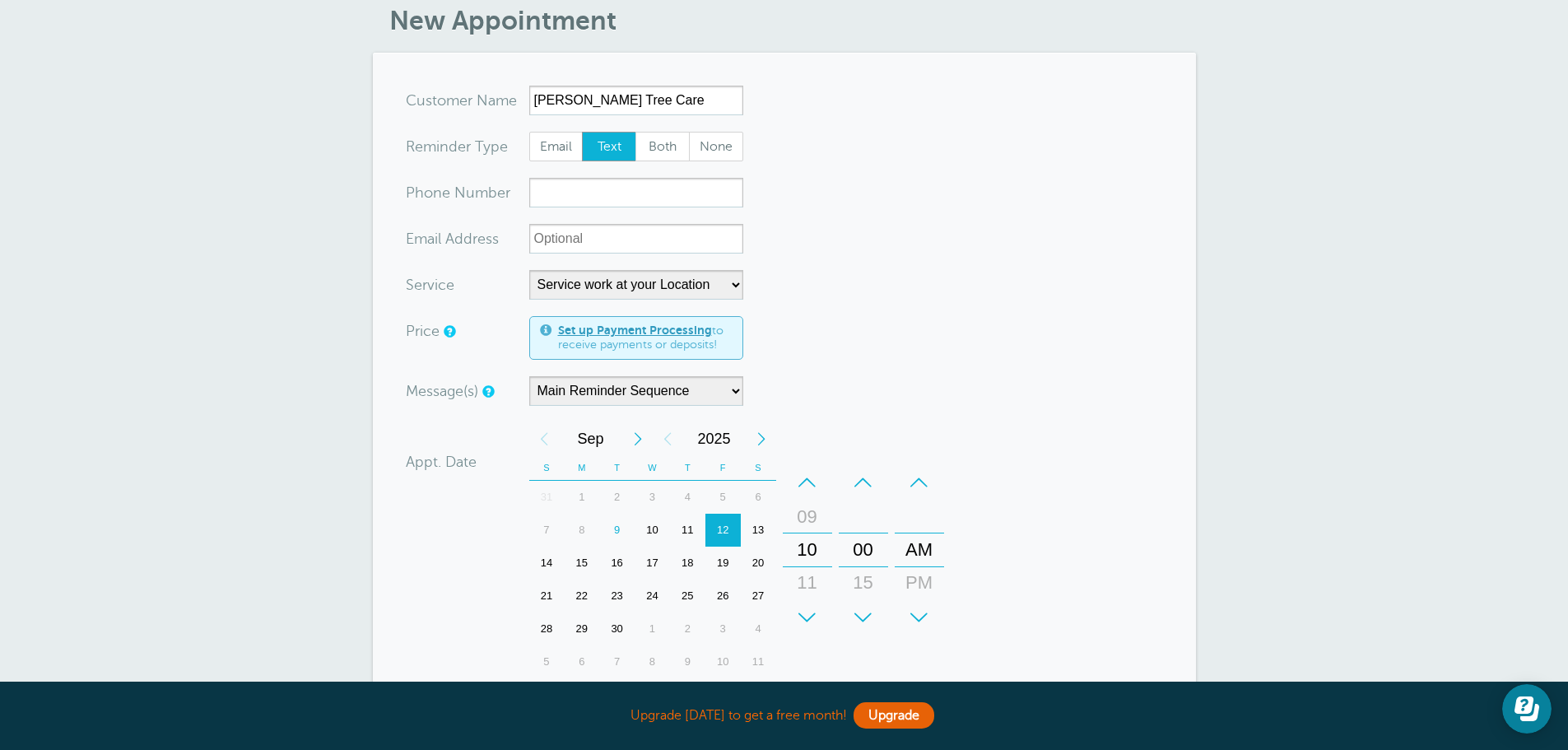
scroll to position [165, 0]
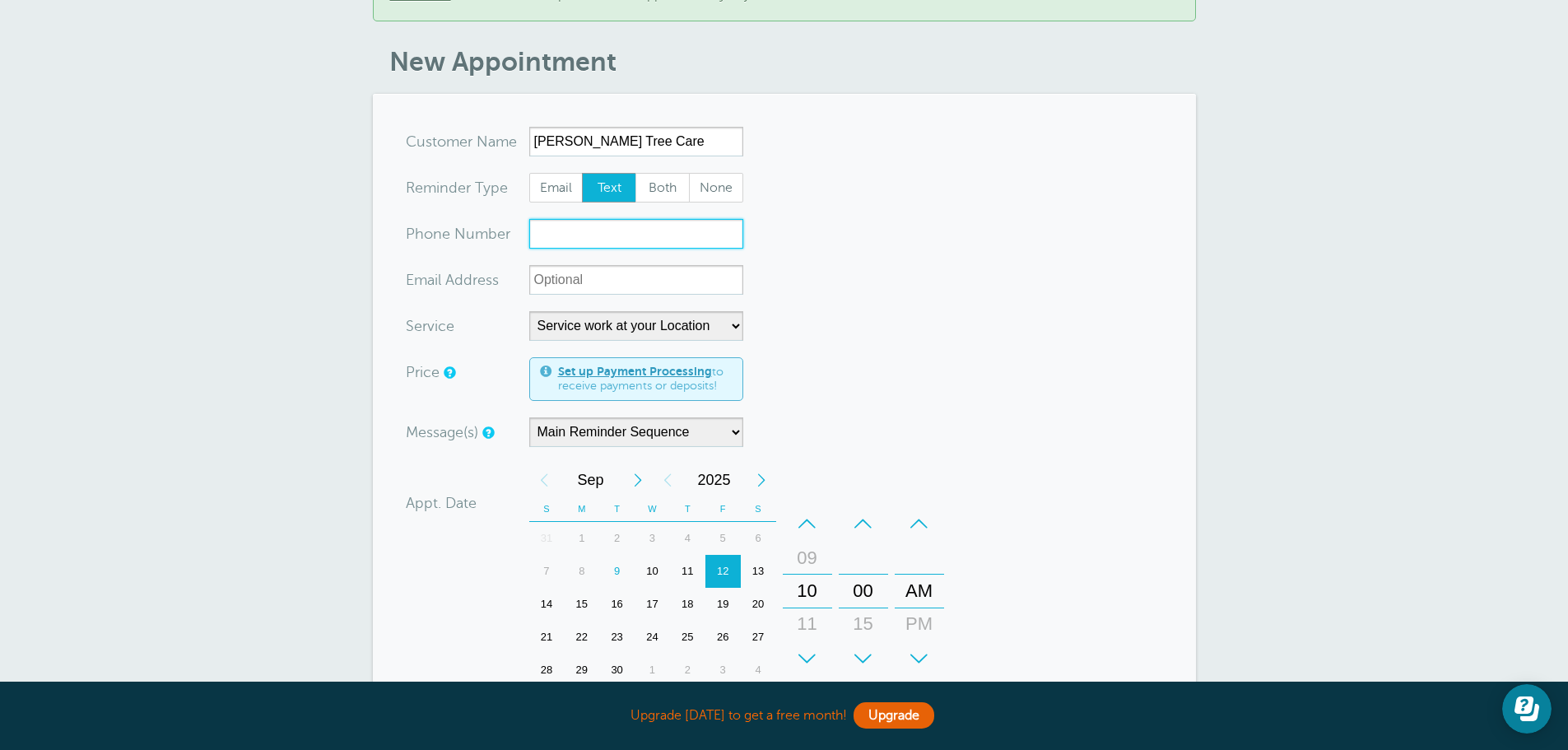
click at [565, 220] on input "xxx-no-autofill" at bounding box center [636, 233] width 214 height 30
type input "207-399-3071"
click at [655, 266] on input "xx-no-autofill" at bounding box center [636, 280] width 214 height 30
type input "belangertreecare@gmail.com"
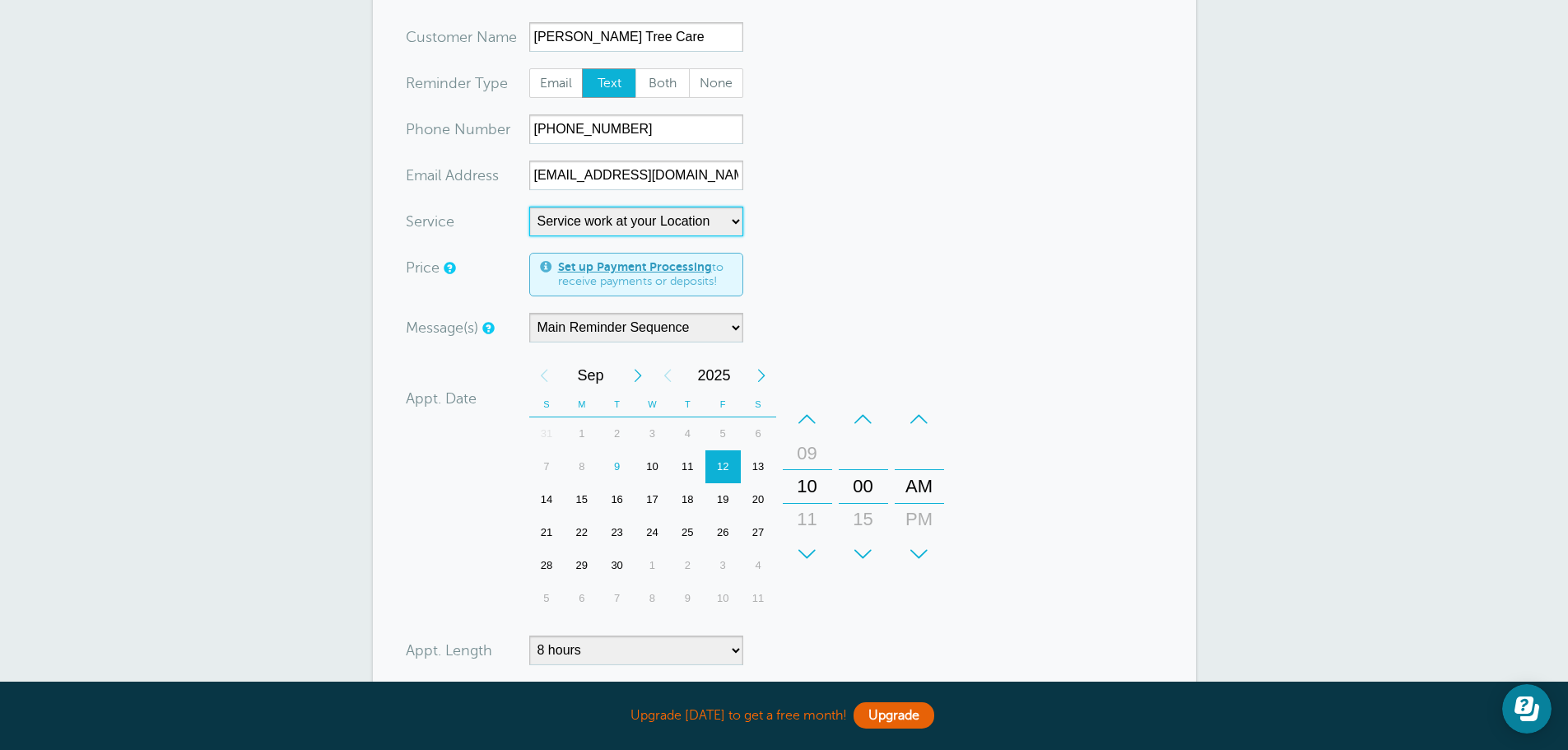
scroll to position [247, 0]
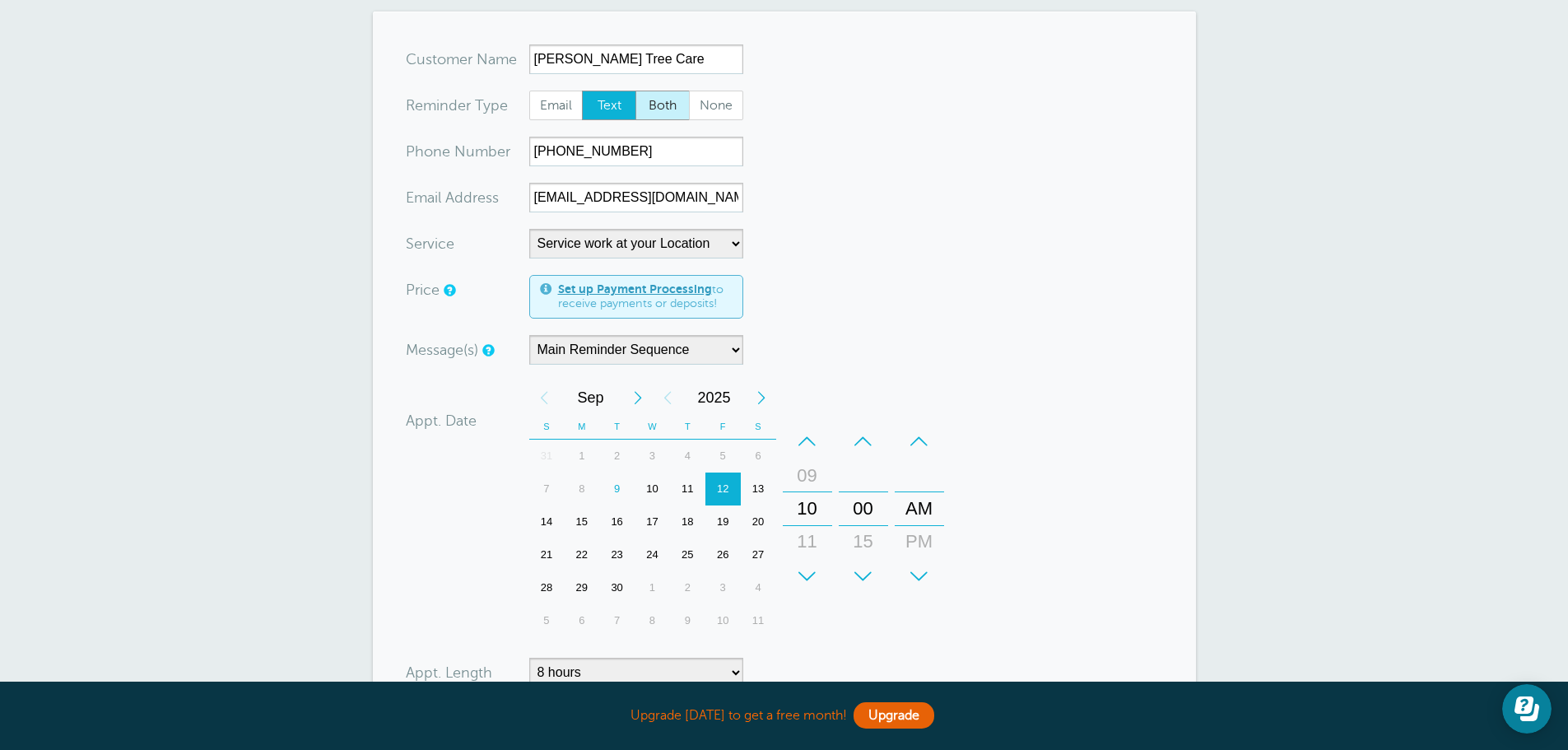
click at [660, 91] on span "Both" at bounding box center [663, 105] width 52 height 28
click at [636, 90] on input "Both" at bounding box center [635, 90] width 1 height 1
radio input "true"
click at [860, 106] on form "You are creating a new customer. To use an existing customer select one from th…" at bounding box center [784, 474] width 757 height 860
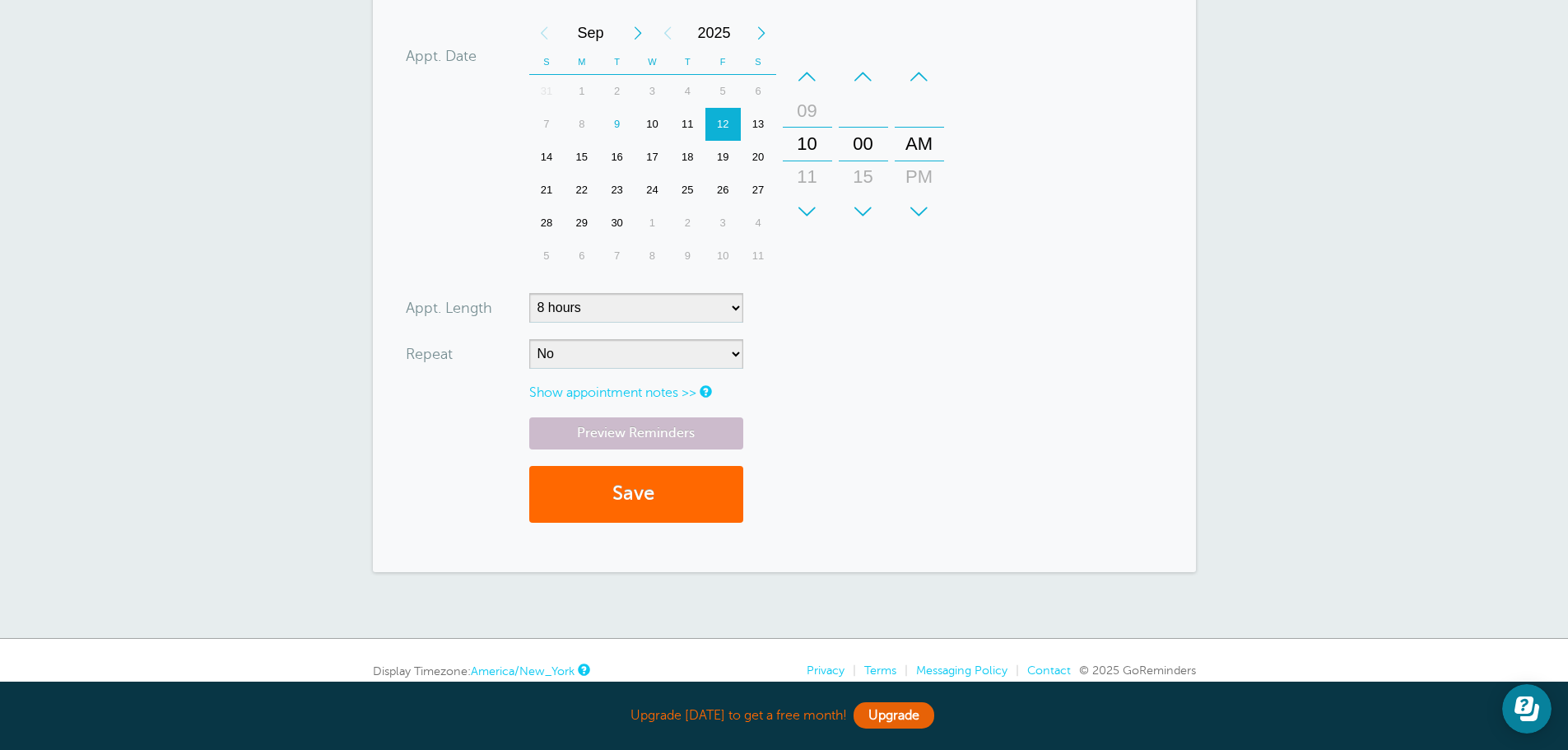
scroll to position [659, 0]
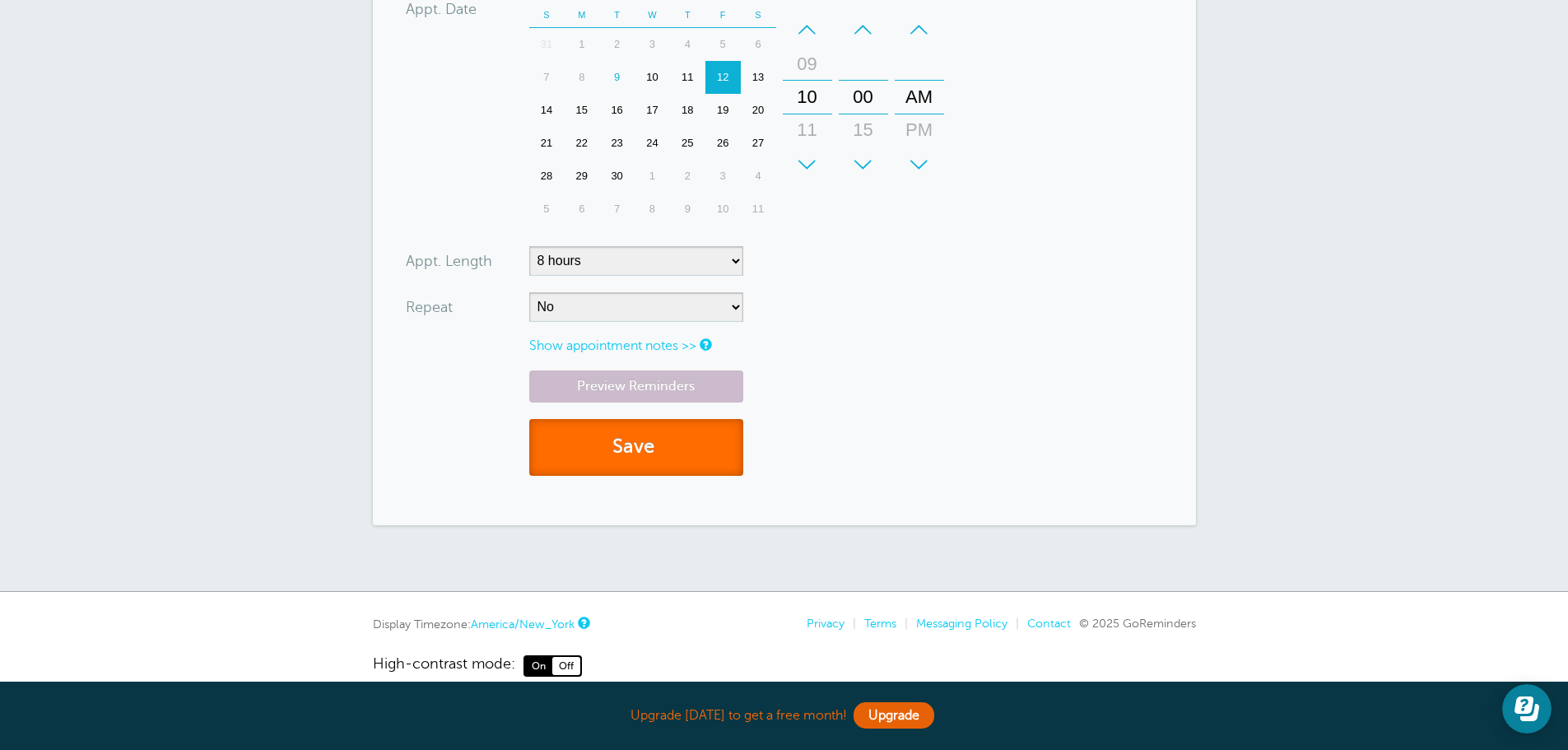
click at [630, 426] on button "Save" at bounding box center [636, 447] width 214 height 57
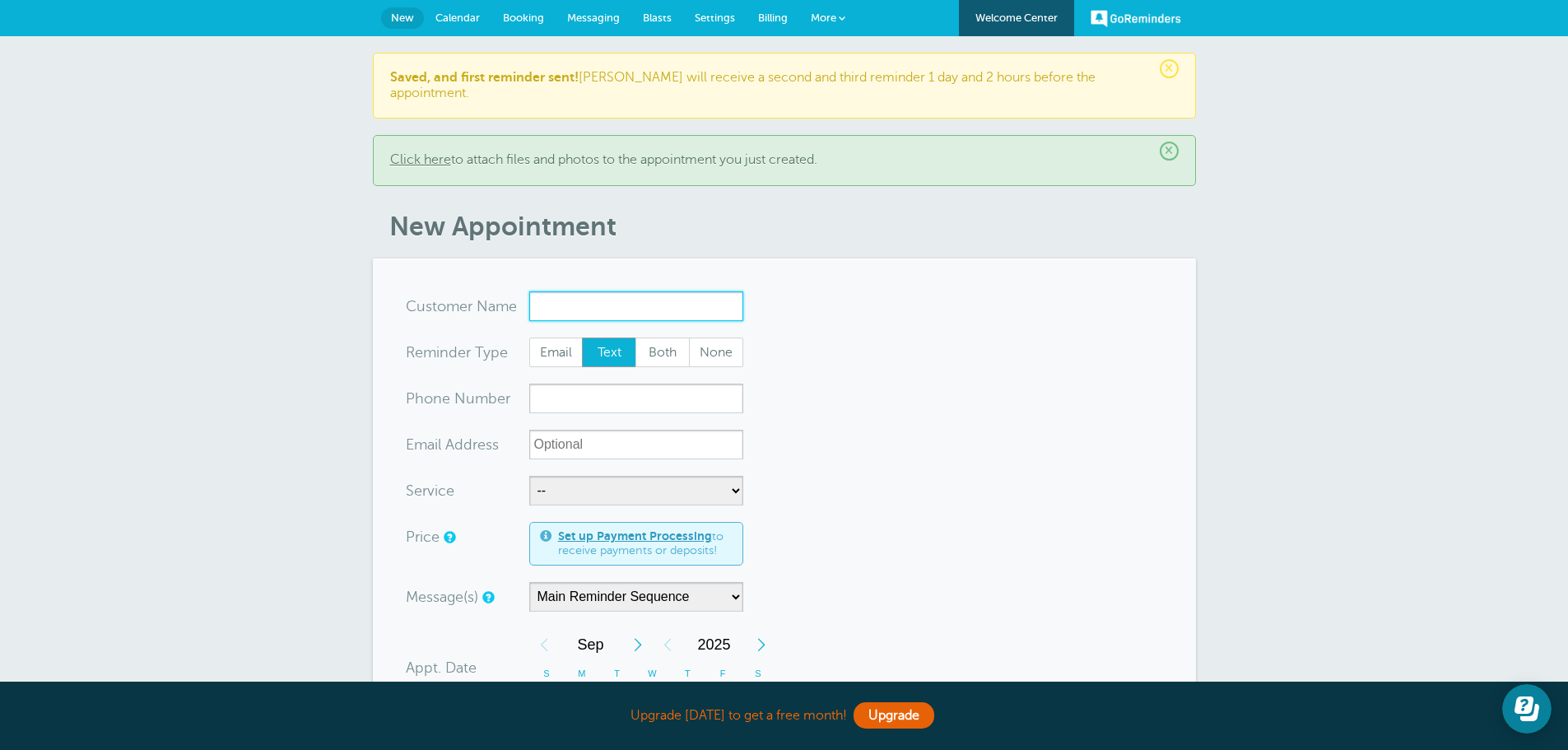
click at [585, 292] on input "x-no-autofill" at bounding box center [636, 306] width 214 height 30
paste input "Indian Township Fire"
type input "Indian Township Fire"
click at [602, 386] on input "xxx-no-autofill" at bounding box center [636, 398] width 214 height 30
click at [706, 480] on select "-- In shop work at Yankee Communications Service work at your Location" at bounding box center [636, 490] width 214 height 30
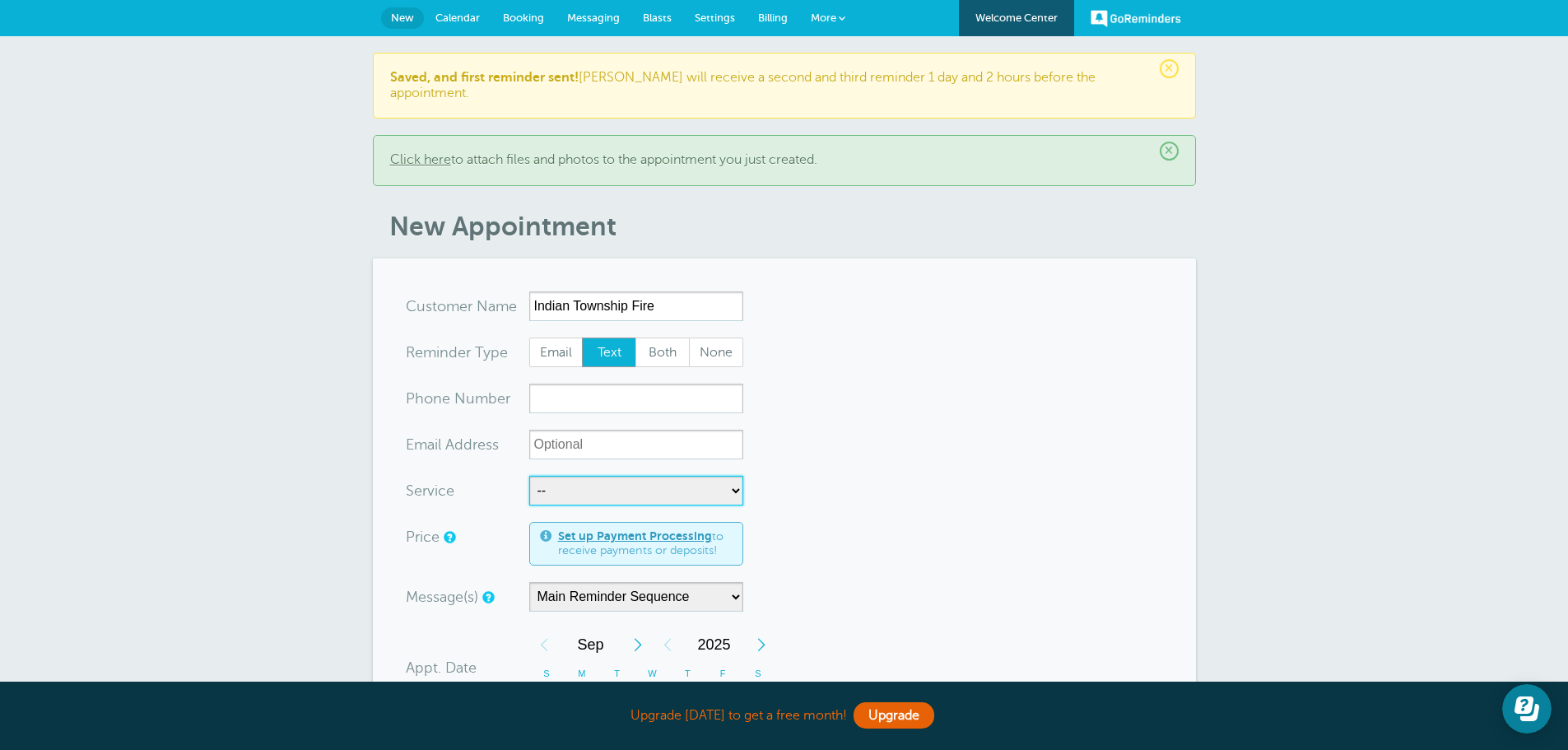
select select "28168"
click at [529, 476] on select "-- In shop work at Yankee Communications Service work at your Location" at bounding box center [636, 490] width 214 height 30
select select "5"
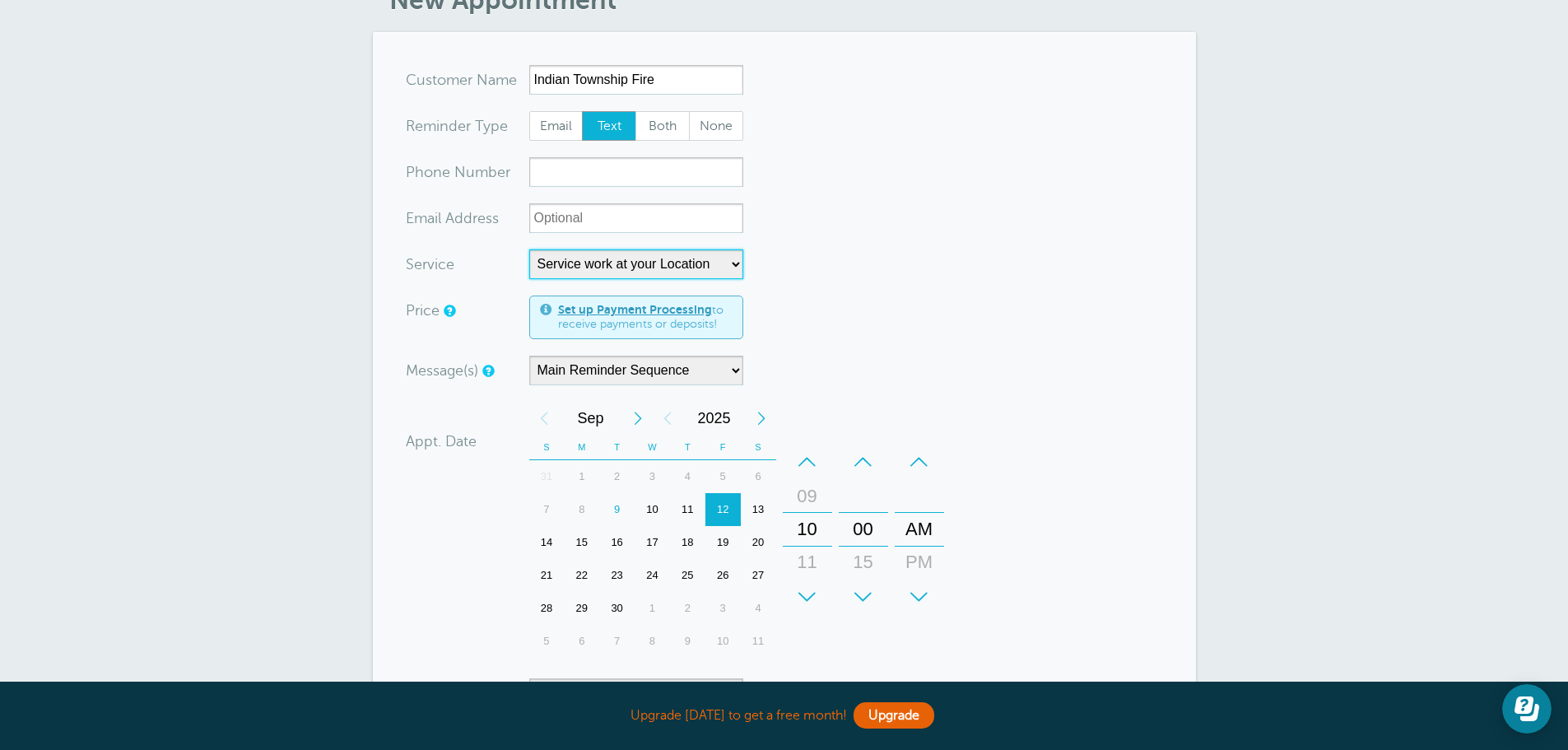
scroll to position [247, 0]
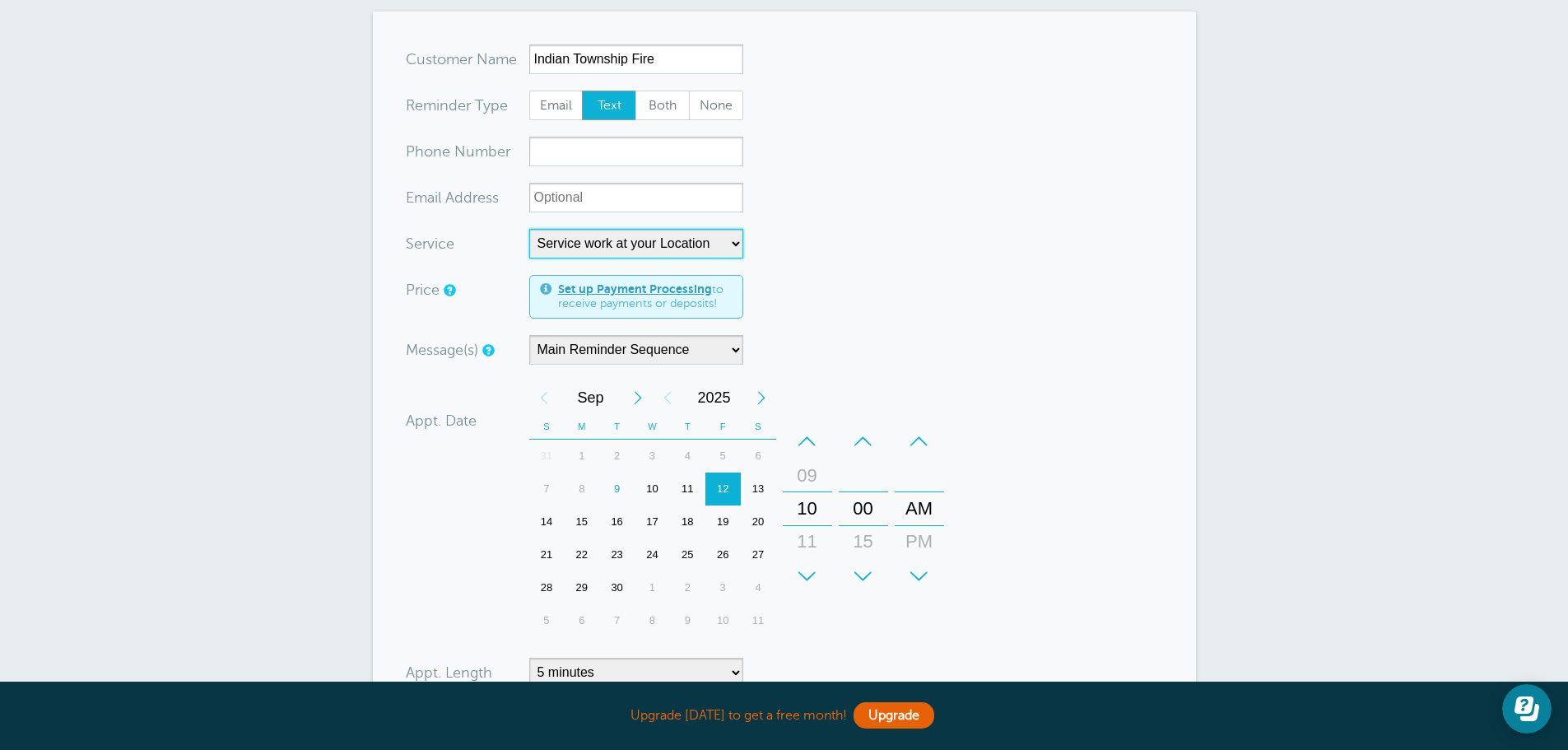
click at [578, 539] on div "22" at bounding box center [582, 555] width 36 height 33
click at [615, 506] on div "16" at bounding box center [617, 522] width 36 height 33
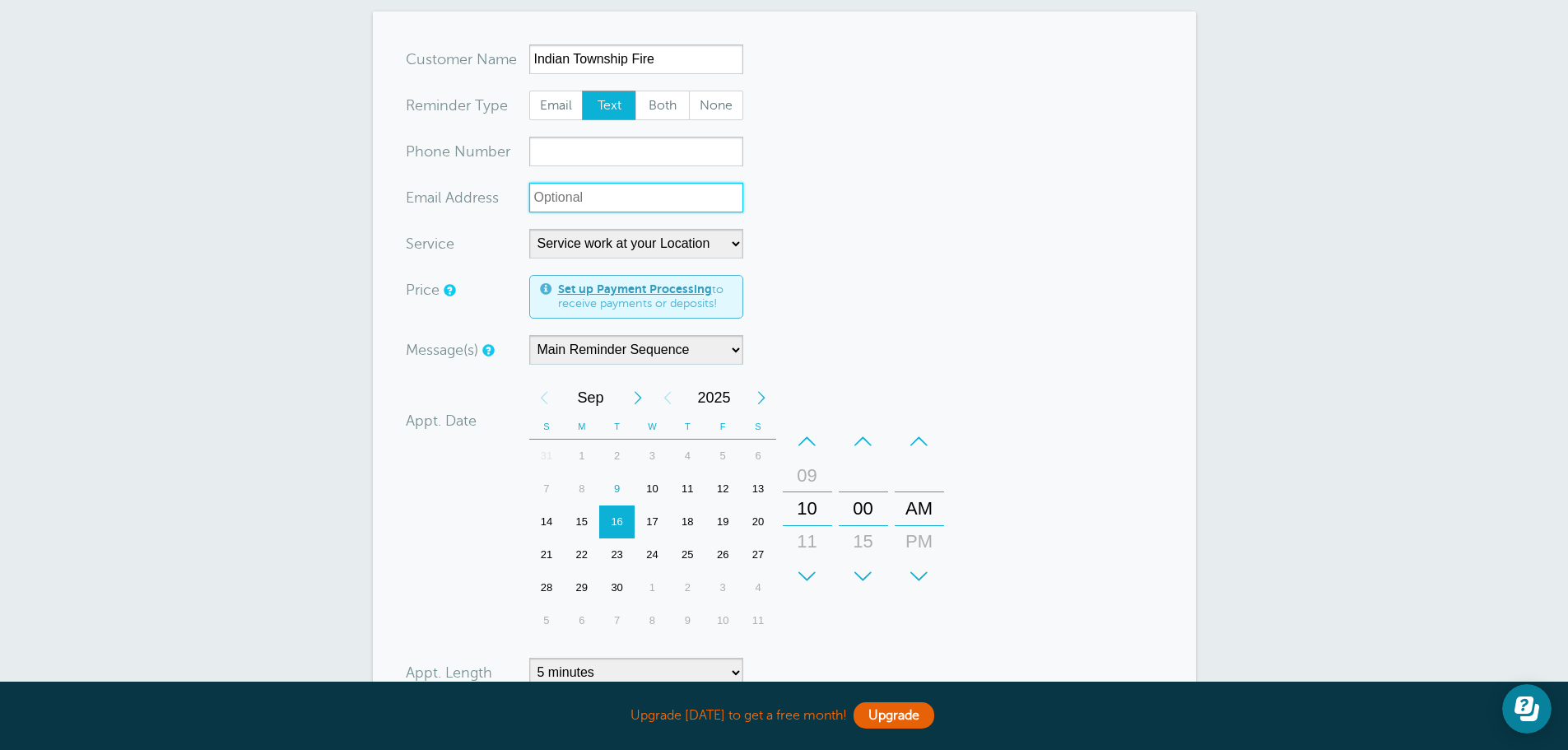
click at [609, 185] on input "xx-no-autofill" at bounding box center [636, 197] width 214 height 30
paste input "[EMAIL_ADDRESS][DOMAIN_NAME]"
type input "[EMAIL_ADDRESS][DOMAIN_NAME]"
click at [815, 165] on form "You are creating a new customer. To use an existing customer select one from th…" at bounding box center [784, 474] width 757 height 860
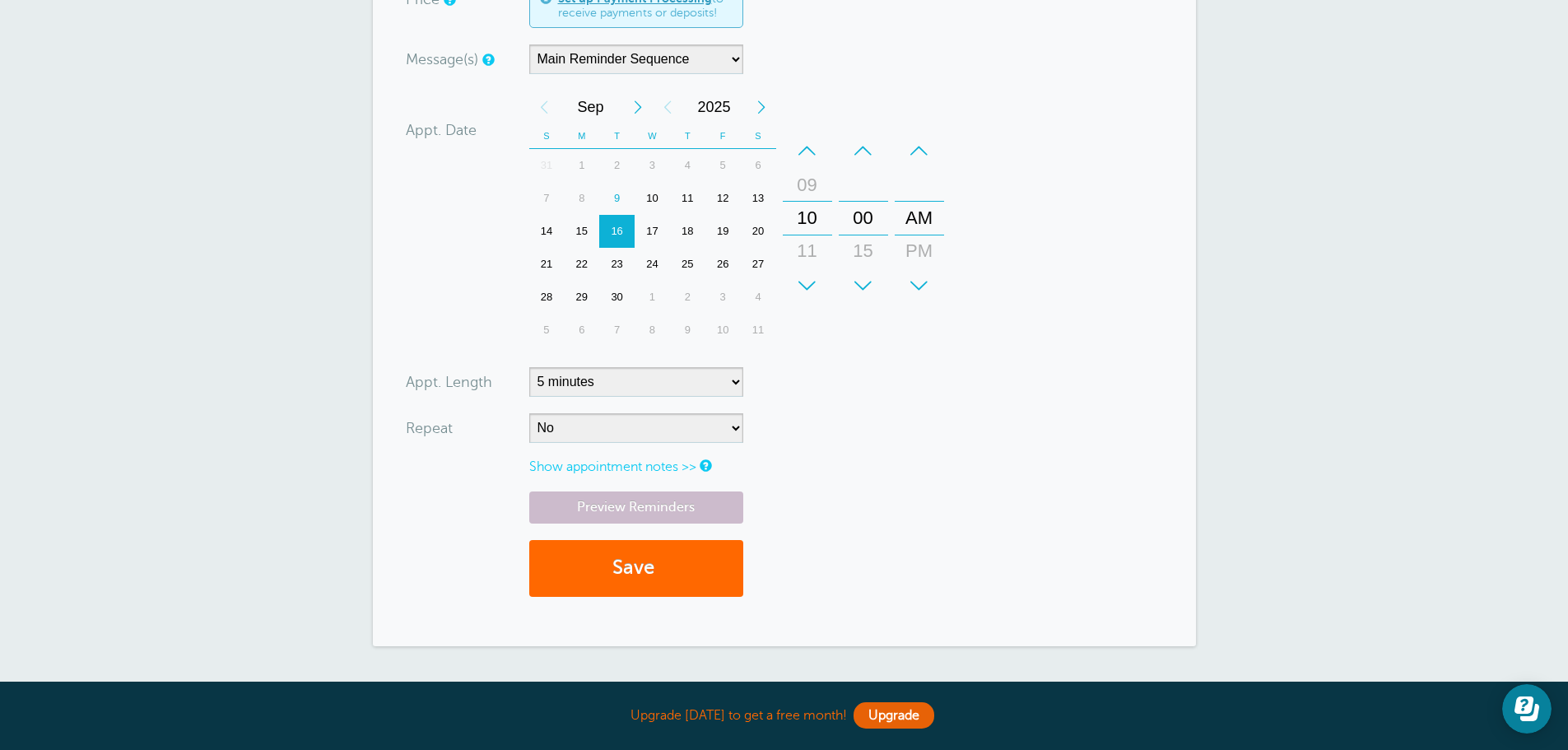
scroll to position [577, 0]
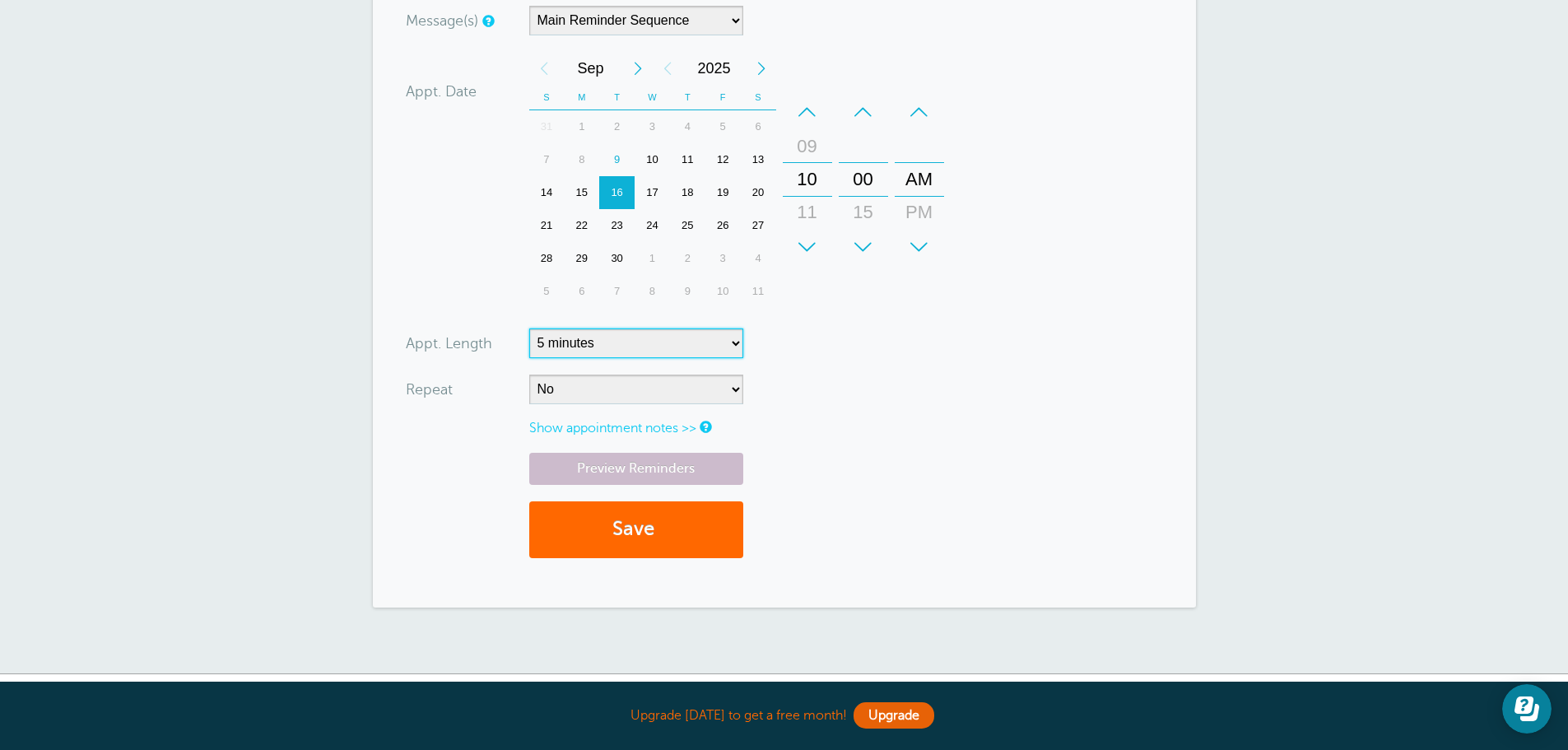
click at [628, 334] on select "5 minutes 10 minutes 15 minutes 20 minutes 25 minutes 30 minutes 35 minutes 40 …" at bounding box center [636, 343] width 214 height 30
select select "480"
click at [529, 329] on select "5 minutes 10 minutes 15 minutes 20 minutes 25 minutes 30 minutes 35 minutes 40 …" at bounding box center [636, 343] width 214 height 30
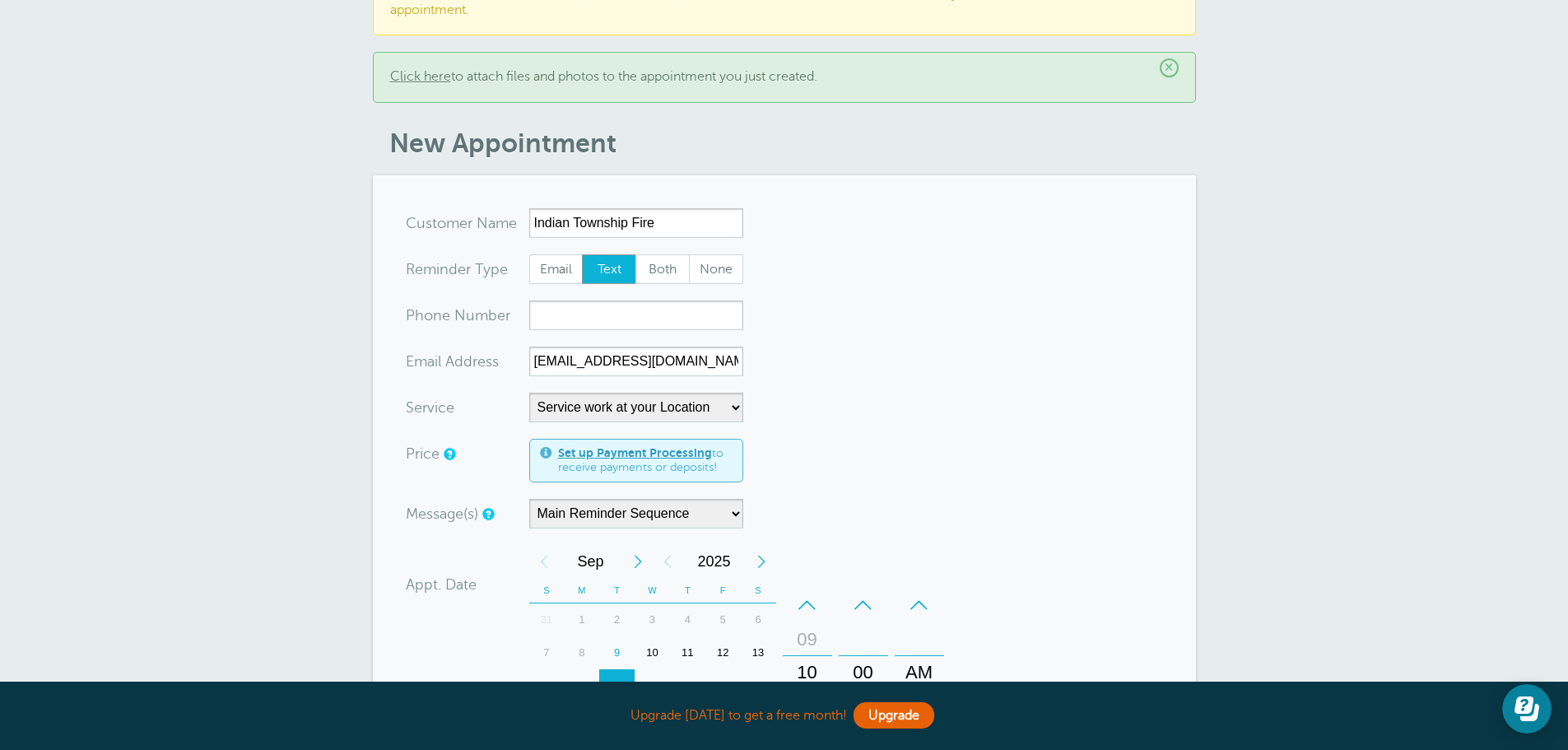
scroll to position [82, 0]
